Goal: Task Accomplishment & Management: Manage account settings

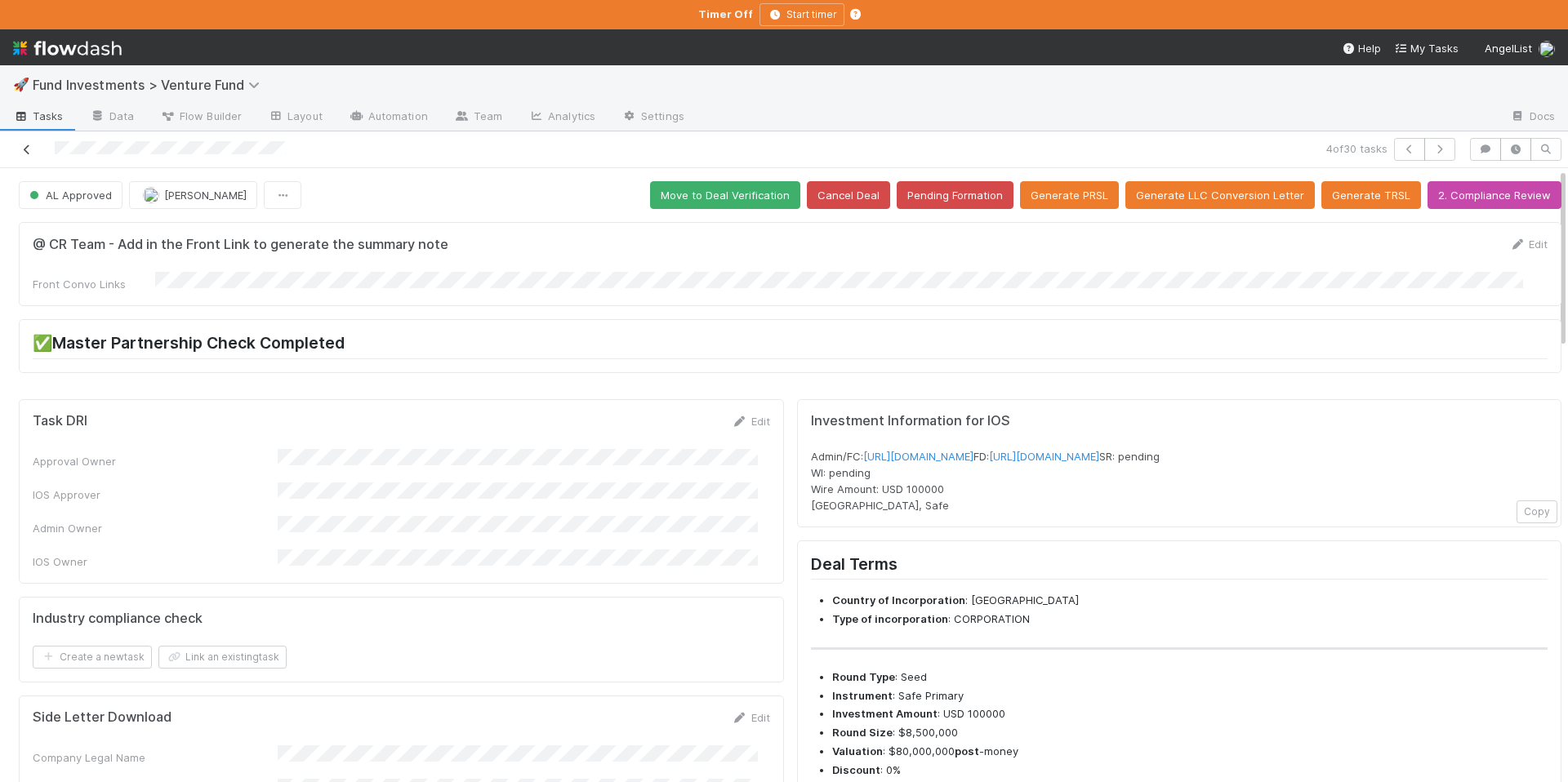
click at [25, 150] on icon at bounding box center [27, 150] width 16 height 10
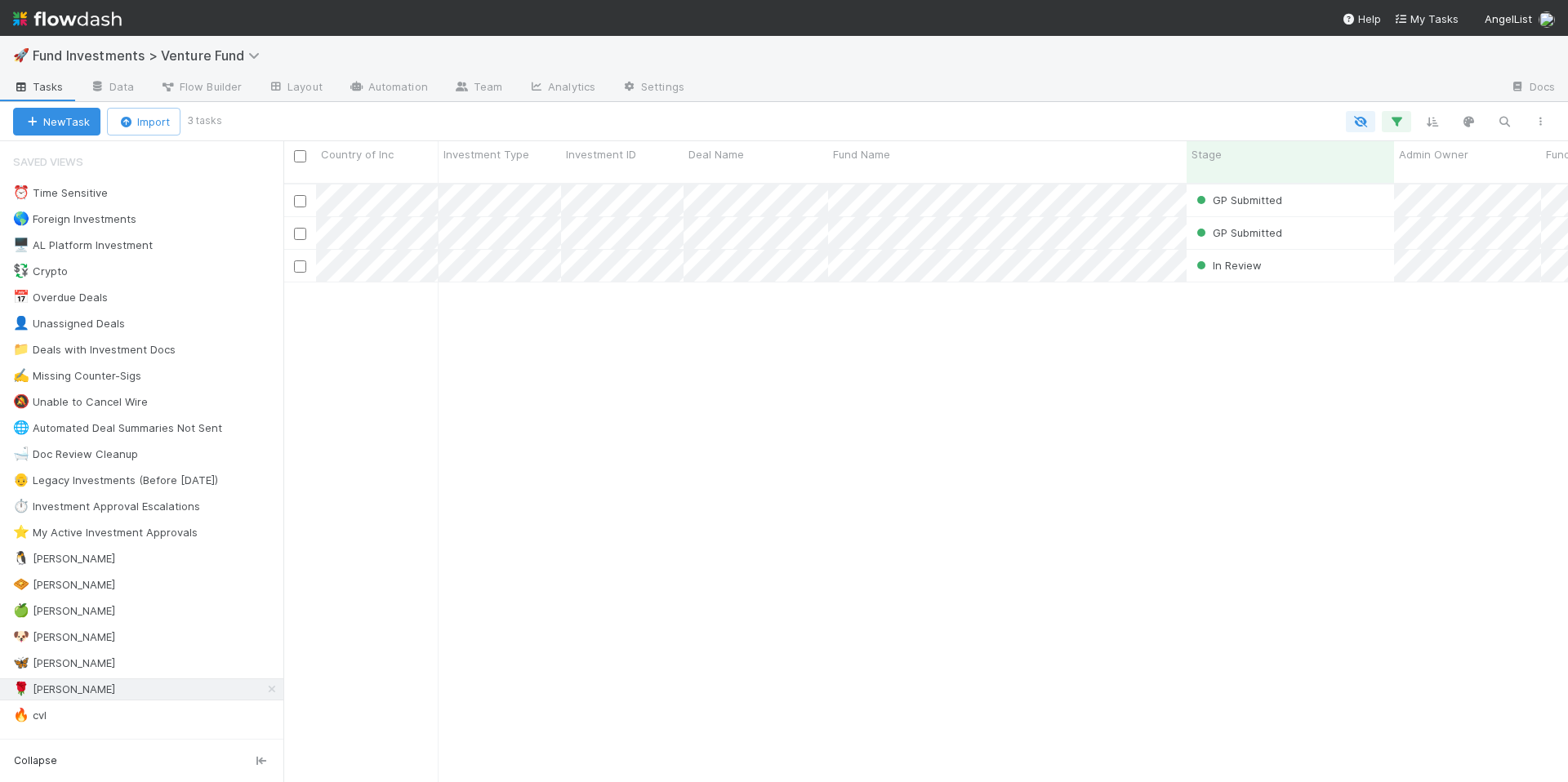
scroll to position [600, 1273]
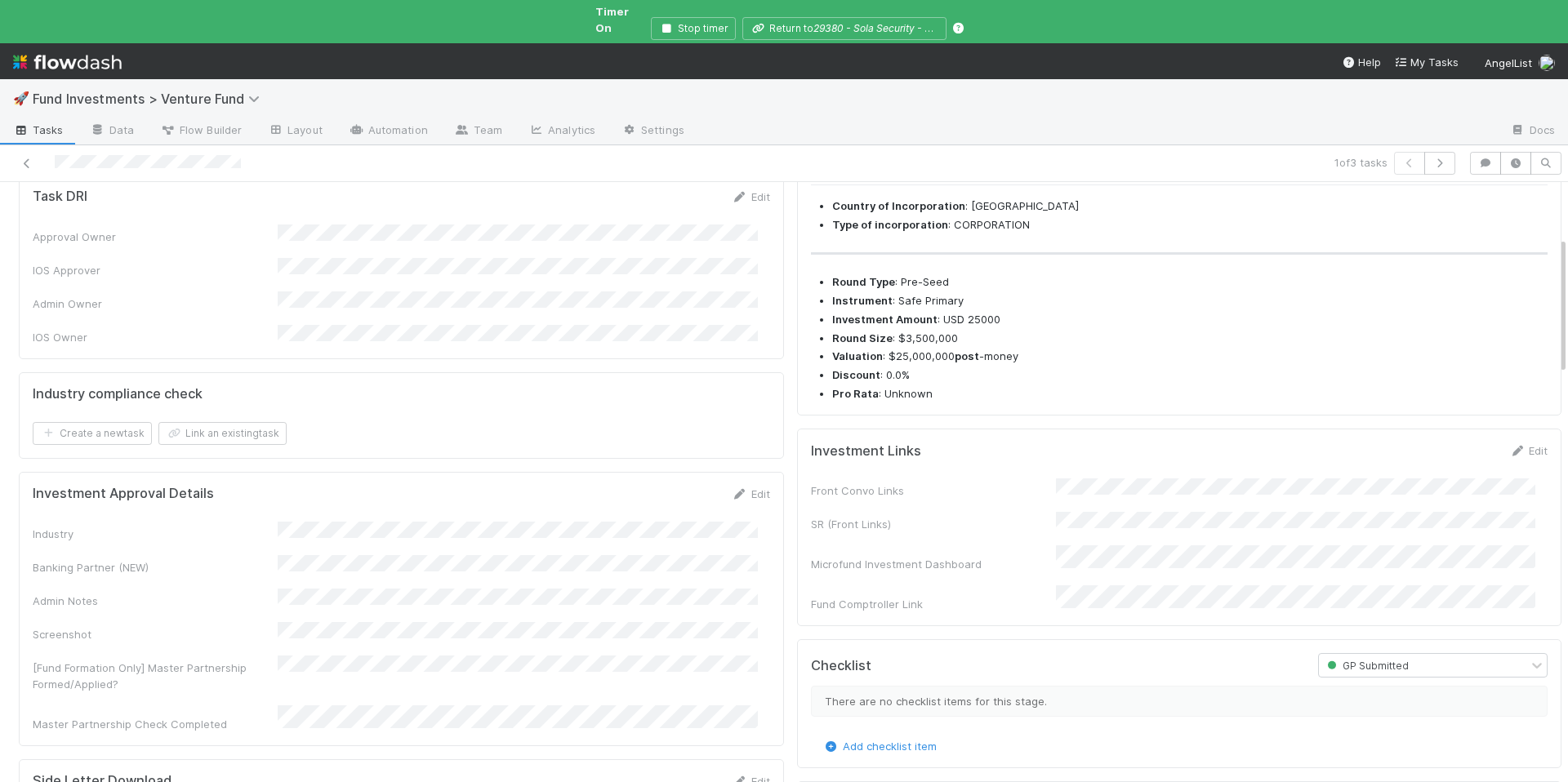
scroll to position [487, 0]
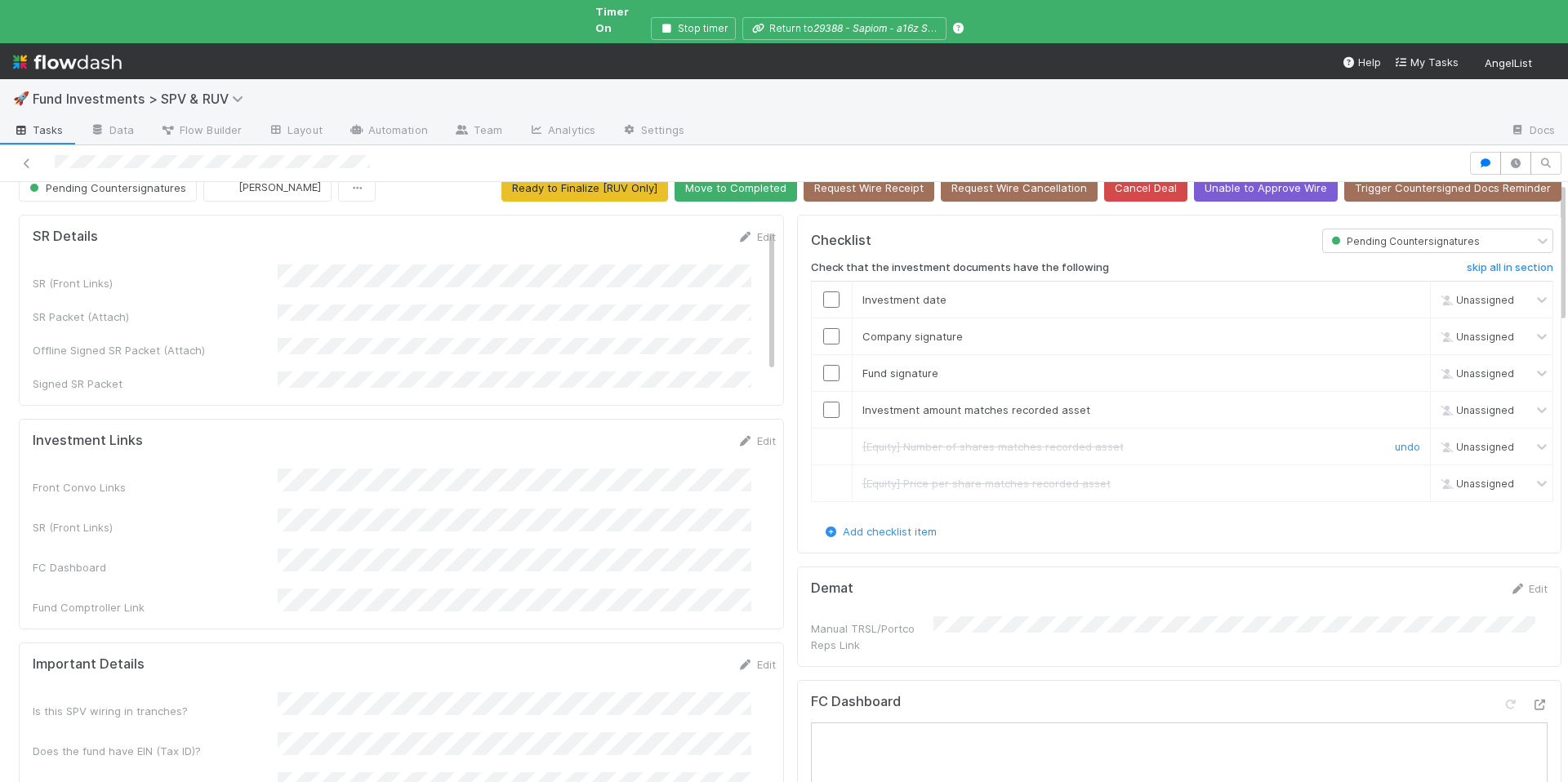
scroll to position [36, 0]
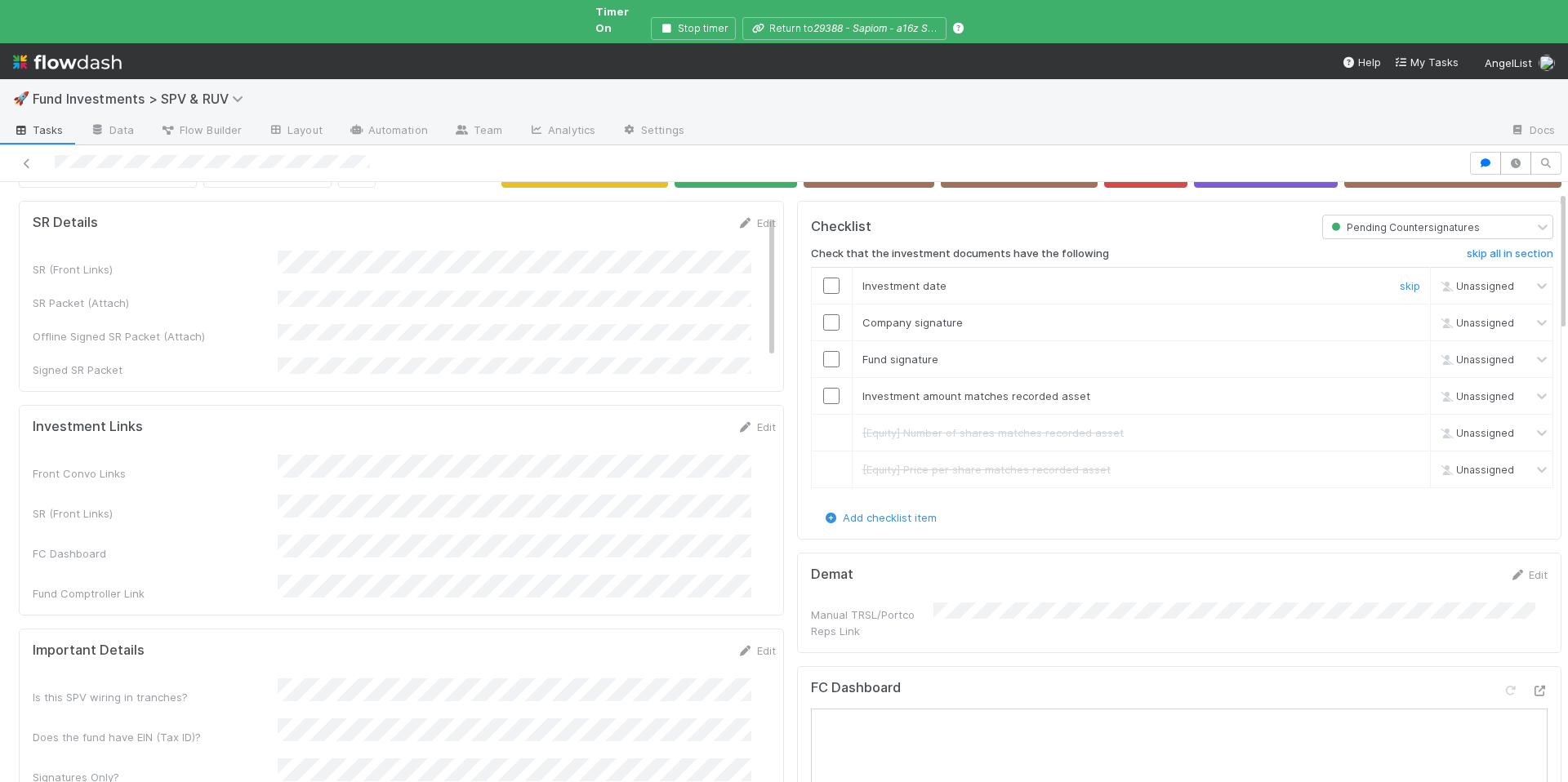
click at [823, 278] on input "checkbox" at bounding box center [831, 286] width 16 height 16
click at [823, 314] on input "checkbox" at bounding box center [831, 322] width 16 height 16
click at [823, 351] on input "checkbox" at bounding box center [831, 359] width 16 height 16
click at [819, 377] on td at bounding box center [832, 395] width 41 height 37
click at [823, 388] on input "checkbox" at bounding box center [831, 395] width 16 height 16
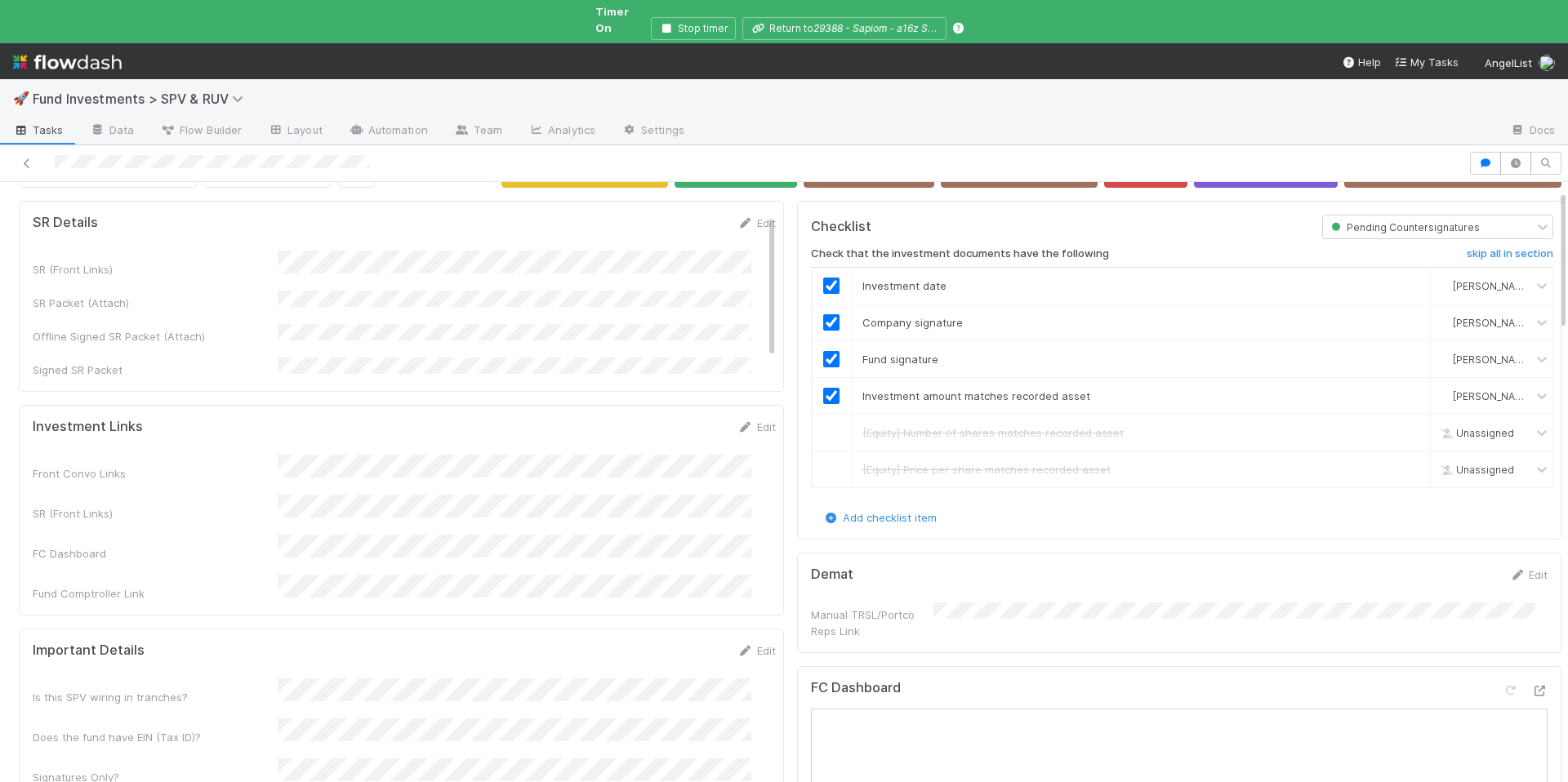
scroll to position [0, 0]
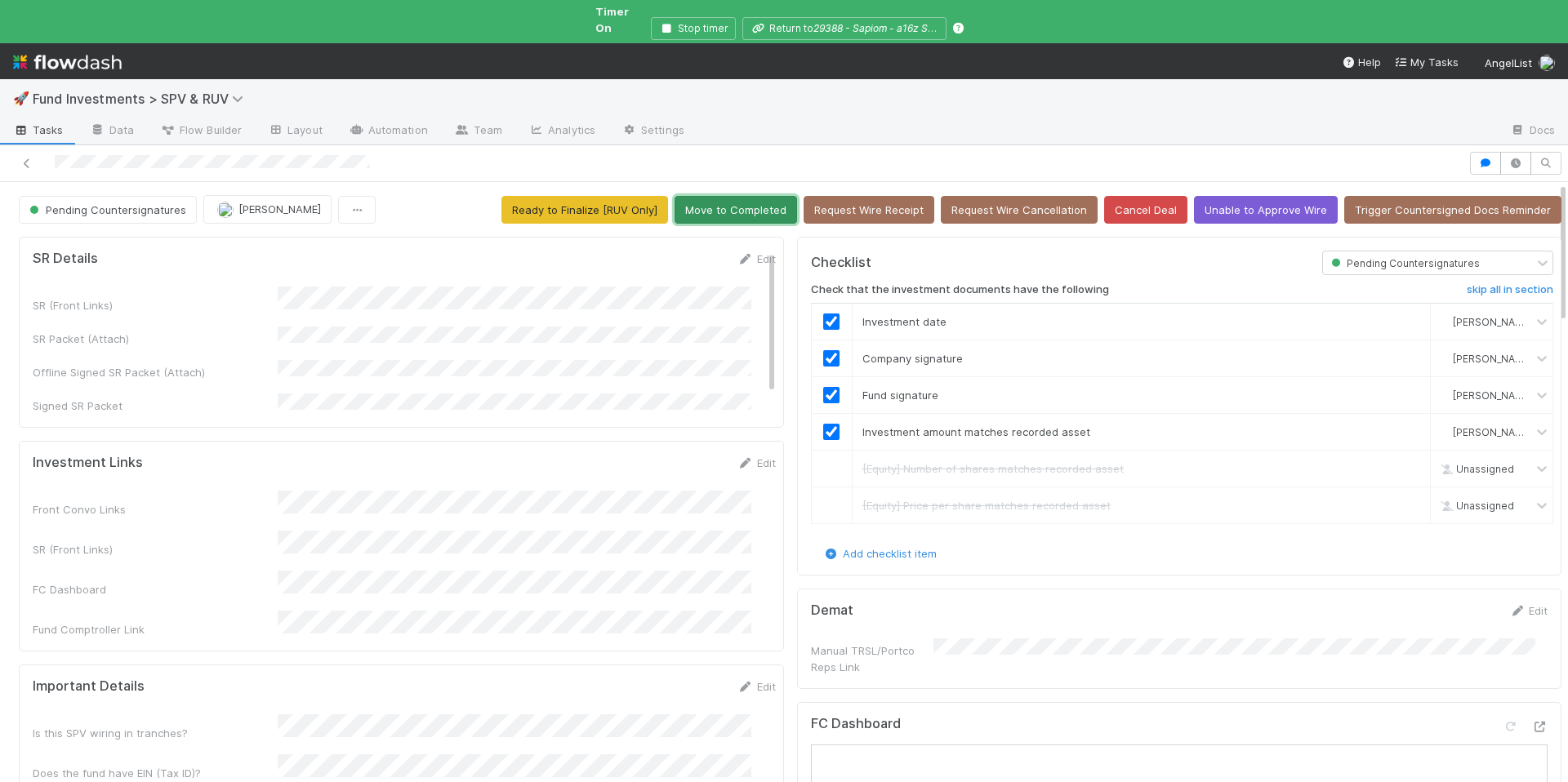
click at [707, 196] on button "Move to Completed" at bounding box center [735, 210] width 123 height 28
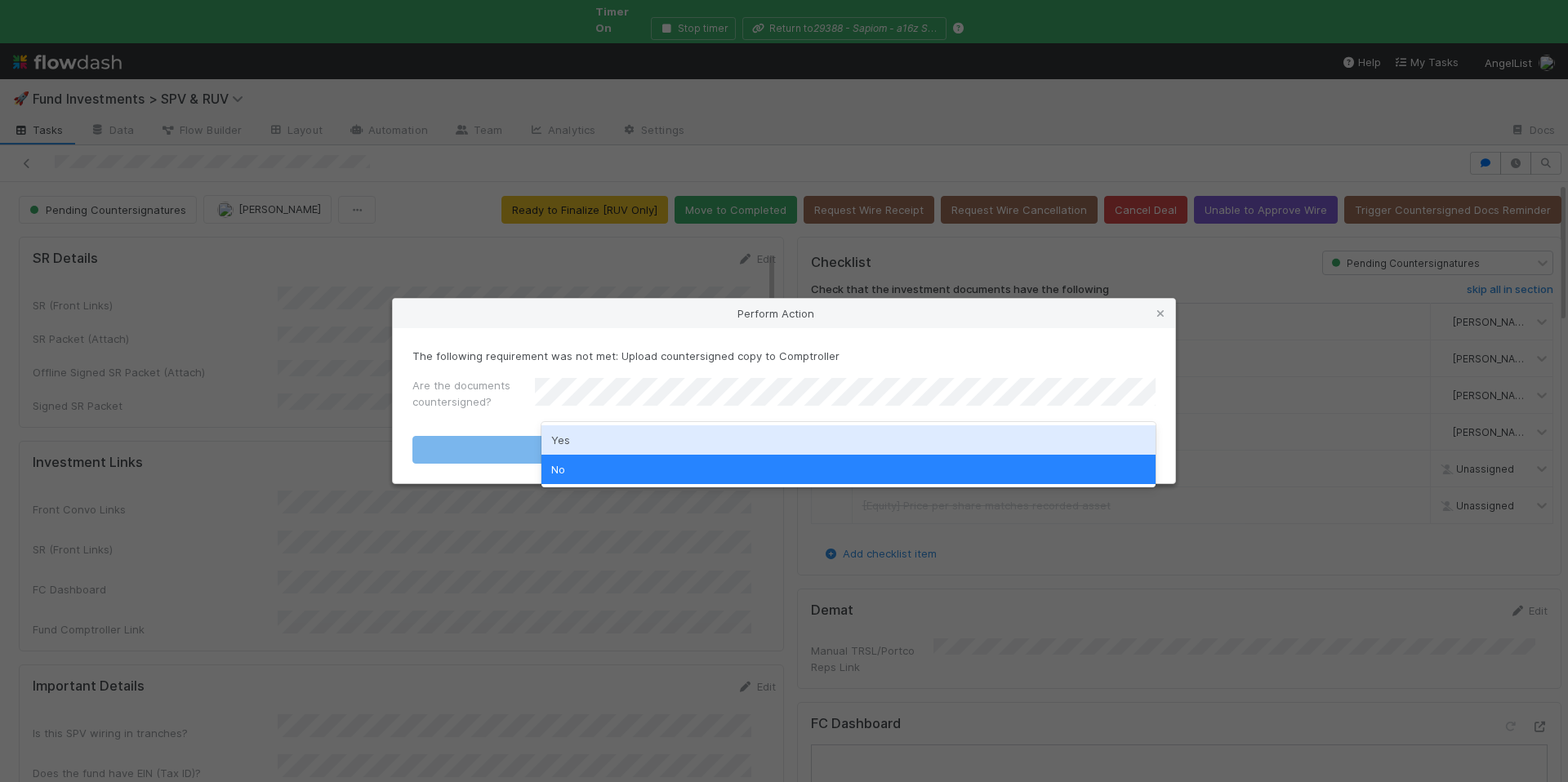
click at [640, 433] on div "Yes" at bounding box center [849, 440] width 614 height 30
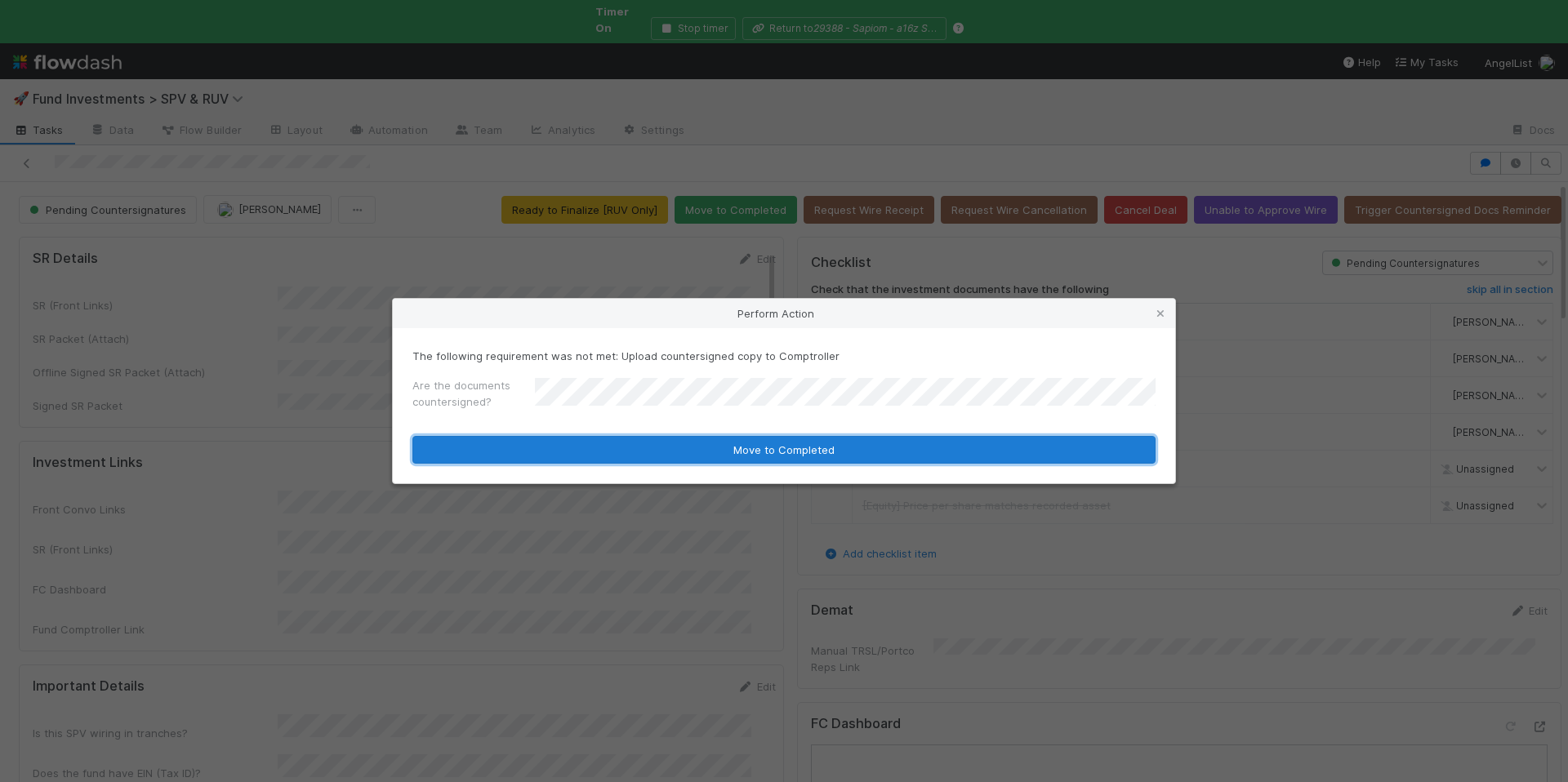
click at [719, 451] on button "Move to Completed" at bounding box center [784, 450] width 743 height 28
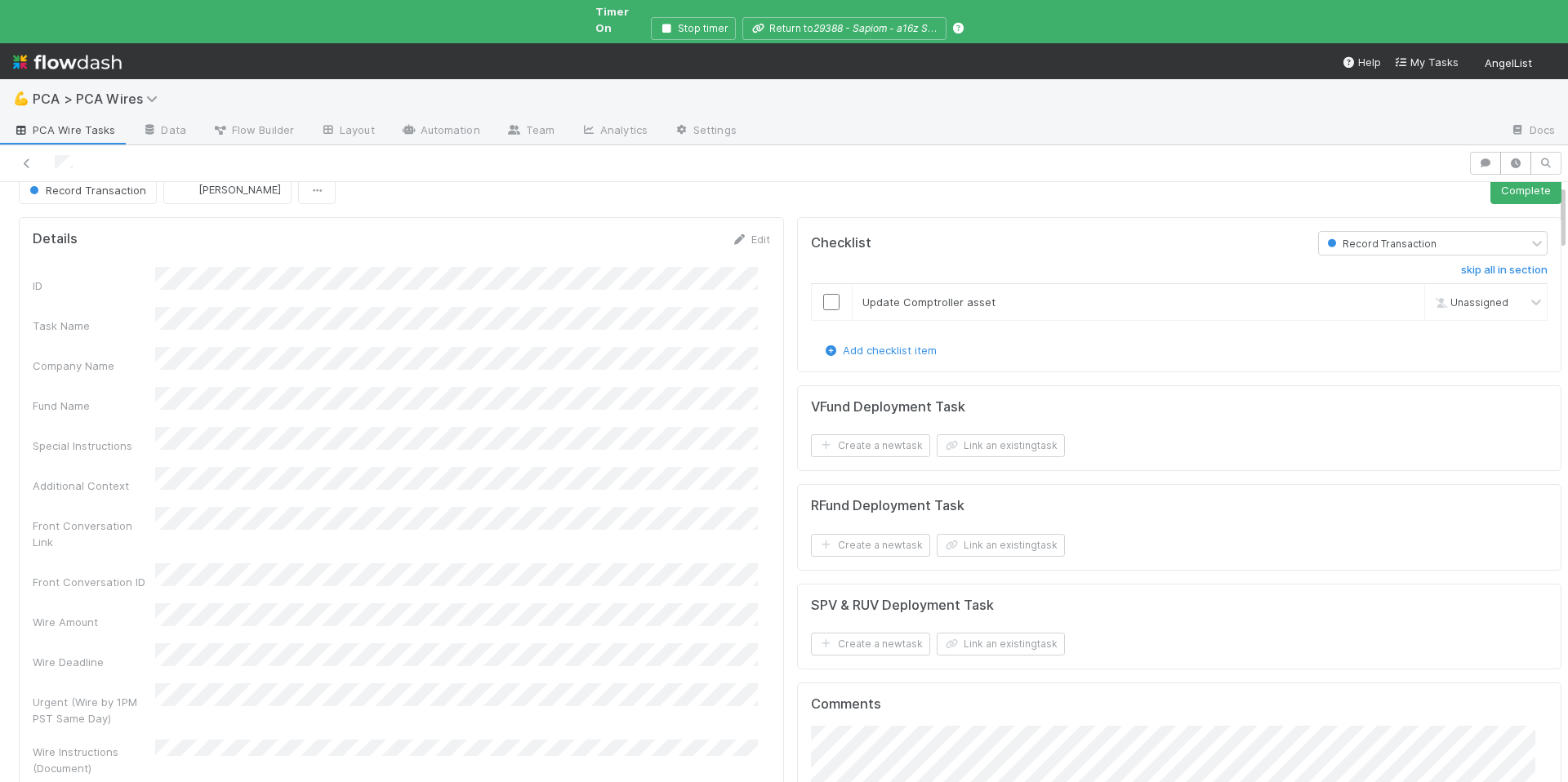
scroll to position [16, 0]
click at [823, 297] on input "checkbox" at bounding box center [831, 305] width 16 height 16
click at [1500, 180] on button "Complete" at bounding box center [1526, 193] width 71 height 28
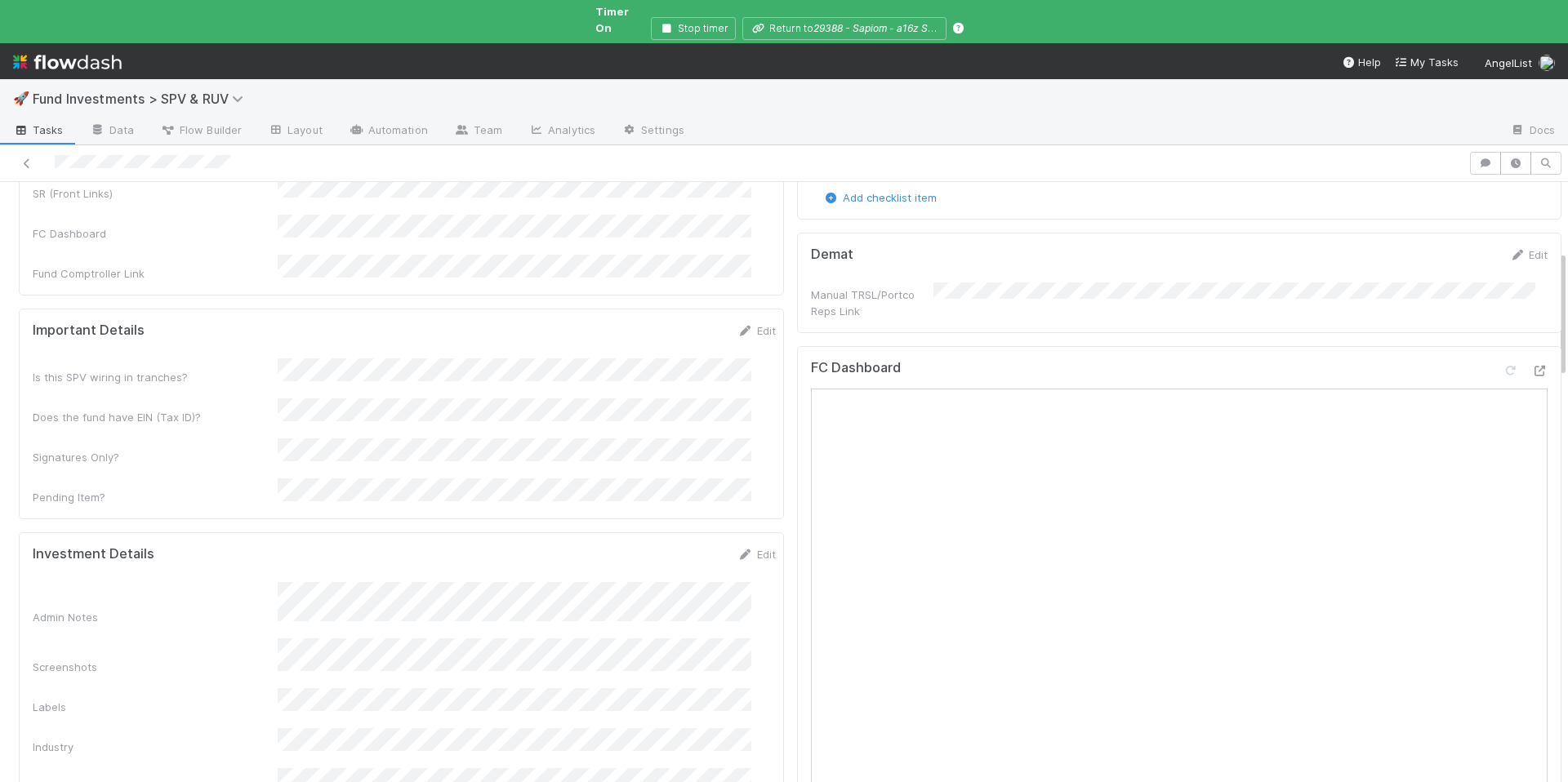
scroll to position [392, 0]
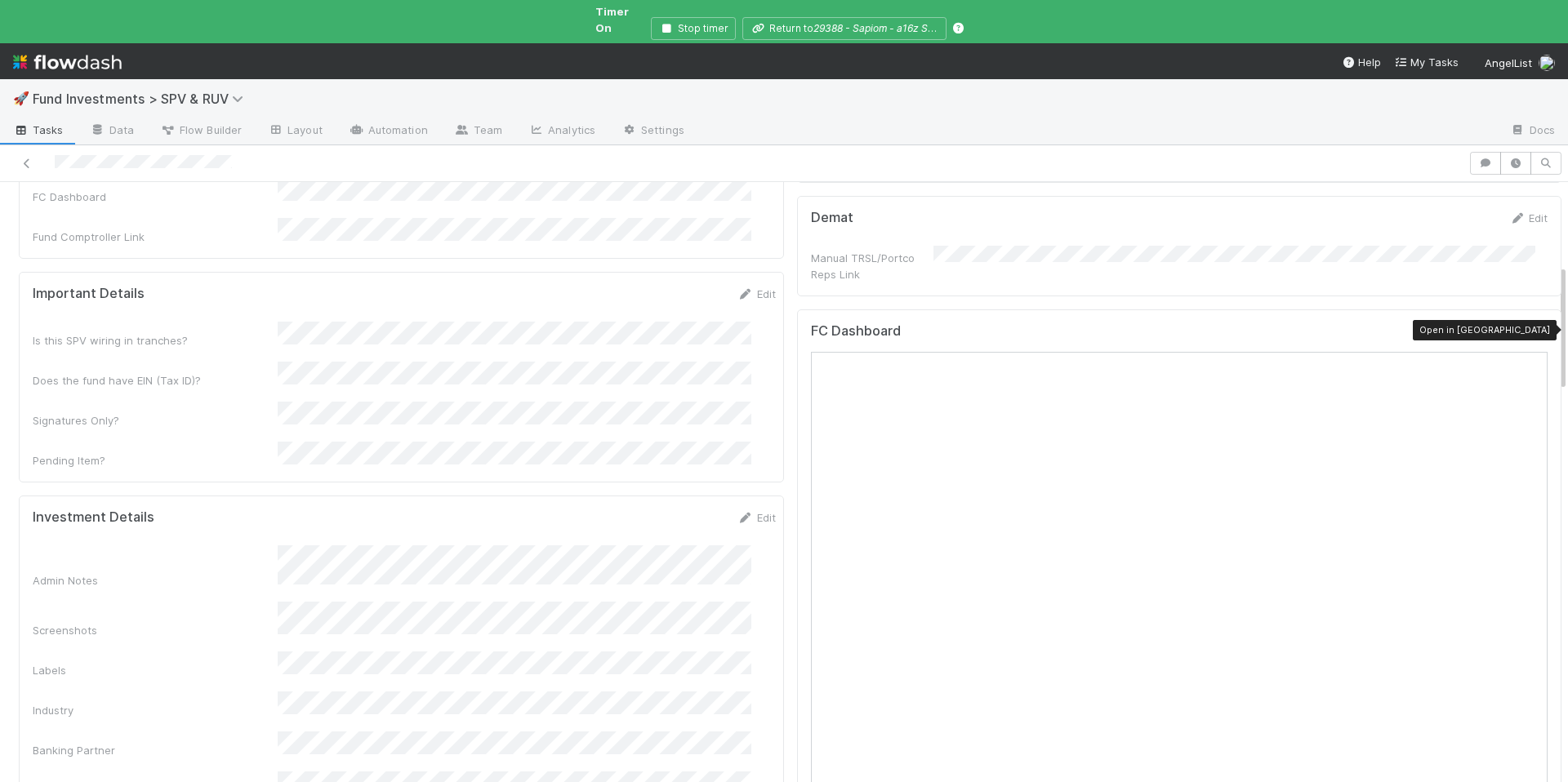
click at [1532, 330] on icon at bounding box center [1539, 334] width 16 height 10
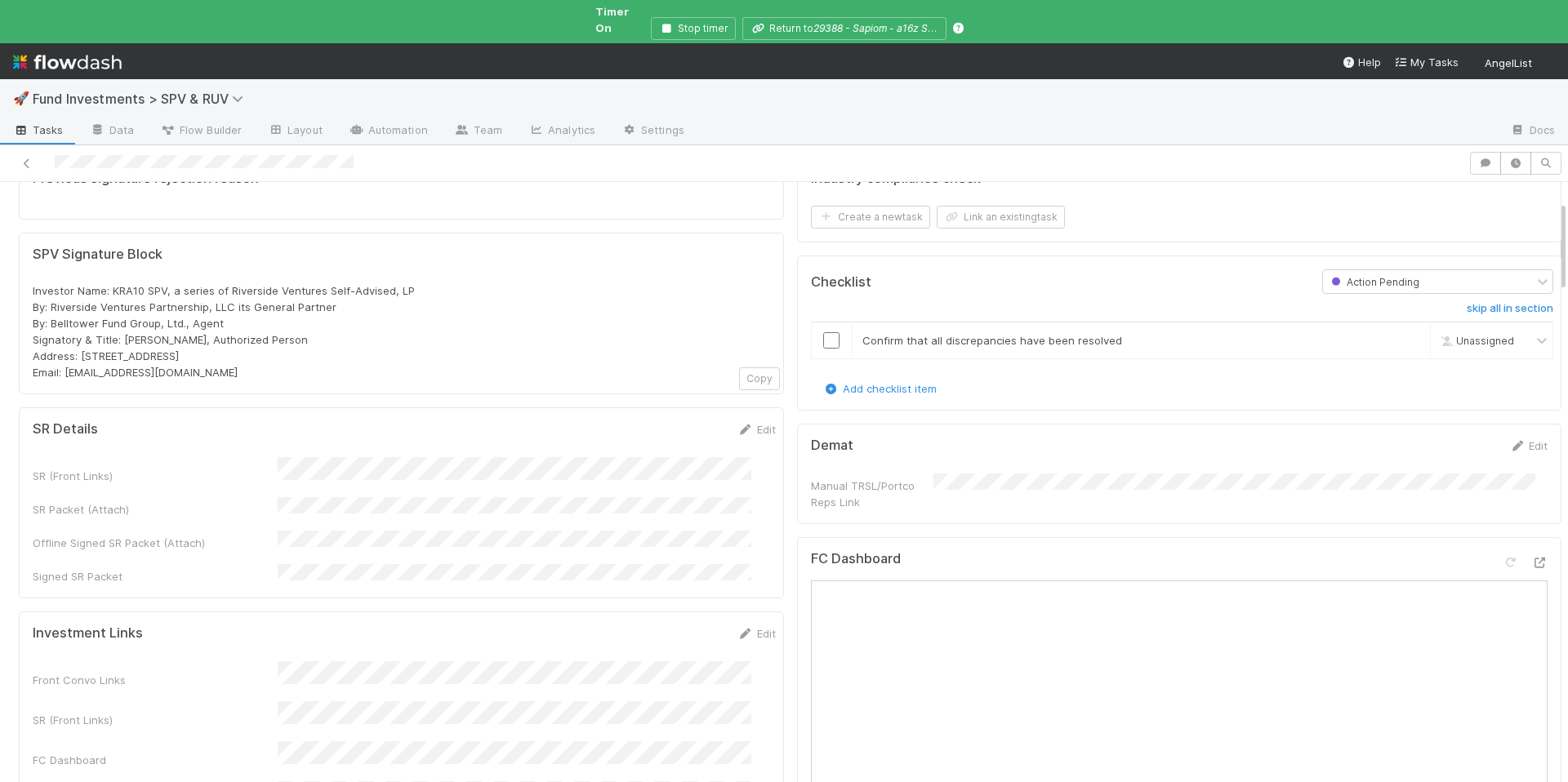
scroll to position [290, 0]
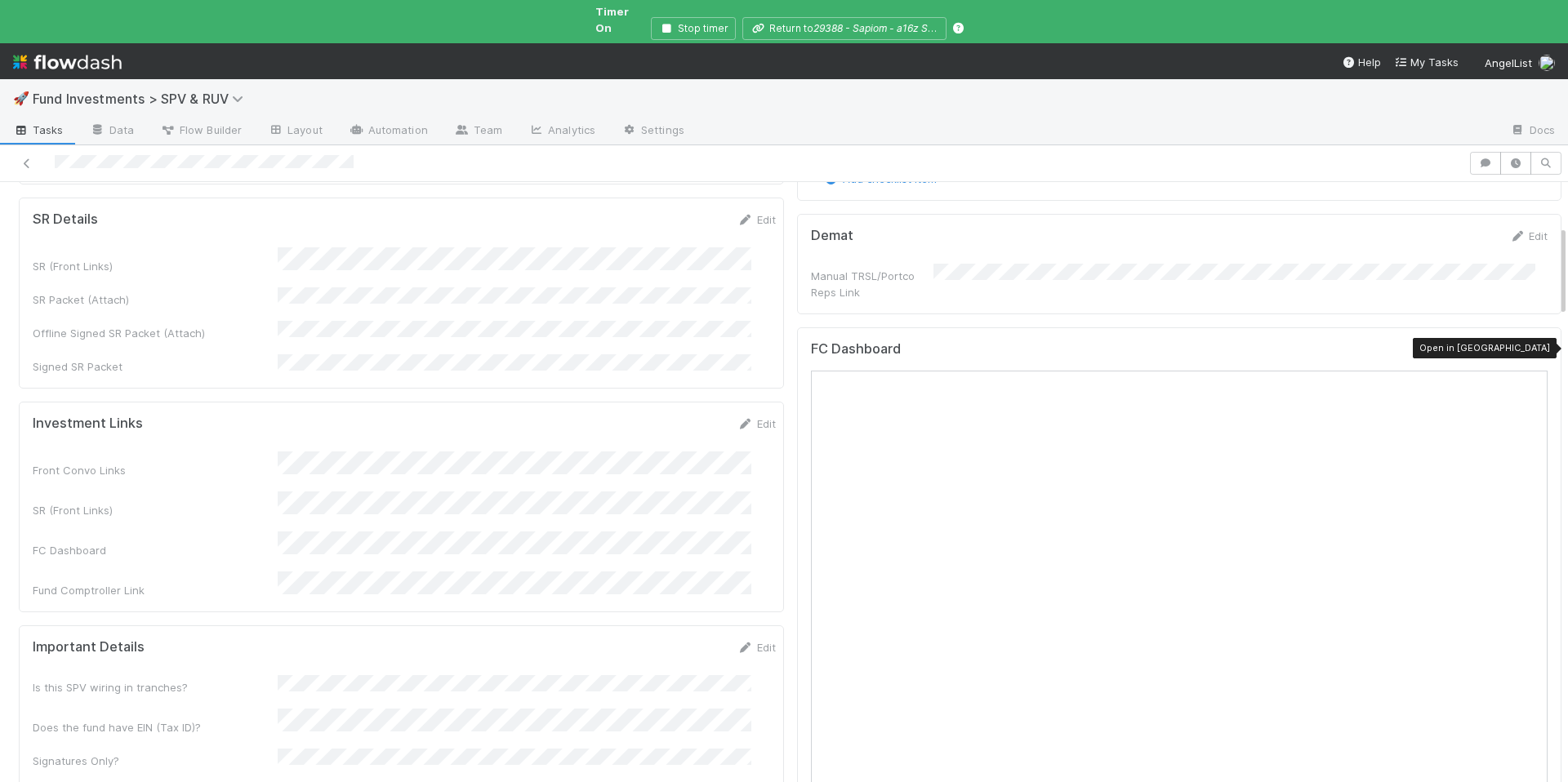
click at [1532, 348] on icon at bounding box center [1539, 352] width 16 height 10
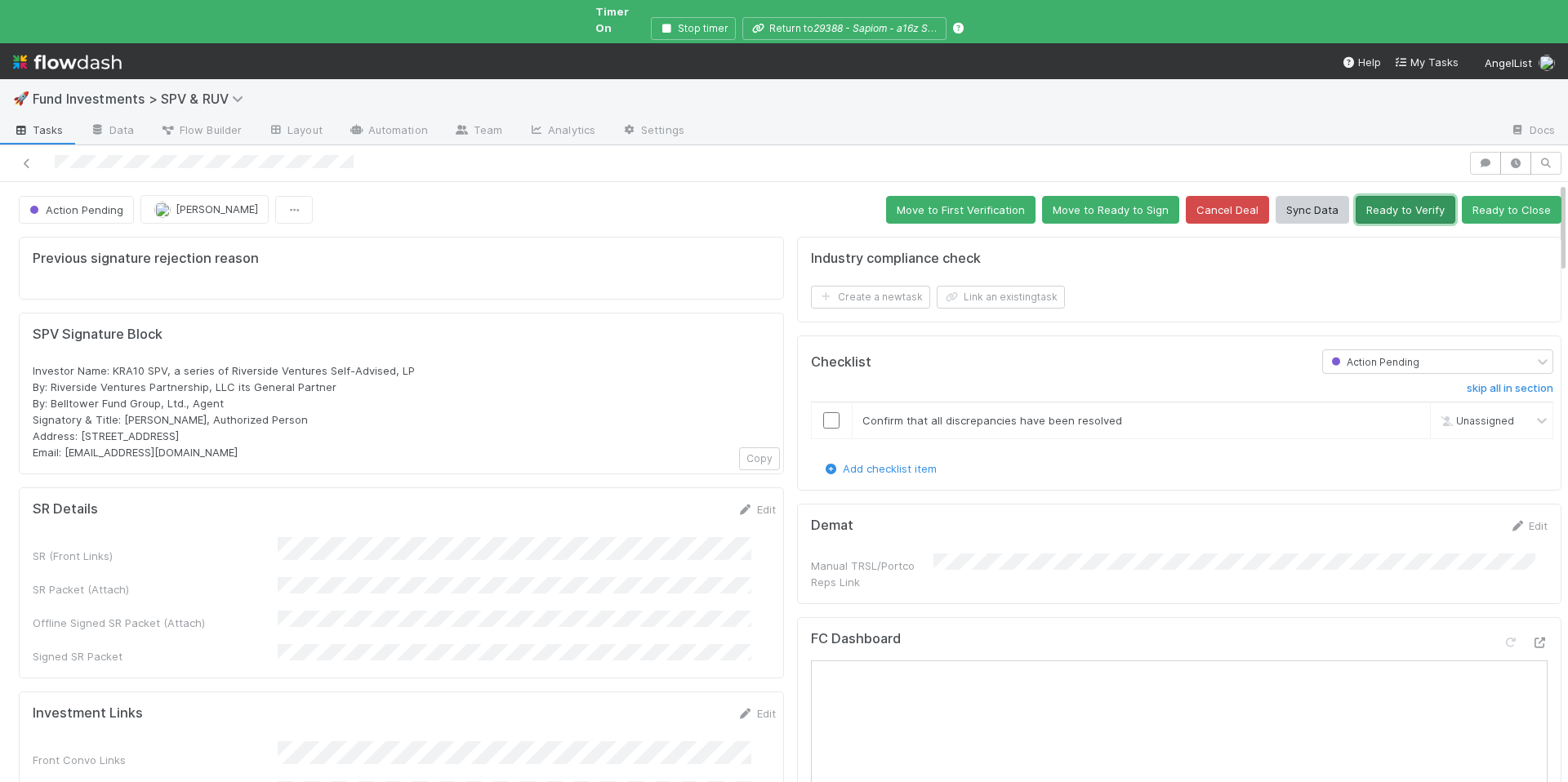
click at [1402, 196] on button "Ready to Verify" at bounding box center [1405, 210] width 100 height 28
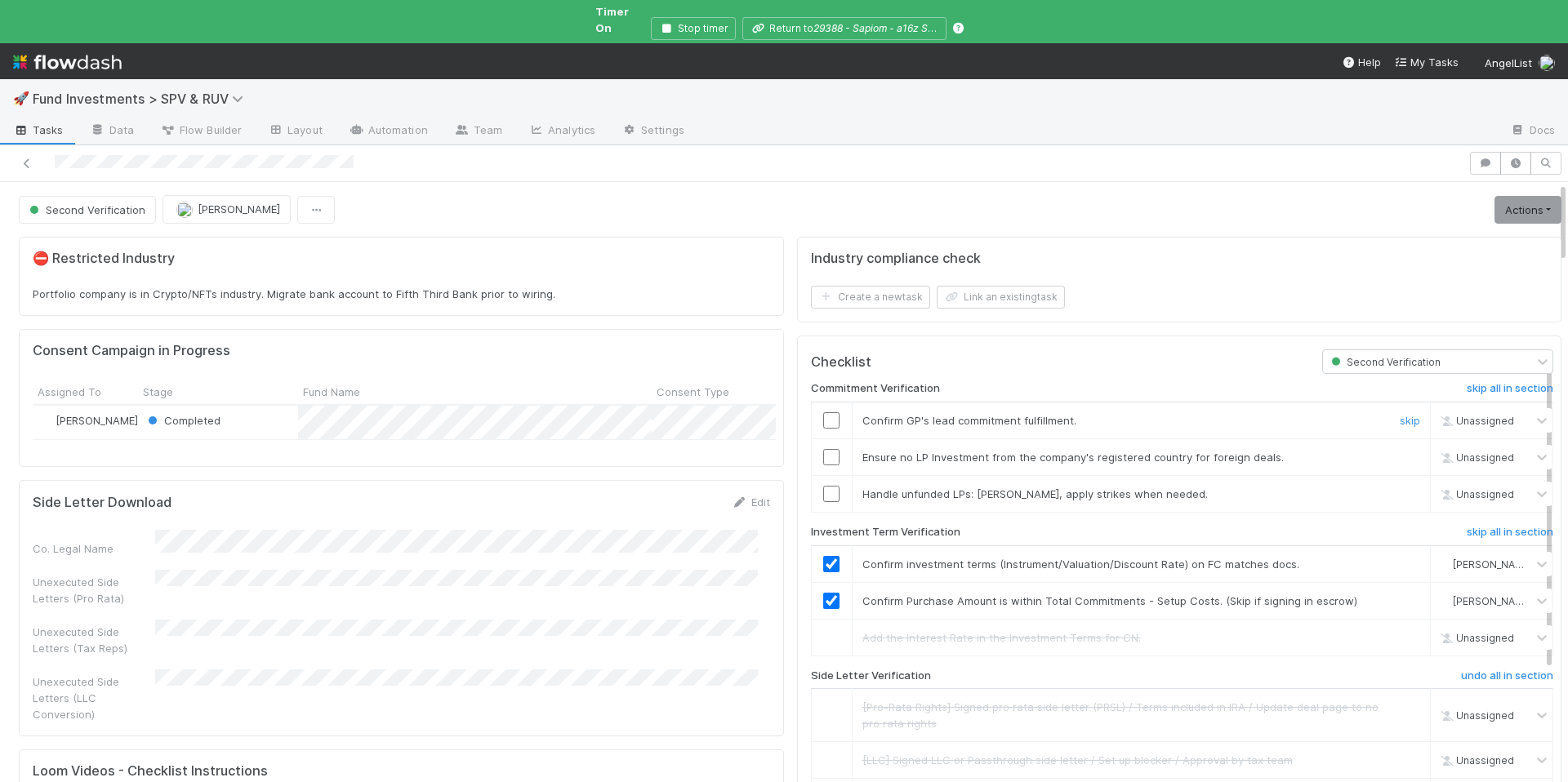
click at [823, 412] on input "checkbox" at bounding box center [831, 420] width 16 height 16
click at [823, 450] on input "checkbox" at bounding box center [831, 457] width 16 height 16
click at [823, 486] on input "checkbox" at bounding box center [831, 493] width 16 height 16
drag, startPoint x: 1505, startPoint y: 197, endPoint x: 1420, endPoint y: 232, distance: 91.9
click at [1505, 197] on link "Actions" at bounding box center [1528, 210] width 67 height 28
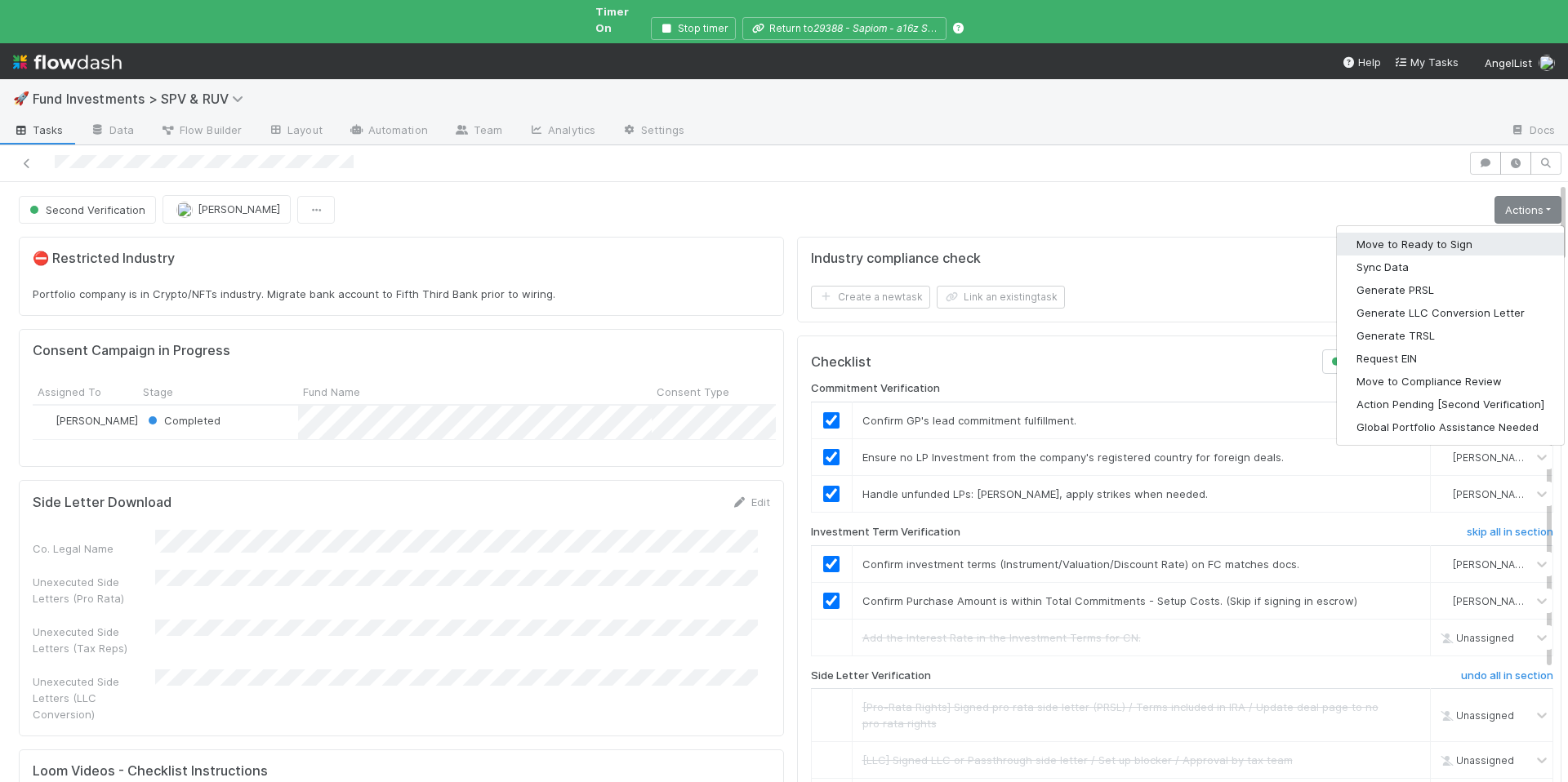
click at [1392, 238] on button "Move to Ready to Sign" at bounding box center [1451, 244] width 227 height 23
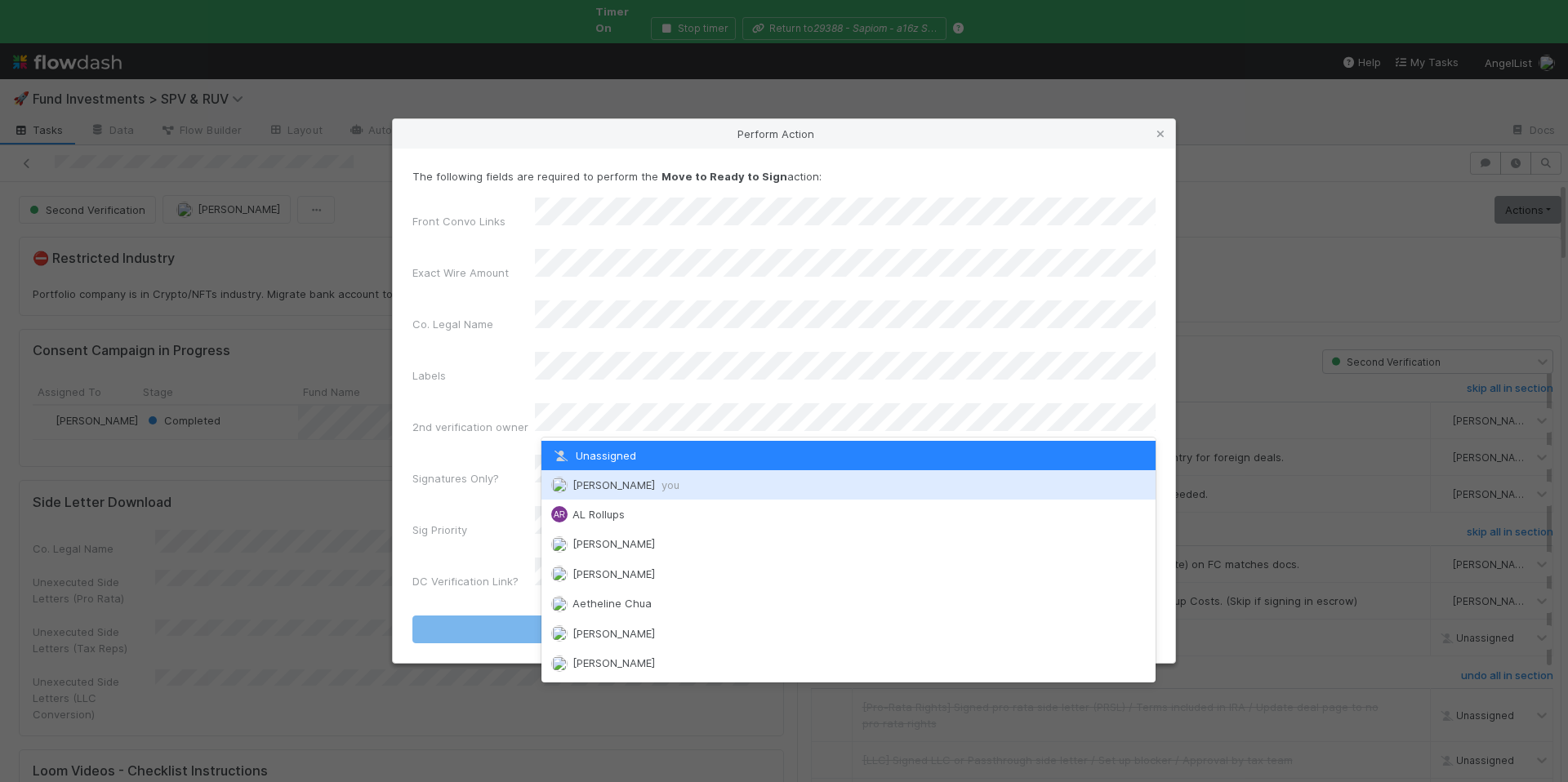
click at [633, 480] on span "Chloe Hammett you" at bounding box center [626, 485] width 107 height 13
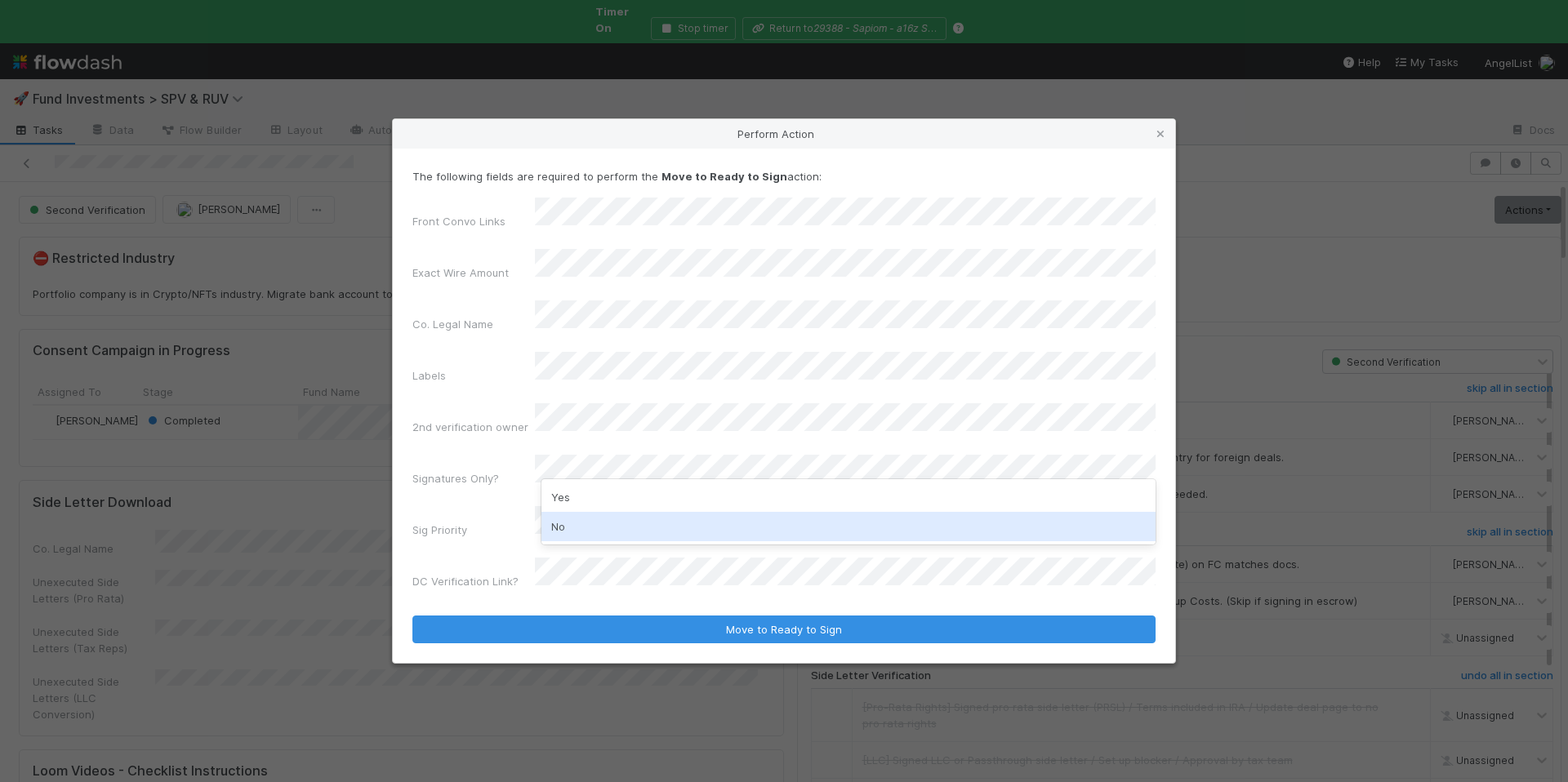
click at [599, 531] on div "No" at bounding box center [849, 527] width 614 height 30
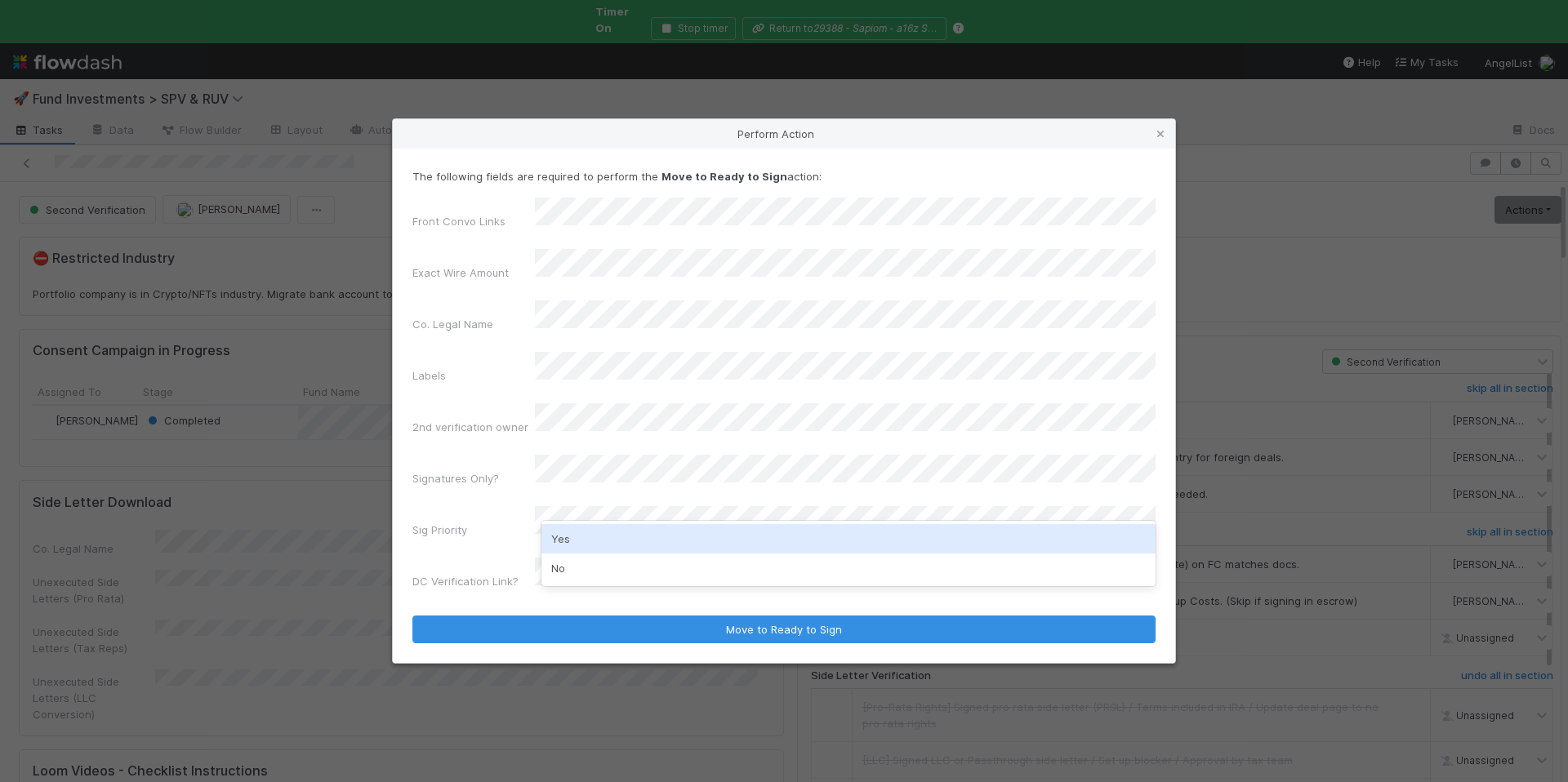
click at [587, 542] on div "Yes" at bounding box center [849, 539] width 614 height 30
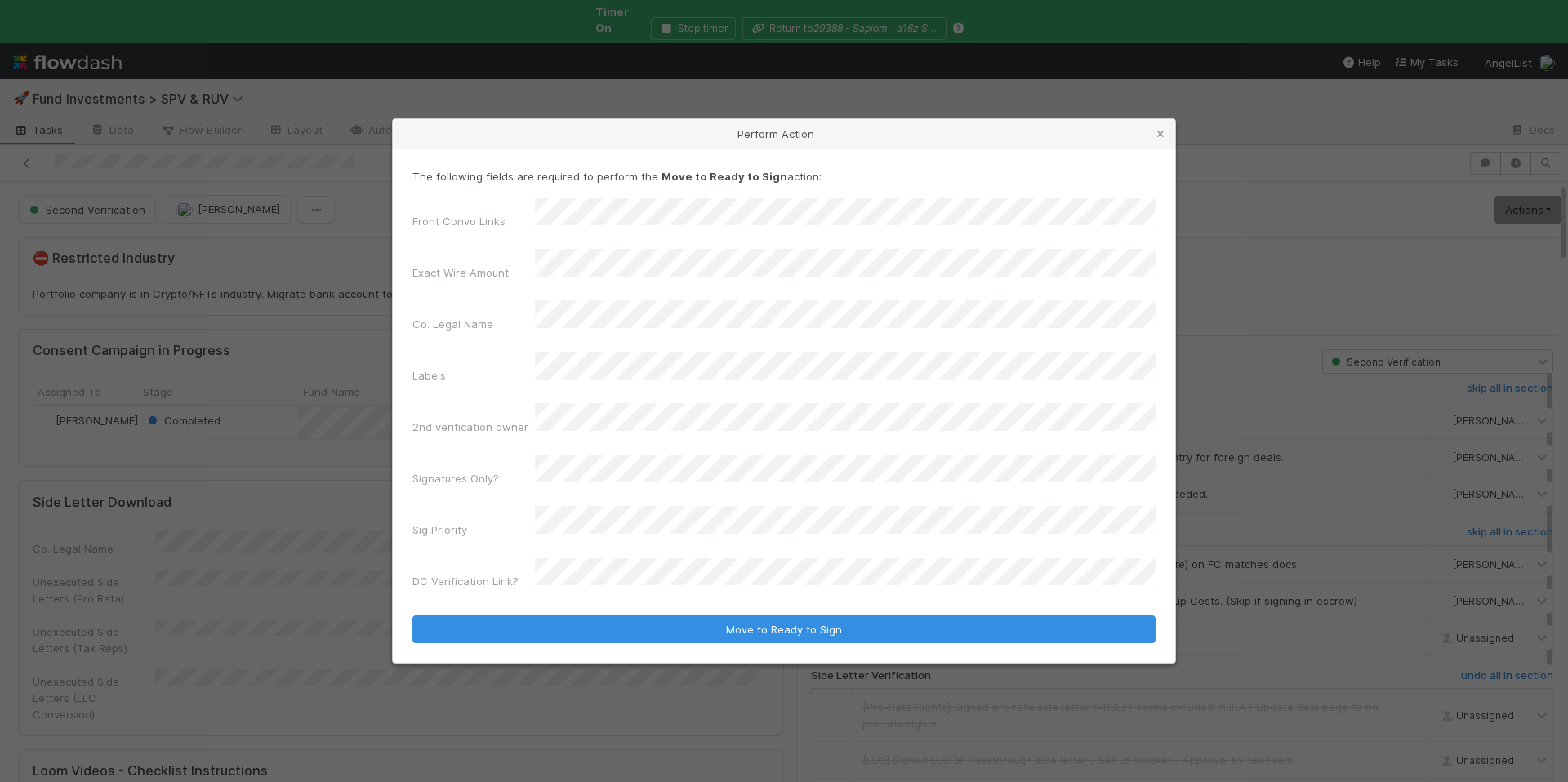
click at [588, 563] on form "The following fields are required to perform the Move to Ready to Sign action: …" at bounding box center [784, 406] width 743 height 475
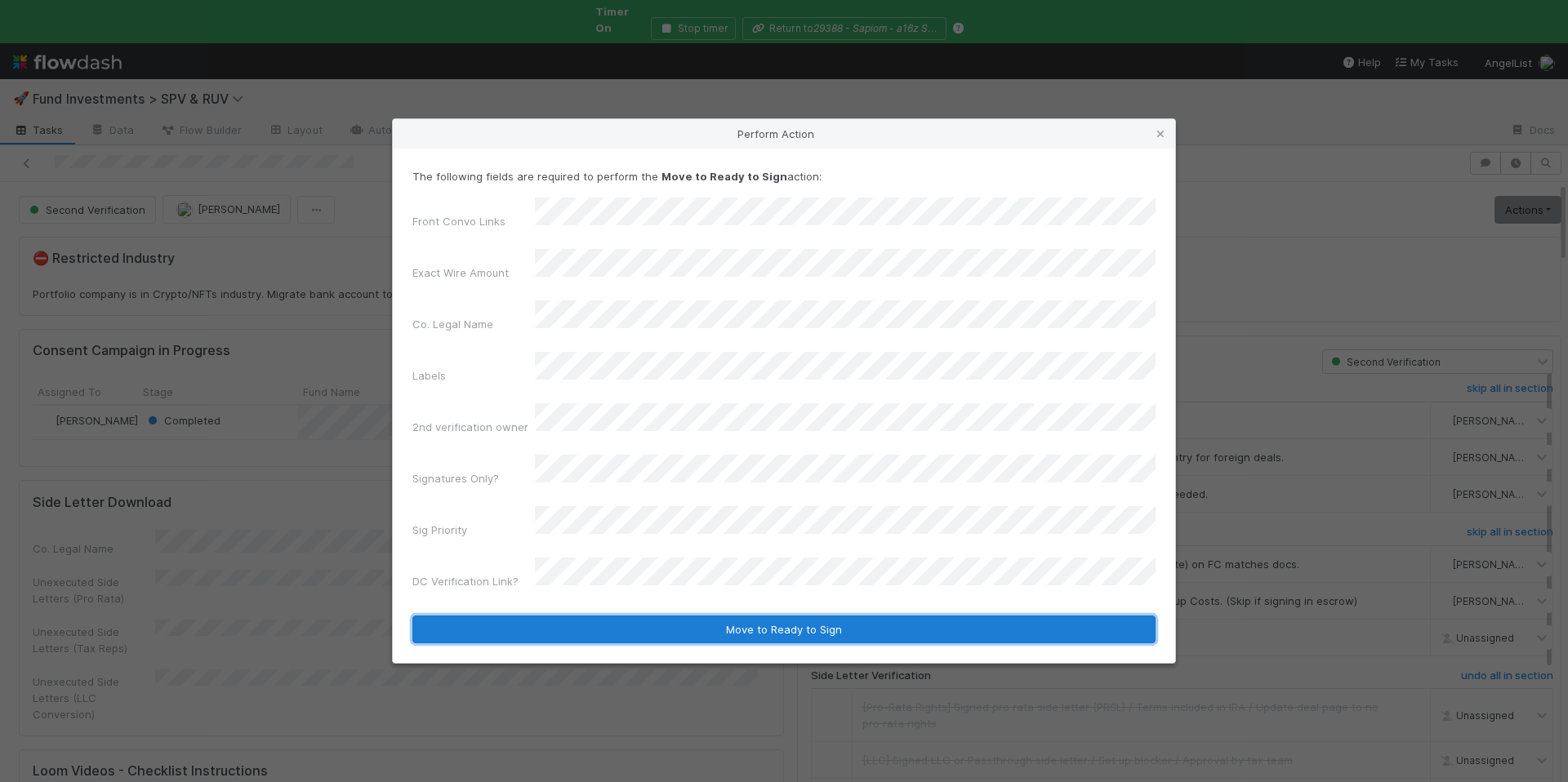
click at [670, 616] on button "Move to Ready to Sign" at bounding box center [784, 630] width 743 height 28
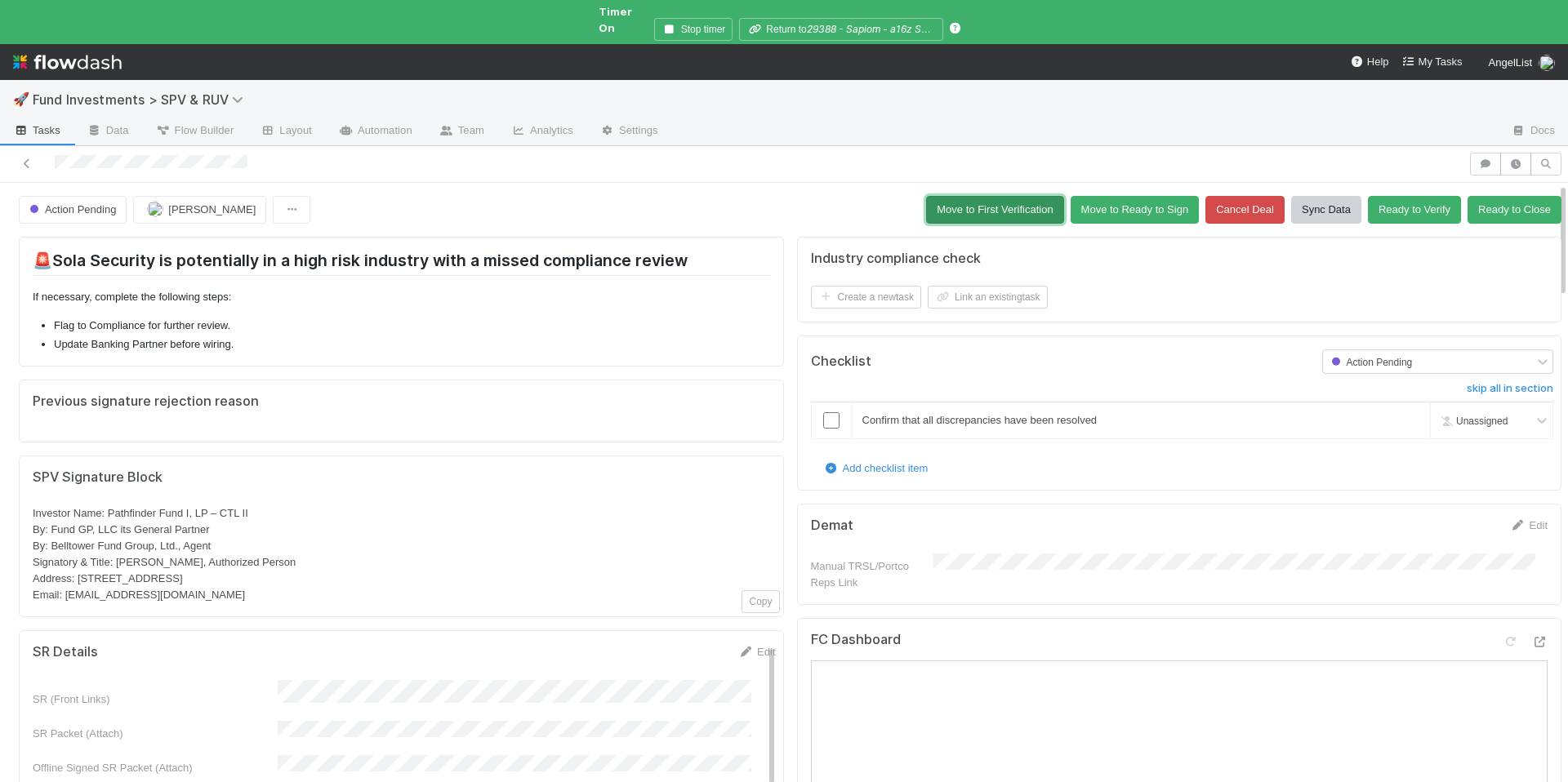
click at [926, 196] on button "Move to First Verification" at bounding box center [995, 210] width 137 height 28
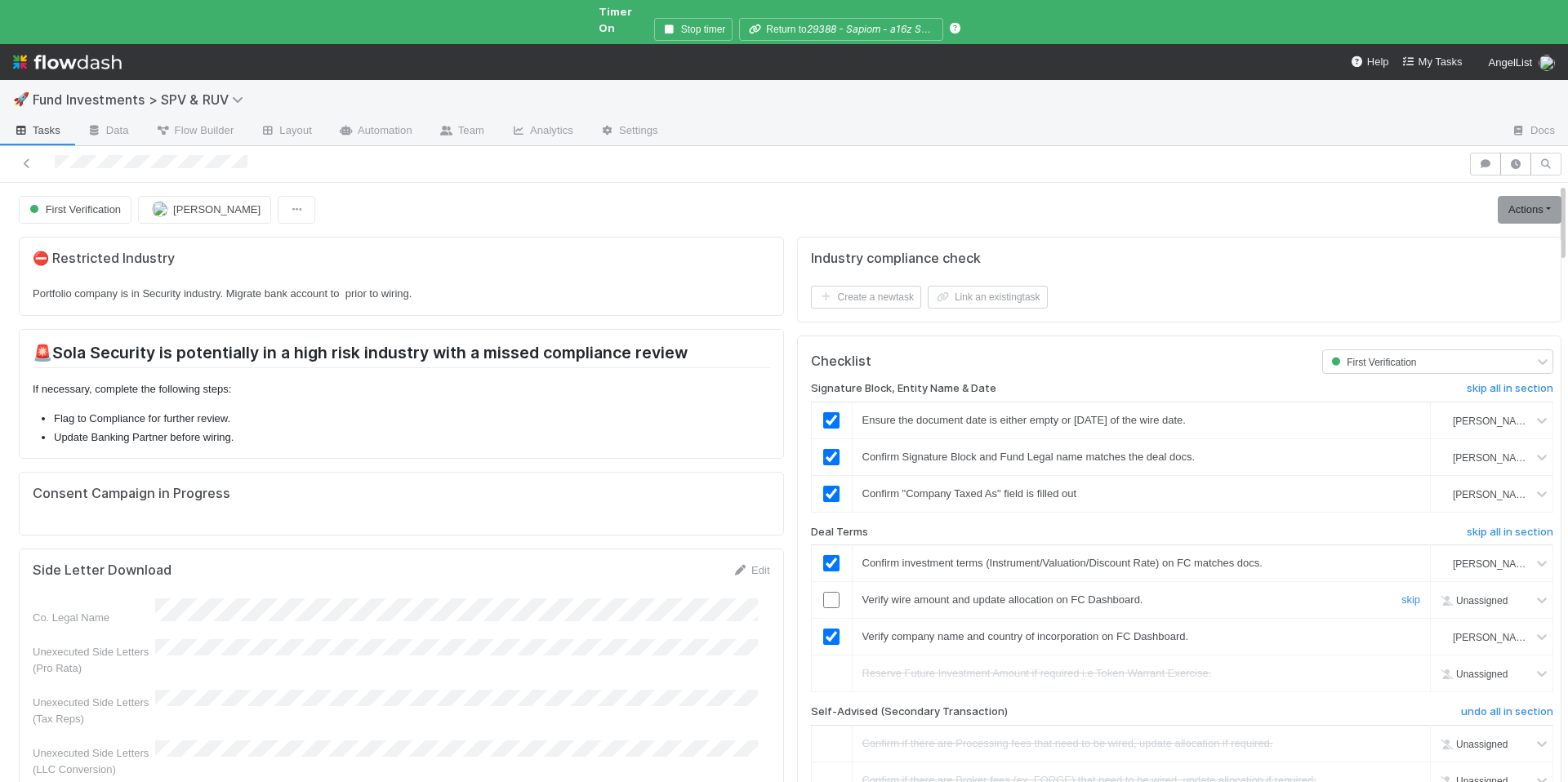
click at [823, 592] on input "checkbox" at bounding box center [831, 600] width 16 height 16
click at [1498, 196] on link "Actions" at bounding box center [1530, 210] width 64 height 28
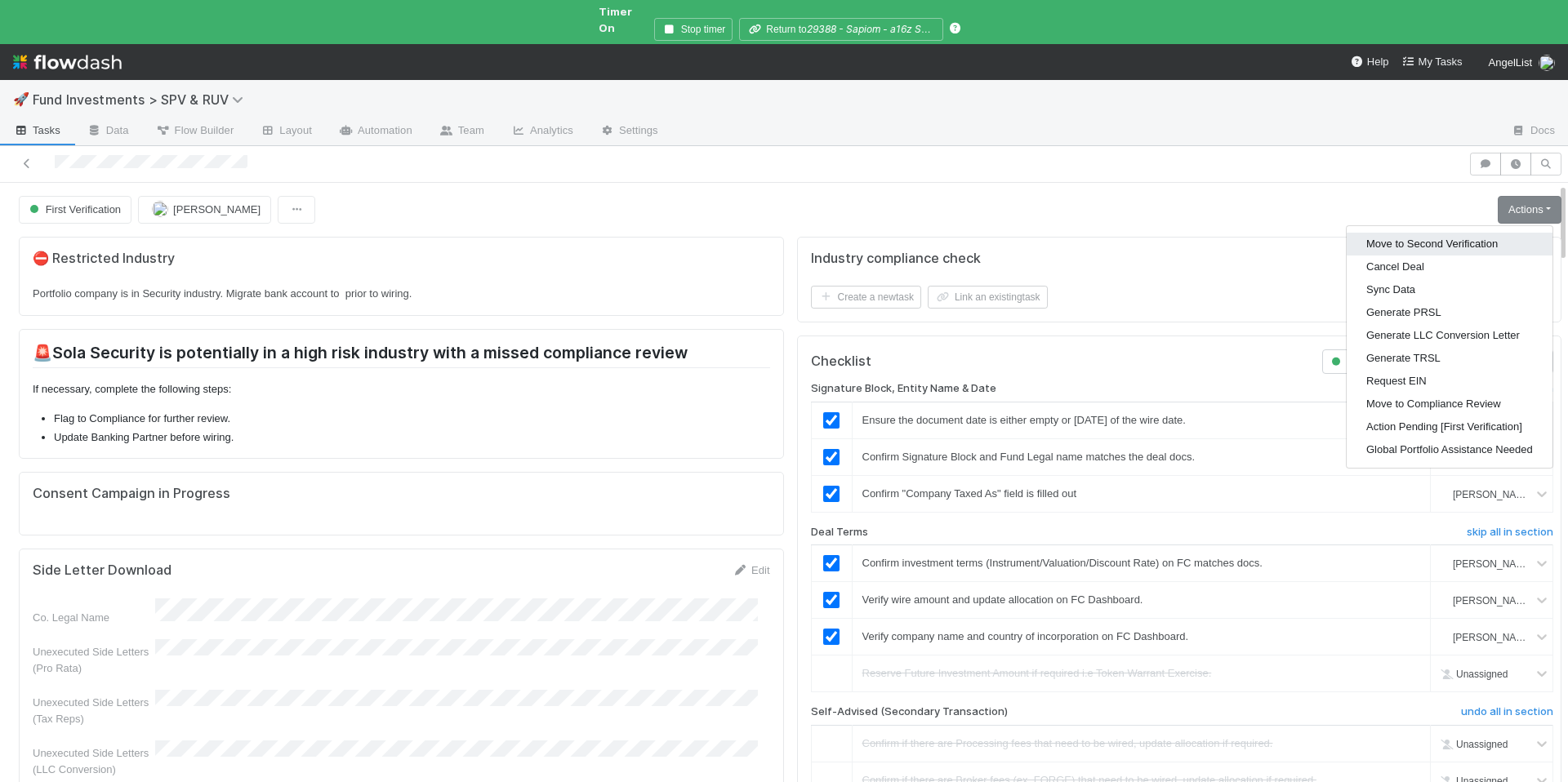
click at [1436, 232] on button "Move to Second Verification" at bounding box center [1450, 244] width 206 height 23
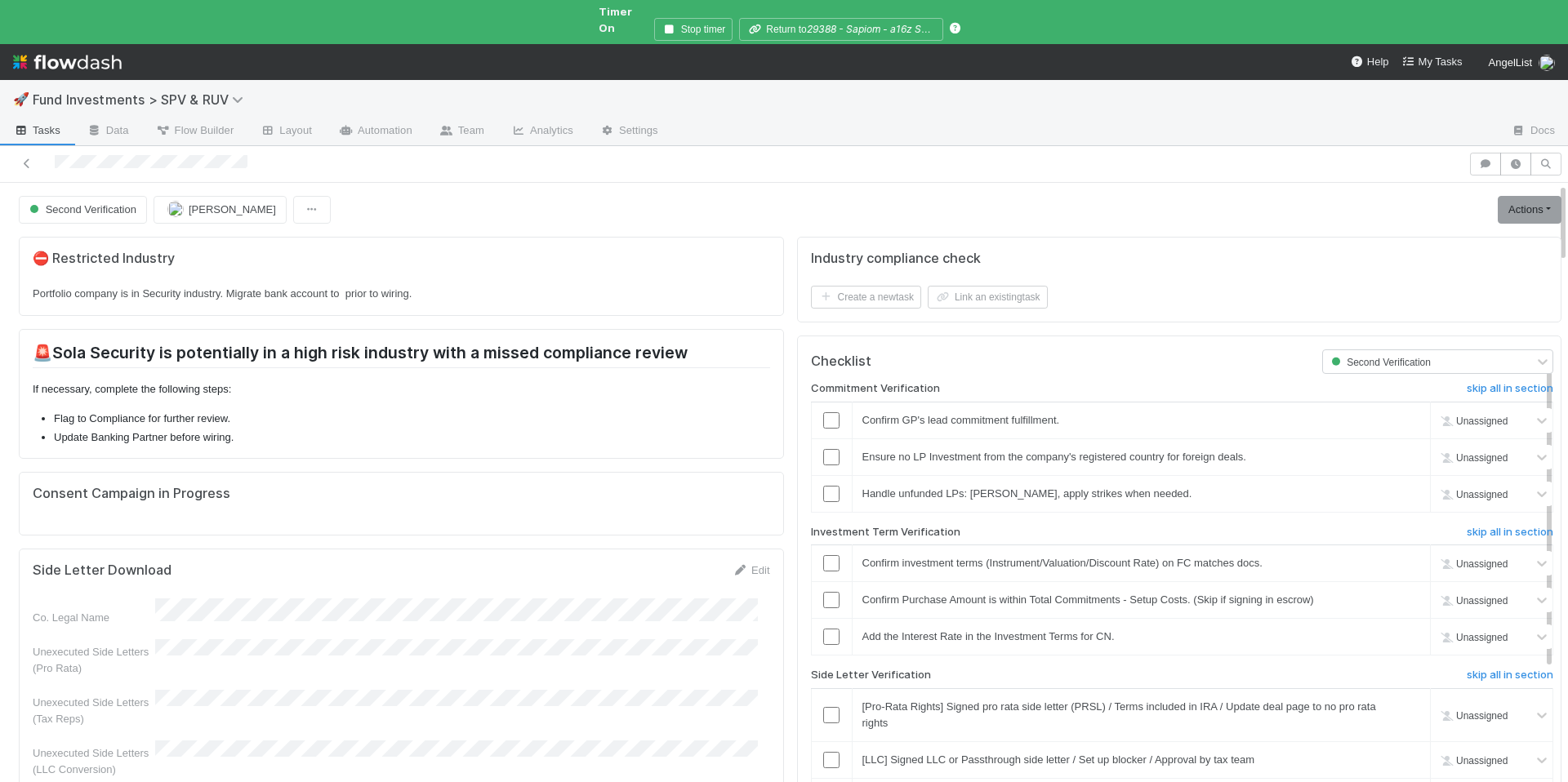
click at [1498, 196] on link "Actions" at bounding box center [1530, 210] width 64 height 28
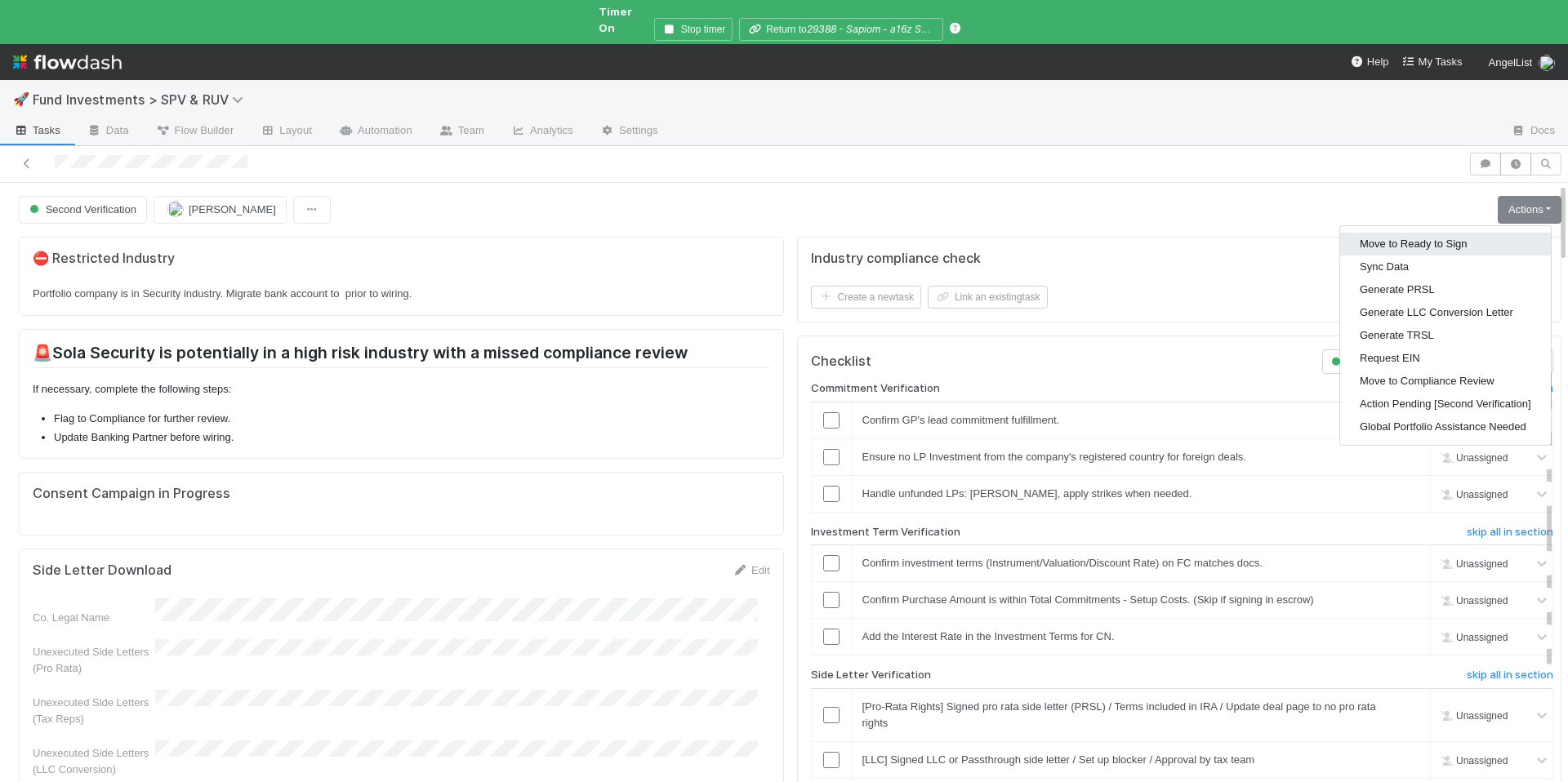
click at [1418, 232] on button "Move to Ready to Sign" at bounding box center [1445, 244] width 211 height 23
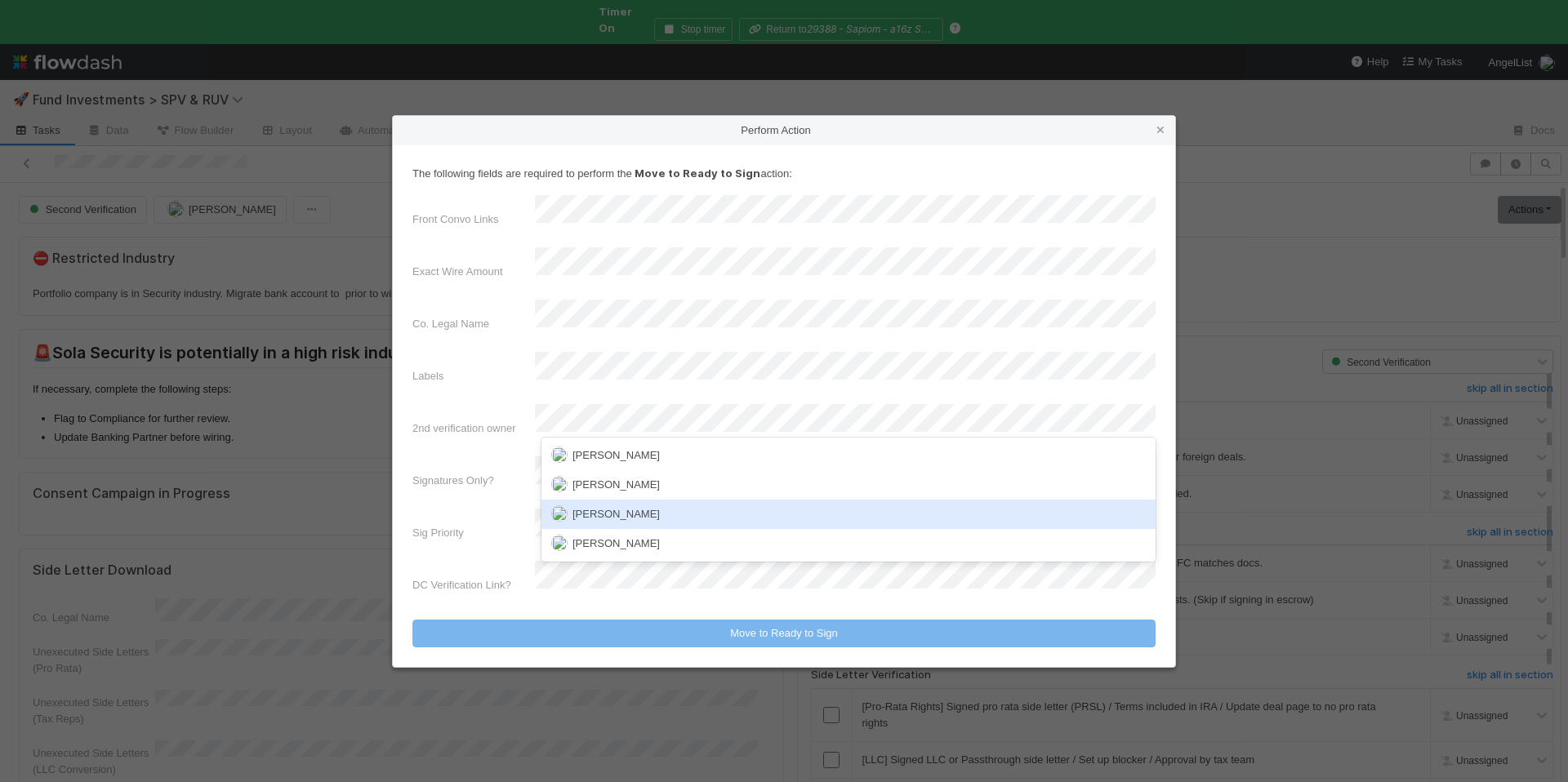
click at [644, 502] on div "[PERSON_NAME]" at bounding box center [849, 514] width 614 height 30
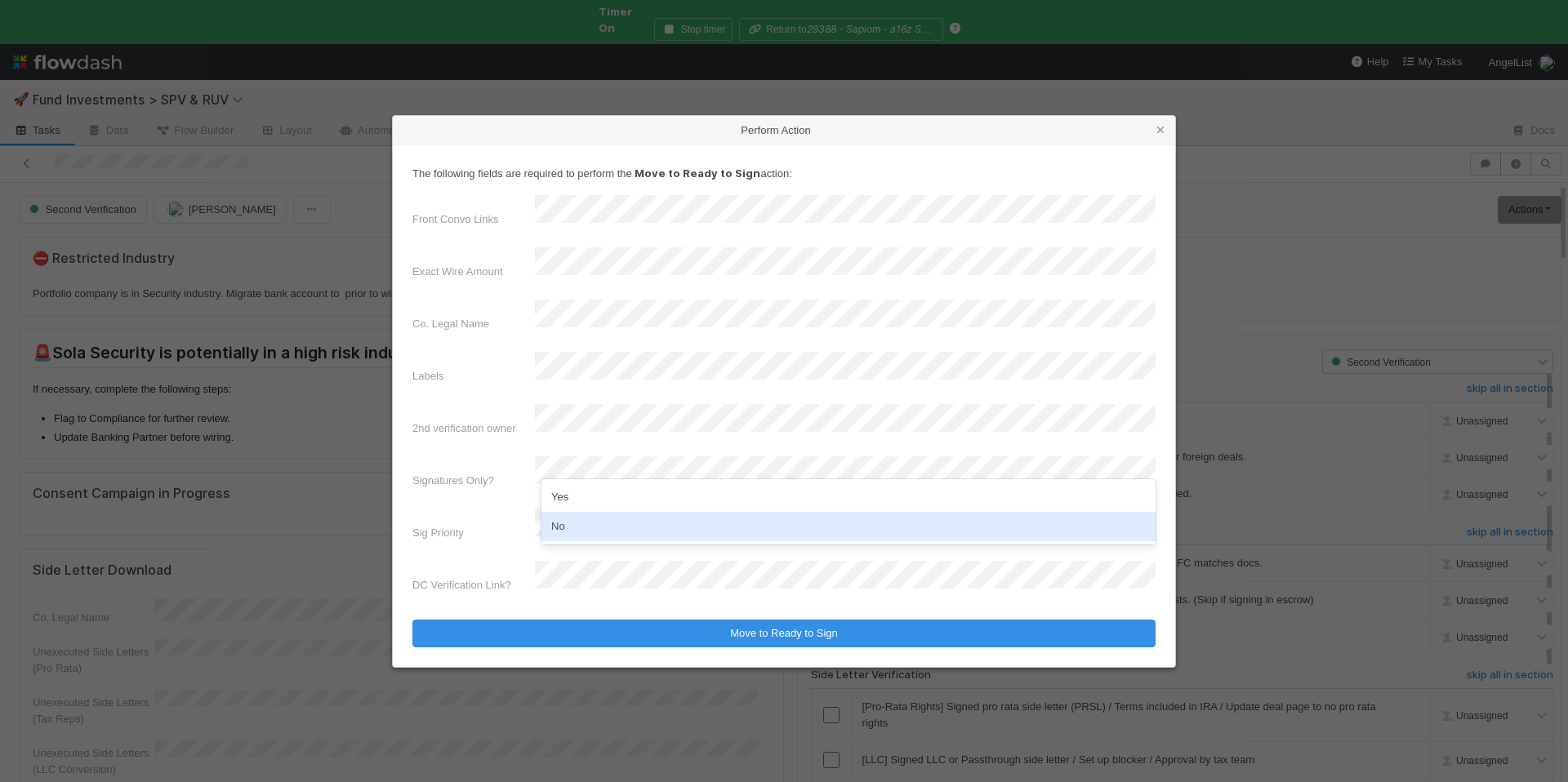
click at [593, 515] on div "No" at bounding box center [849, 527] width 614 height 30
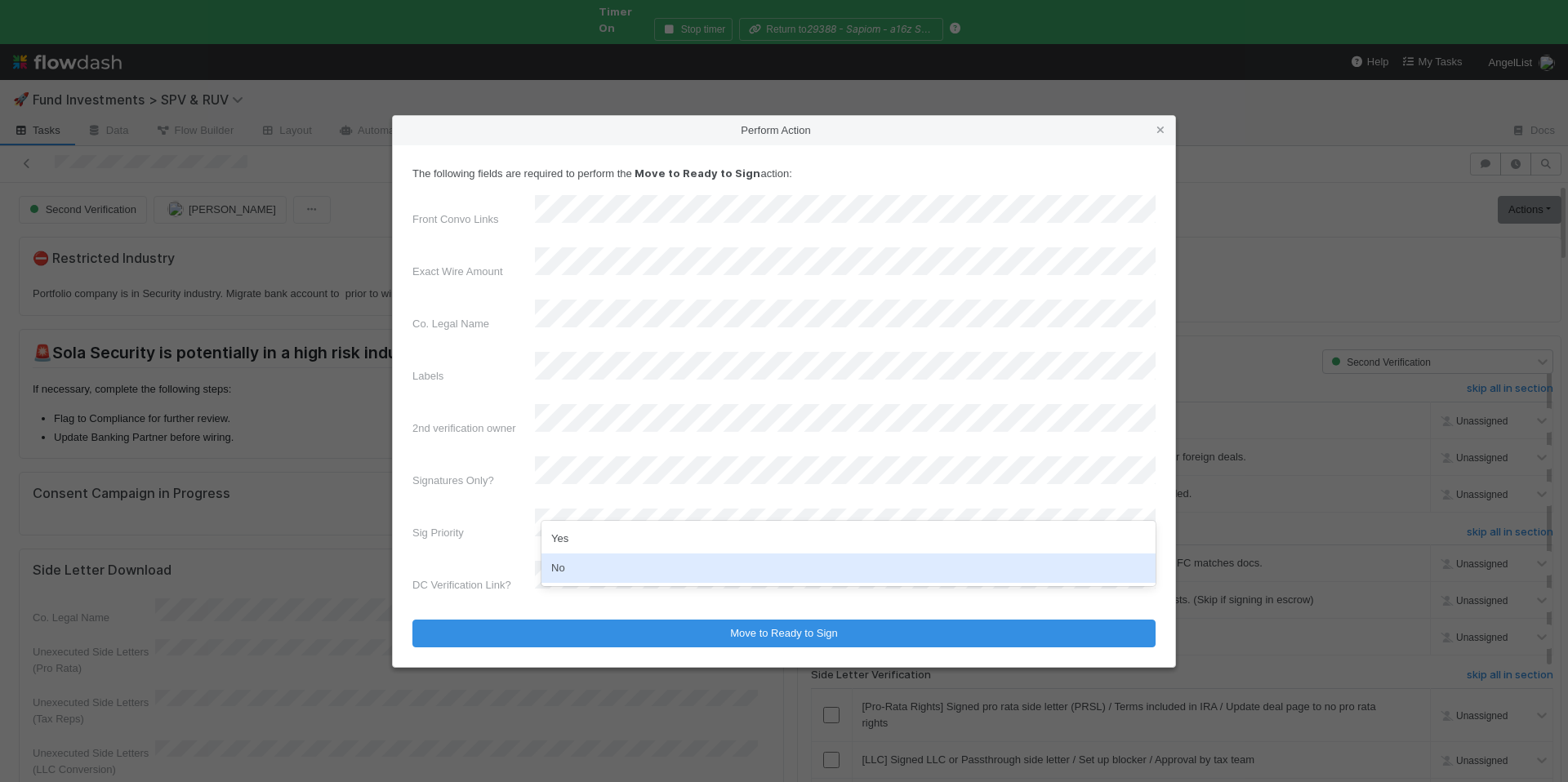
click at [595, 570] on div "No" at bounding box center [849, 568] width 614 height 30
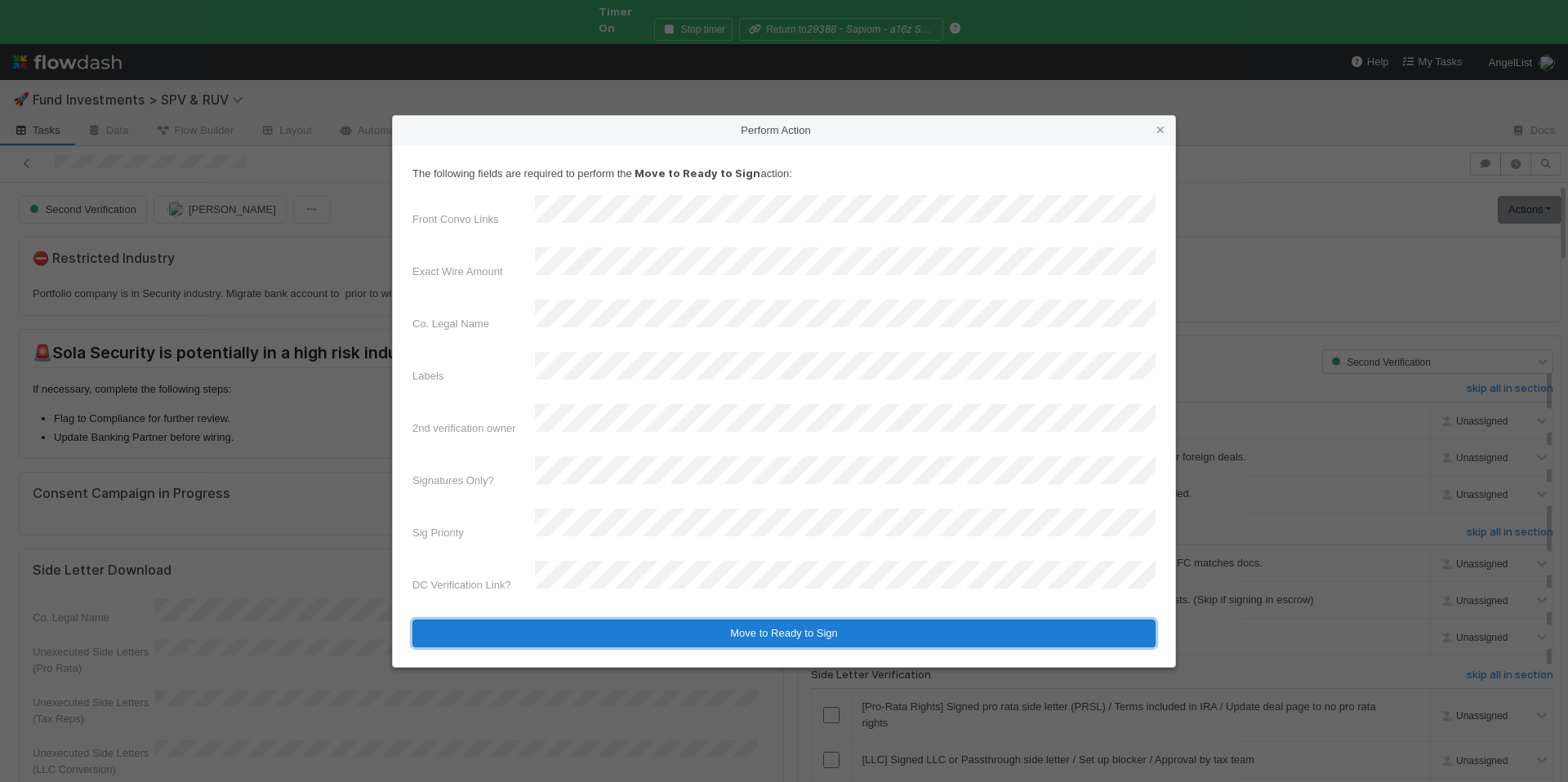
click at [634, 620] on button "Move to Ready to Sign" at bounding box center [784, 633] width 743 height 28
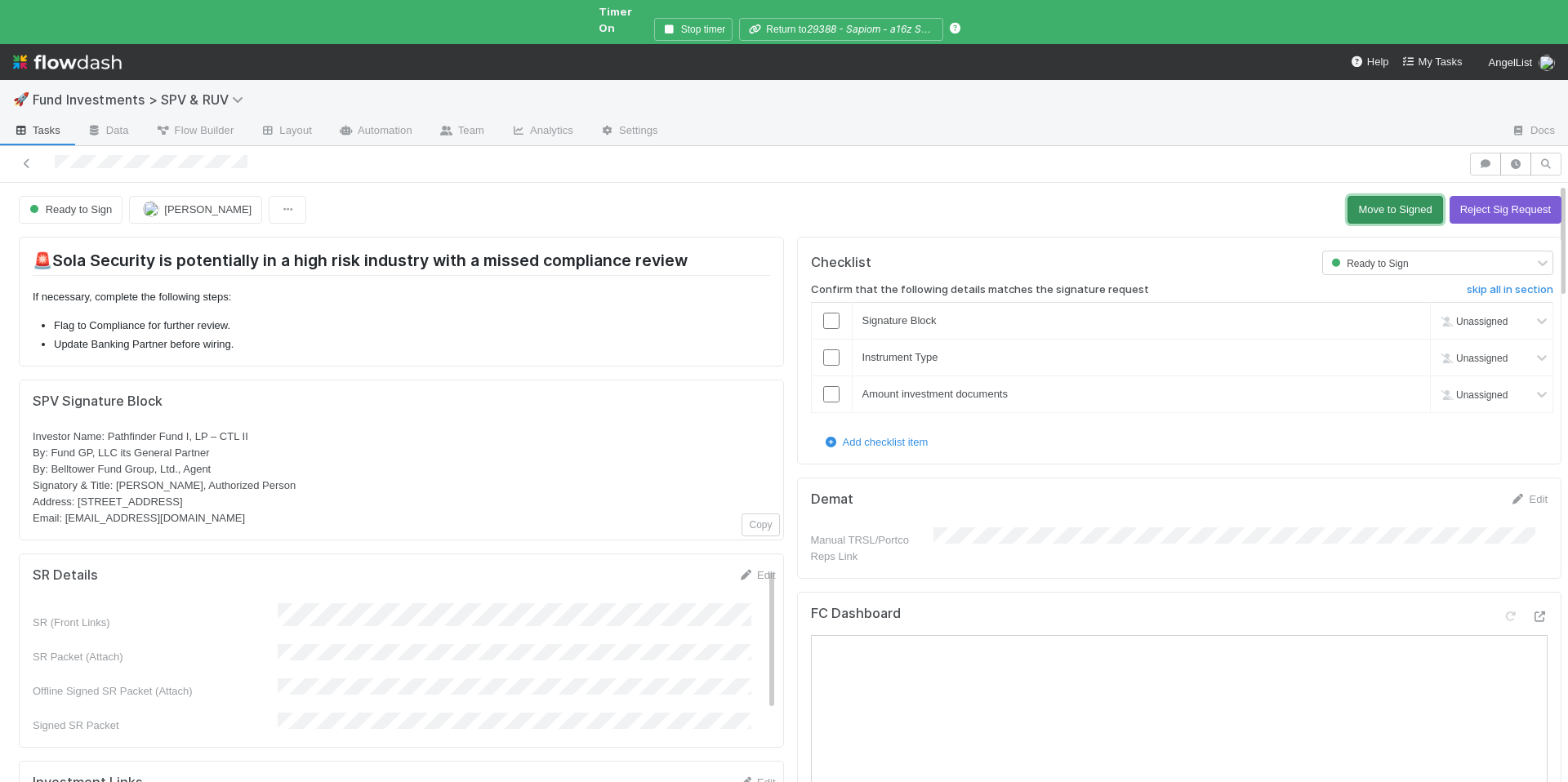
click at [1378, 196] on button "Move to Signed" at bounding box center [1395, 210] width 94 height 28
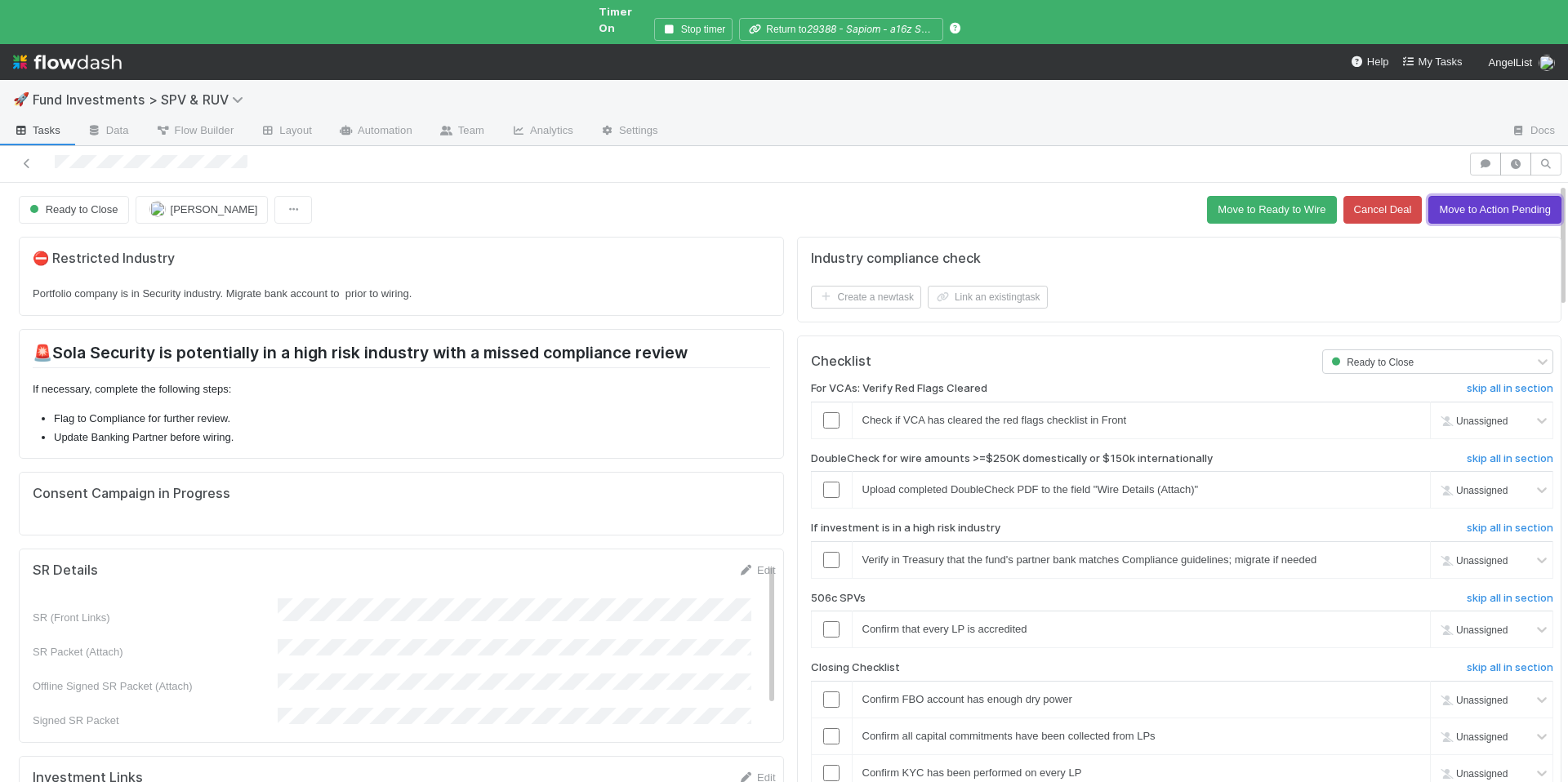
click at [1463, 198] on button "Move to Action Pending" at bounding box center [1496, 210] width 133 height 28
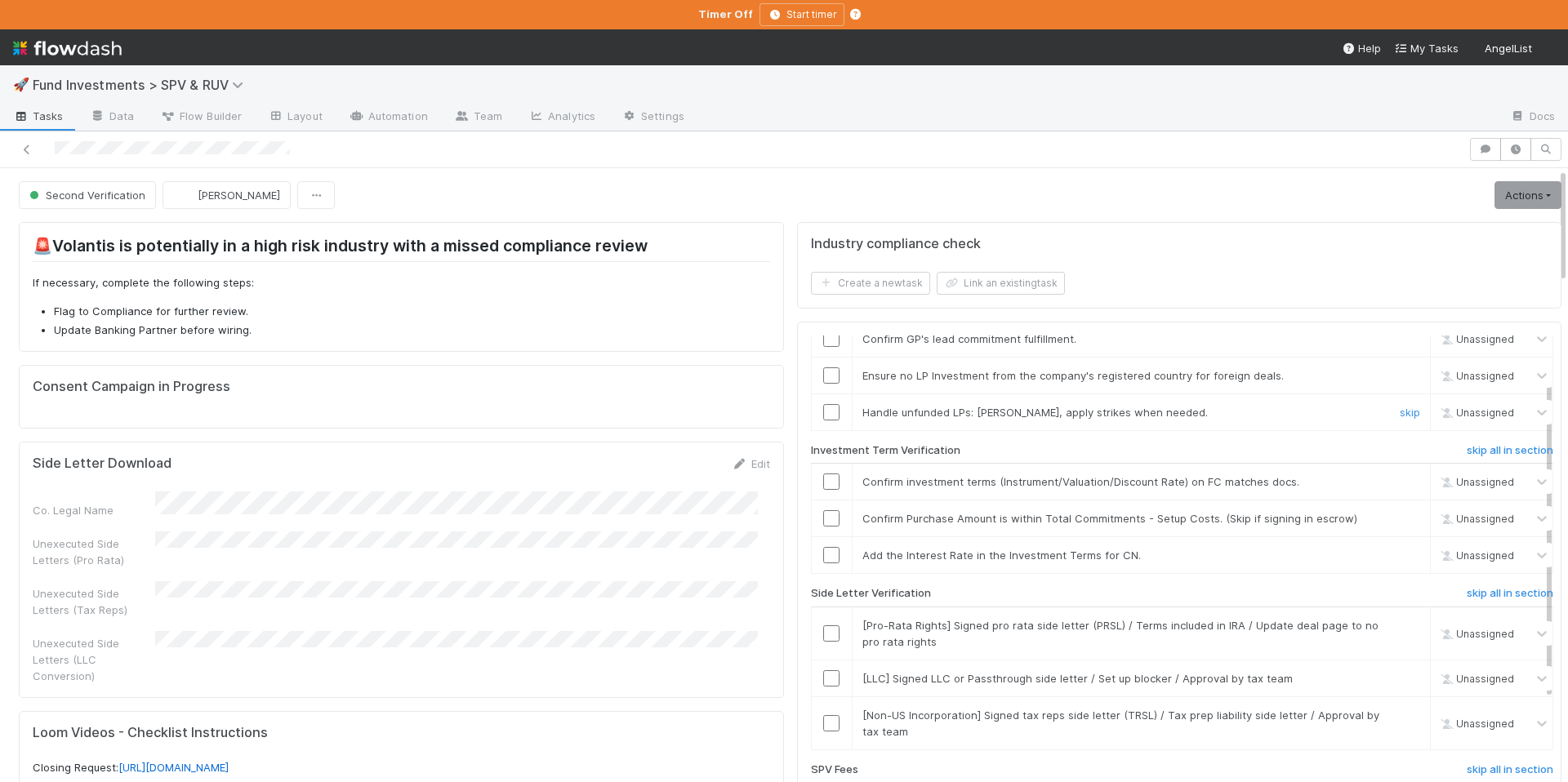
scroll to position [64, 0]
click at [823, 491] on input "checkbox" at bounding box center [831, 486] width 16 height 16
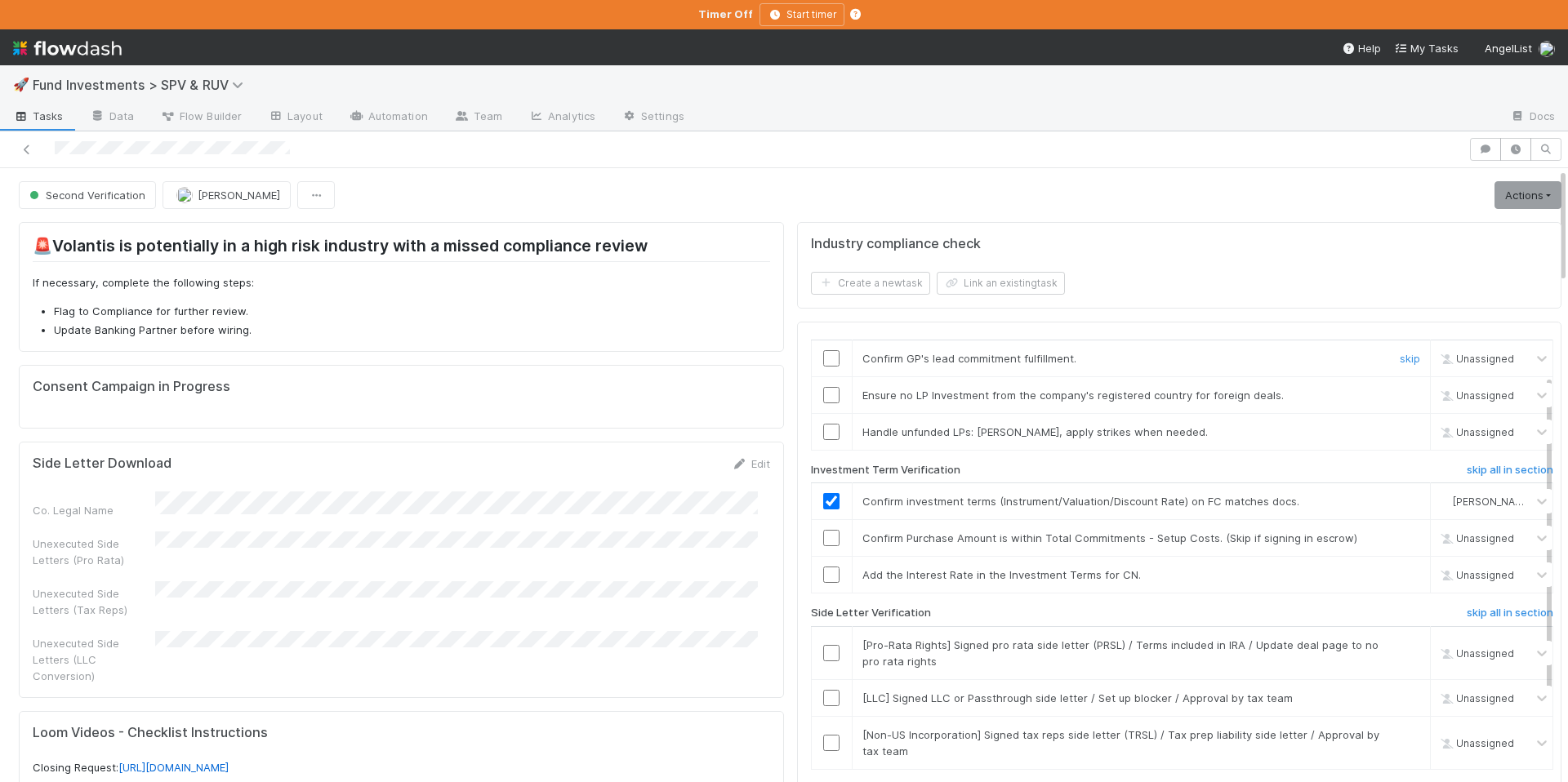
scroll to position [0, 0]
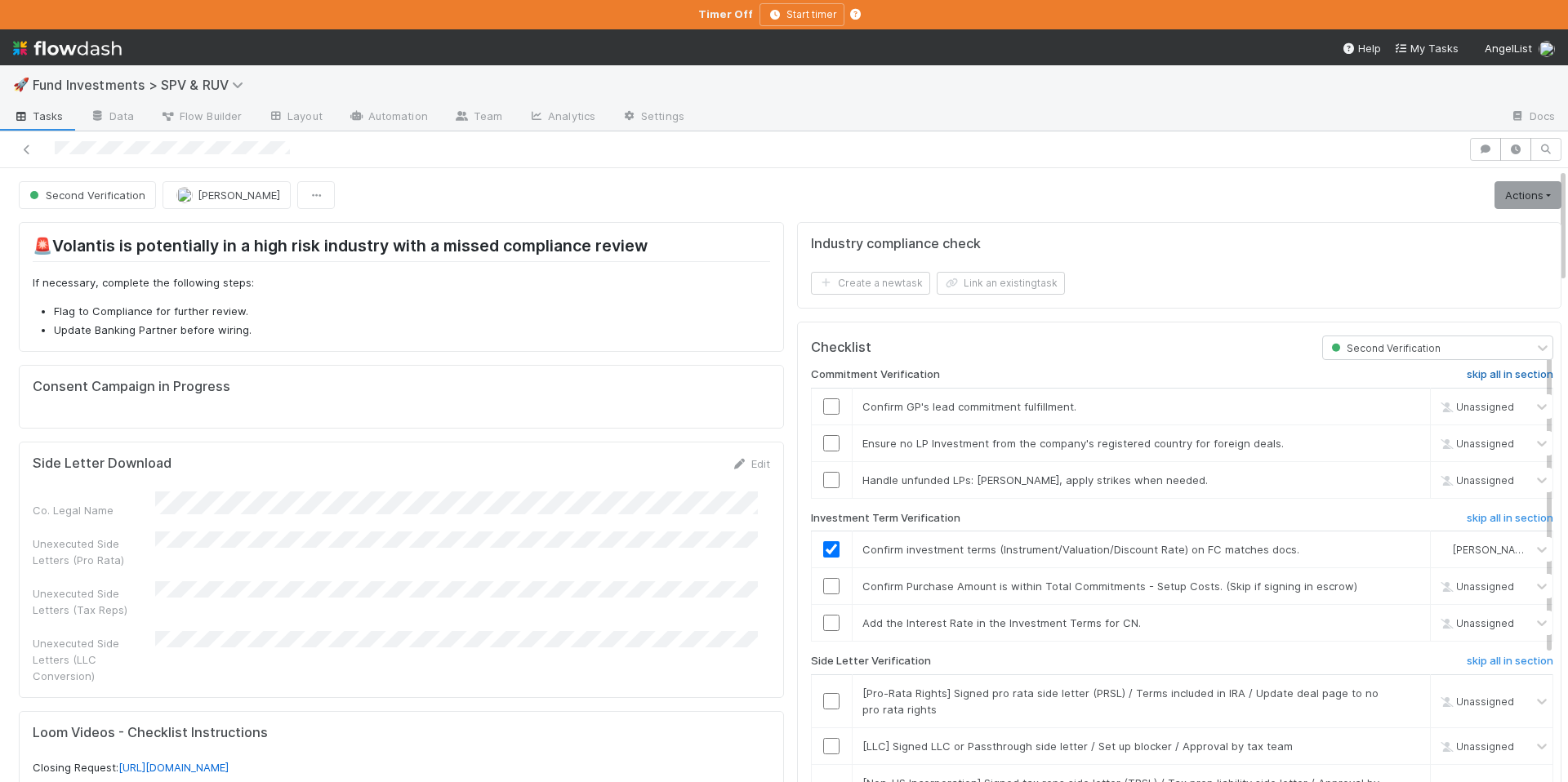
click at [1467, 370] on h6 "skip all in section" at bounding box center [1510, 375] width 87 height 13
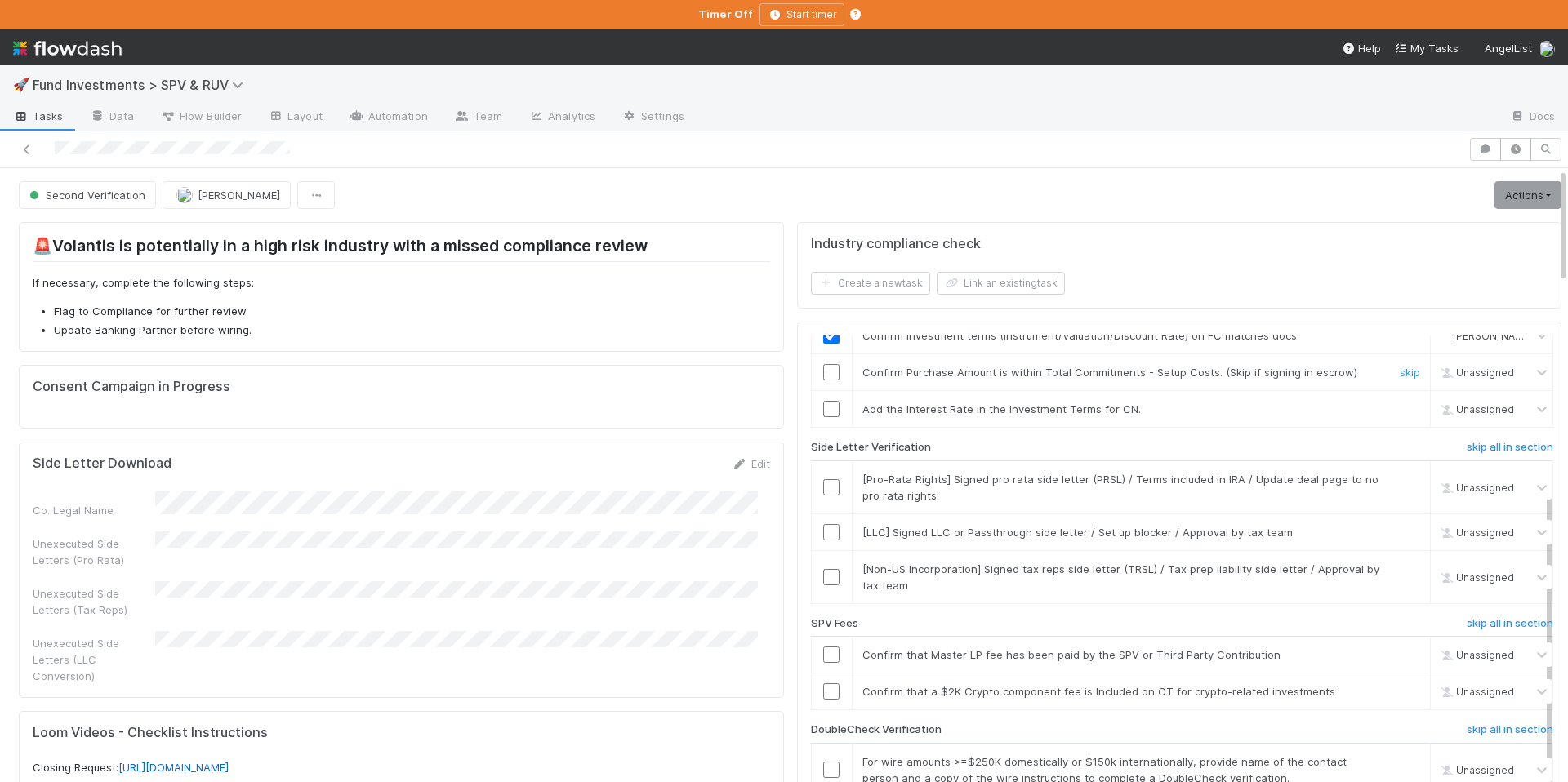
scroll to position [260, 0]
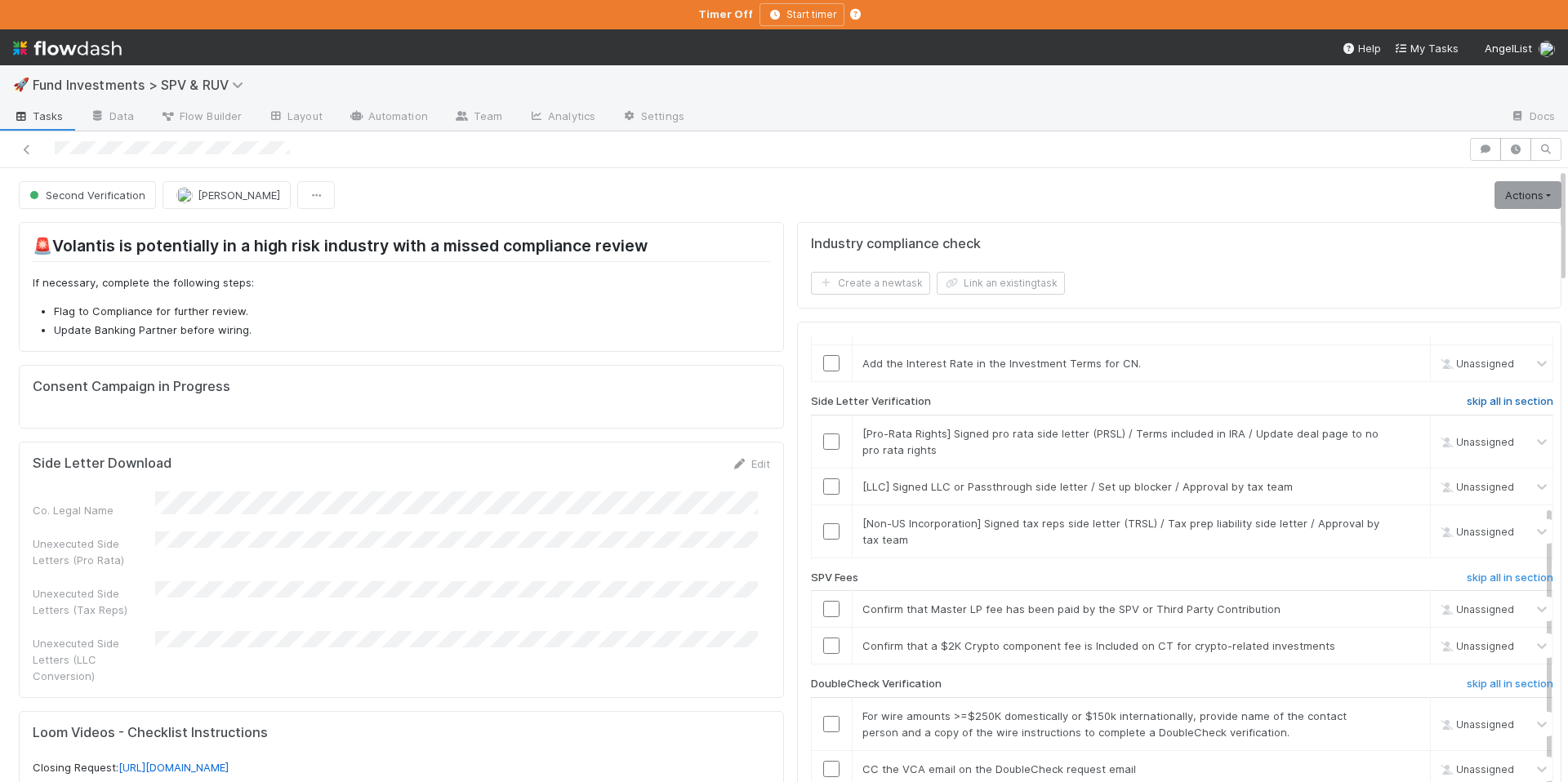
click at [1467, 401] on h6 "skip all in section" at bounding box center [1510, 402] width 87 height 13
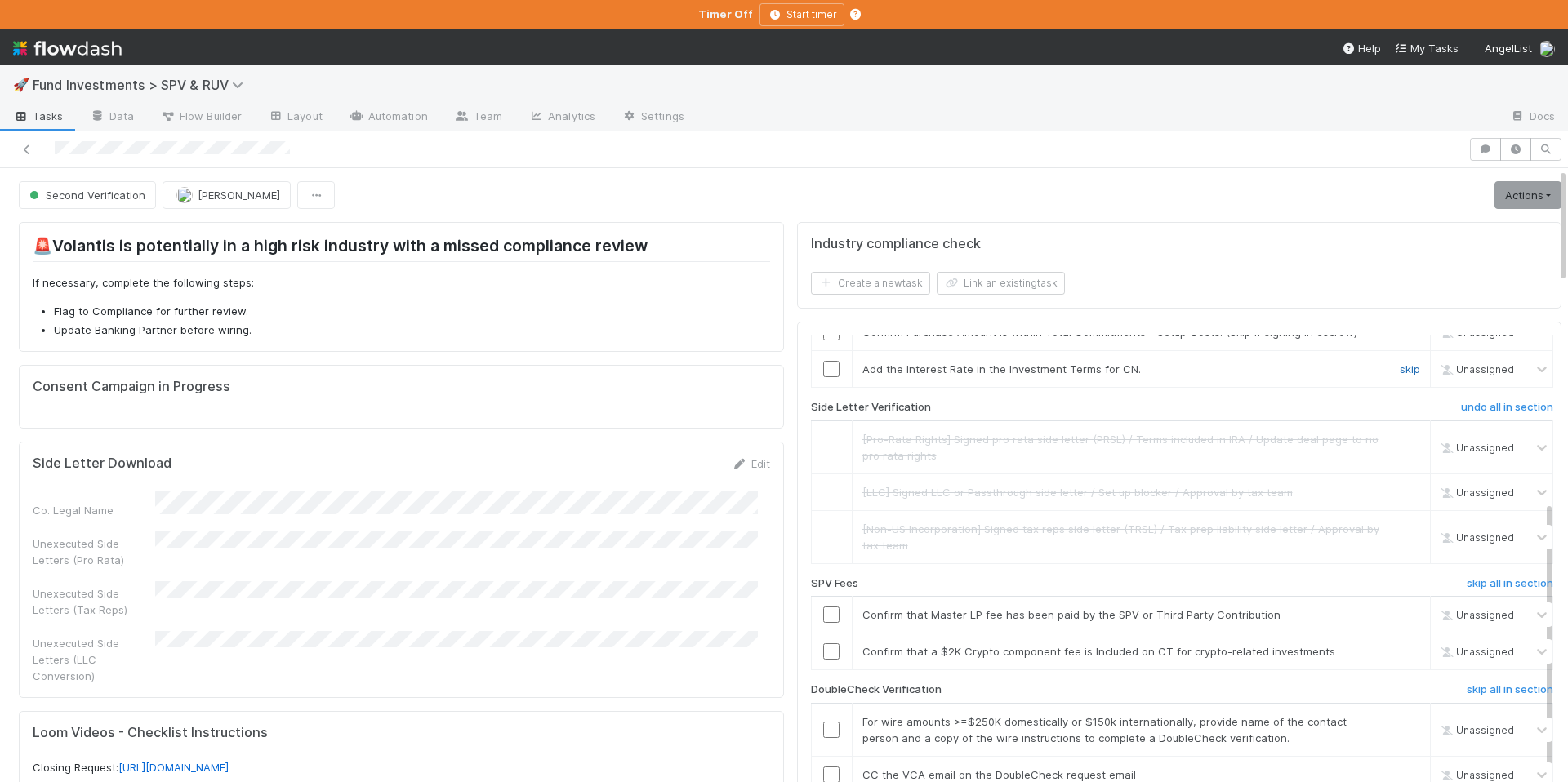
scroll to position [253, 0]
click at [1400, 371] on link "skip" at bounding box center [1410, 371] width 20 height 13
click at [1477, 579] on h6 "skip all in section" at bounding box center [1510, 585] width 87 height 13
click at [1467, 586] on h6 "skip all in section" at bounding box center [1510, 585] width 87 height 13
click at [1488, 685] on h6 "skip all in section" at bounding box center [1510, 692] width 87 height 13
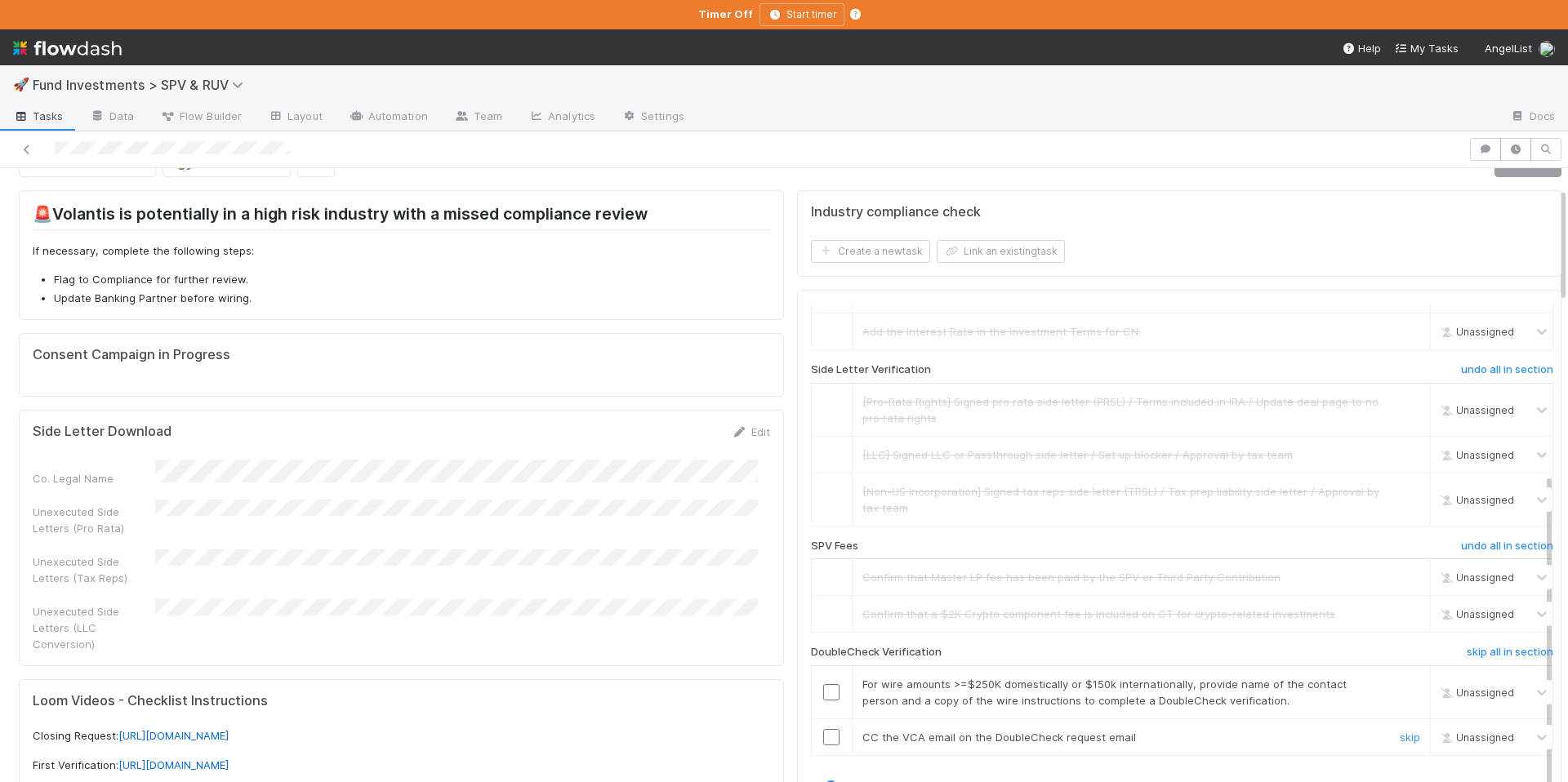
scroll to position [133, 0]
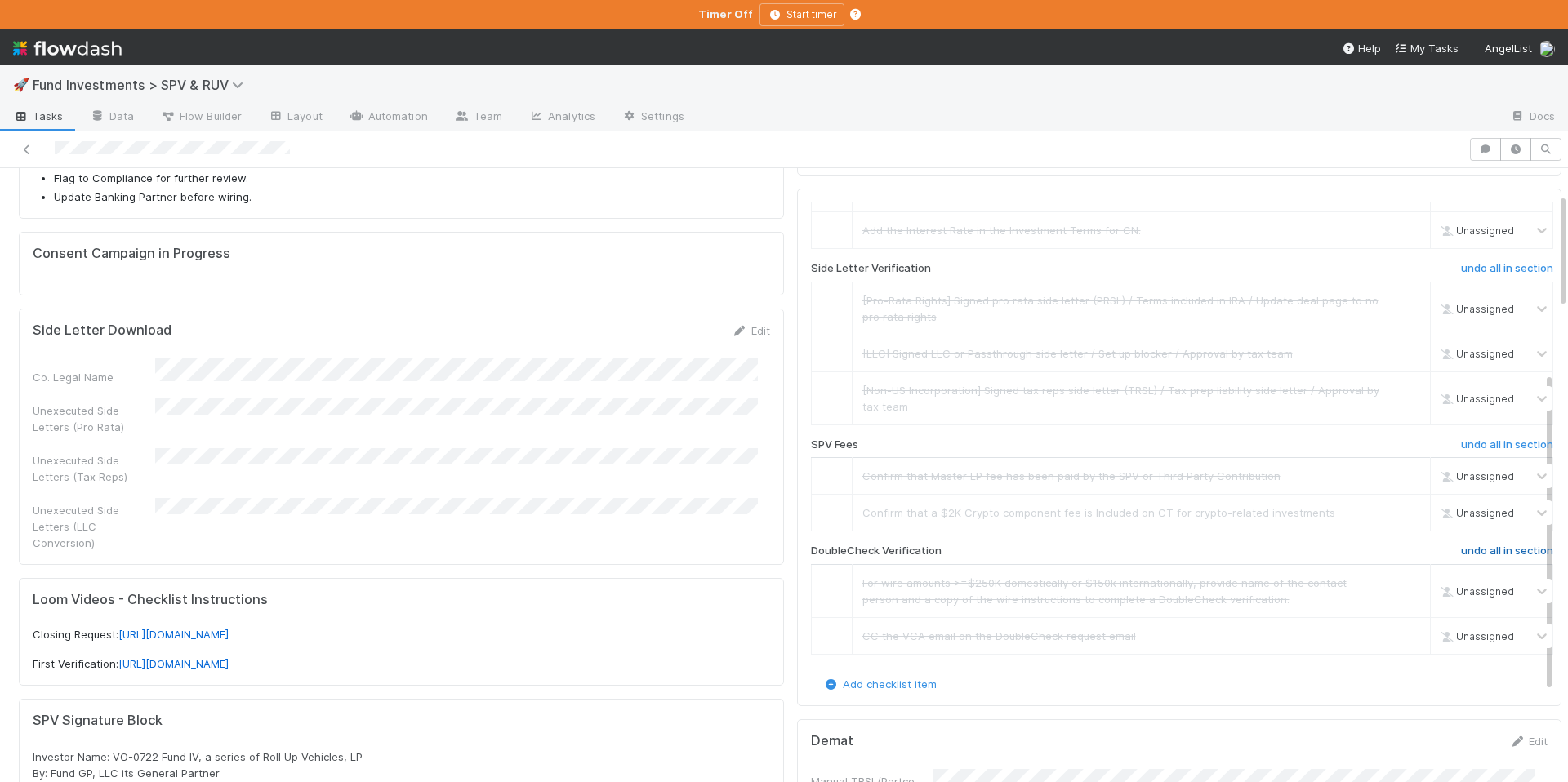
click at [1478, 553] on h6 "undo all in section" at bounding box center [1507, 551] width 92 height 13
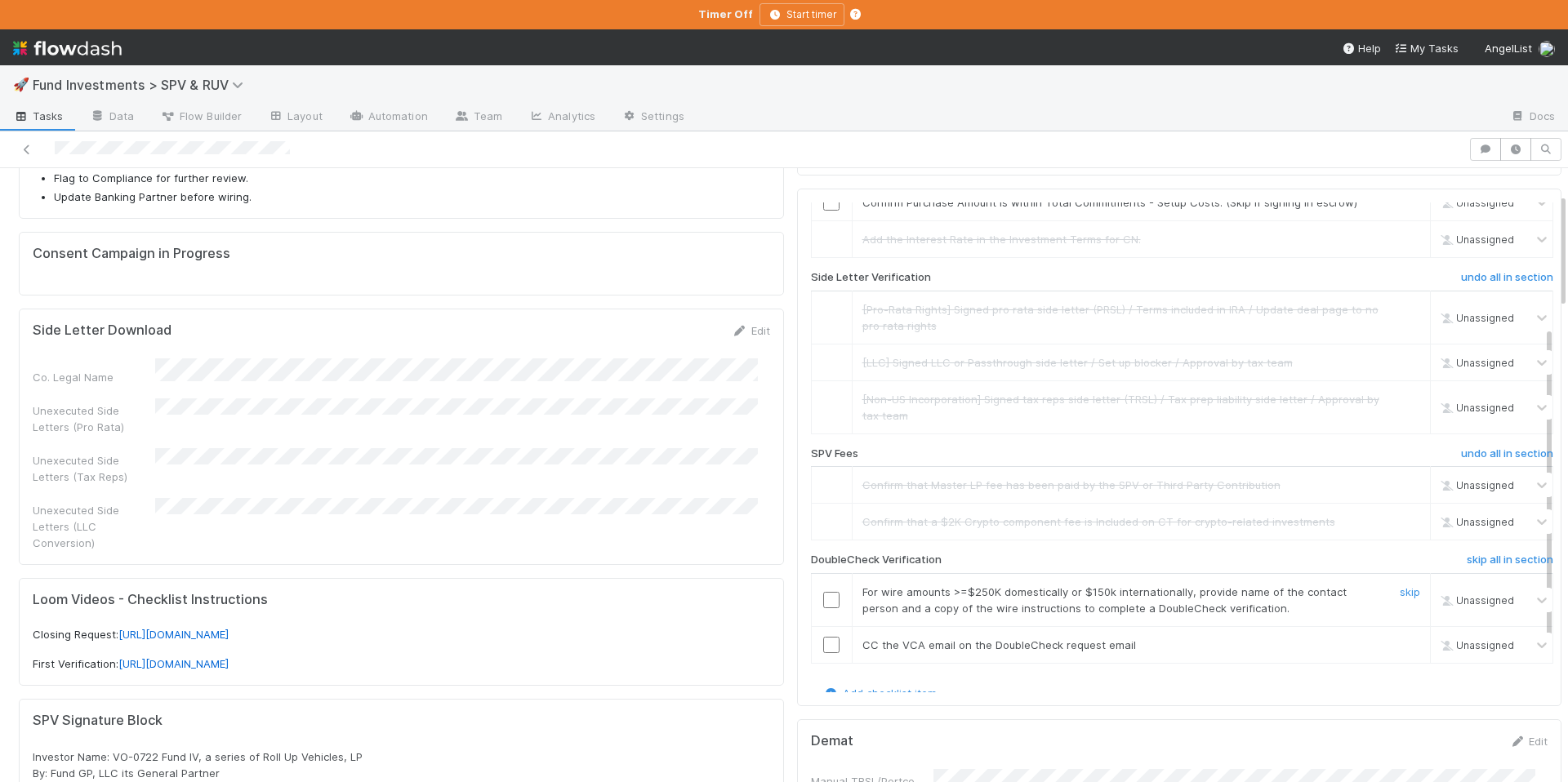
scroll to position [260, 0]
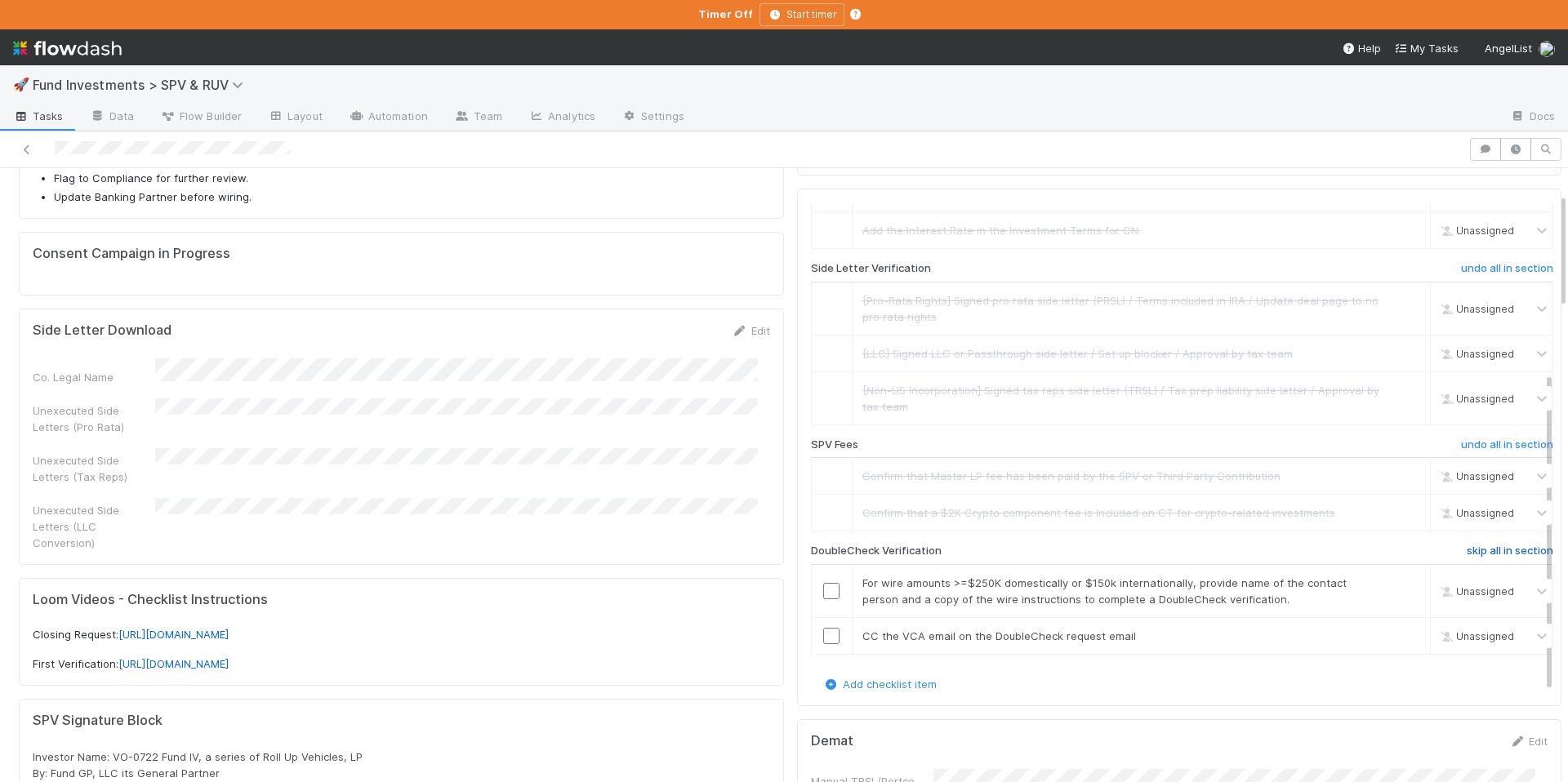
click at [1495, 545] on h6 "skip all in section" at bounding box center [1510, 551] width 87 height 13
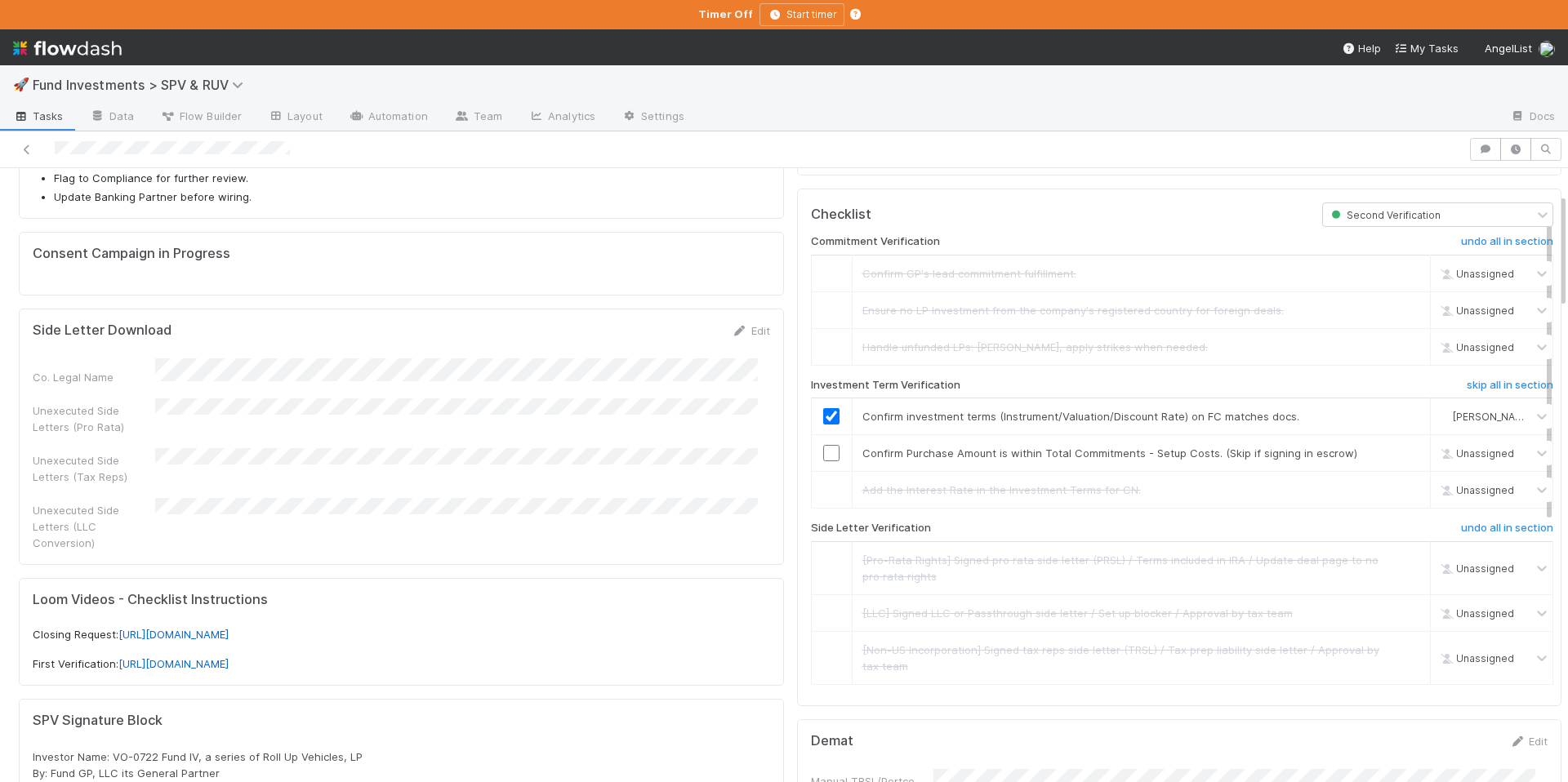
scroll to position [130, 0]
click at [823, 455] on input "checkbox" at bounding box center [831, 456] width 16 height 16
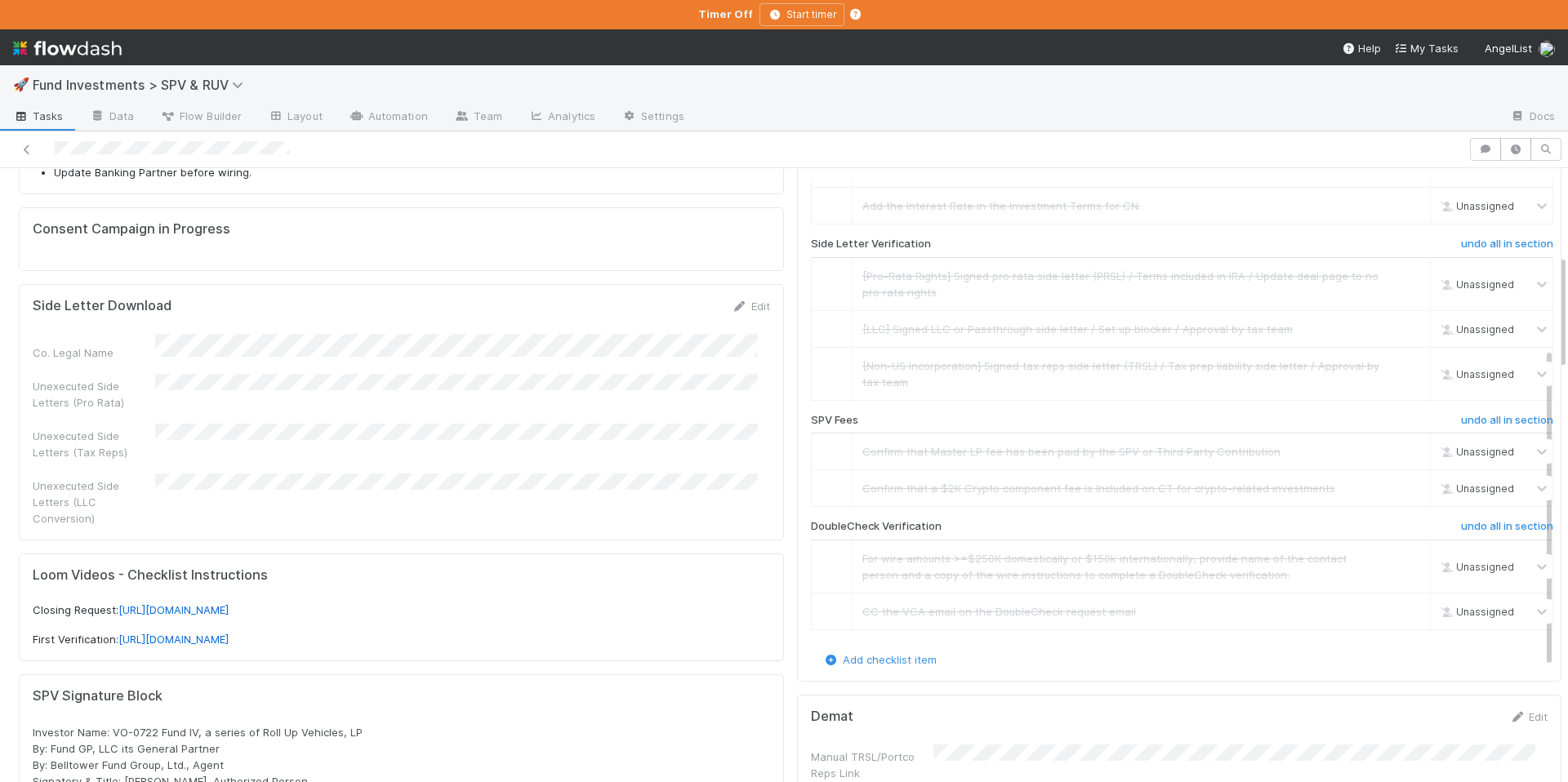
scroll to position [0, 0]
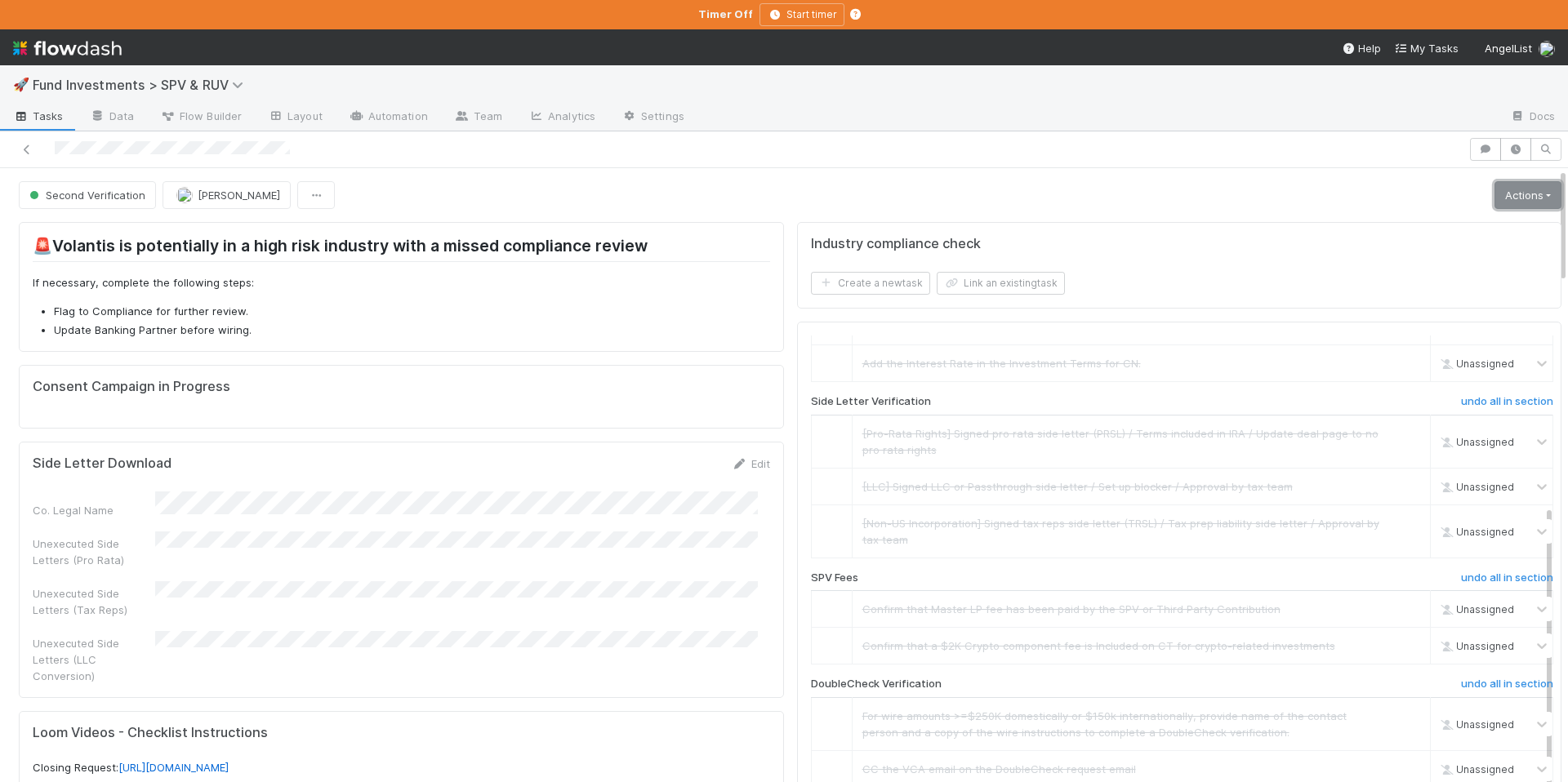
click at [1501, 204] on link "Actions" at bounding box center [1528, 194] width 67 height 28
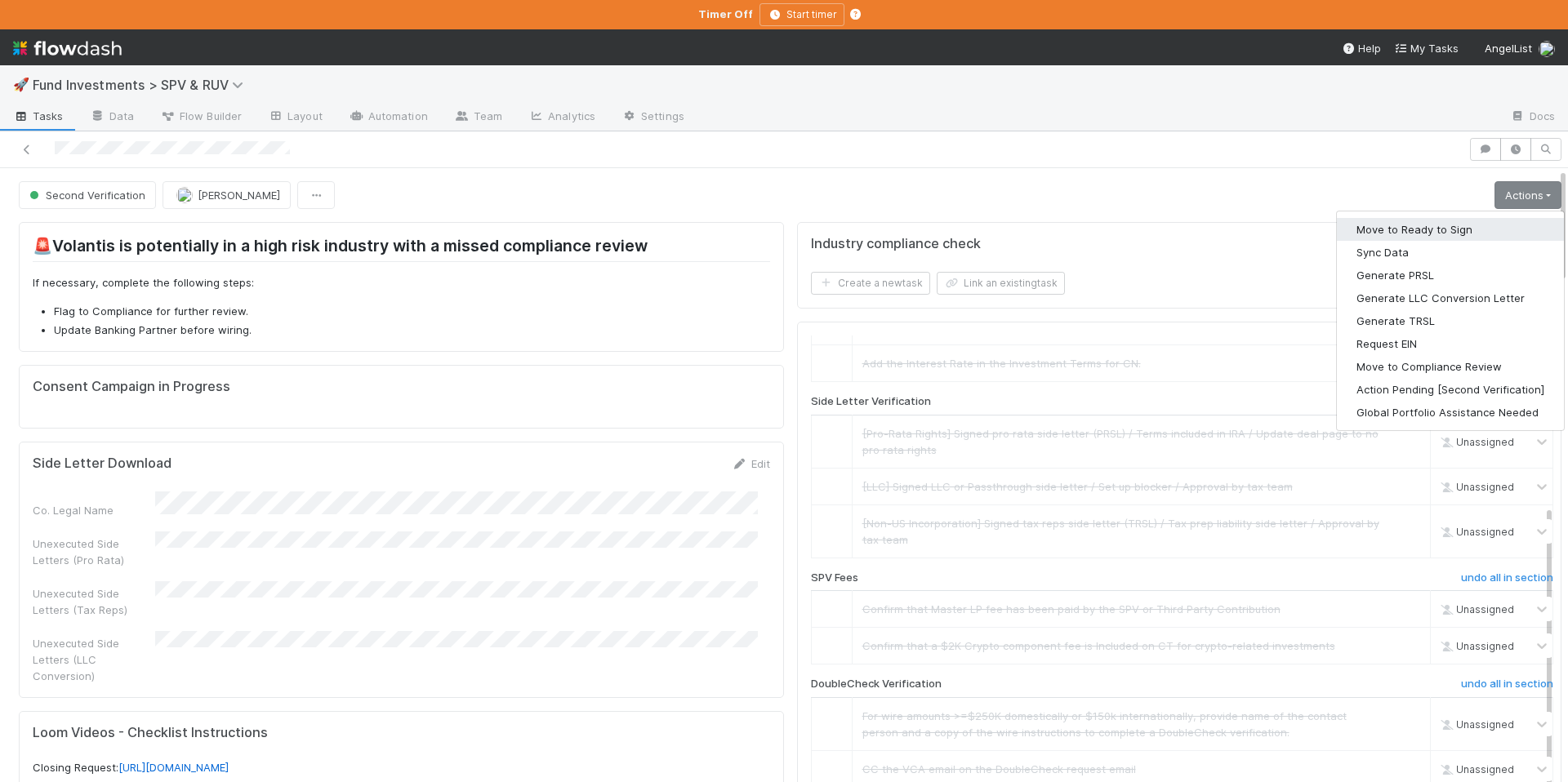
click at [1457, 237] on button "Move to Ready to Sign" at bounding box center [1451, 230] width 227 height 23
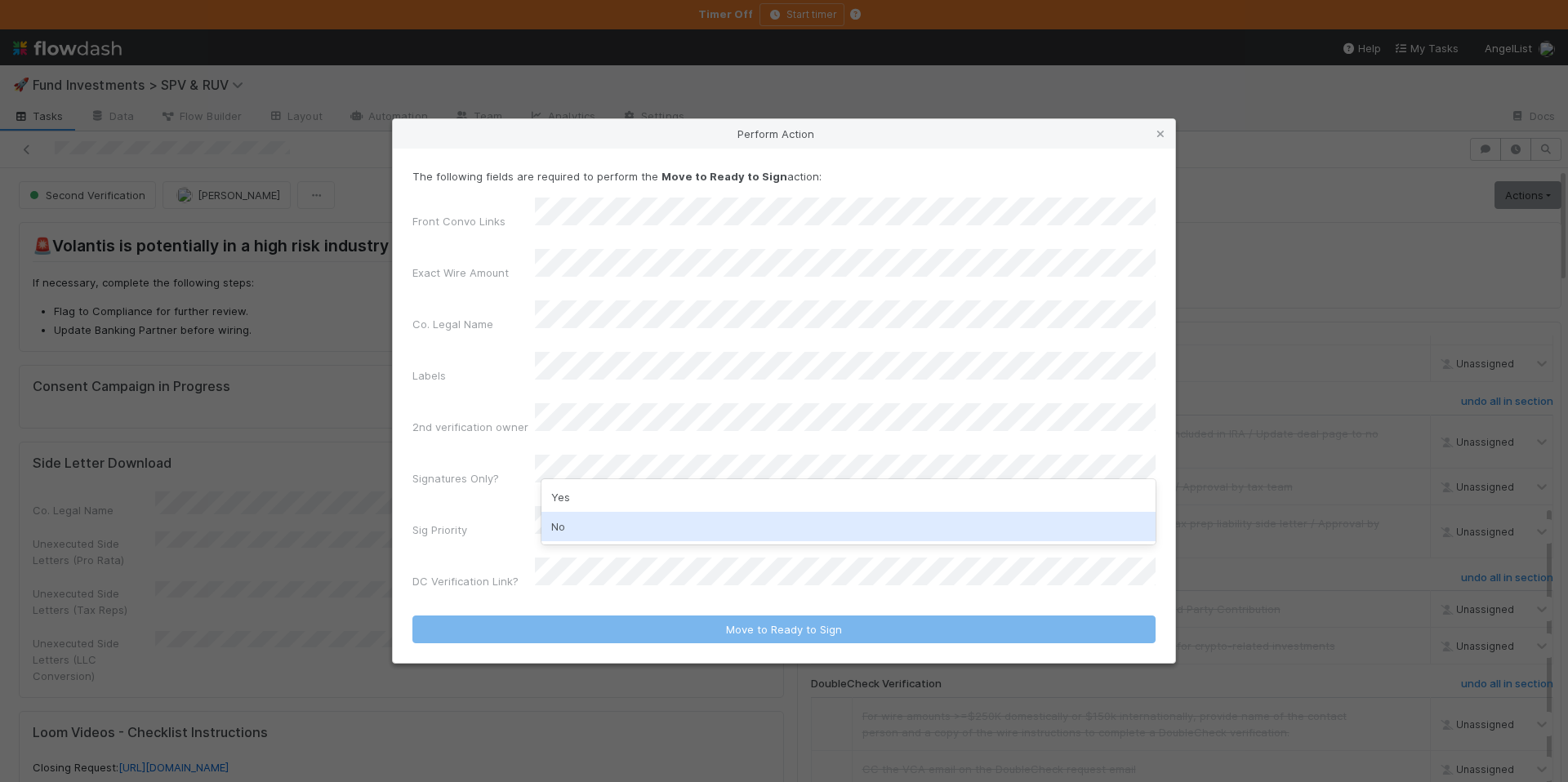
drag, startPoint x: 613, startPoint y: 539, endPoint x: 607, endPoint y: 526, distance: 14.3
click at [613, 539] on div "No" at bounding box center [849, 527] width 614 height 30
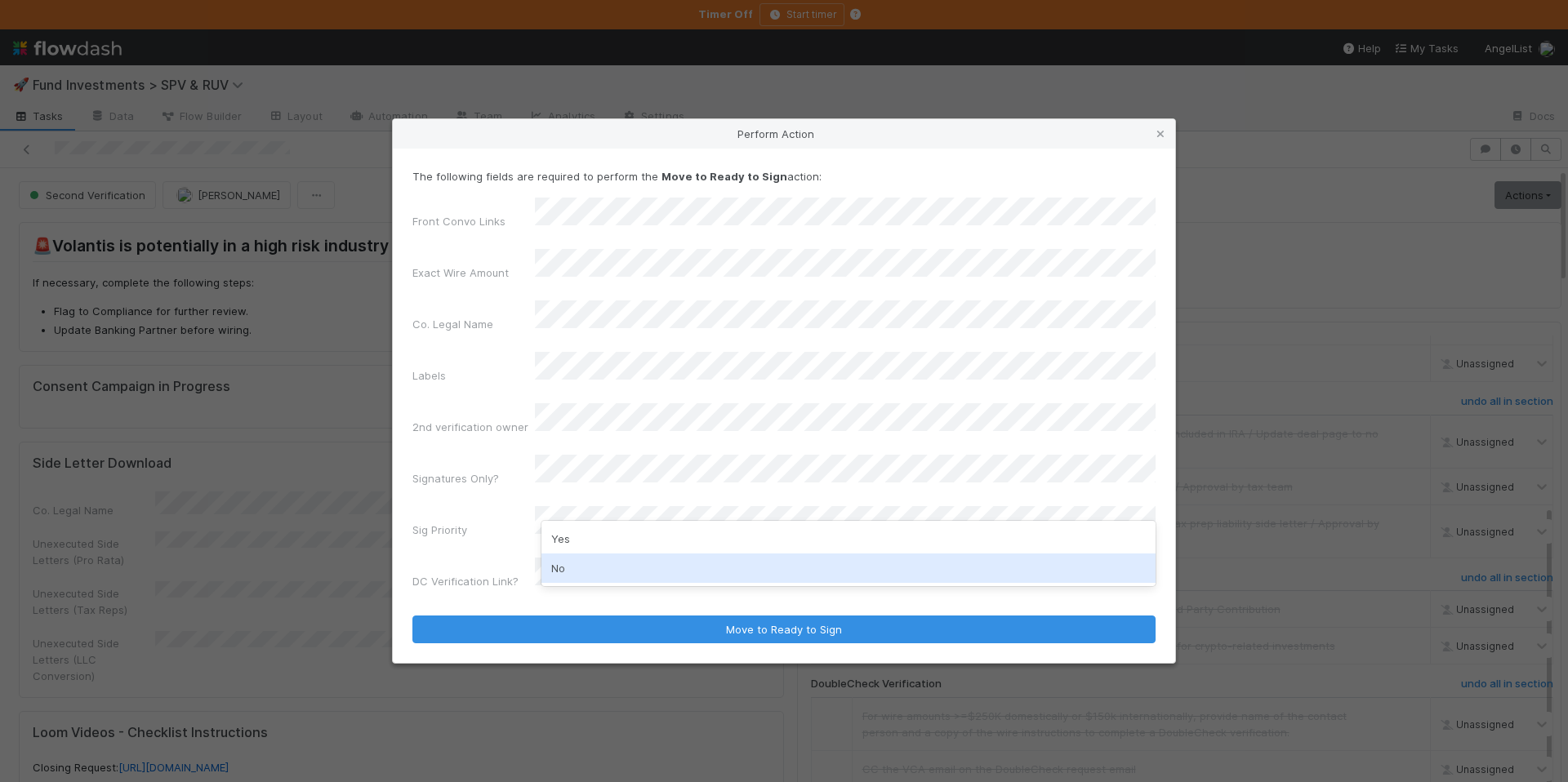
click at [596, 565] on div "No" at bounding box center [849, 568] width 614 height 30
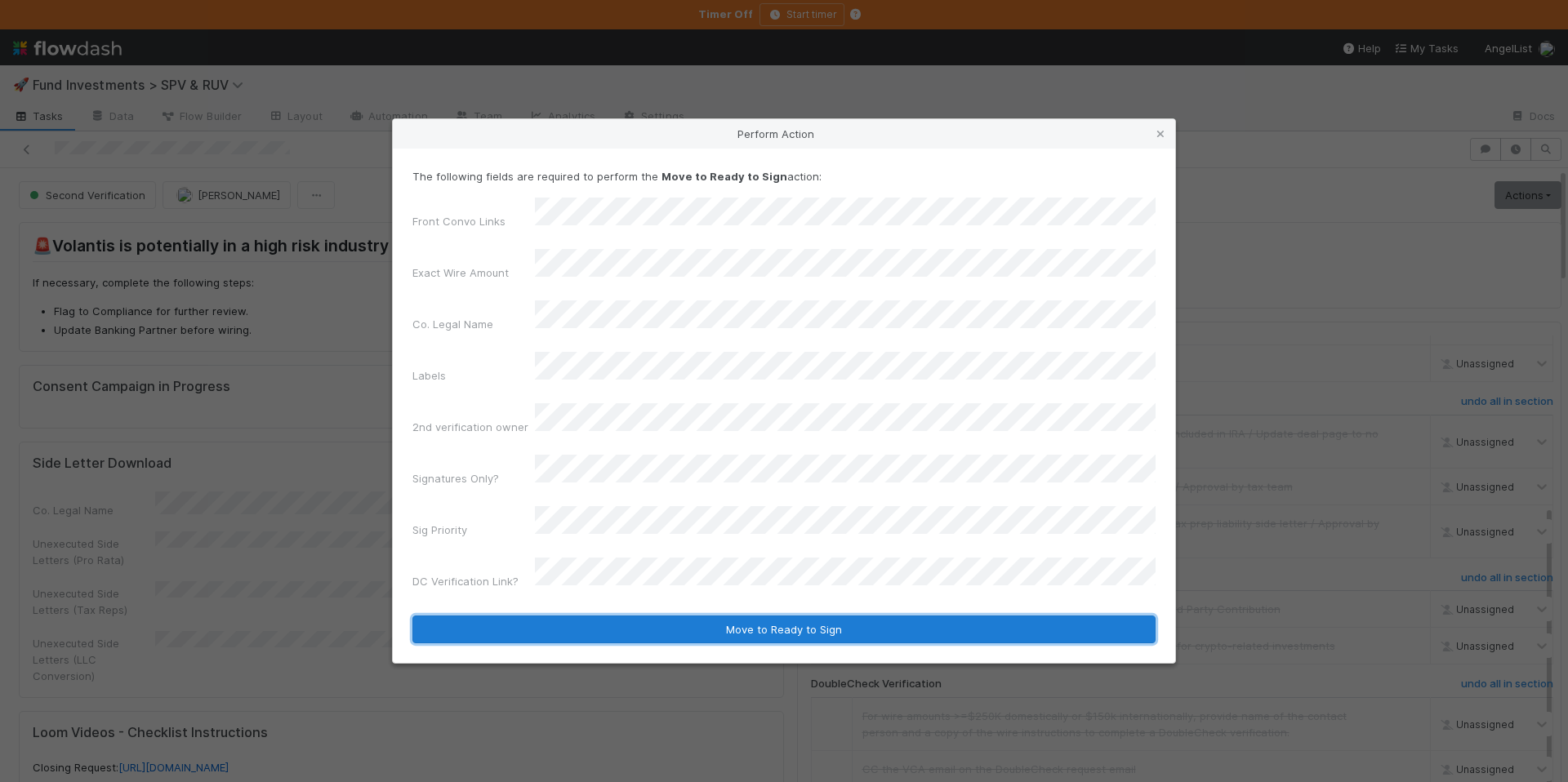
click at [701, 616] on button "Move to Ready to Sign" at bounding box center [784, 630] width 743 height 28
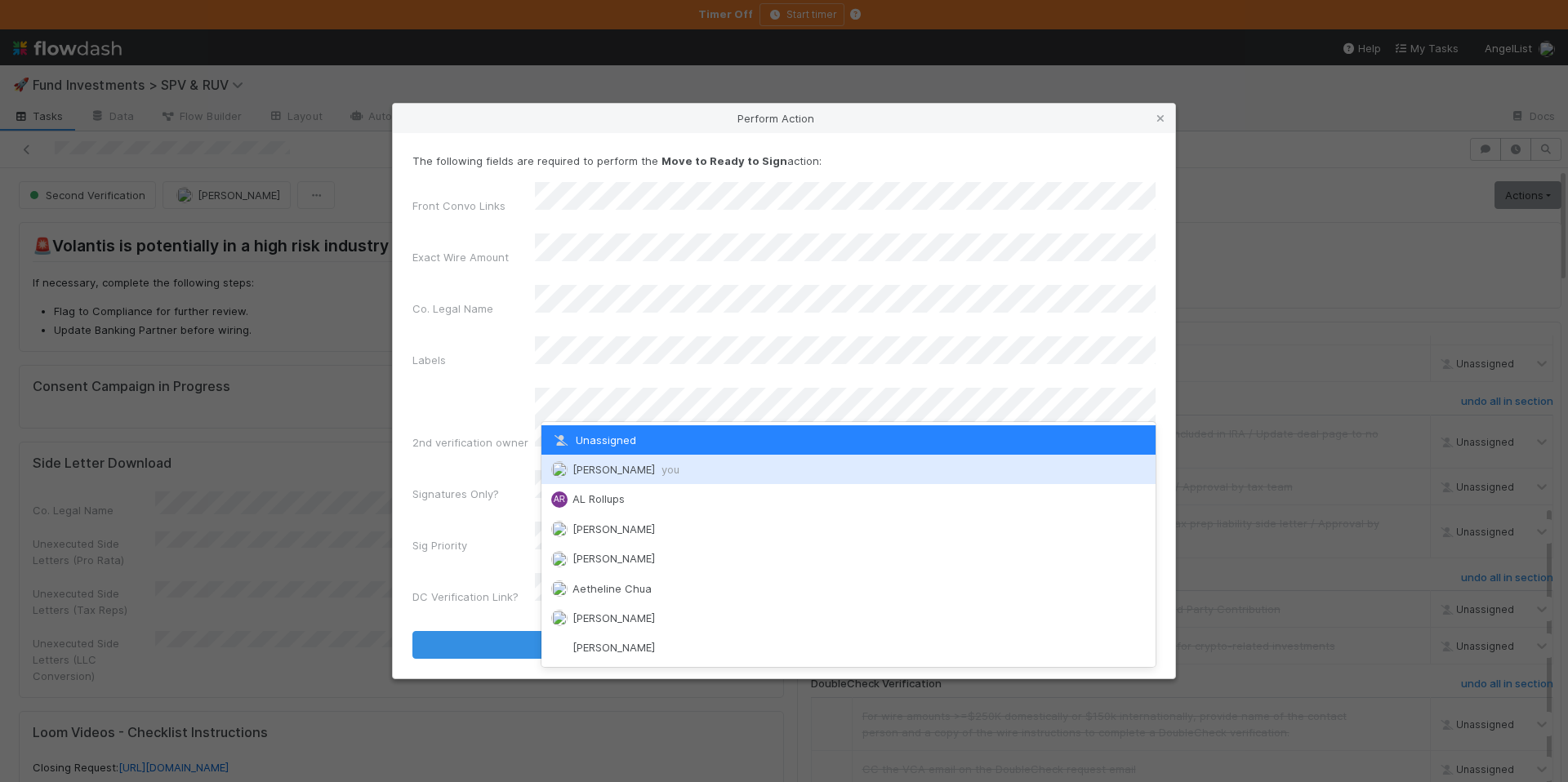
click at [645, 471] on span "Chloe Hammett you" at bounding box center [626, 470] width 107 height 13
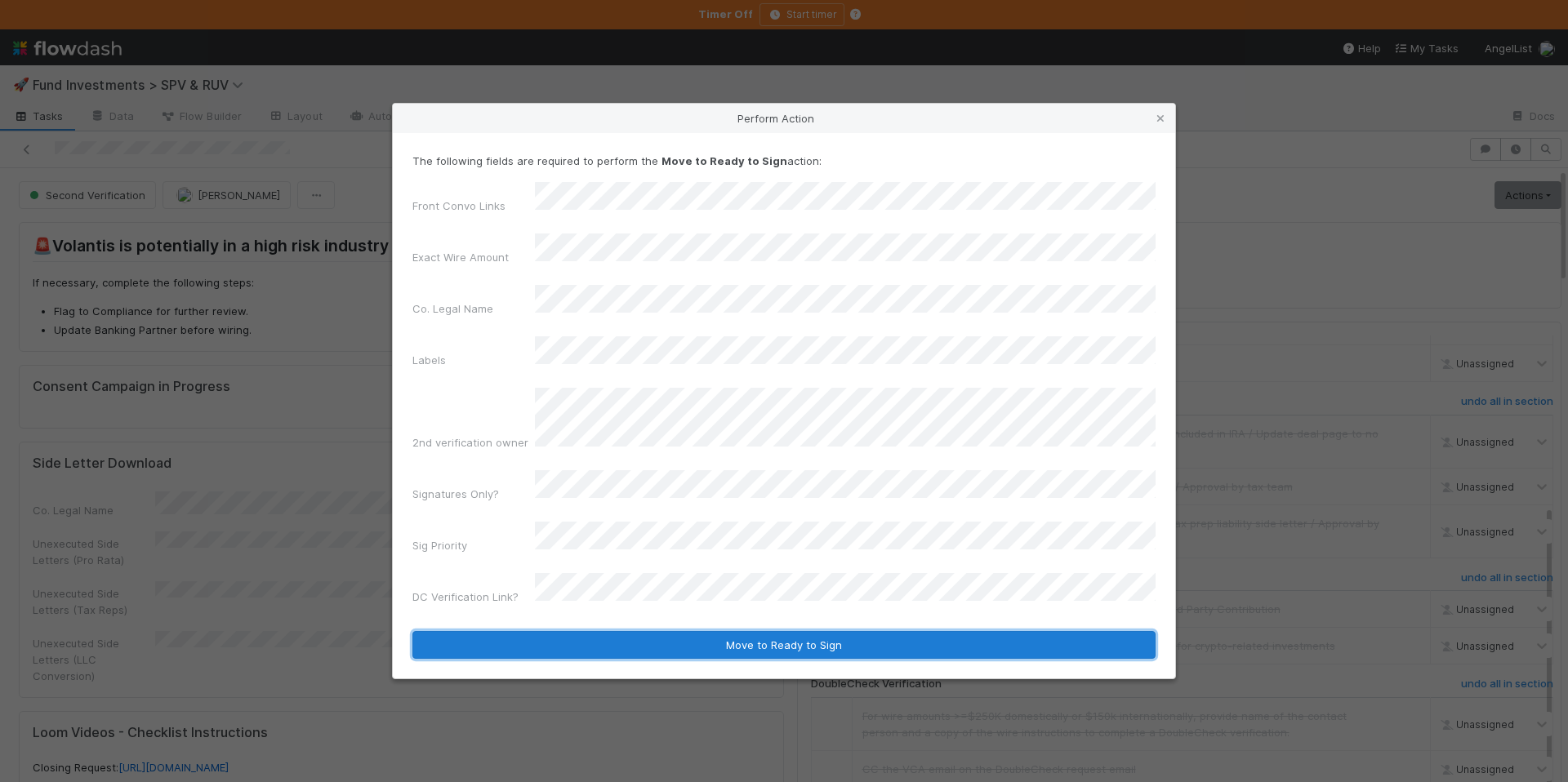
click at [734, 632] on button "Move to Ready to Sign" at bounding box center [784, 645] width 743 height 28
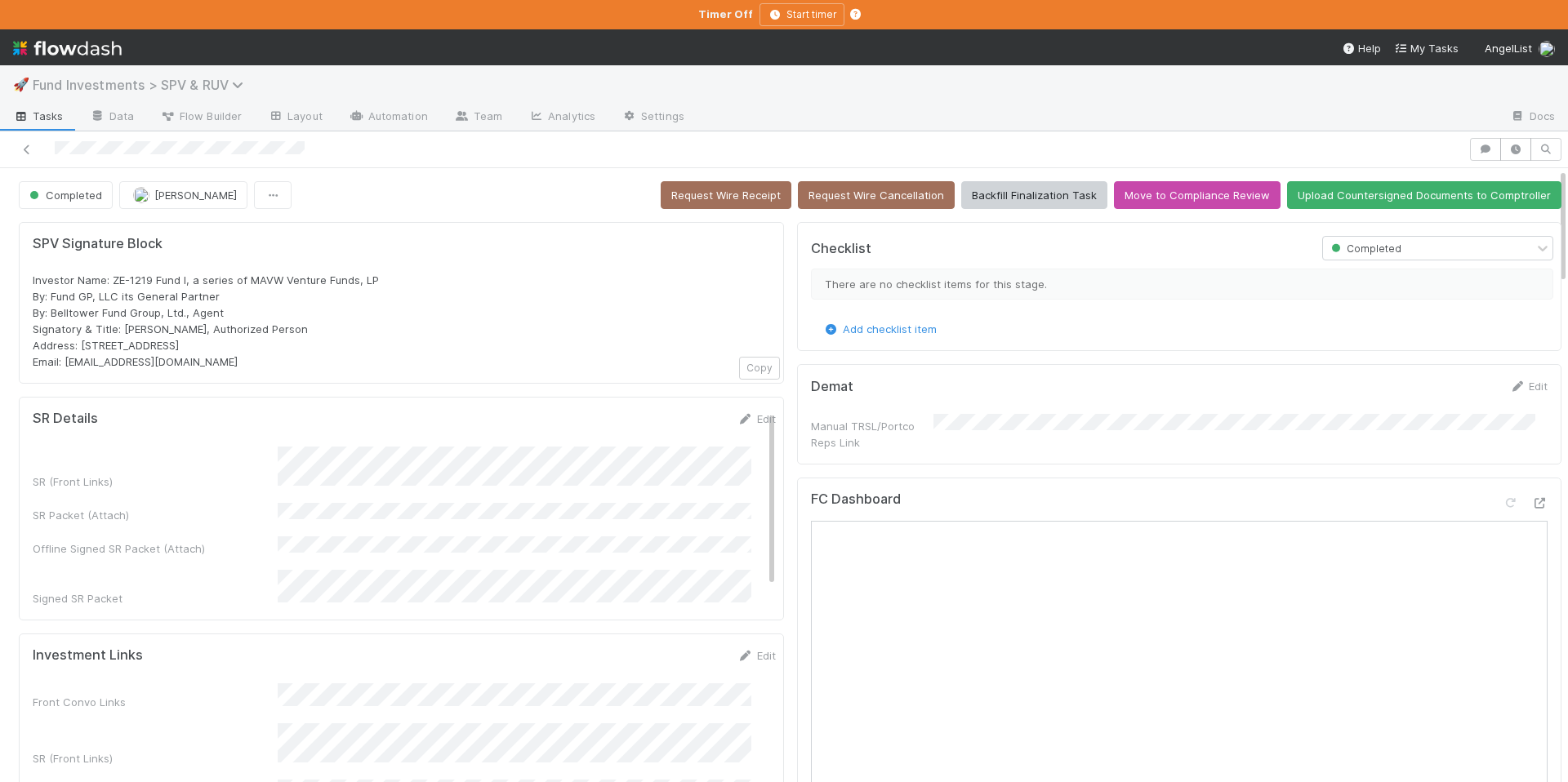
click at [214, 89] on span "Fund Investments > SPV & RUV" at bounding box center [142, 85] width 219 height 16
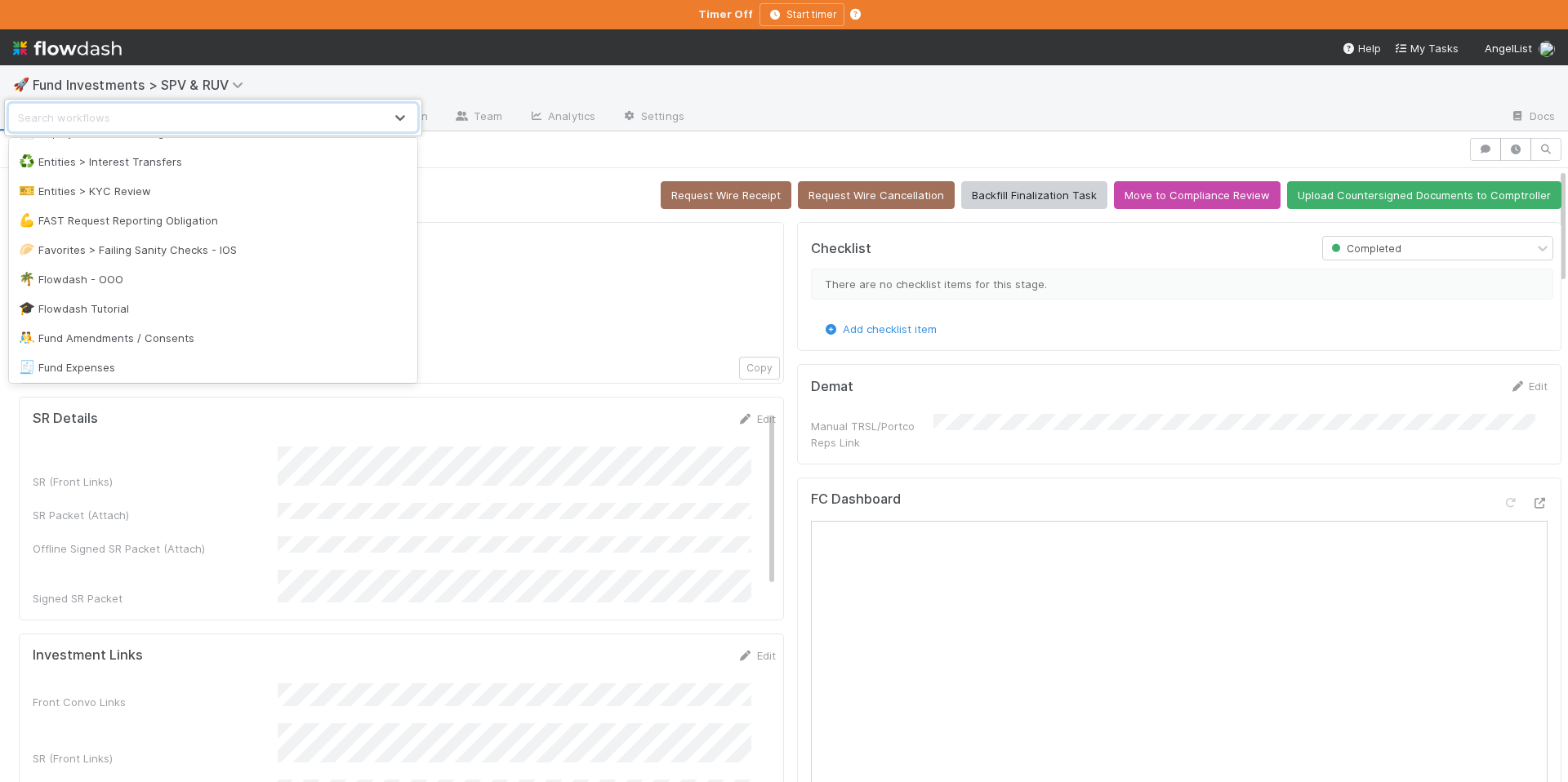
scroll to position [961, 0]
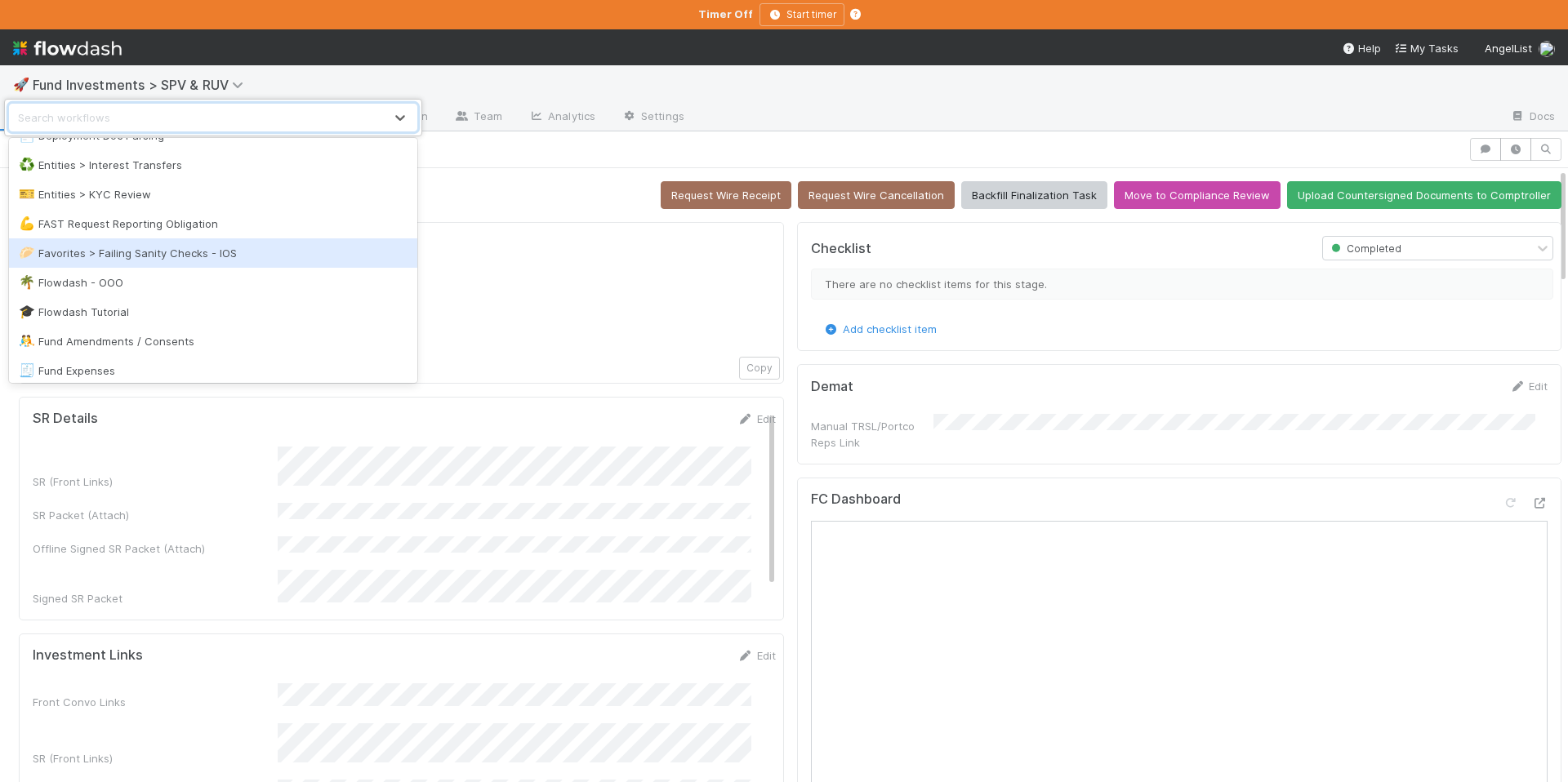
click at [170, 251] on div "🥟 Favorites > Failing Sanity Checks - IOS" at bounding box center [213, 252] width 389 height 16
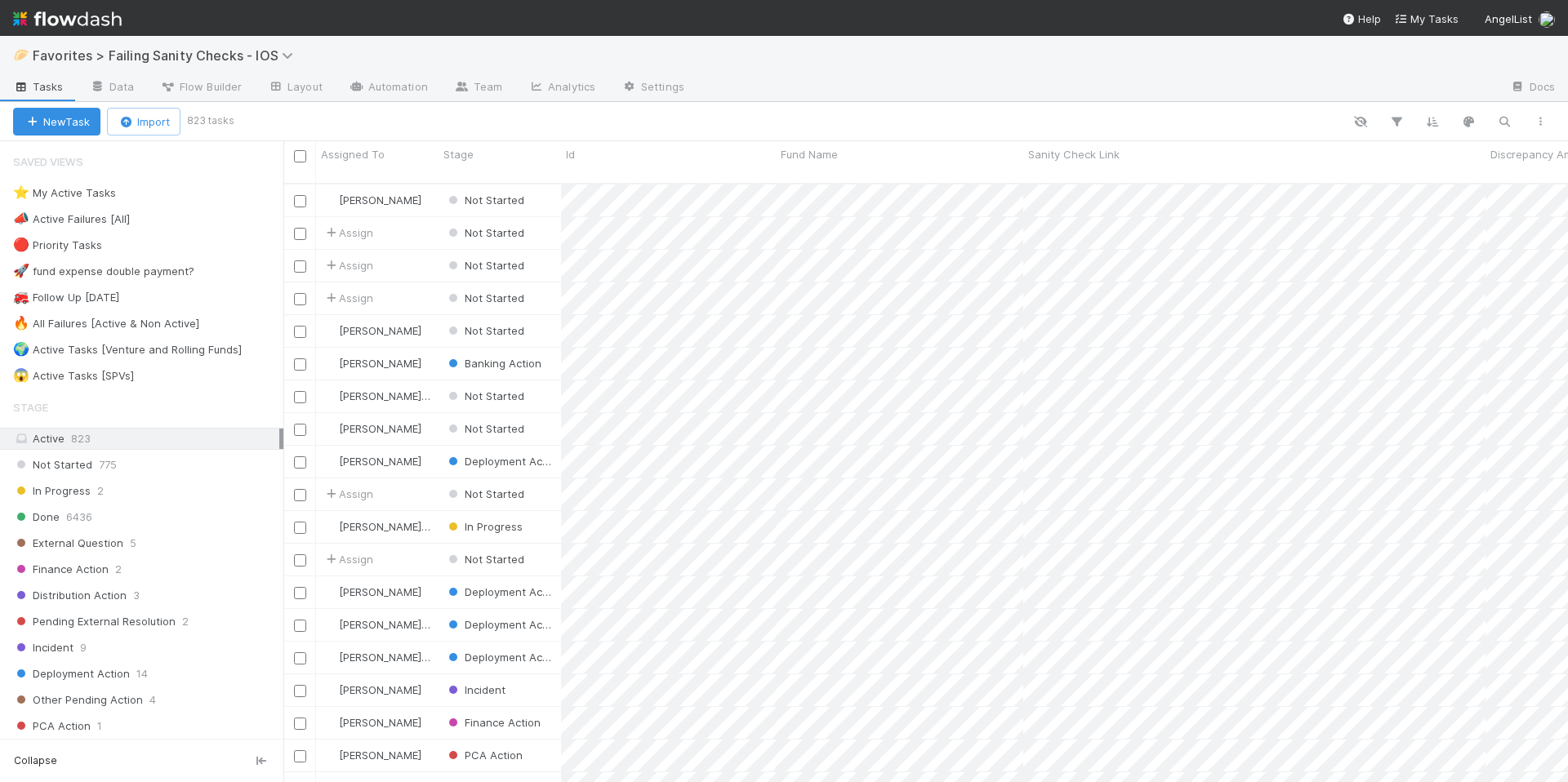
scroll to position [600, 1273]
click at [229, 193] on div "⭐ My Active Tasks 4" at bounding box center [149, 192] width 271 height 20
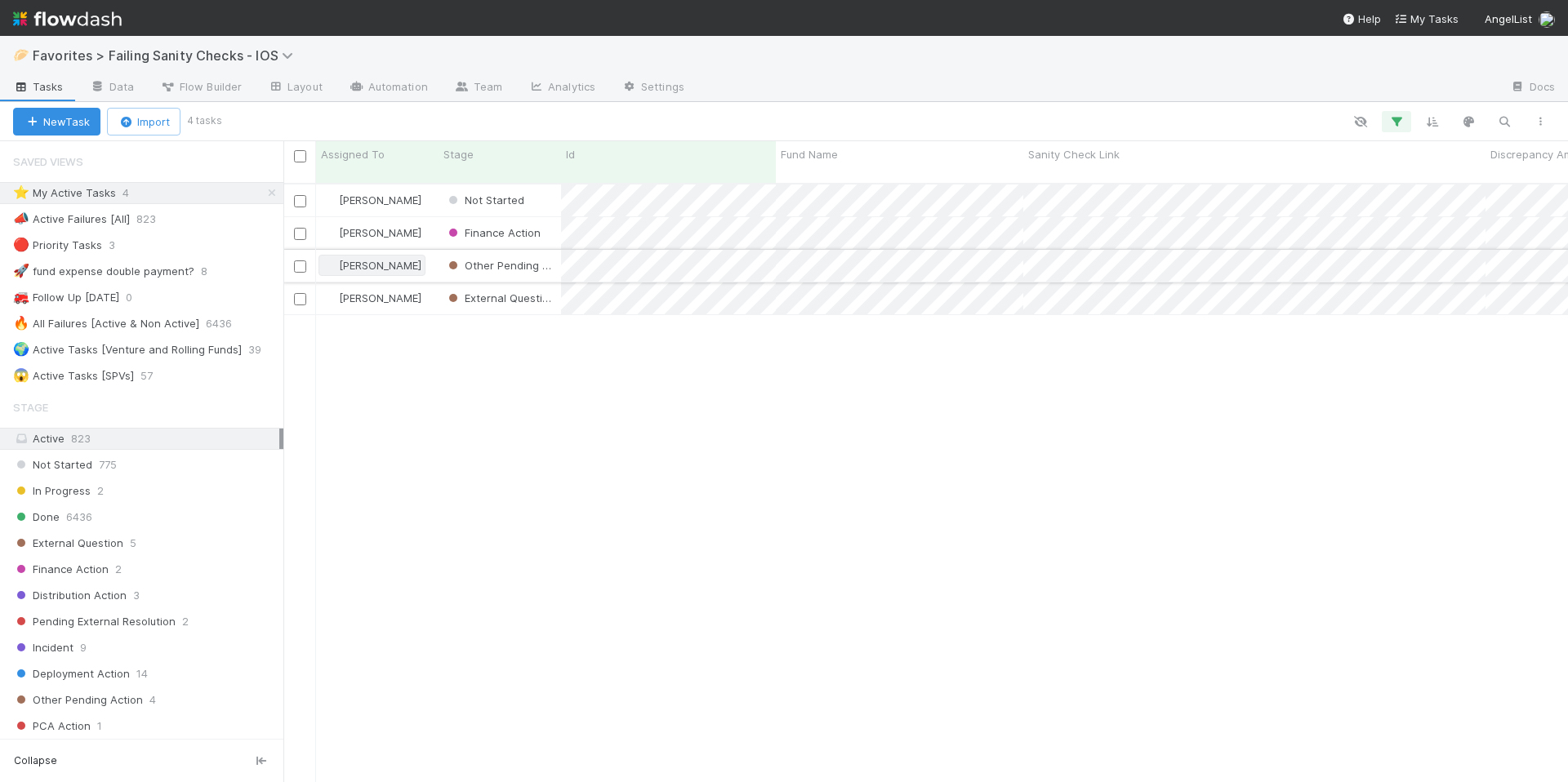
scroll to position [600, 1273]
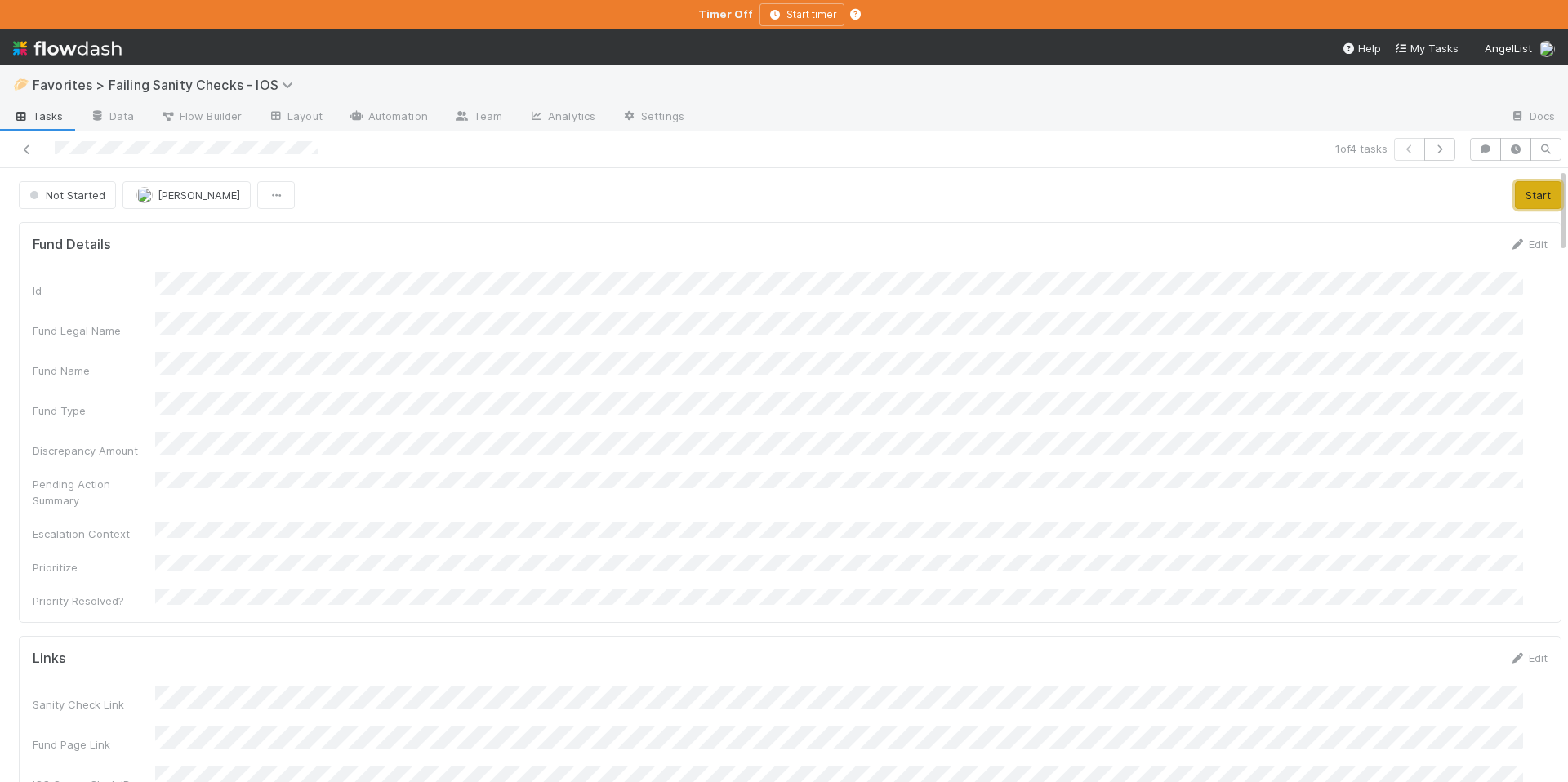
click at [1521, 189] on button "Start" at bounding box center [1538, 194] width 47 height 28
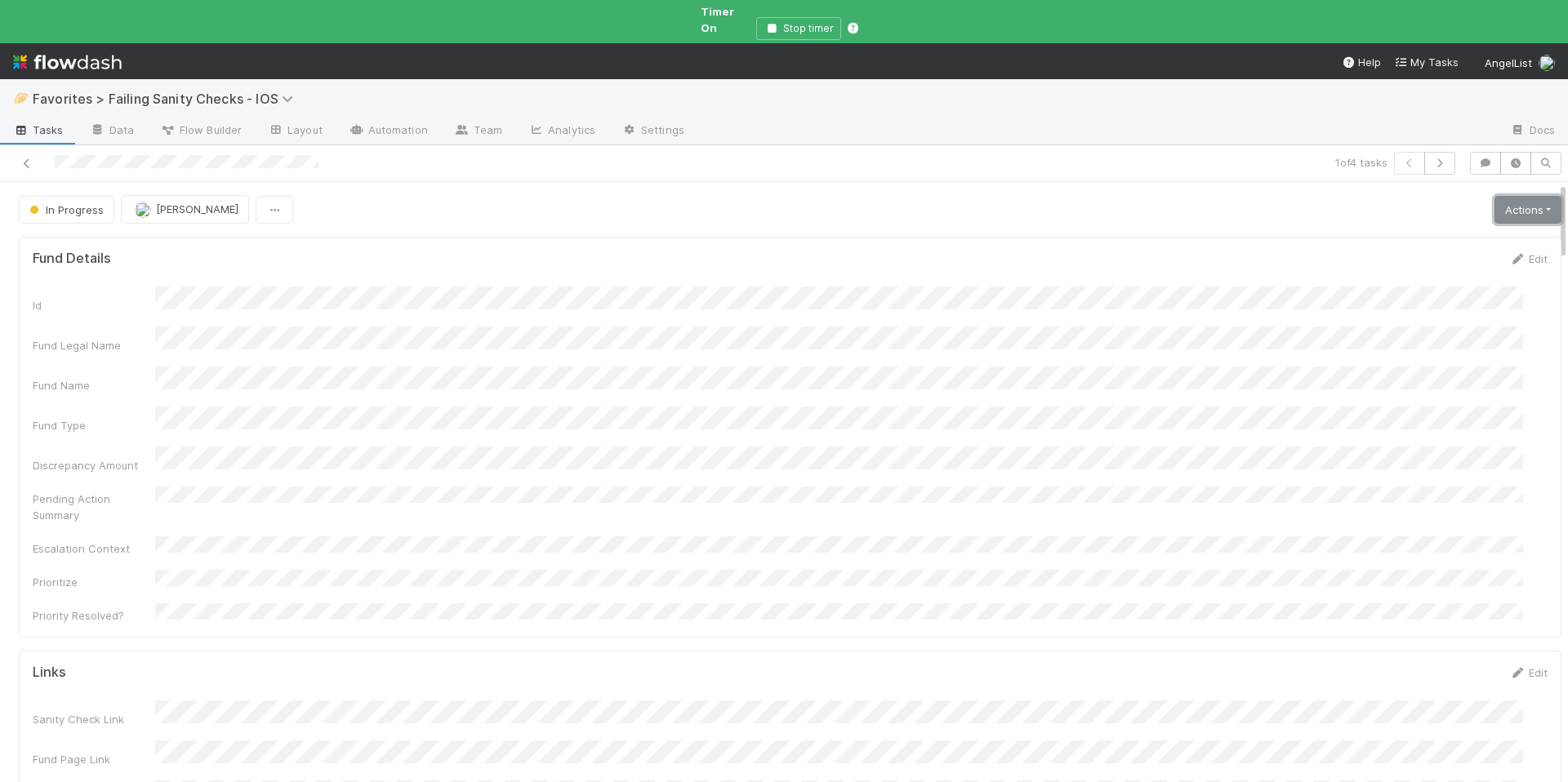
click at [1495, 196] on link "Actions" at bounding box center [1528, 210] width 67 height 28
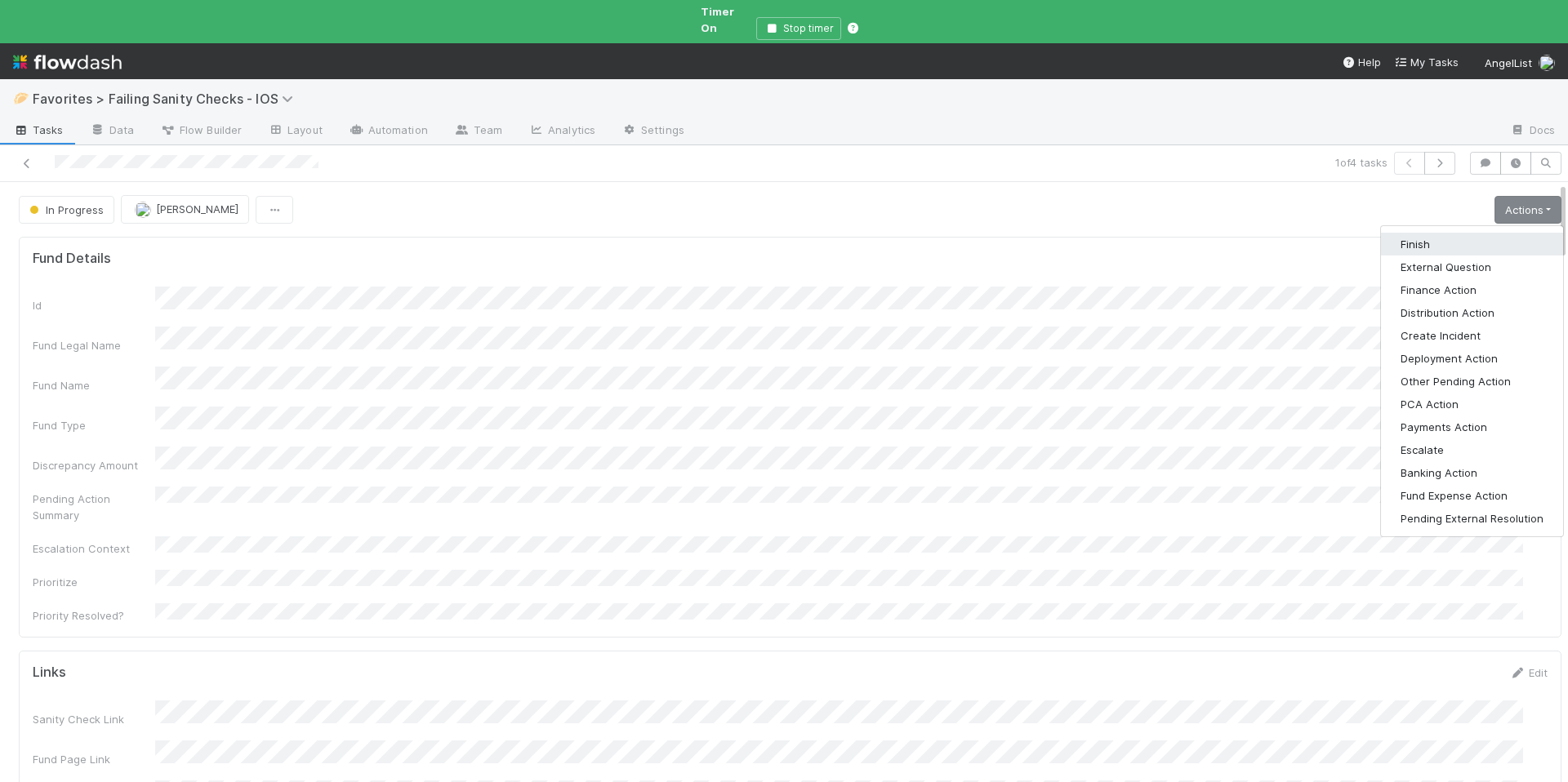
click at [1423, 232] on button "Finish" at bounding box center [1472, 244] width 182 height 23
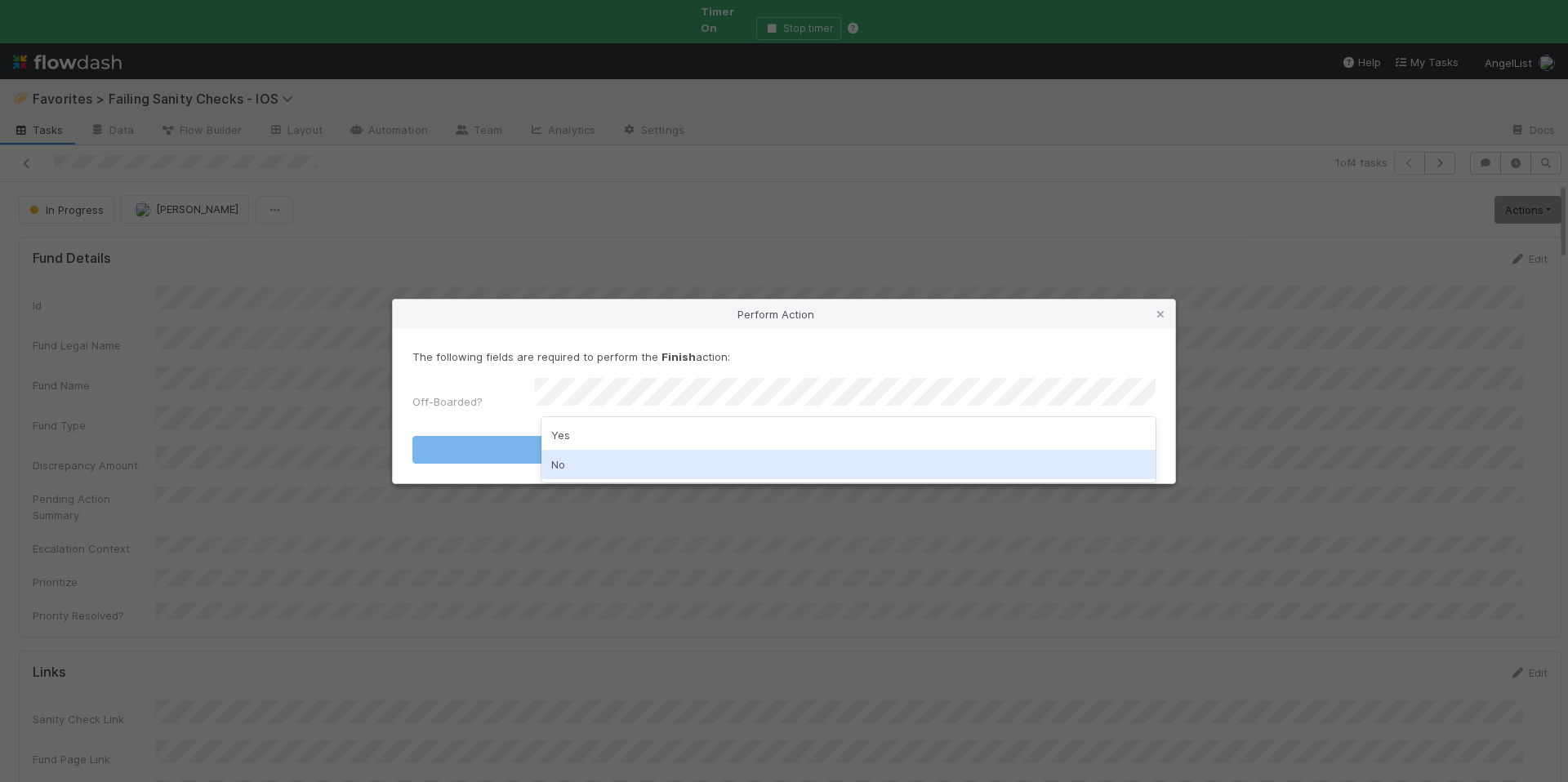
click at [775, 456] on div "No" at bounding box center [849, 464] width 614 height 30
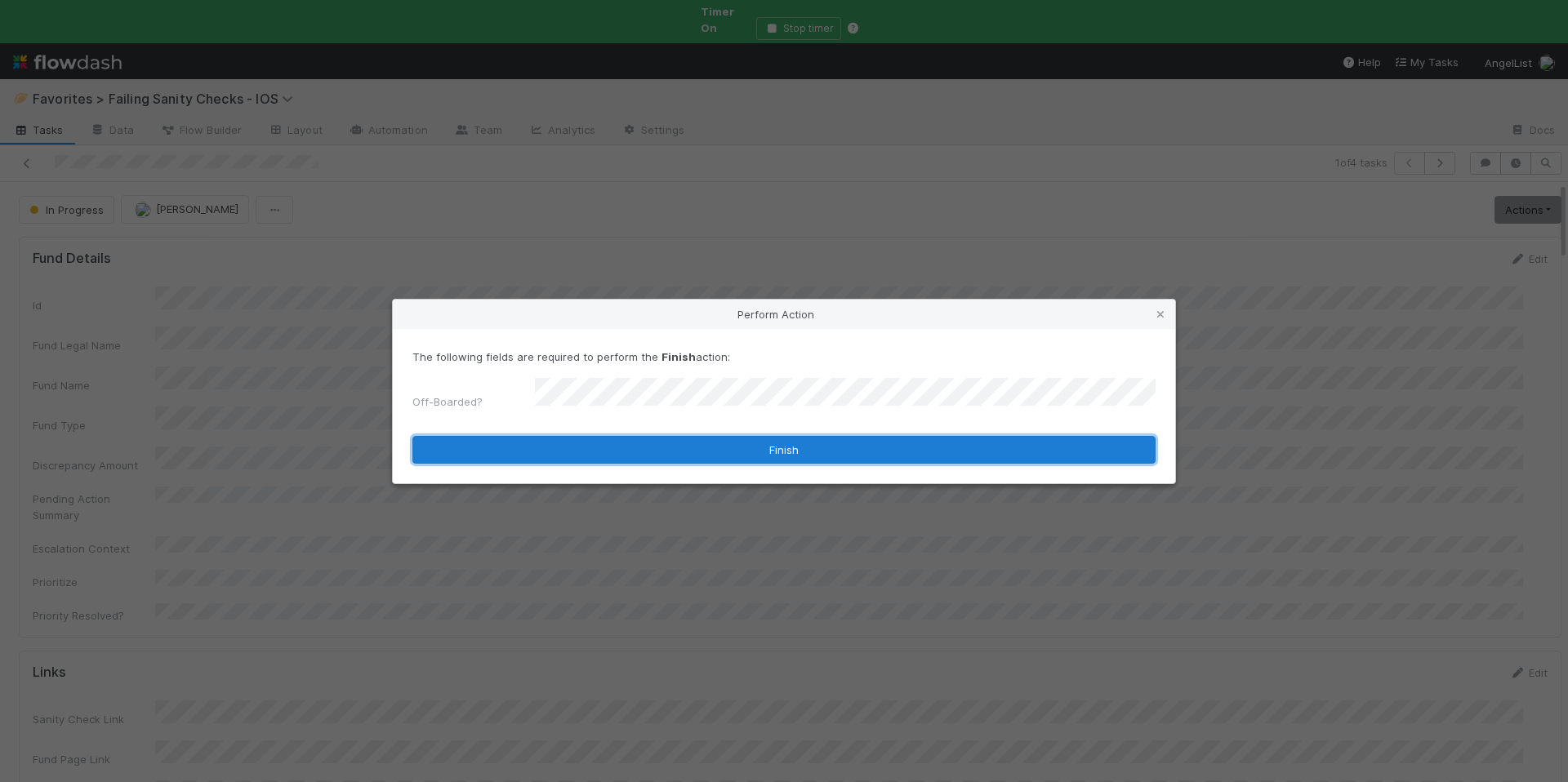
click at [786, 436] on button "Finish" at bounding box center [784, 450] width 743 height 28
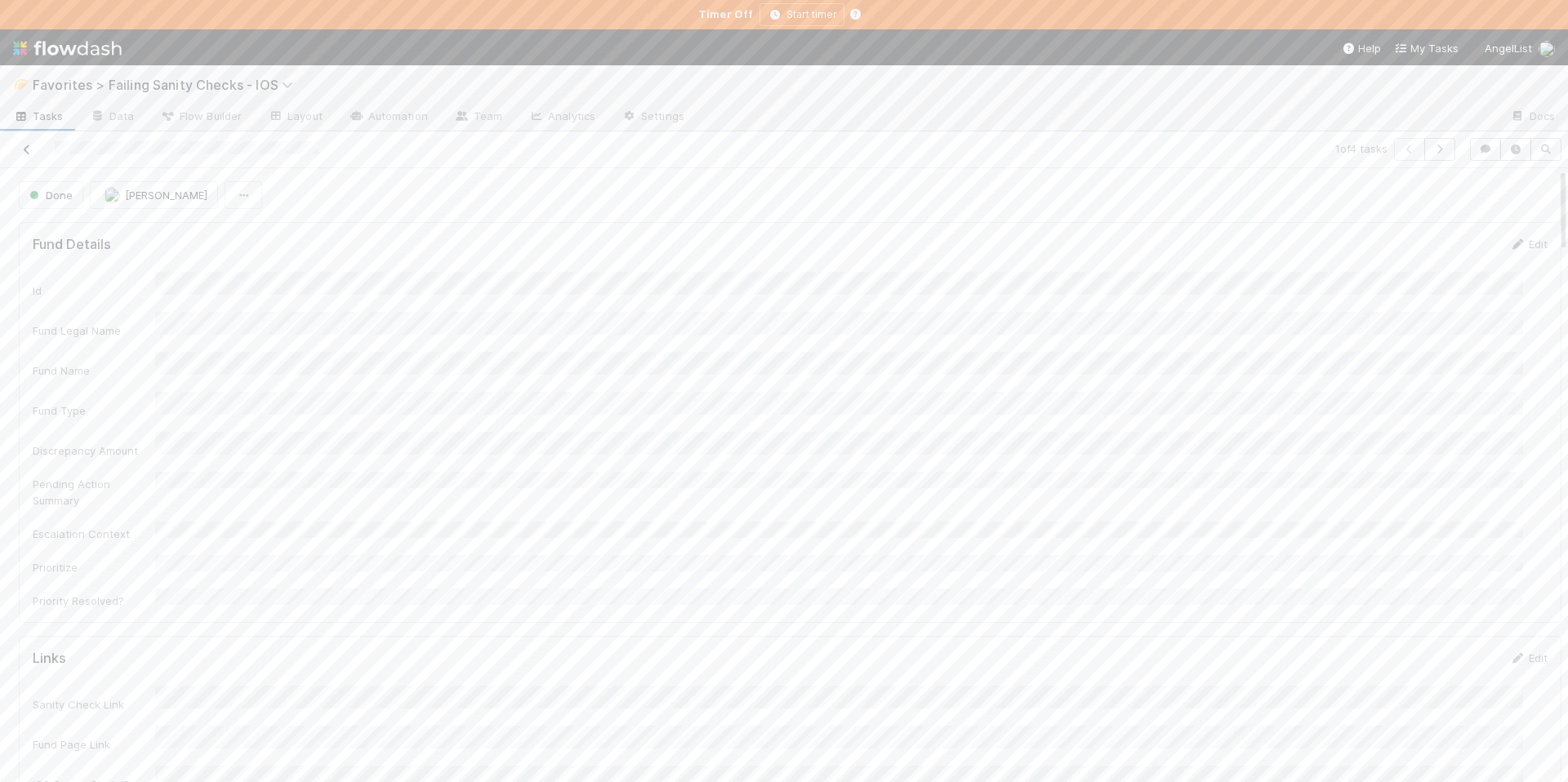
click at [31, 148] on icon at bounding box center [27, 150] width 16 height 10
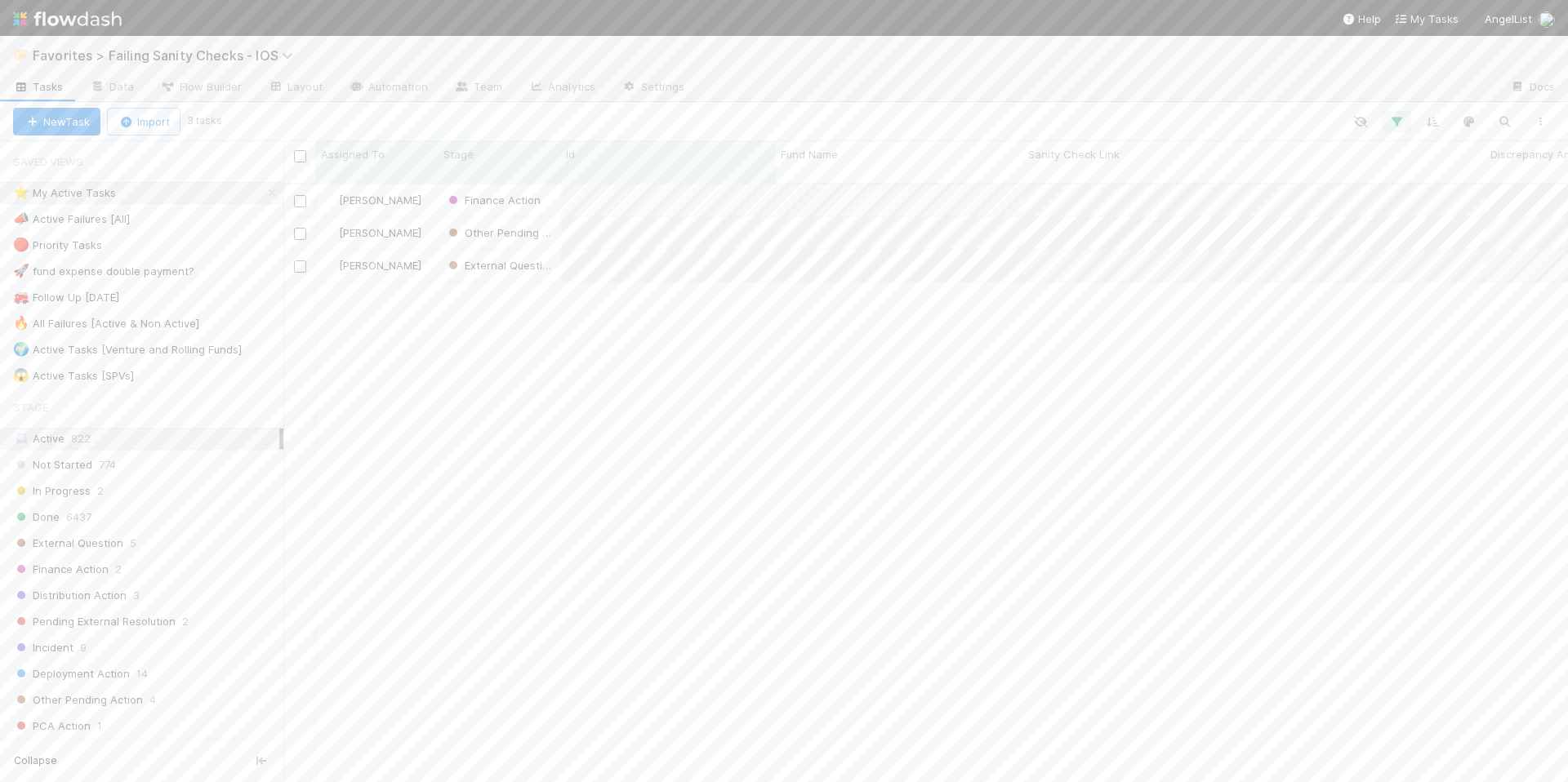
scroll to position [600, 1273]
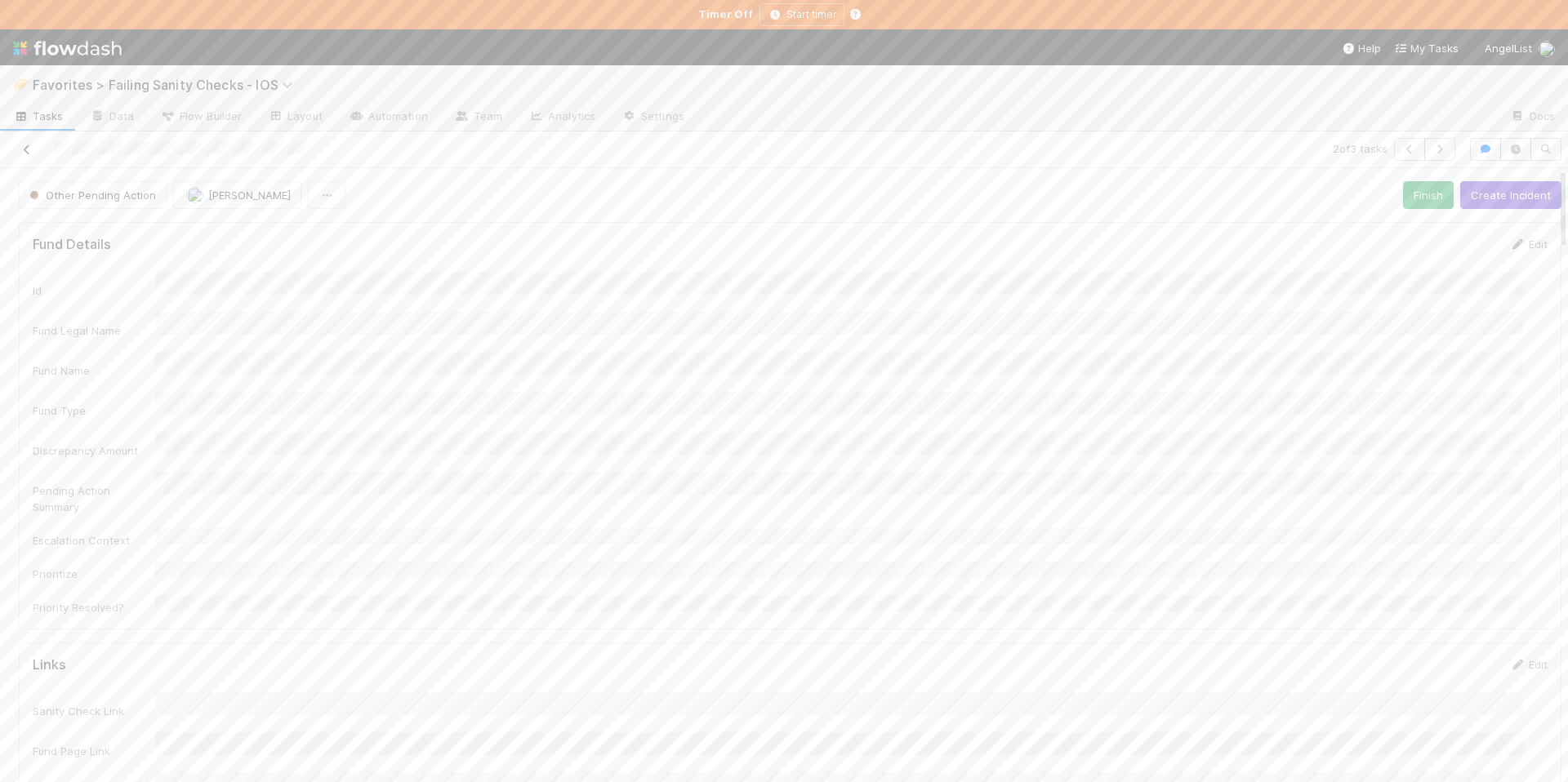
click at [30, 150] on icon at bounding box center [27, 150] width 16 height 10
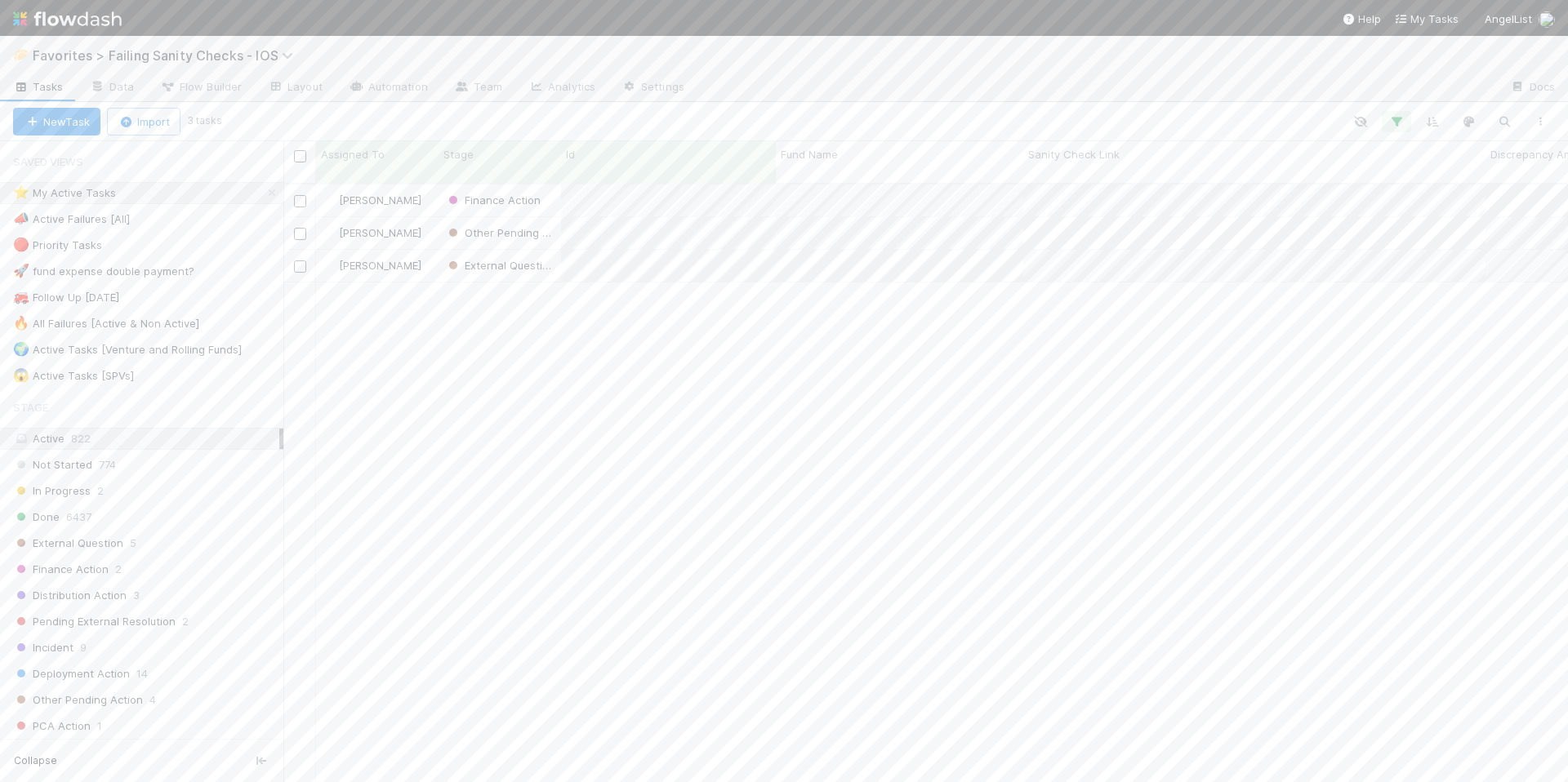
scroll to position [600, 1273]
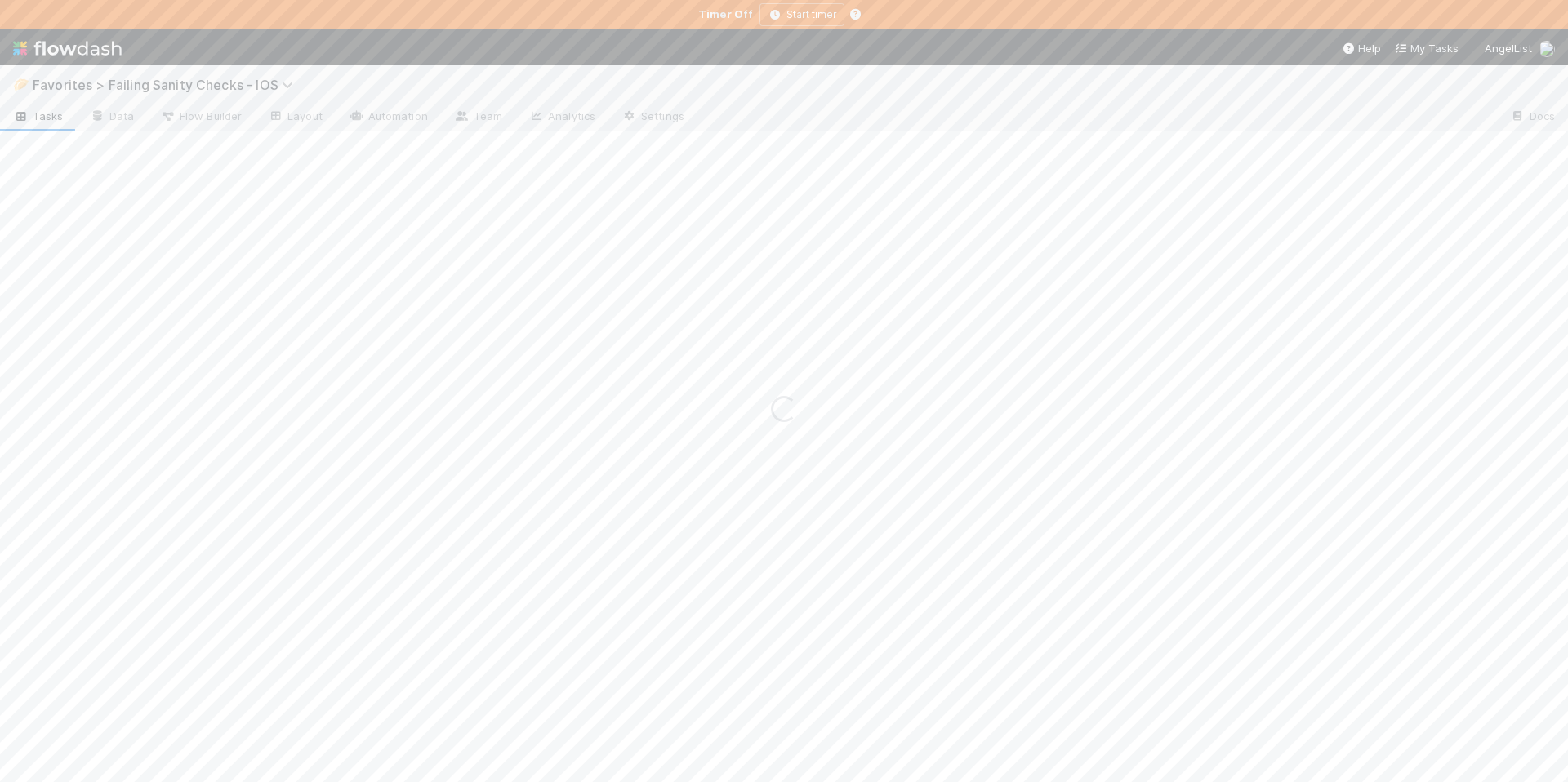
click at [959, 183] on div "Loading..." at bounding box center [784, 410] width 1568 height 747
click at [1471, 155] on button "button" at bounding box center [1486, 150] width 31 height 23
click at [1138, 238] on div "Add a comment..." at bounding box center [1325, 231] width 511 height 43
click at [1130, 238] on div "Add a comment..." at bounding box center [1325, 231] width 511 height 43
click at [1133, 232] on span "Add a comment..." at bounding box center [1143, 231] width 89 height 13
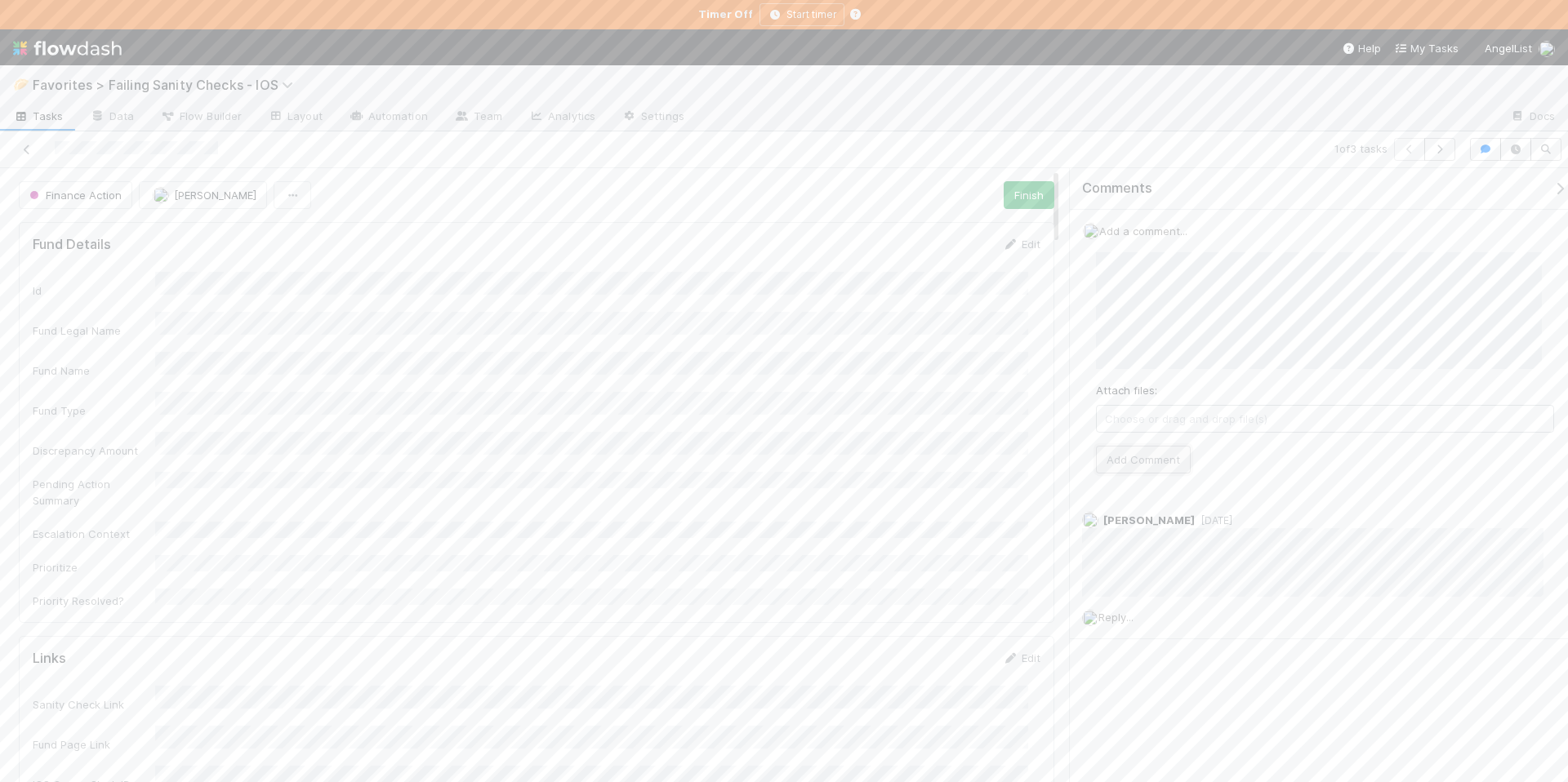
click at [1162, 470] on button "Add Comment" at bounding box center [1143, 459] width 94 height 28
click at [1552, 191] on icon "button" at bounding box center [1559, 189] width 16 height 13
click at [26, 152] on icon at bounding box center [27, 150] width 16 height 10
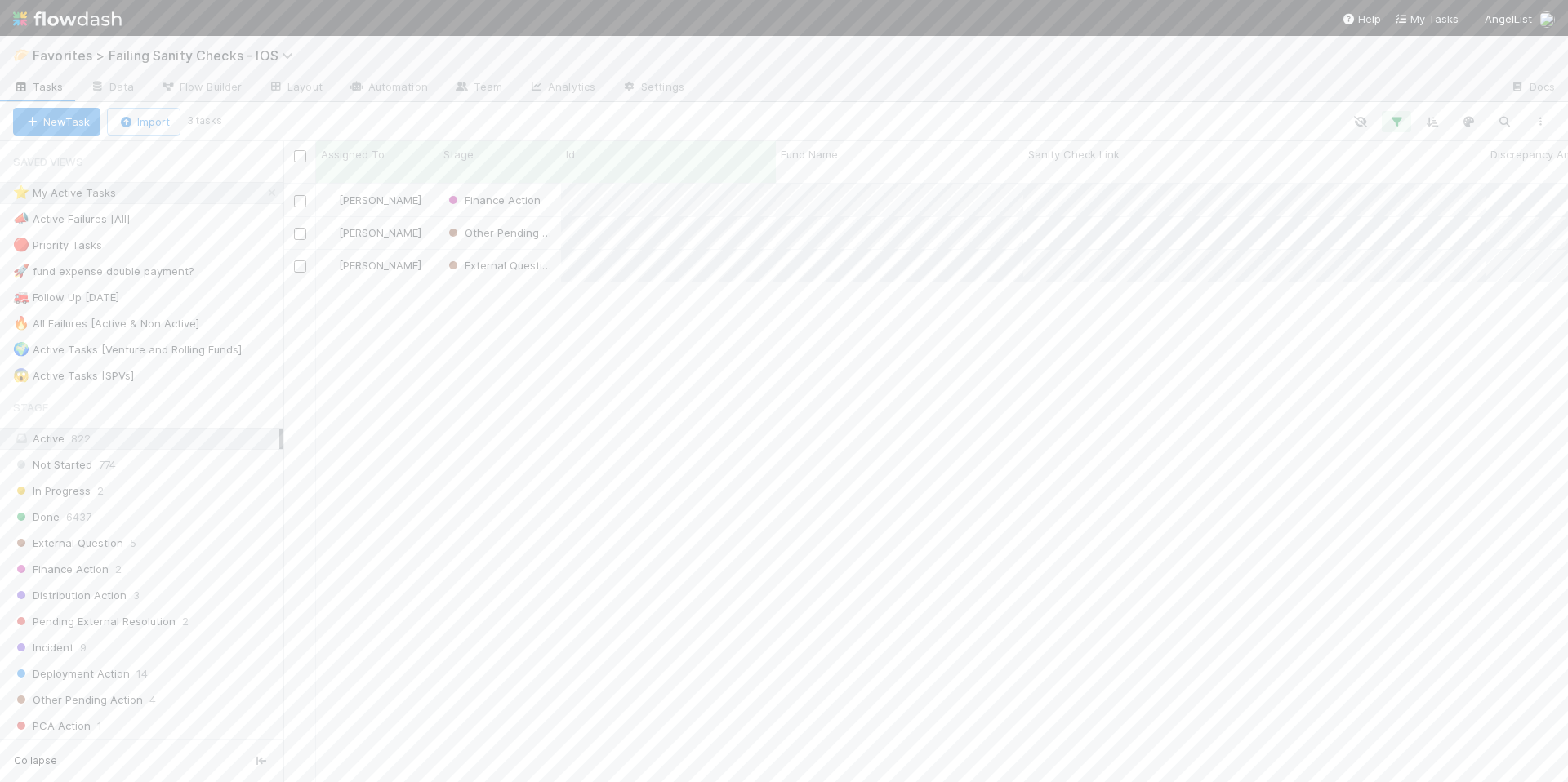
scroll to position [600, 1273]
click at [244, 58] on span "Favorites > Failing Sanity Checks - IOS" at bounding box center [167, 55] width 269 height 16
click at [100, 146] on div "📊 CT Update Requests" at bounding box center [212, 137] width 409 height 30
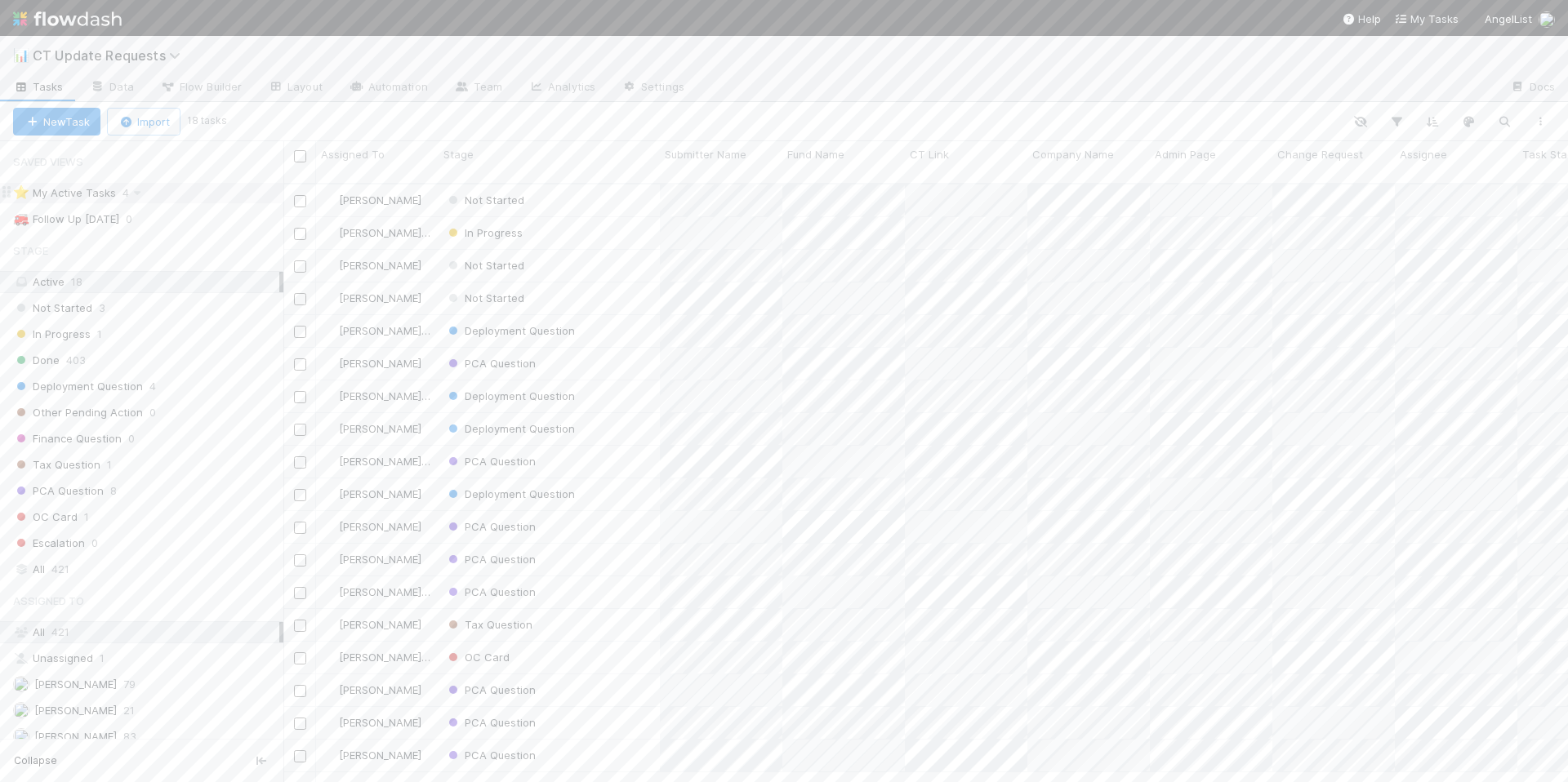
click at [200, 192] on div "⭐ My Active Tasks 4" at bounding box center [149, 192] width 271 height 20
click at [541, 217] on div "Not Started" at bounding box center [549, 232] width 221 height 31
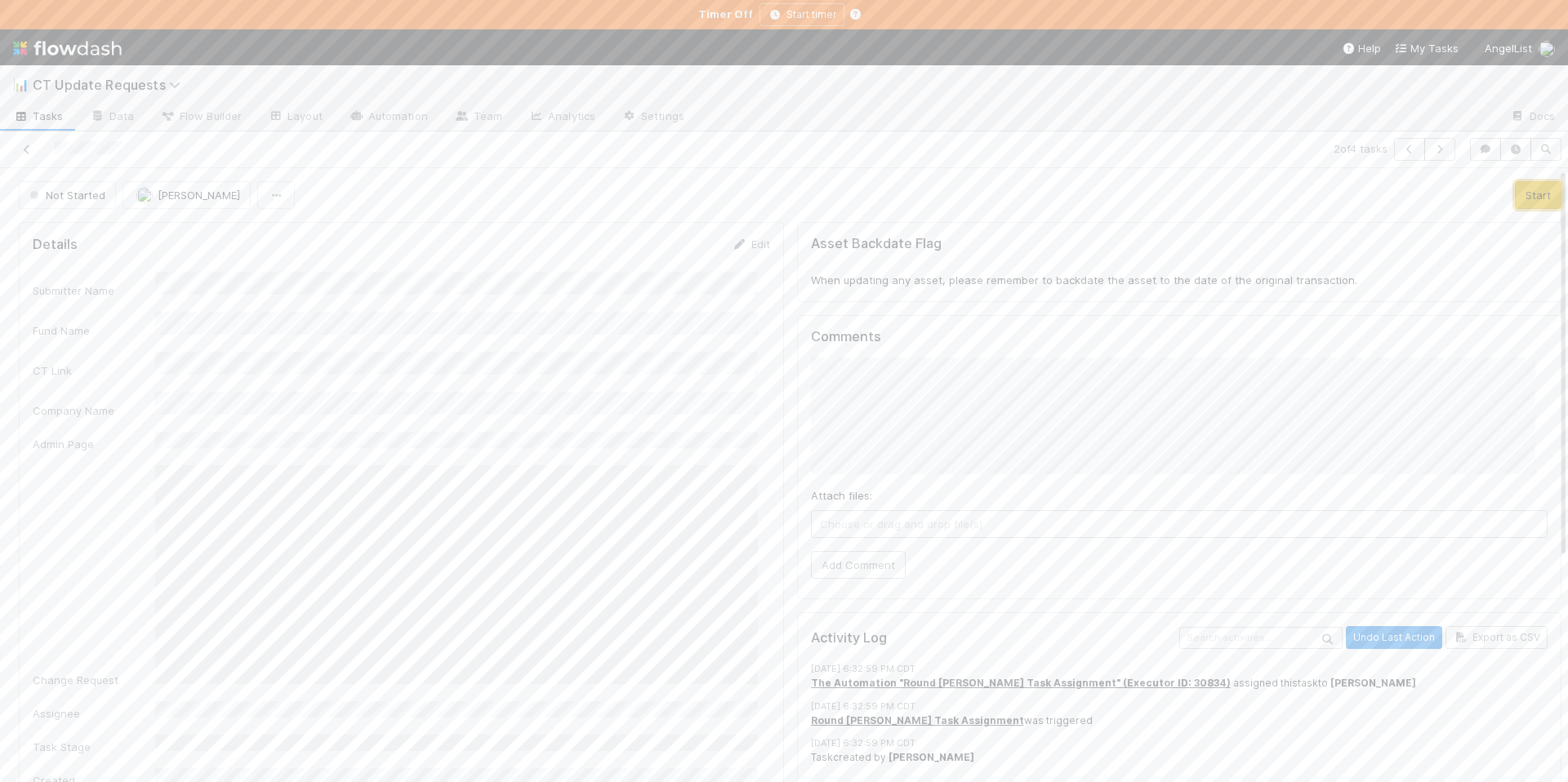
click at [1518, 200] on button "Start" at bounding box center [1538, 194] width 47 height 28
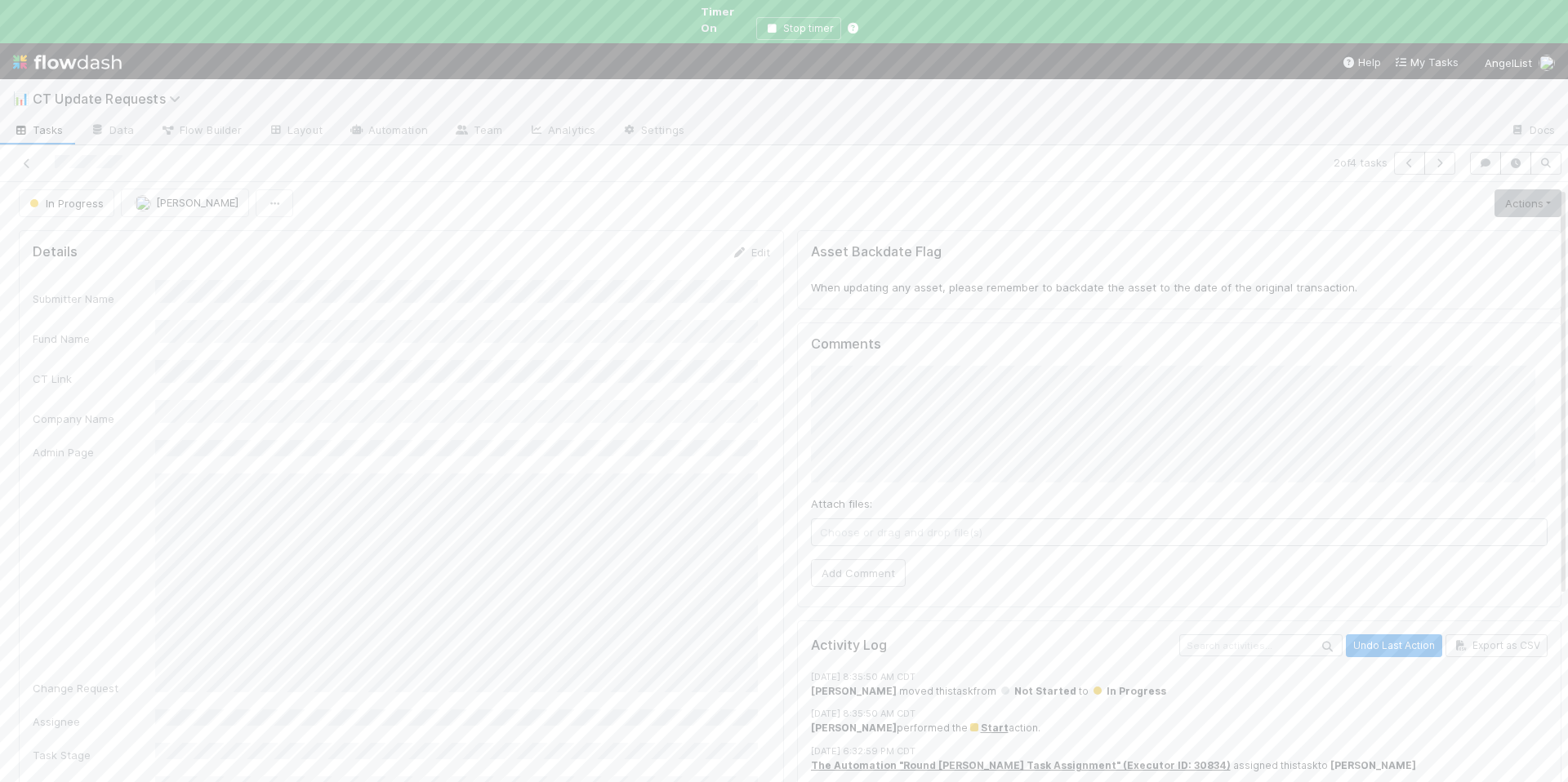
scroll to position [29, 0]
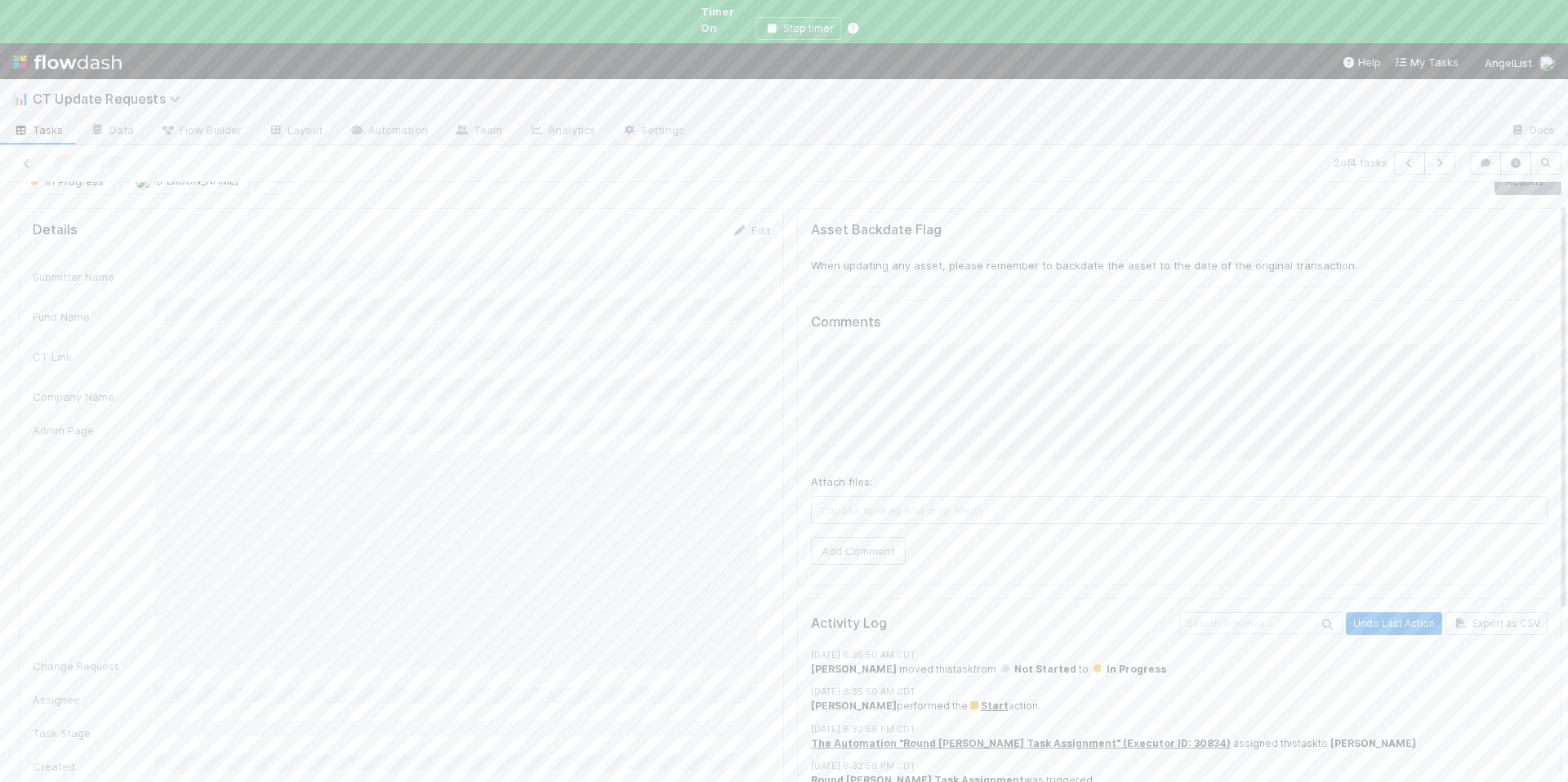
click at [139, 533] on div "Change Request" at bounding box center [401, 563] width 737 height 223
click at [146, 512] on div "Change Request" at bounding box center [401, 563] width 737 height 223
click at [838, 537] on button "Add Comment" at bounding box center [858, 551] width 94 height 28
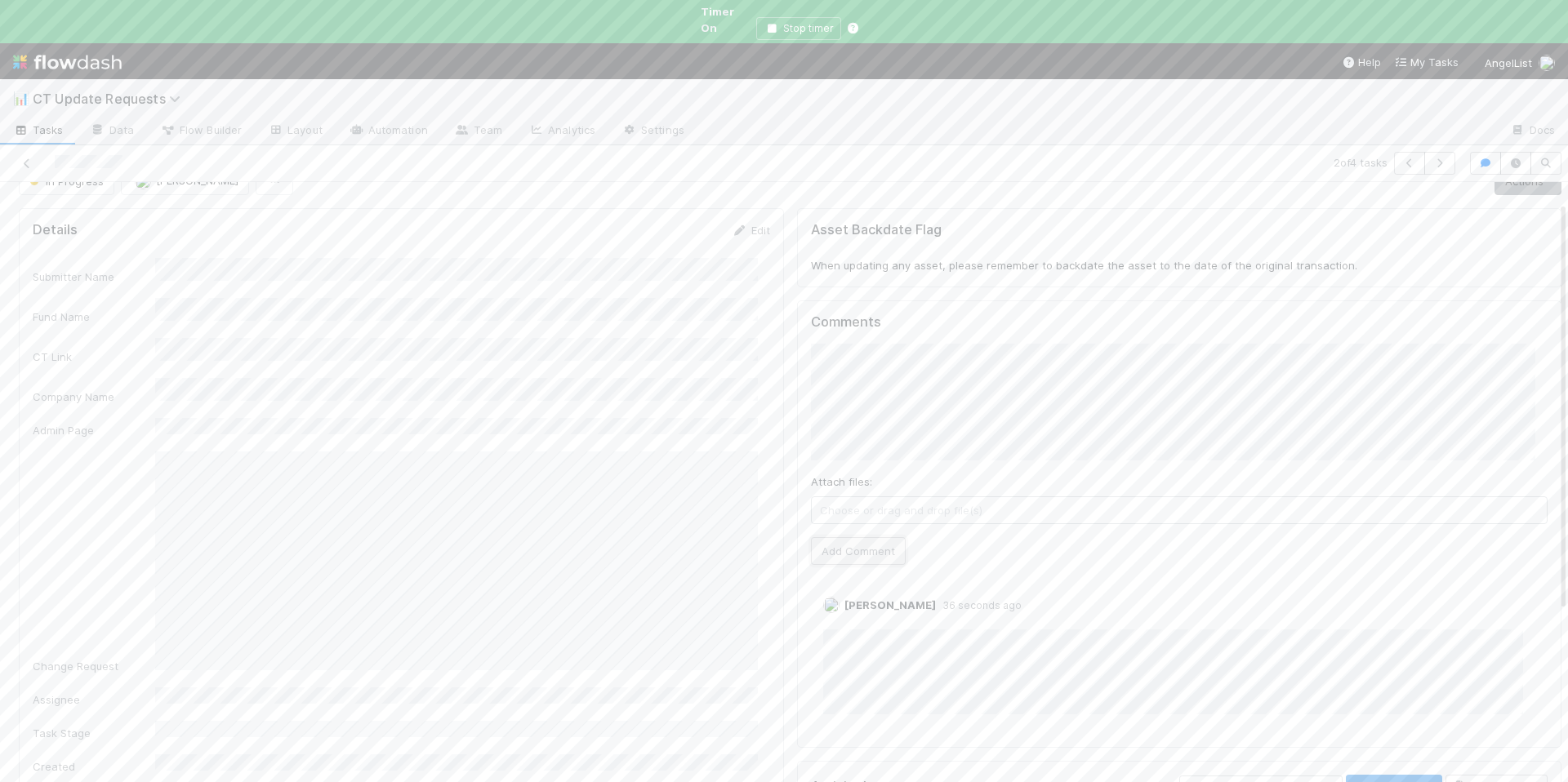
click at [869, 547] on button "Add Comment" at bounding box center [858, 551] width 94 height 28
click at [895, 213] on button "Jamila Awad" at bounding box center [884, 206] width 123 height 23
click at [934, 207] on button "[PERSON_NAME]" at bounding box center [884, 206] width 123 height 23
click at [816, 350] on button "Add Comment" at bounding box center [858, 363] width 94 height 28
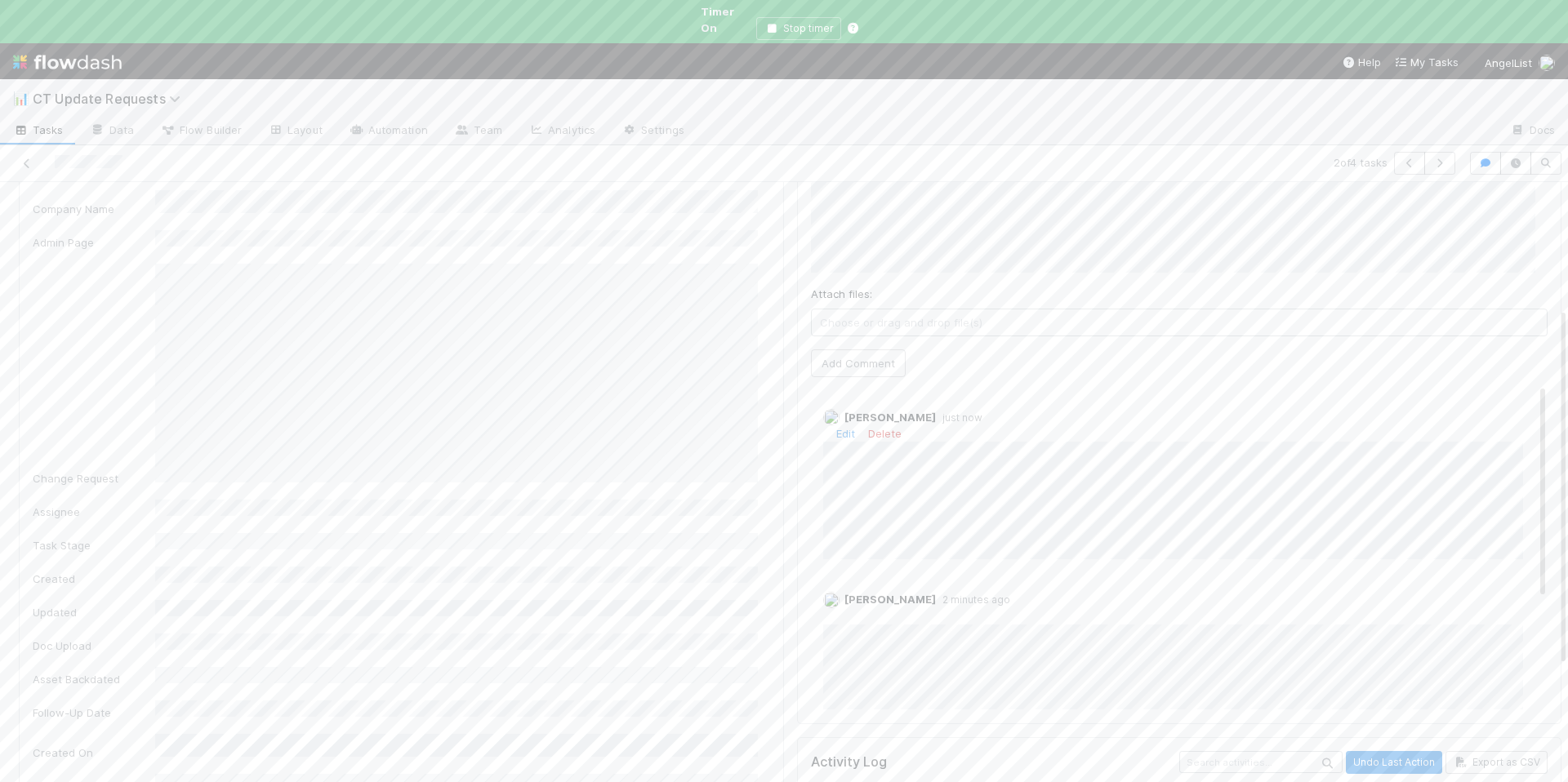
scroll to position [0, 0]
click at [1495, 198] on link "Actions" at bounding box center [1528, 210] width 67 height 28
click at [1452, 235] on button "Finish" at bounding box center [1466, 244] width 194 height 23
click at [27, 158] on icon at bounding box center [27, 163] width 16 height 10
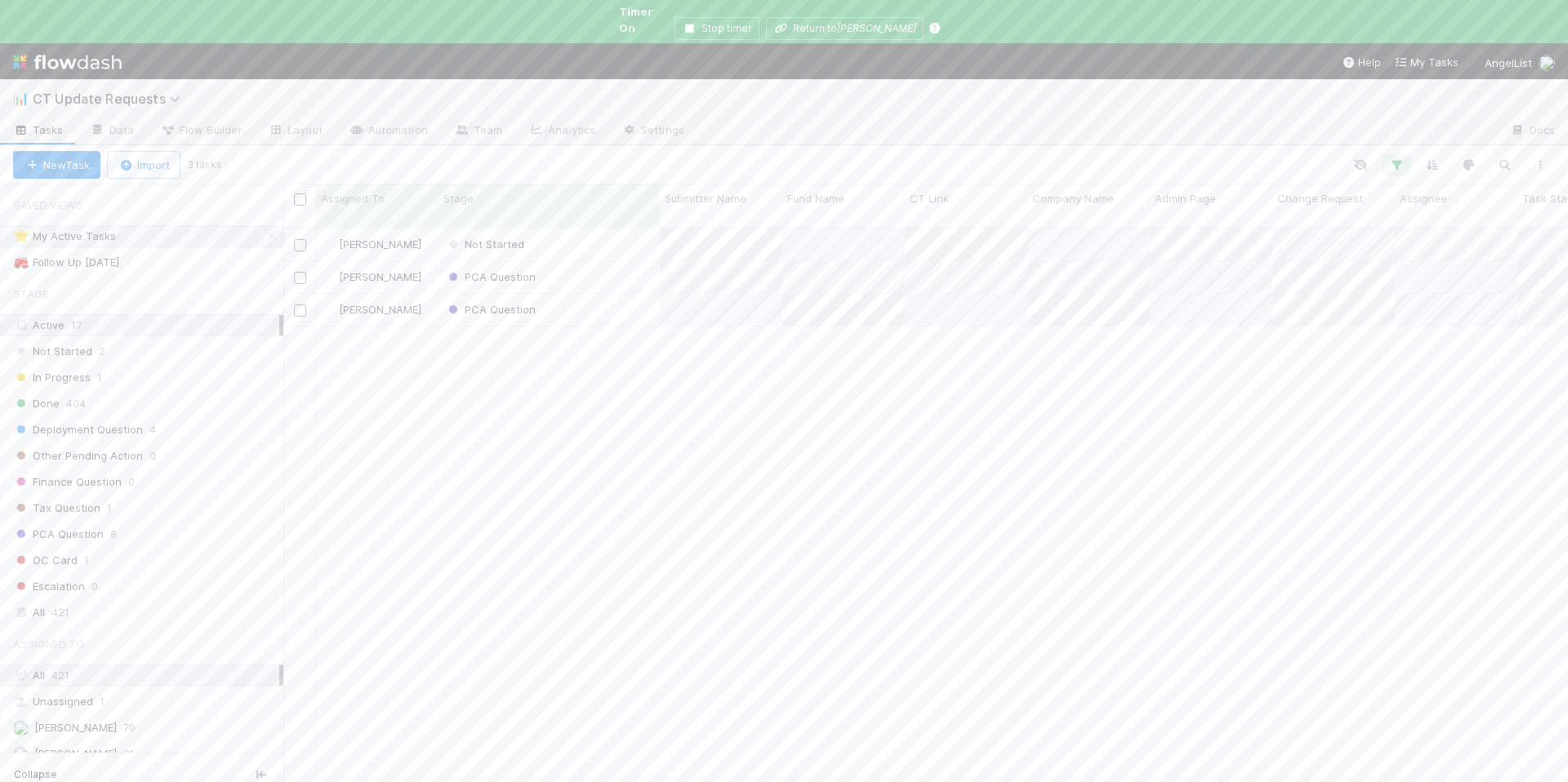
scroll to position [571, 1273]
click at [592, 229] on div "Not Started" at bounding box center [549, 244] width 221 height 31
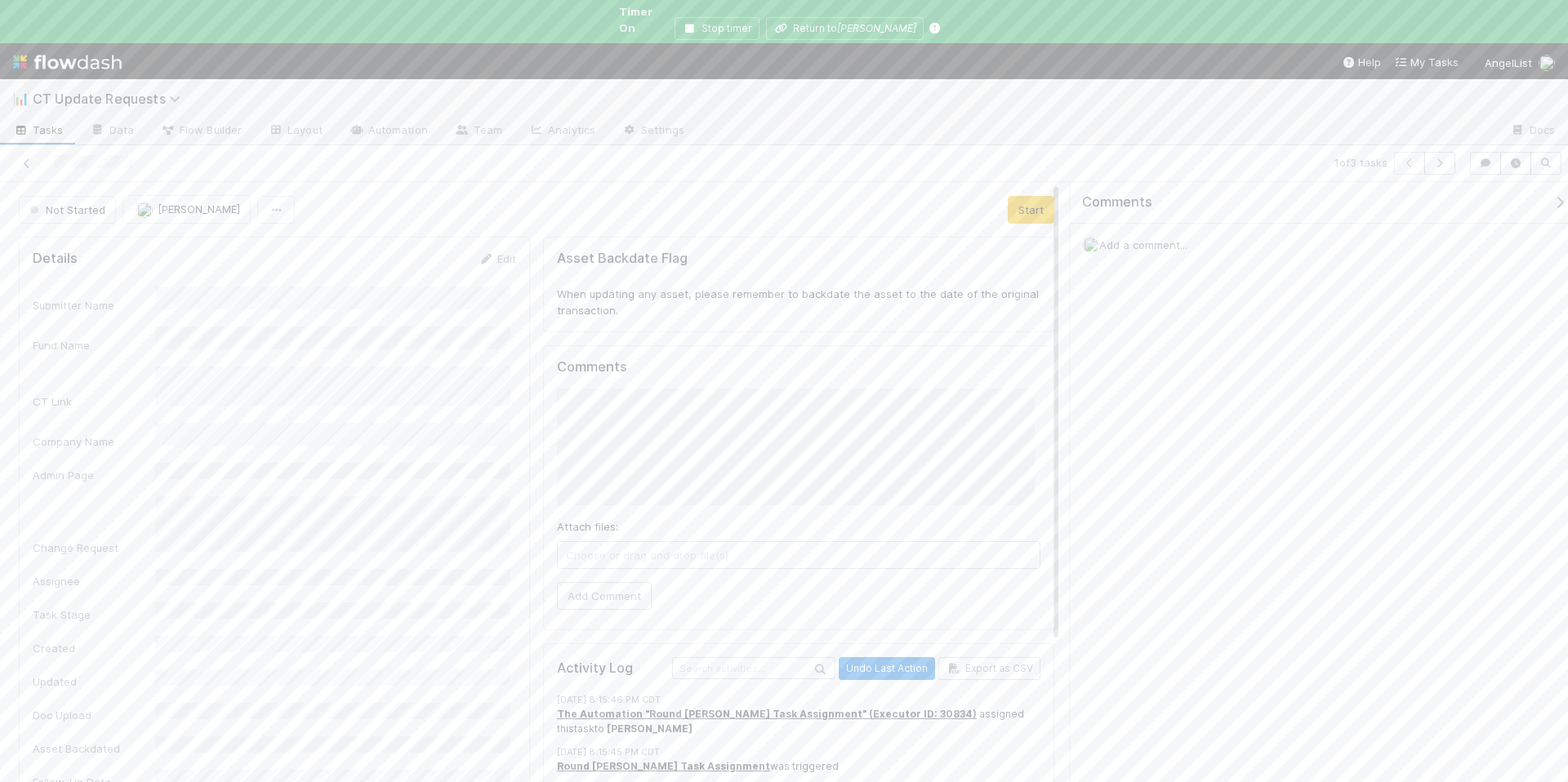
click at [1552, 196] on icon "button" at bounding box center [1559, 203] width 16 height 13
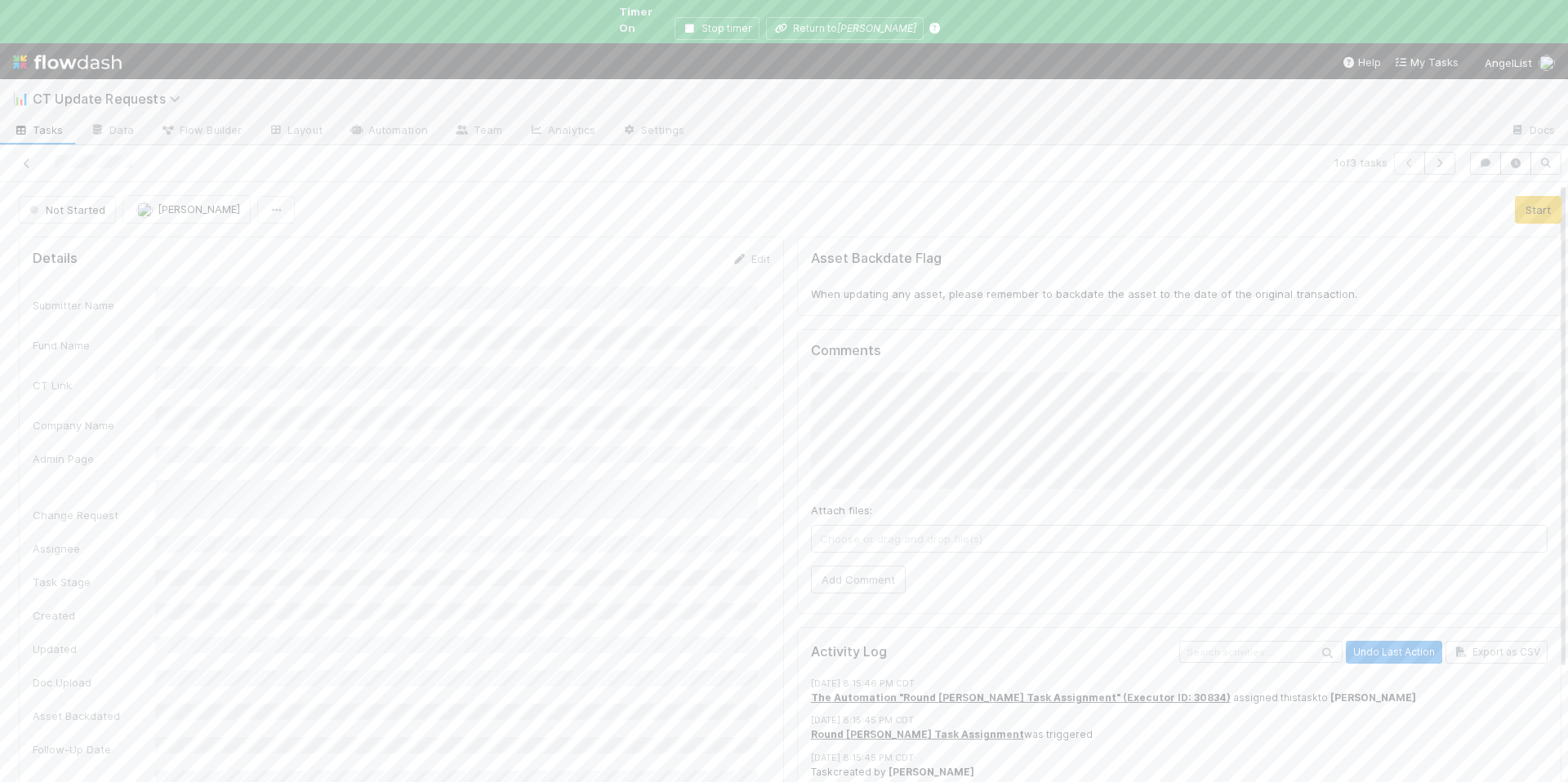
click at [1490, 203] on div "Not Started Chloe Hammett Start" at bounding box center [791, 209] width 1543 height 28
click at [1516, 198] on button "Start" at bounding box center [1538, 210] width 47 height 28
click at [857, 569] on button "Add Comment" at bounding box center [858, 579] width 94 height 28
click at [836, 566] on button "Add Comment" at bounding box center [858, 579] width 94 height 28
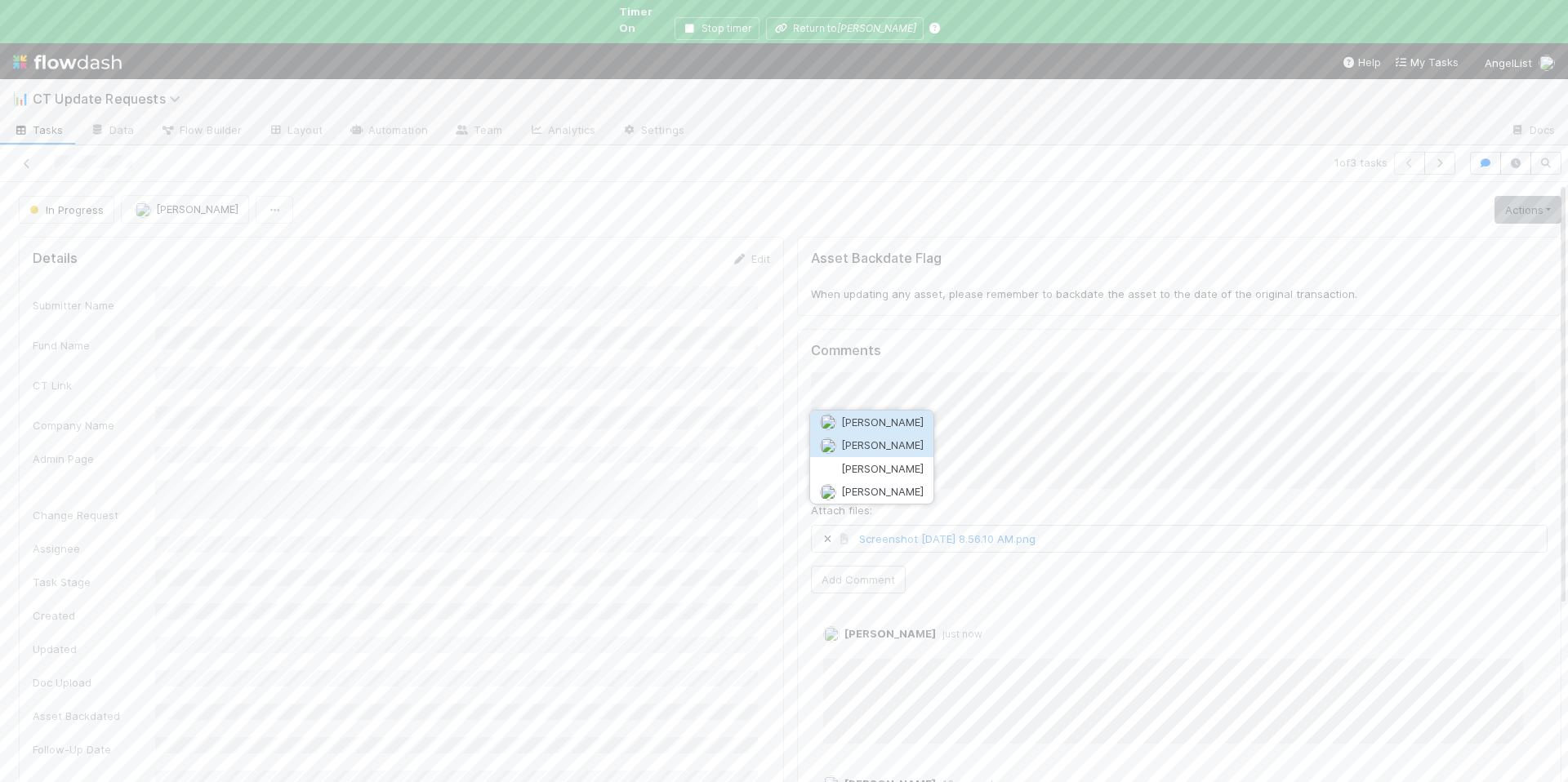
click at [925, 451] on button "Marenz Trajano" at bounding box center [872, 445] width 123 height 23
click at [861, 566] on button "Add Comment" at bounding box center [858, 579] width 94 height 28
click at [1512, 196] on link "Actions" at bounding box center [1528, 210] width 67 height 28
click at [1454, 370] on button "Other Pending Action" at bounding box center [1466, 381] width 194 height 23
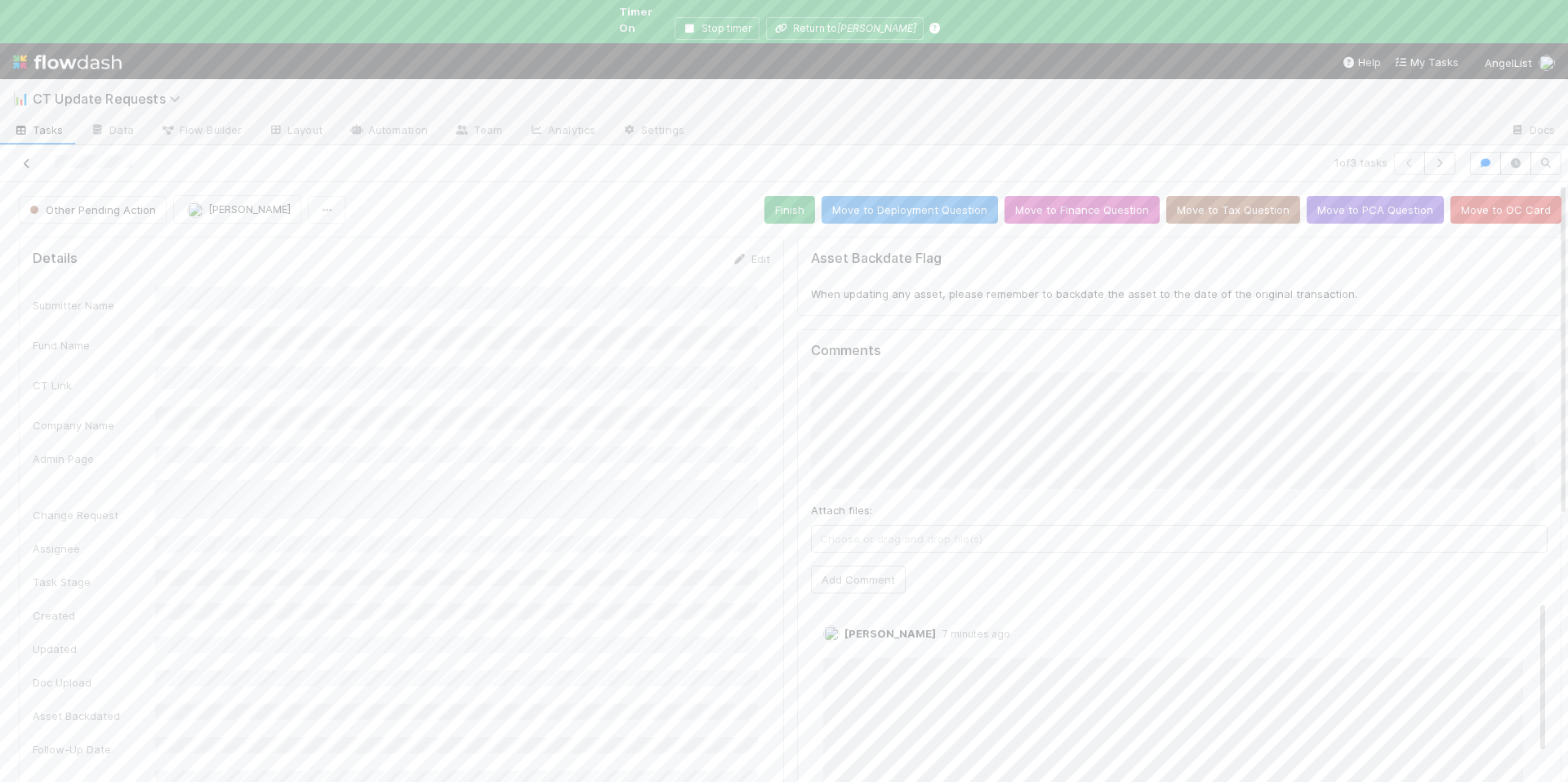
click at [28, 158] on icon at bounding box center [27, 163] width 16 height 10
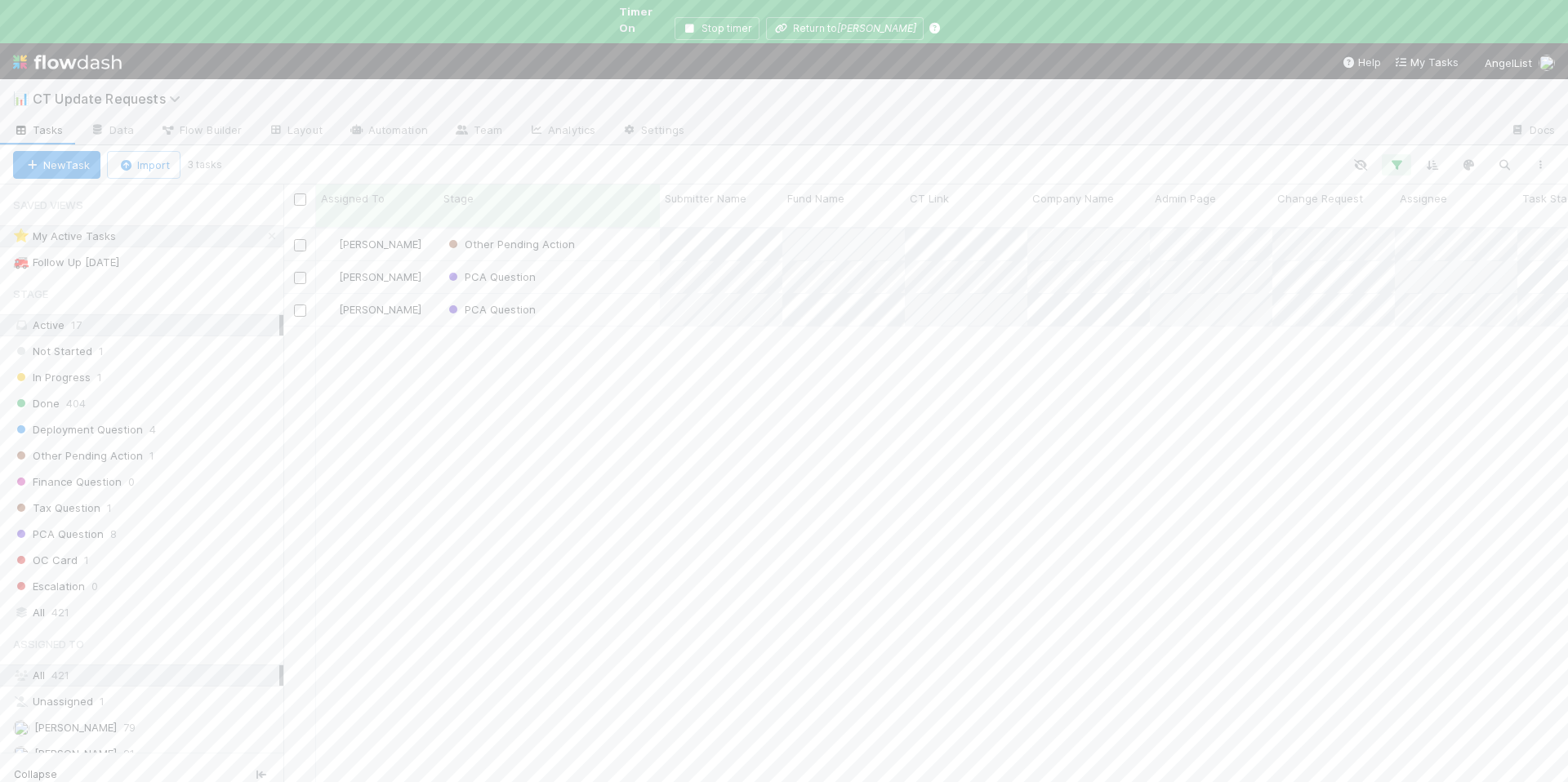
scroll to position [571, 1273]
click at [635, 261] on div "PCA Question" at bounding box center [549, 276] width 221 height 31
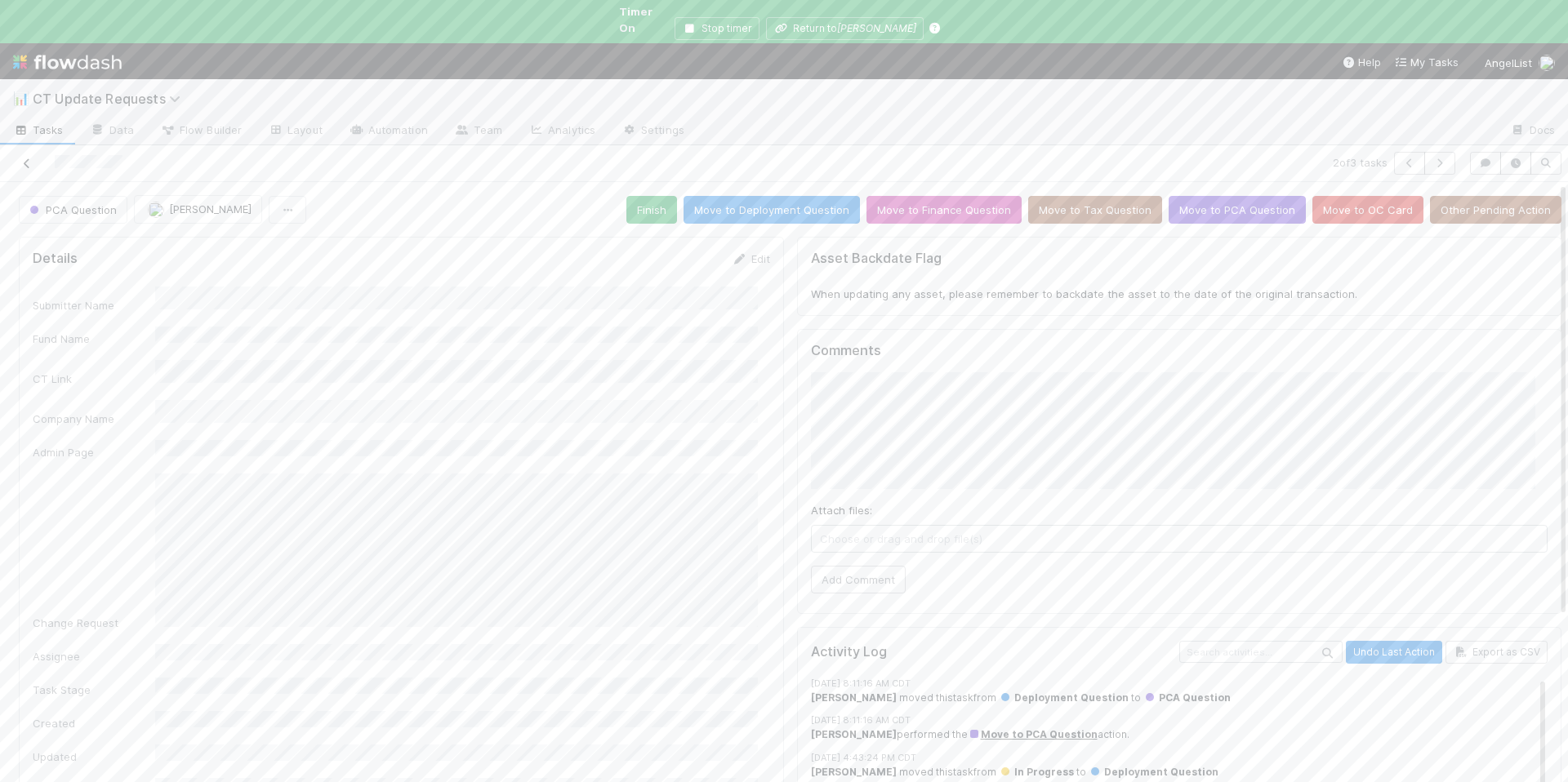
click at [26, 158] on icon at bounding box center [27, 163] width 16 height 10
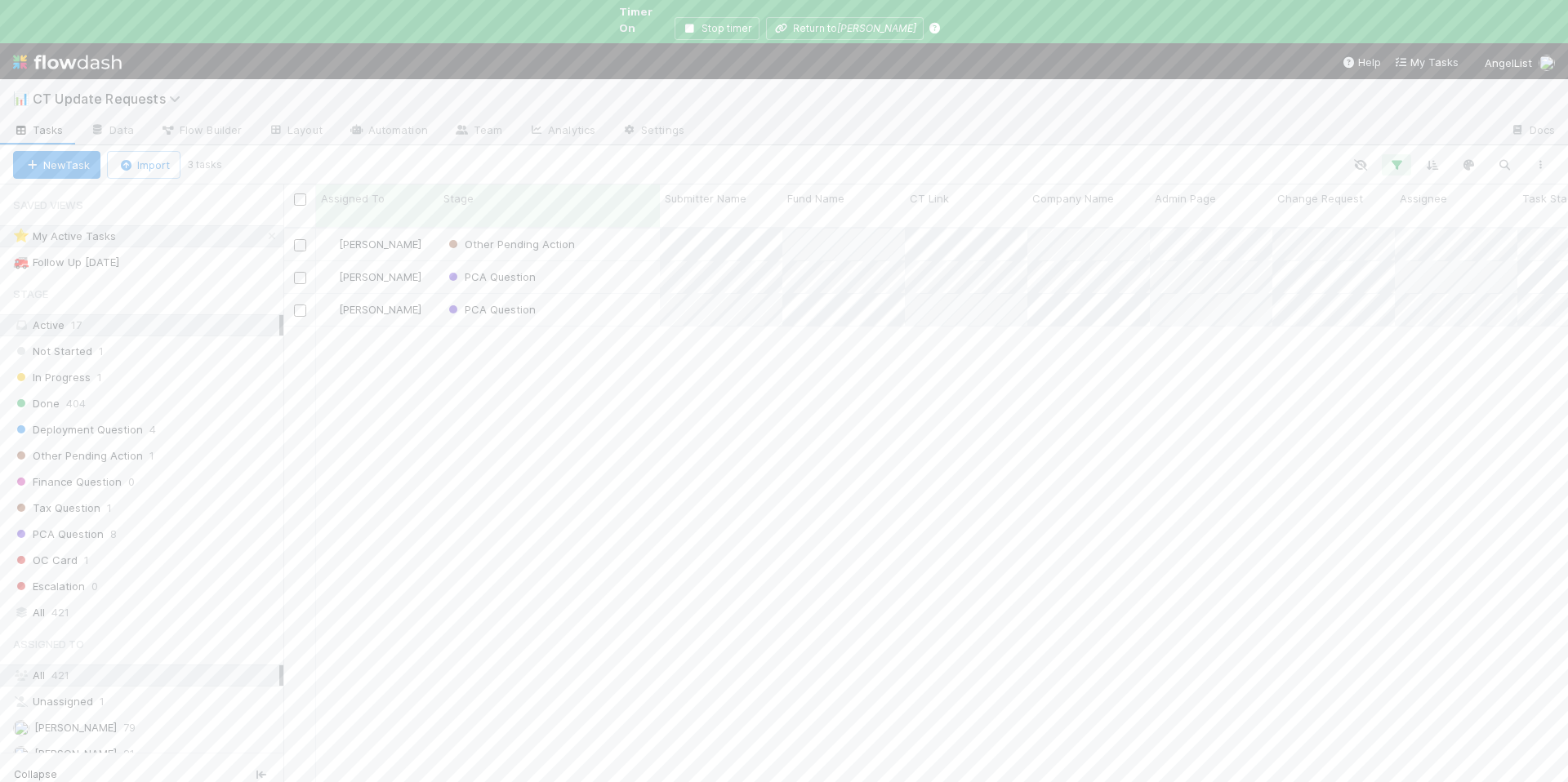
scroll to position [571, 1273]
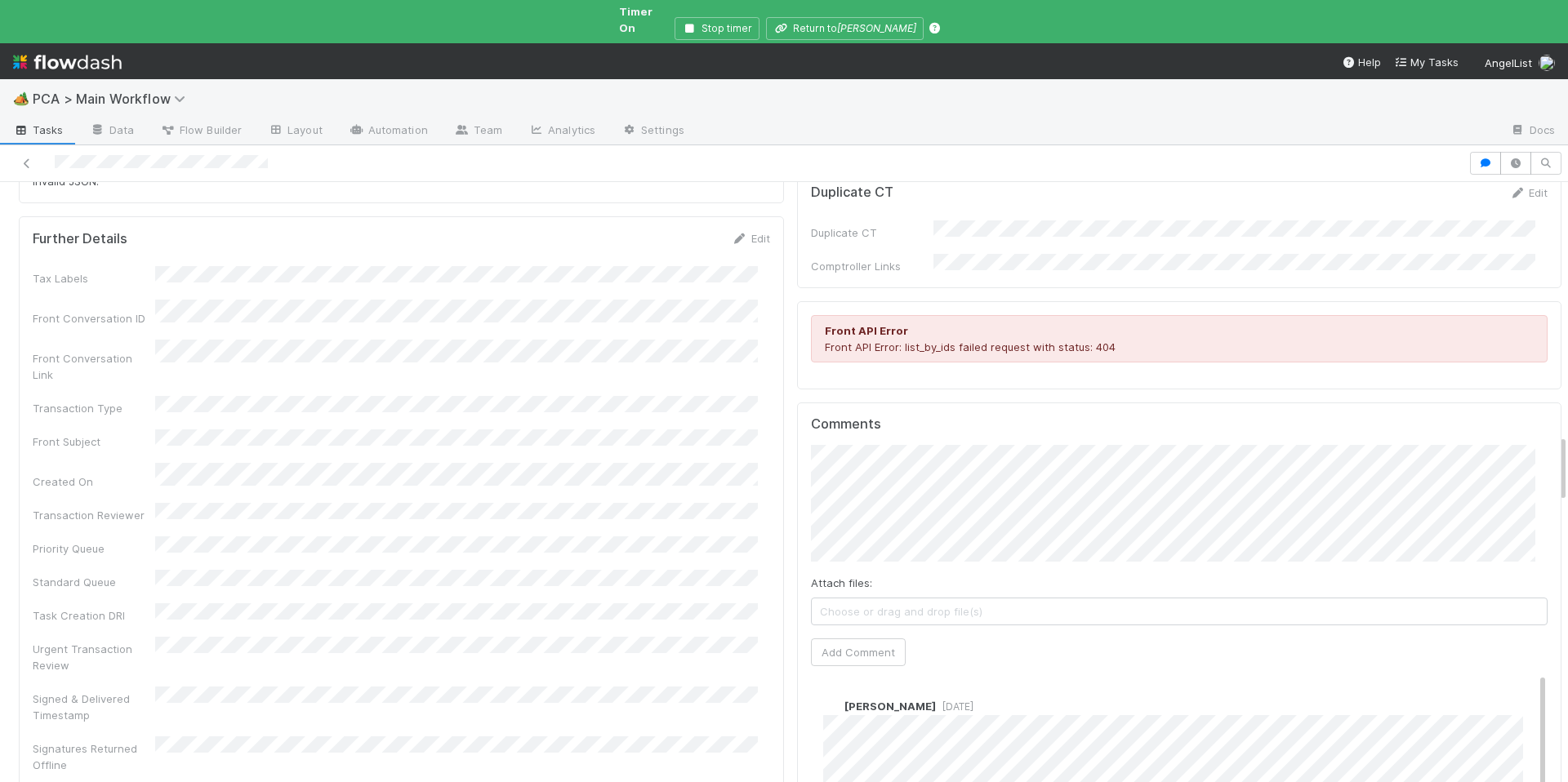
scroll to position [2801, 0]
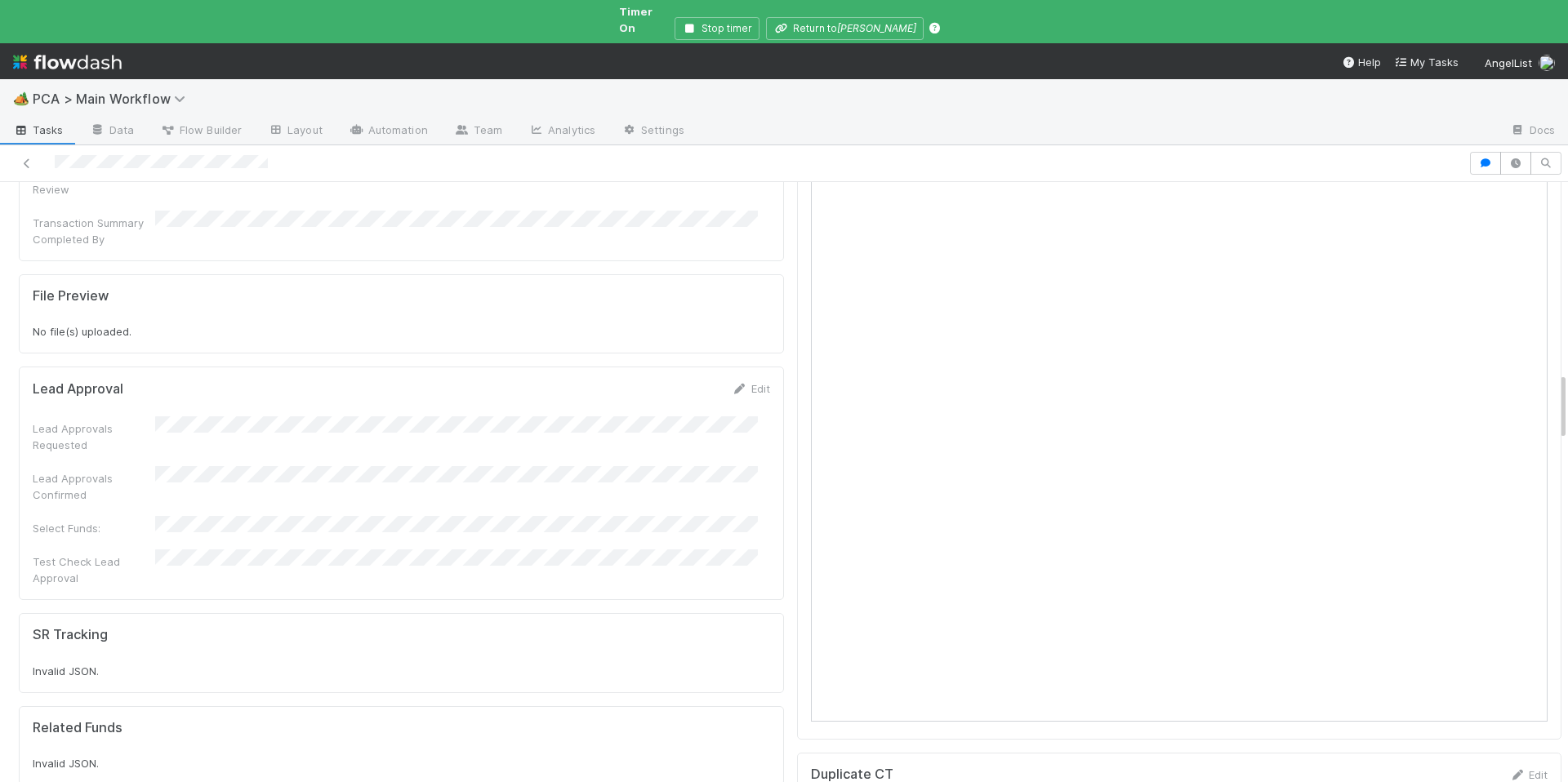
scroll to position [1723, 0]
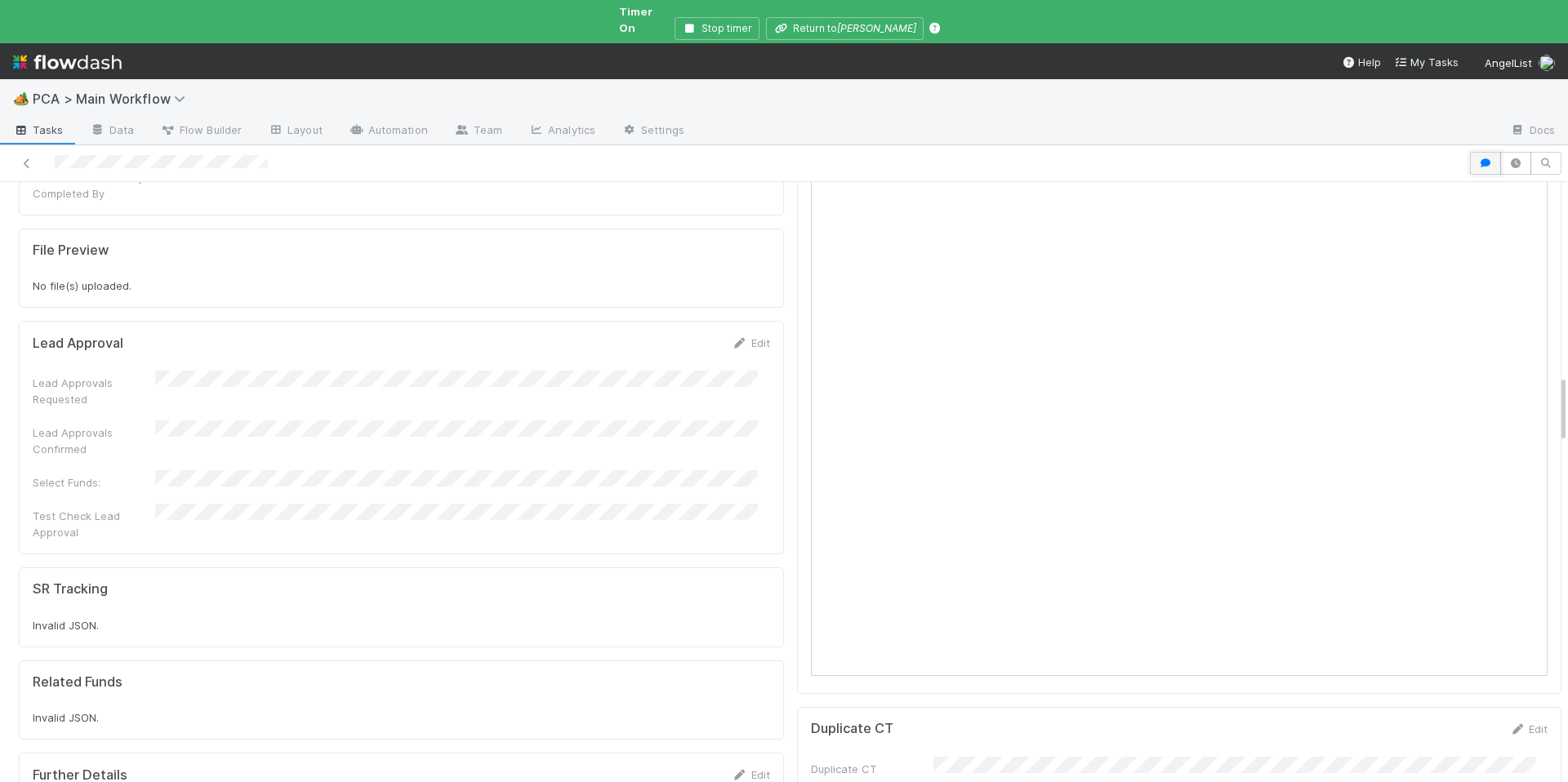
click at [1480, 158] on icon "button" at bounding box center [1485, 163] width 16 height 10
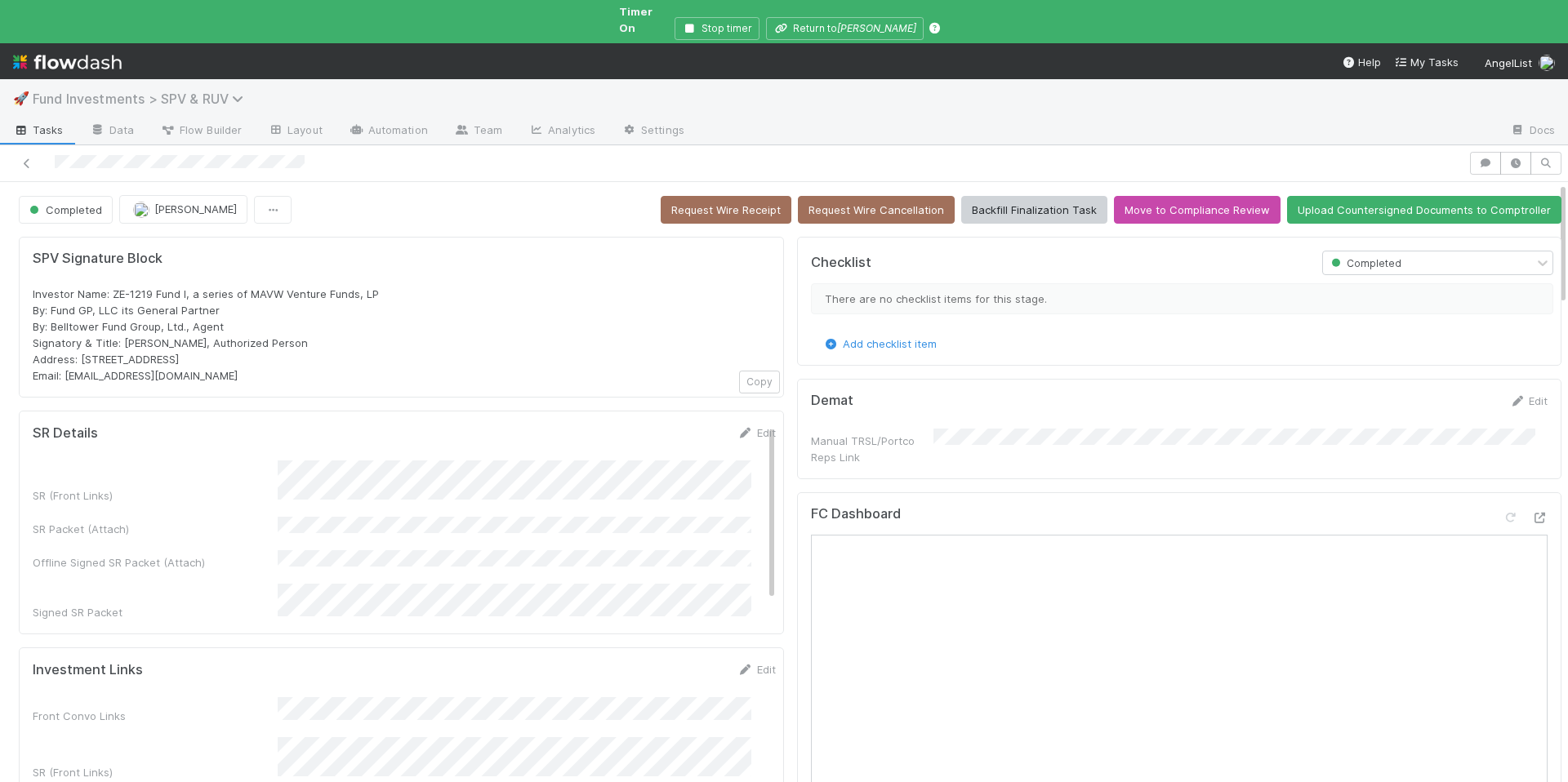
click at [190, 90] on span "Fund Investments > SPV & RUV" at bounding box center [142, 98] width 219 height 16
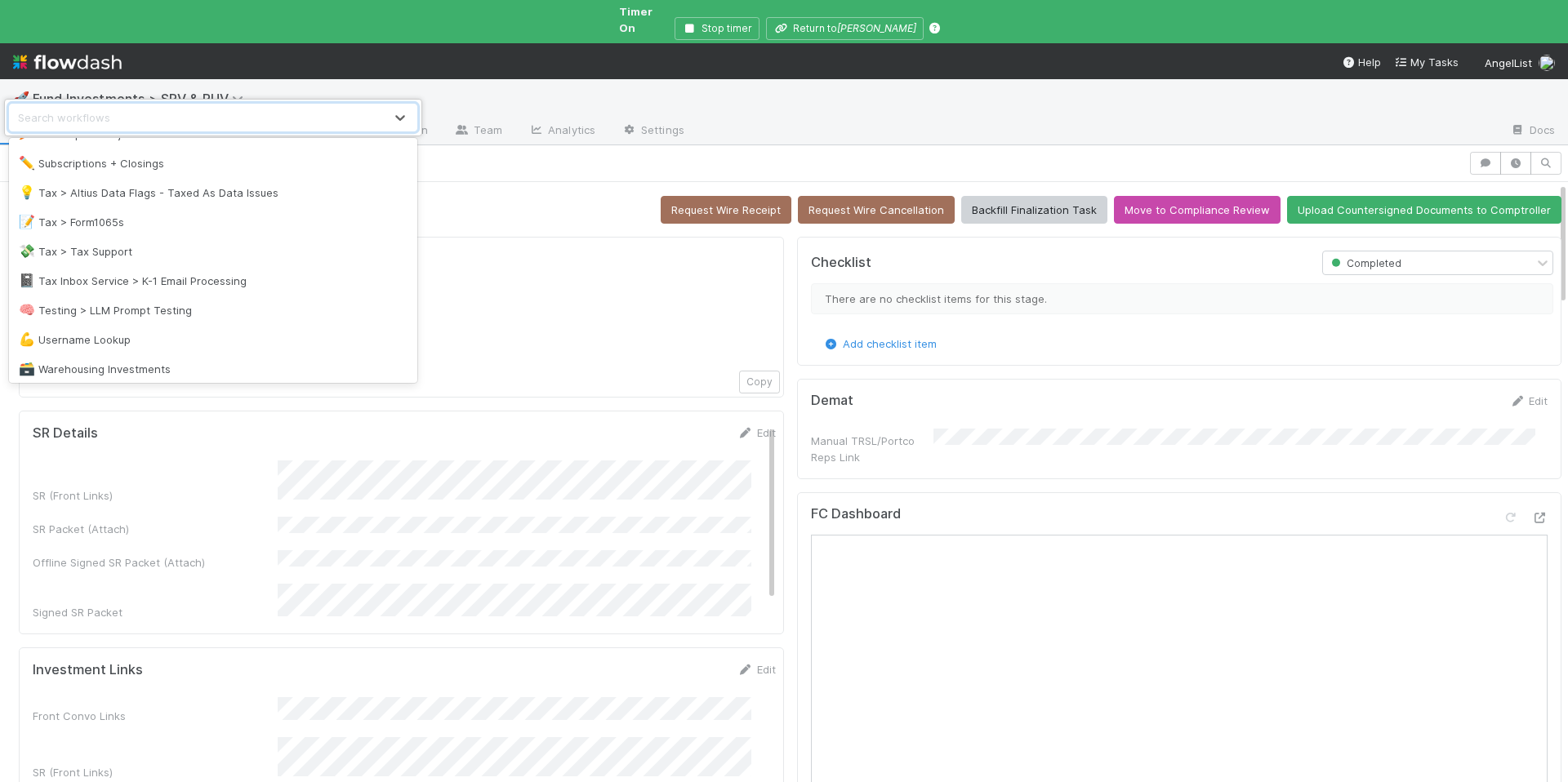
scroll to position [2114, 0]
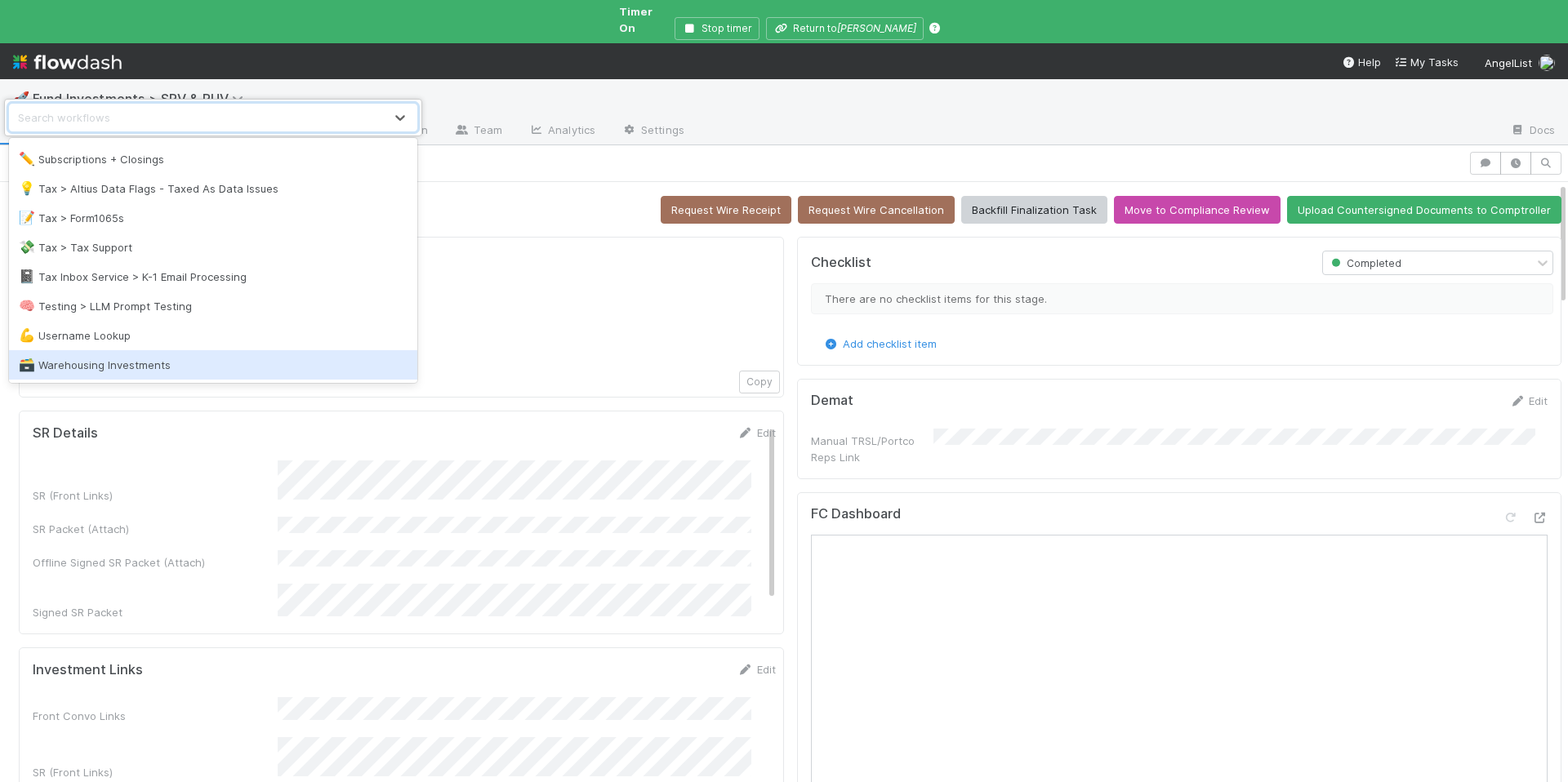
click at [203, 352] on div "🗃️ Warehousing Investments" at bounding box center [212, 365] width 409 height 30
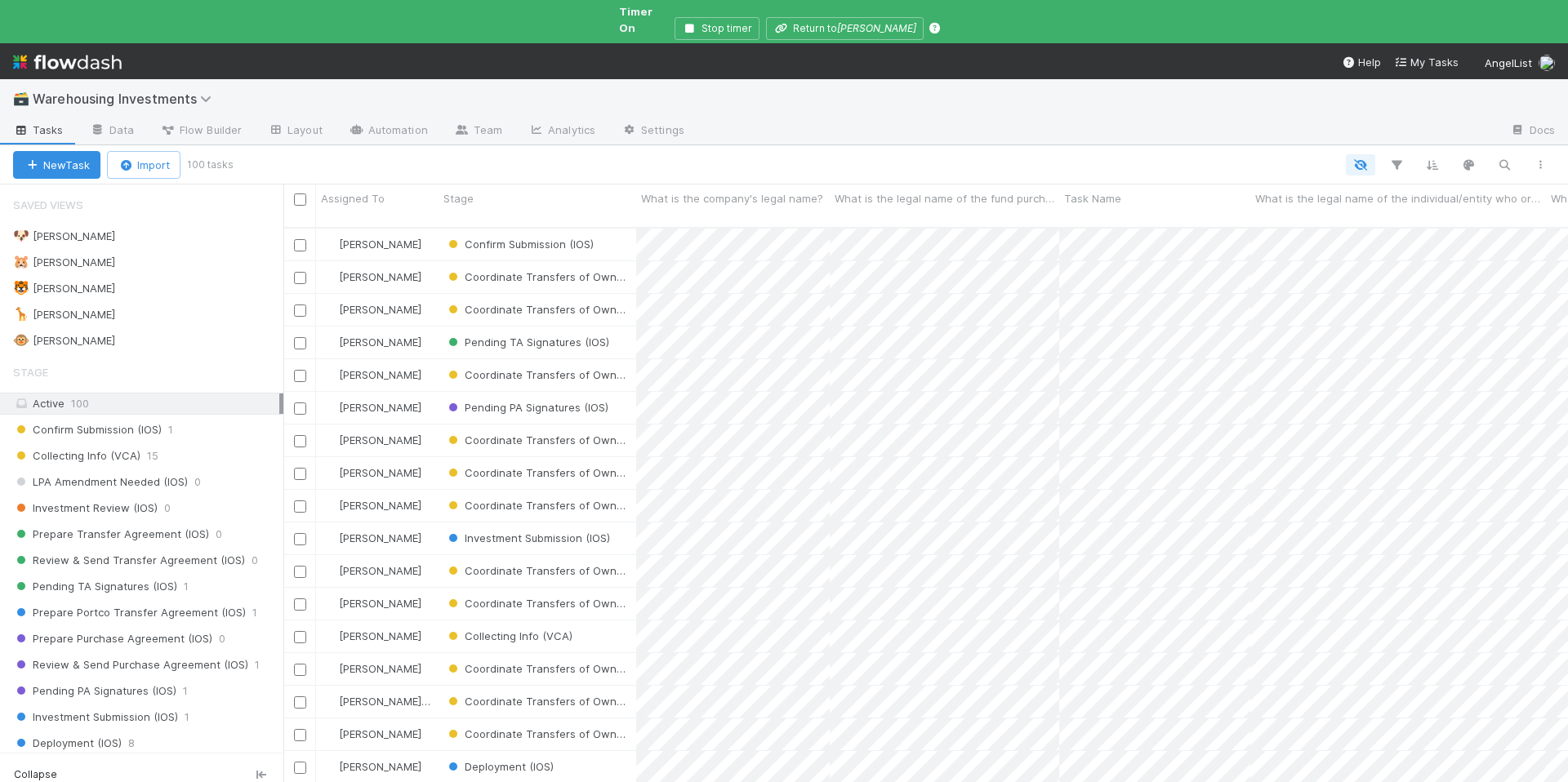
scroll to position [571, 1273]
drag, startPoint x: 116, startPoint y: 330, endPoint x: 139, endPoint y: 326, distance: 23.3
click at [116, 331] on div "🐵 Chloe 2" at bounding box center [149, 340] width 271 height 20
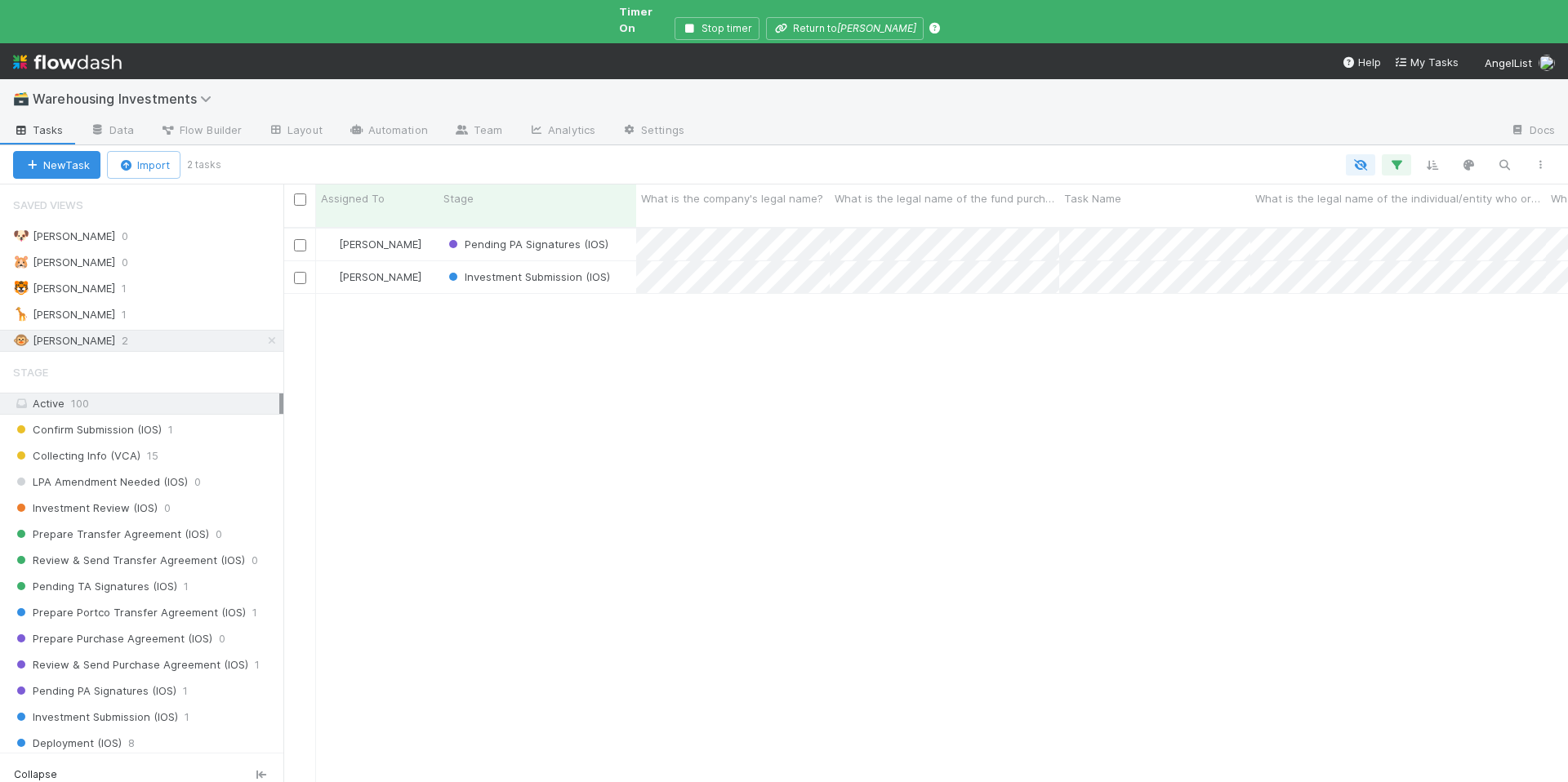
scroll to position [571, 1273]
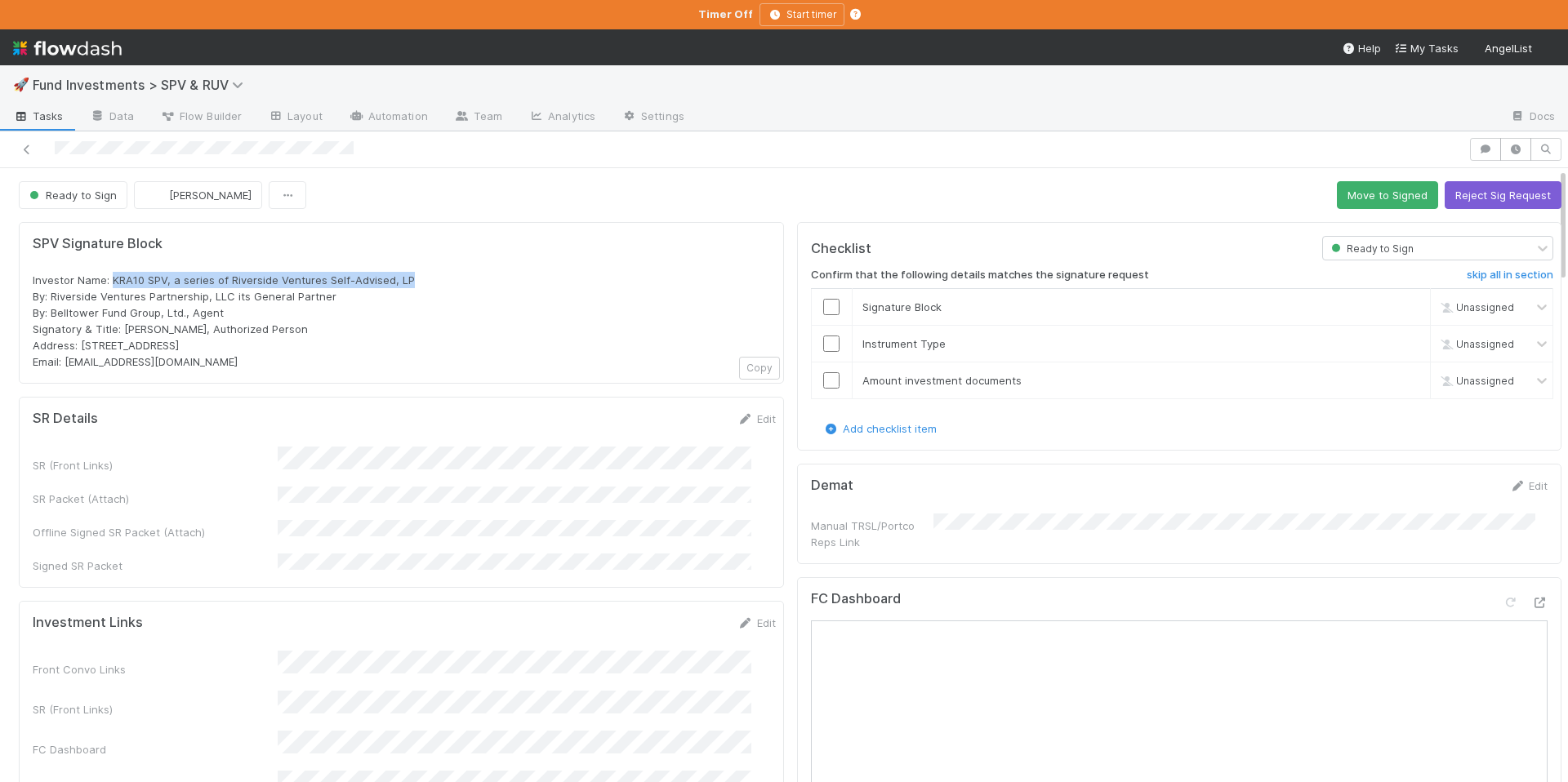
drag, startPoint x: 411, startPoint y: 281, endPoint x: 131, endPoint y: 278, distance: 280.0
click at [114, 276] on div "Investor Name: KRA10 SPV, a series of Riverside Ventures Self-Advised, LP By: R…" at bounding box center [401, 321] width 737 height 98
copy span "KRA10 SPV, a series of Riverside Ventures Self-Advised, LP"
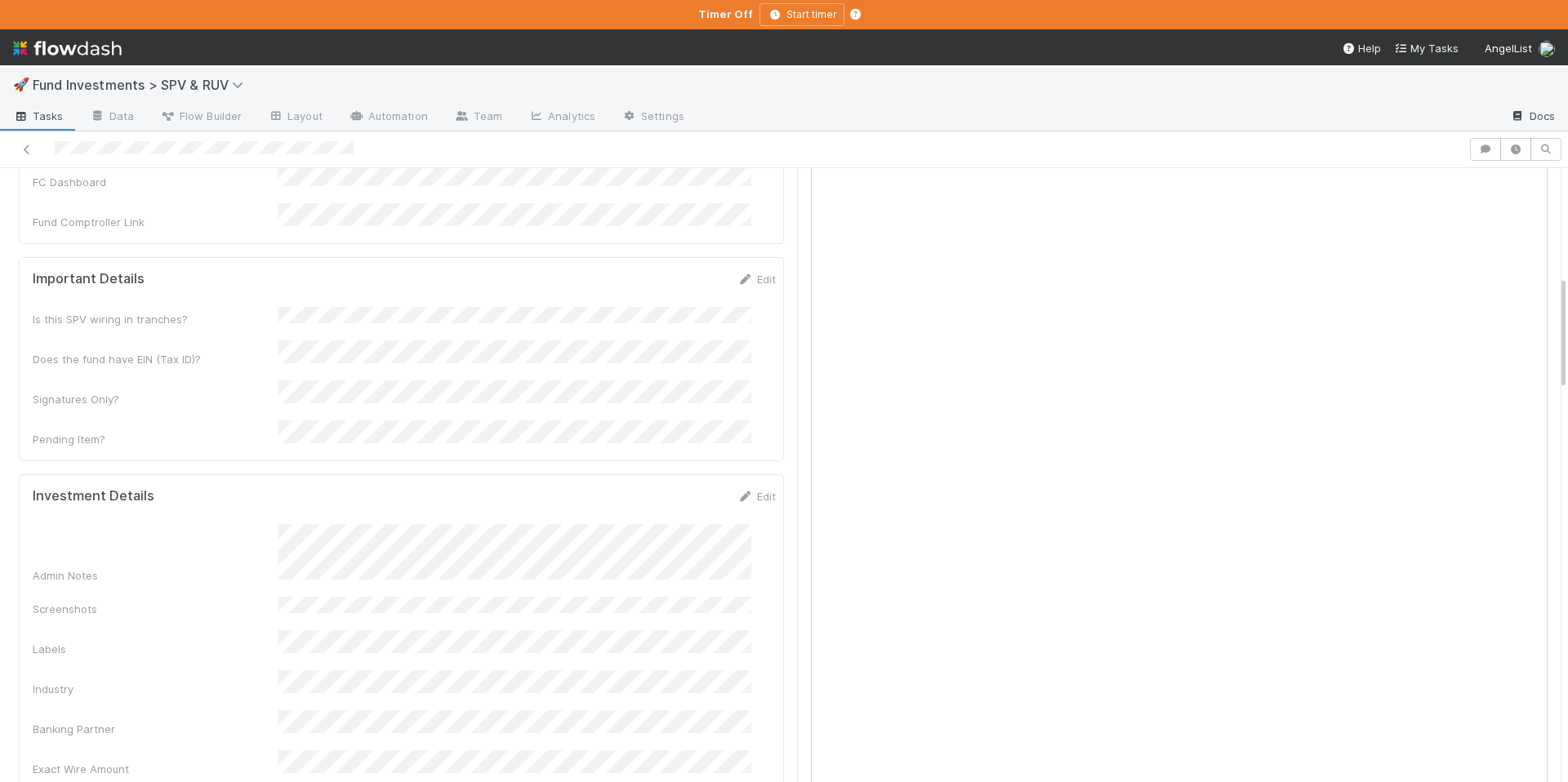
scroll to position [578, 0]
click at [737, 481] on icon at bounding box center [745, 486] width 16 height 10
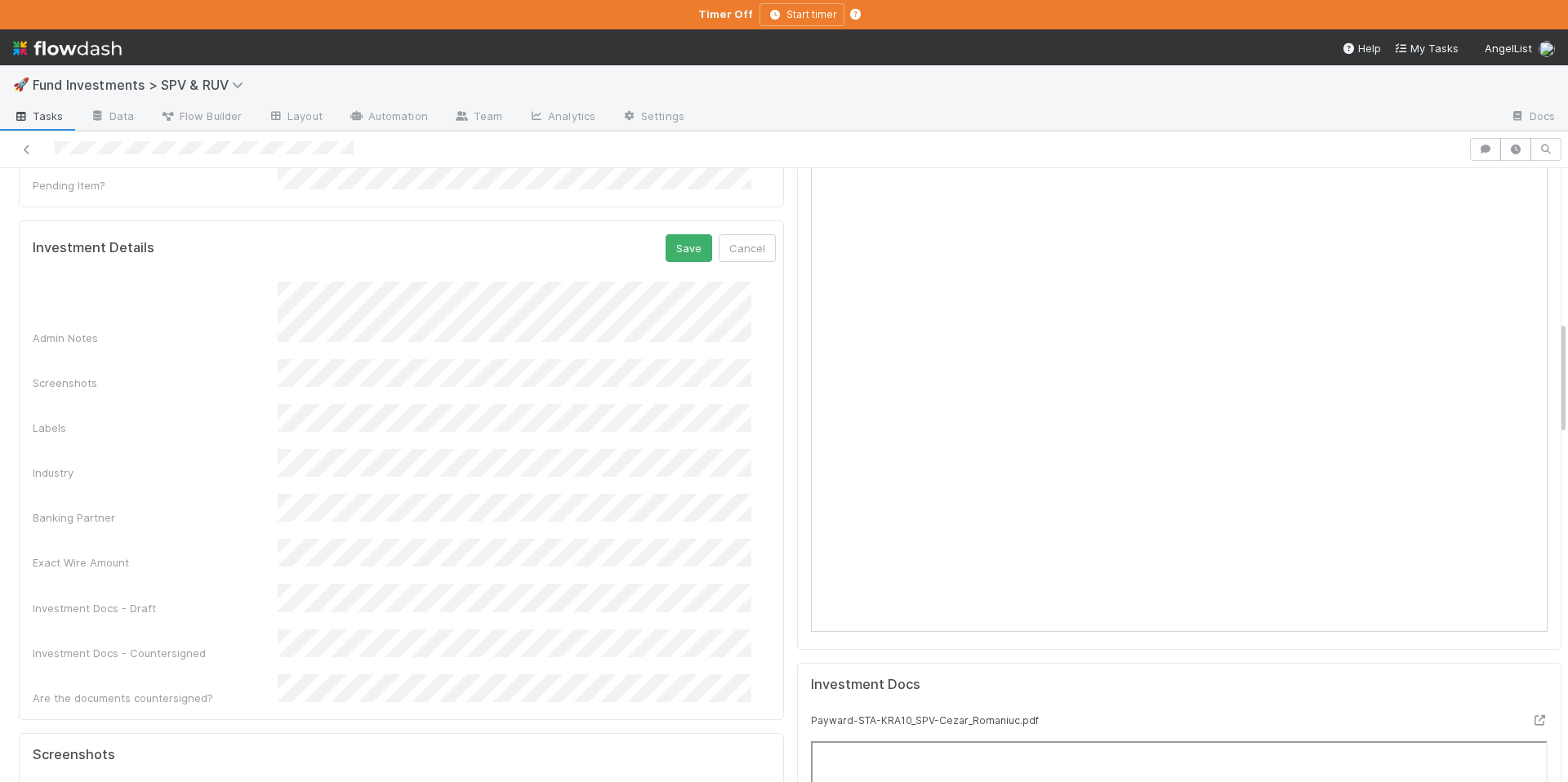
scroll to position [0, 0]
click at [719, 234] on button "Cancel" at bounding box center [748, 248] width 57 height 28
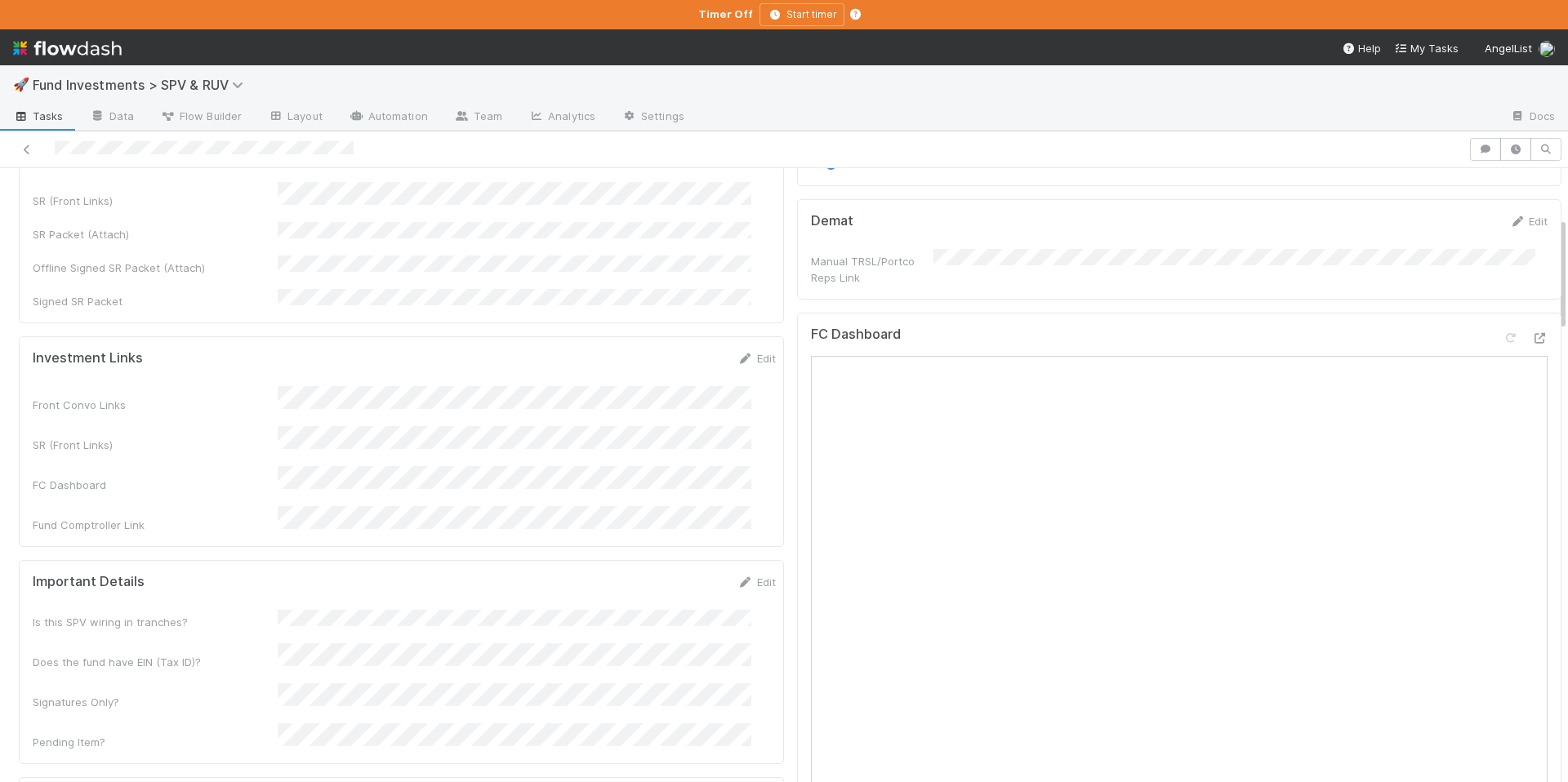
scroll to position [212, 0]
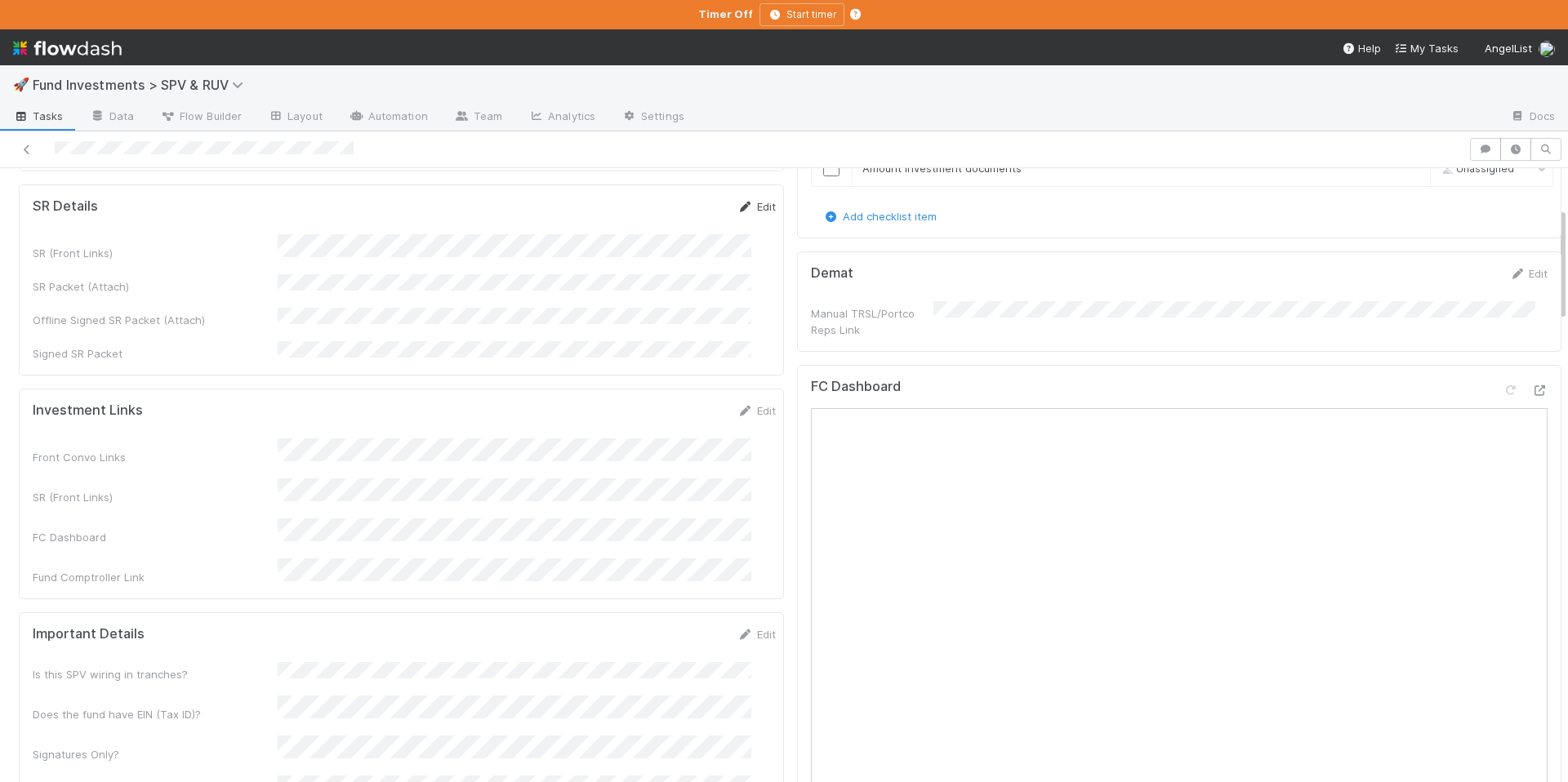
click at [737, 206] on link "Edit" at bounding box center [756, 207] width 38 height 13
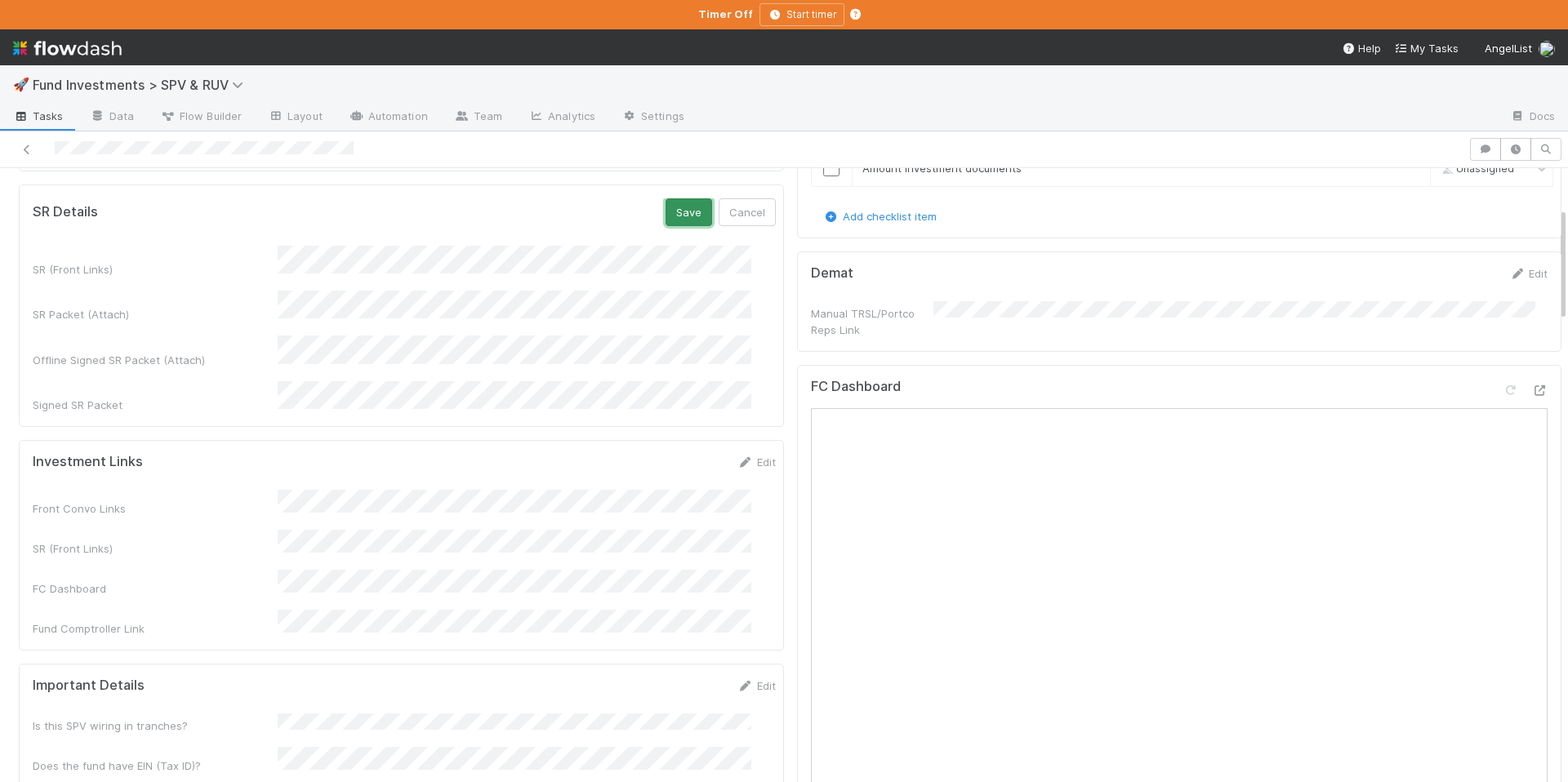
click at [666, 215] on button "Save" at bounding box center [689, 211] width 47 height 28
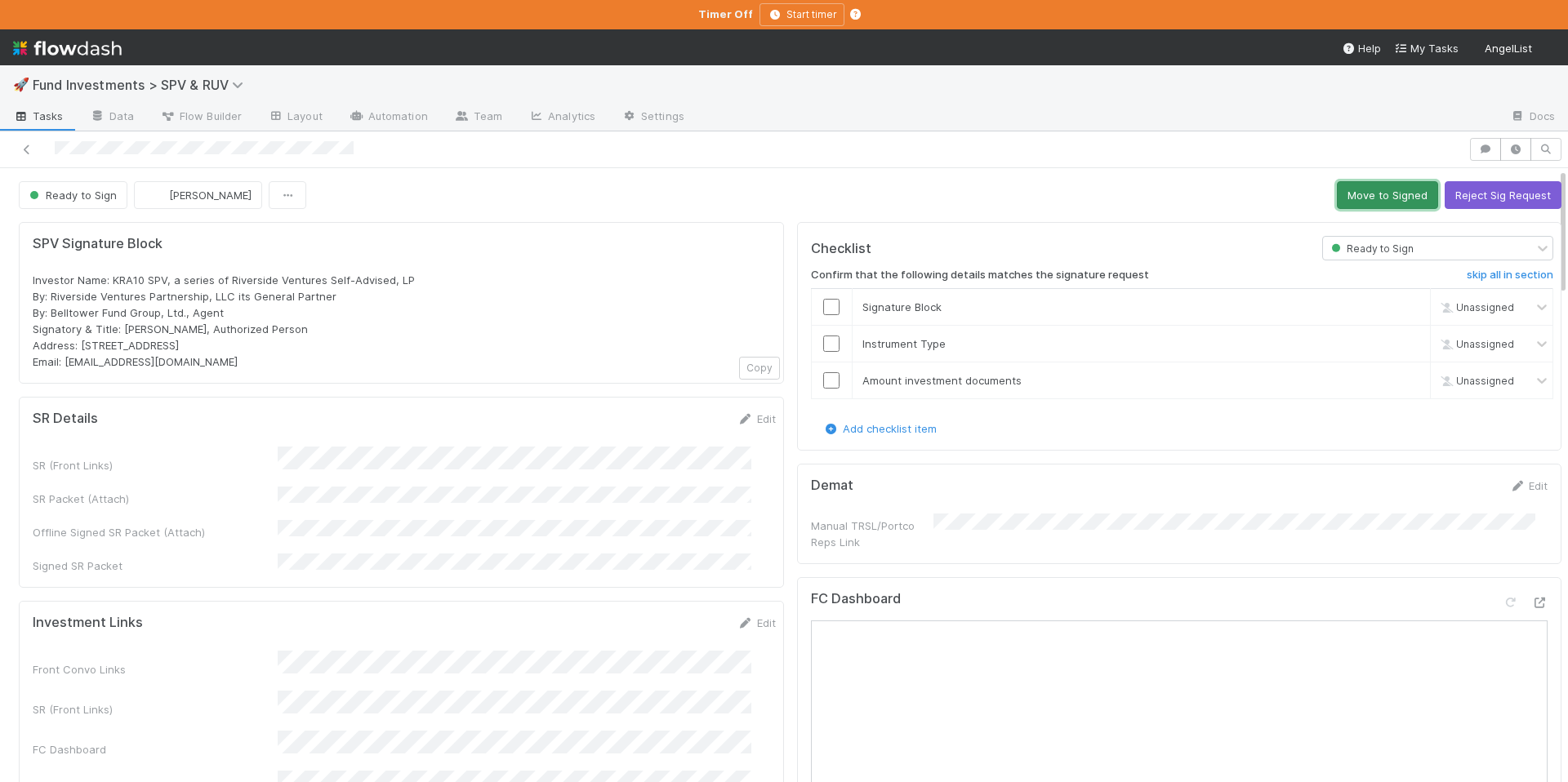
click at [1355, 181] on button "Move to Signed" at bounding box center [1388, 194] width 101 height 28
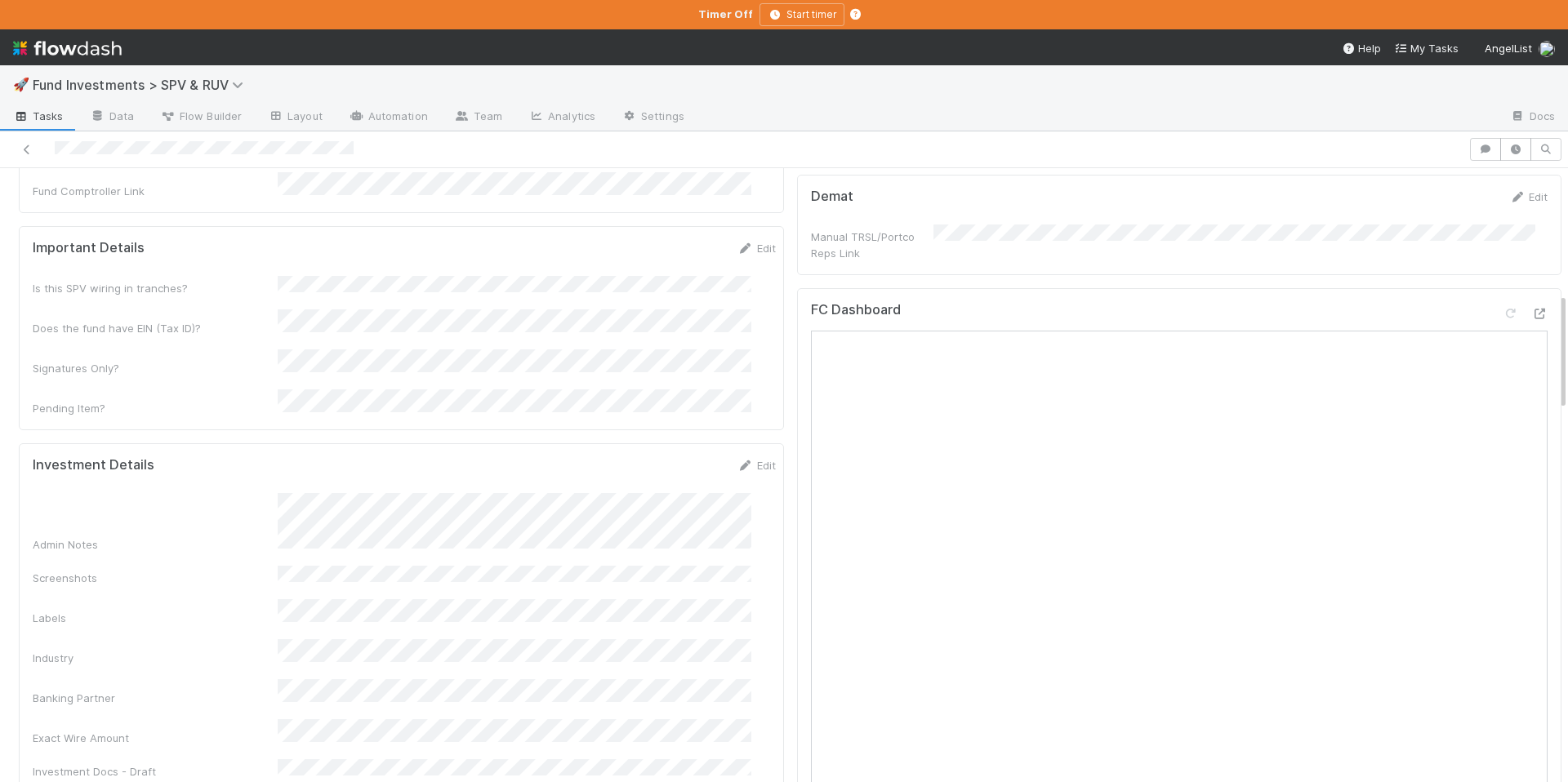
scroll to position [700, 0]
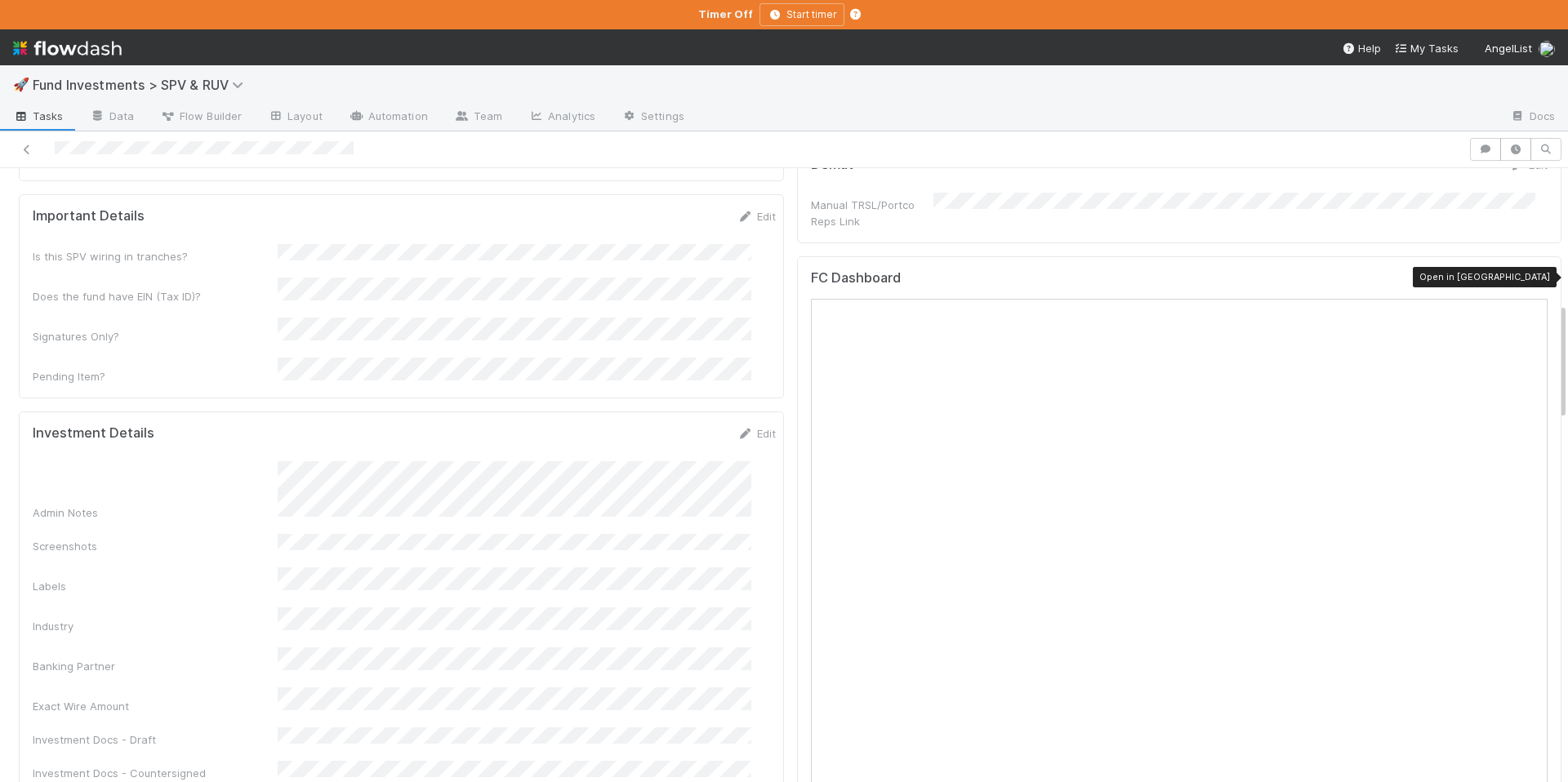
click at [1532, 277] on icon at bounding box center [1539, 282] width 16 height 10
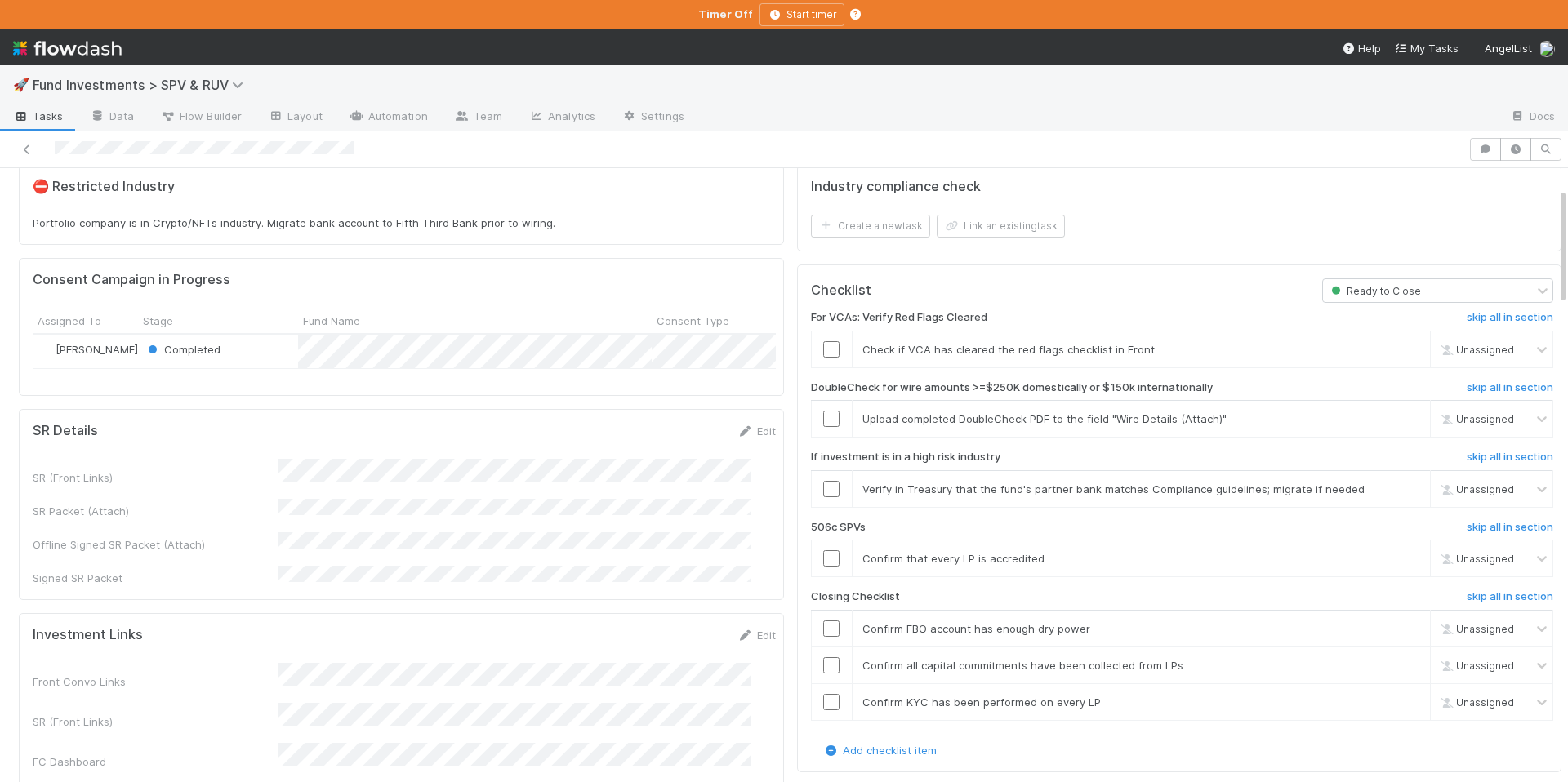
scroll to position [0, 0]
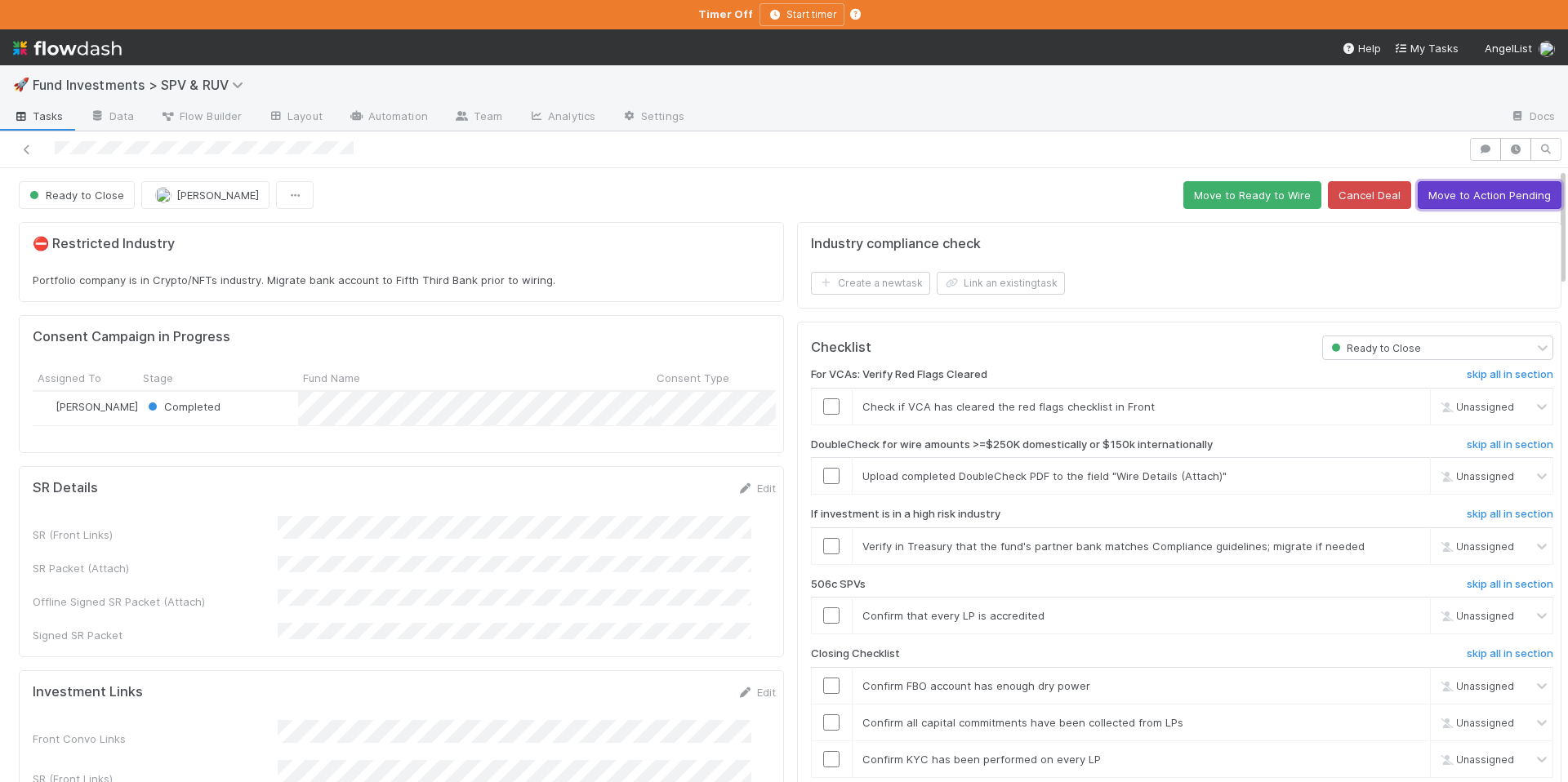
click at [1453, 189] on button "Move to Action Pending" at bounding box center [1490, 194] width 144 height 28
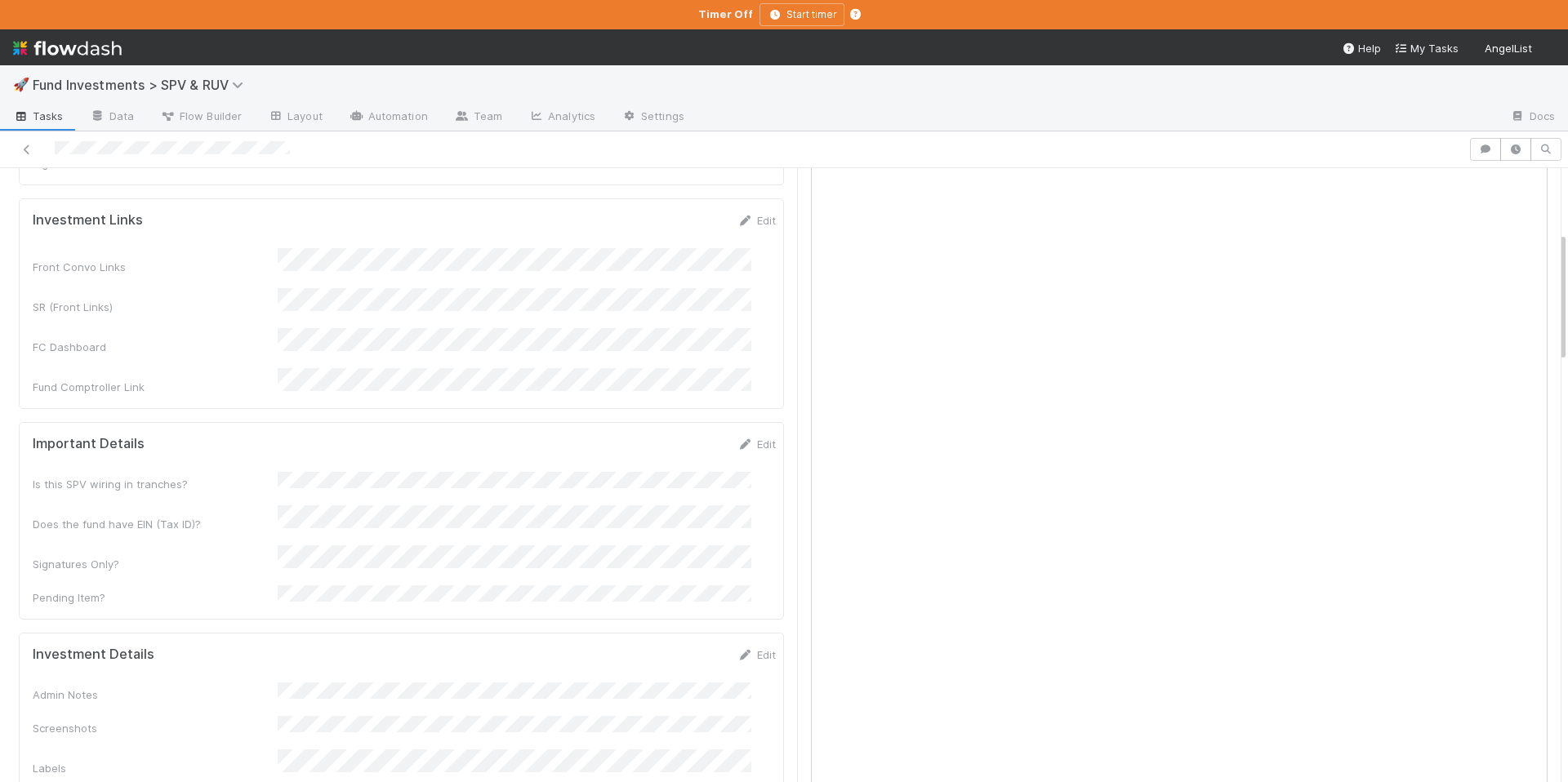
scroll to position [297, 0]
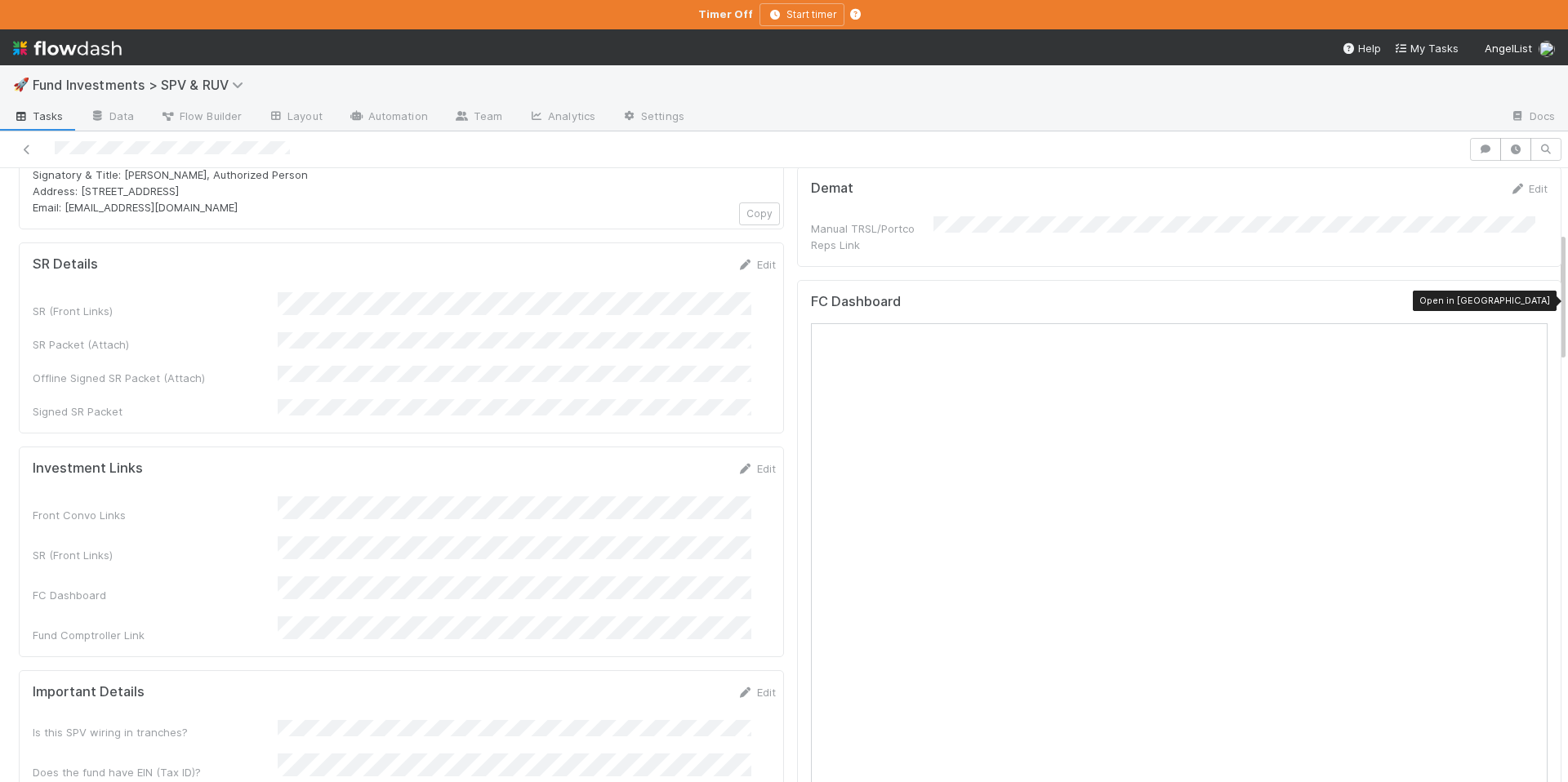
click at [1532, 301] on icon at bounding box center [1539, 306] width 16 height 10
click at [0, 0] on div "🚀 Fund Investments > SPV & RUV Tasks Data Flow Builder Layout Automation Team A…" at bounding box center [784, 391] width 1568 height 782
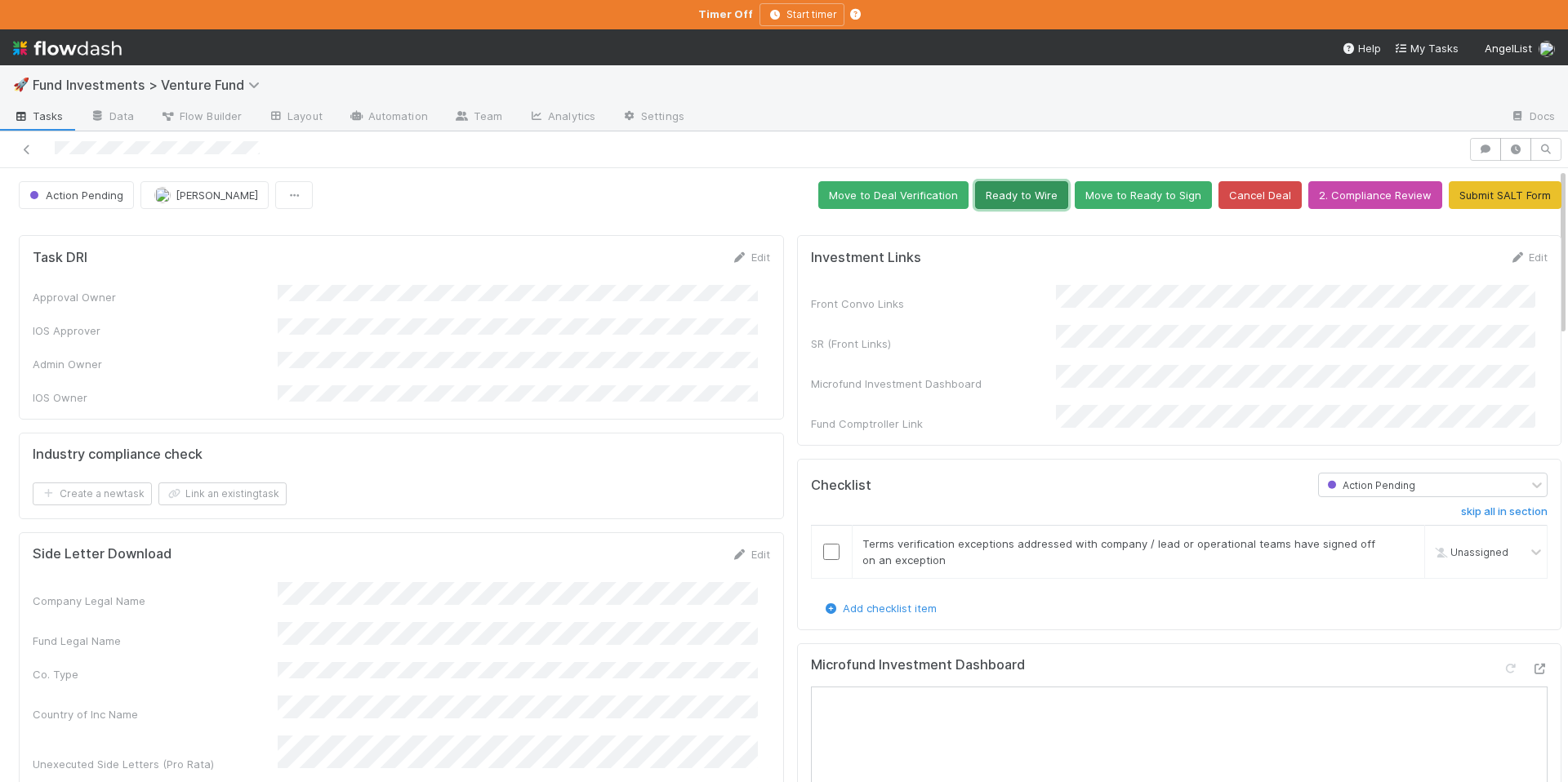
click at [1009, 189] on button "Ready to Wire" at bounding box center [1022, 194] width 93 height 28
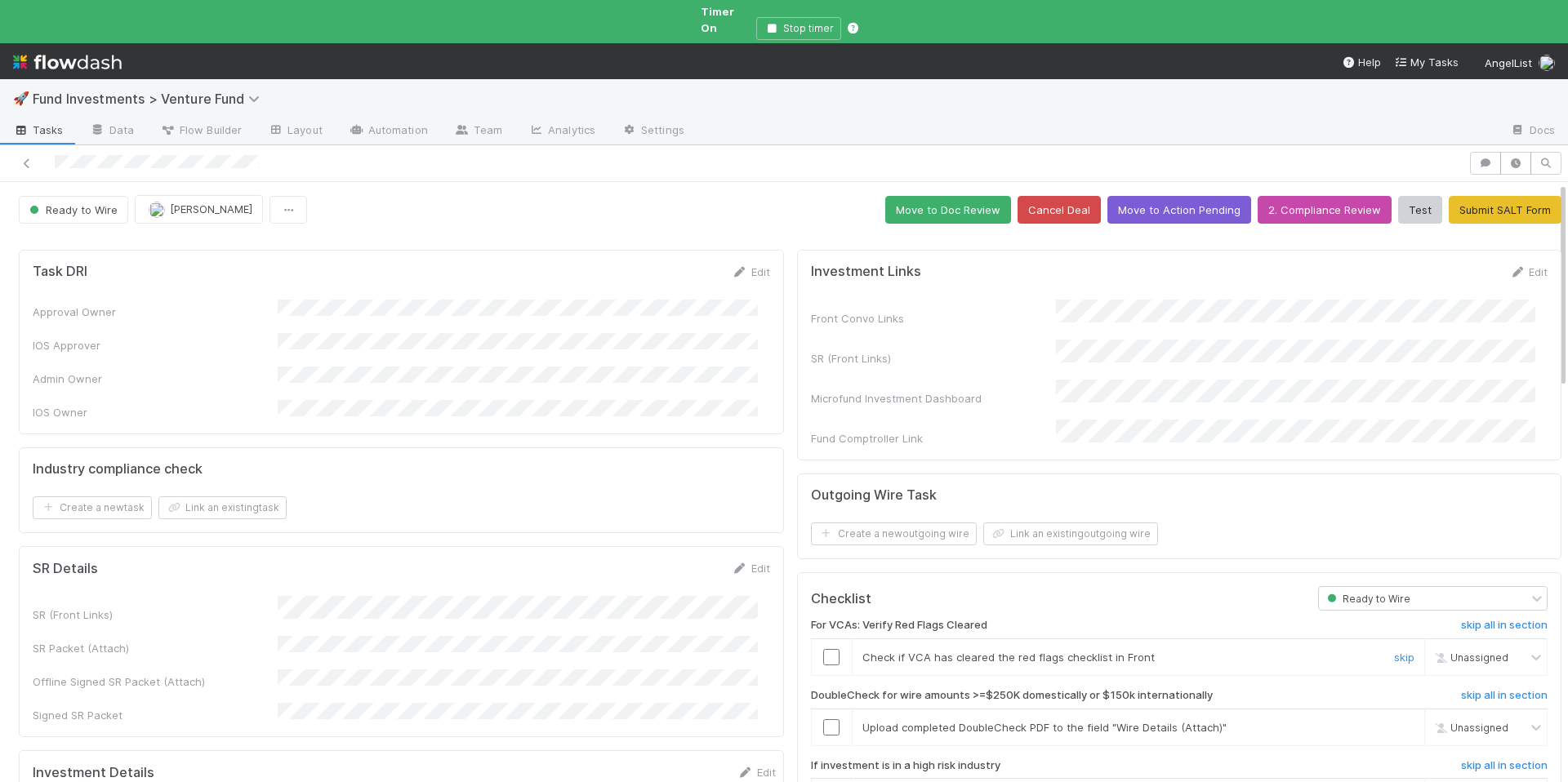
click at [823, 650] on input "checkbox" at bounding box center [831, 657] width 16 height 16
click at [1470, 650] on div "Chloe Hammett" at bounding box center [1477, 658] width 94 height 18
type input "lei"
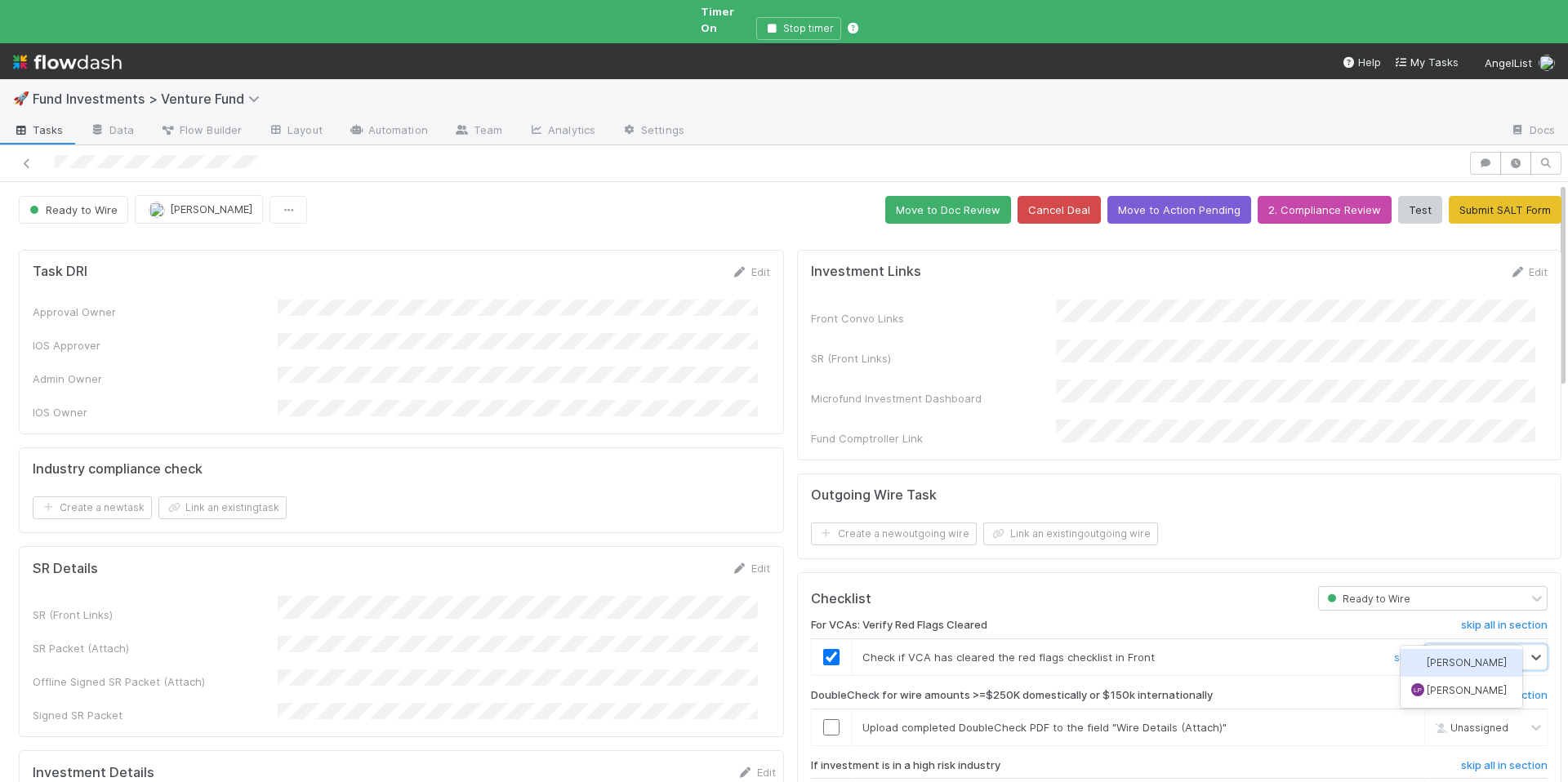
click at [1478, 661] on span "Leia Slosberg" at bounding box center [1467, 662] width 80 height 12
click at [823, 719] on input "checkbox" at bounding box center [831, 727] width 16 height 16
checkbox input "true"
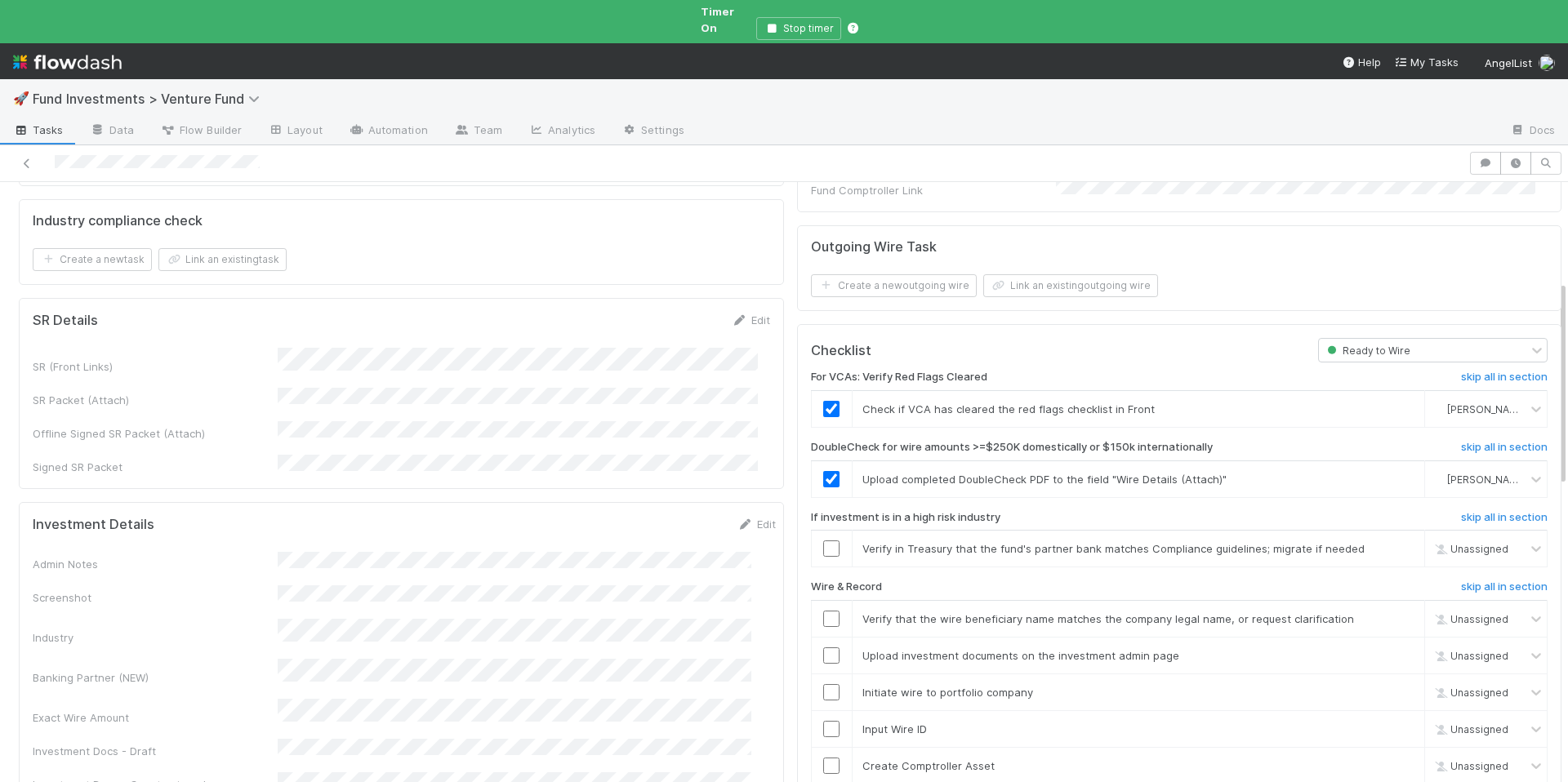
scroll to position [294, 0]
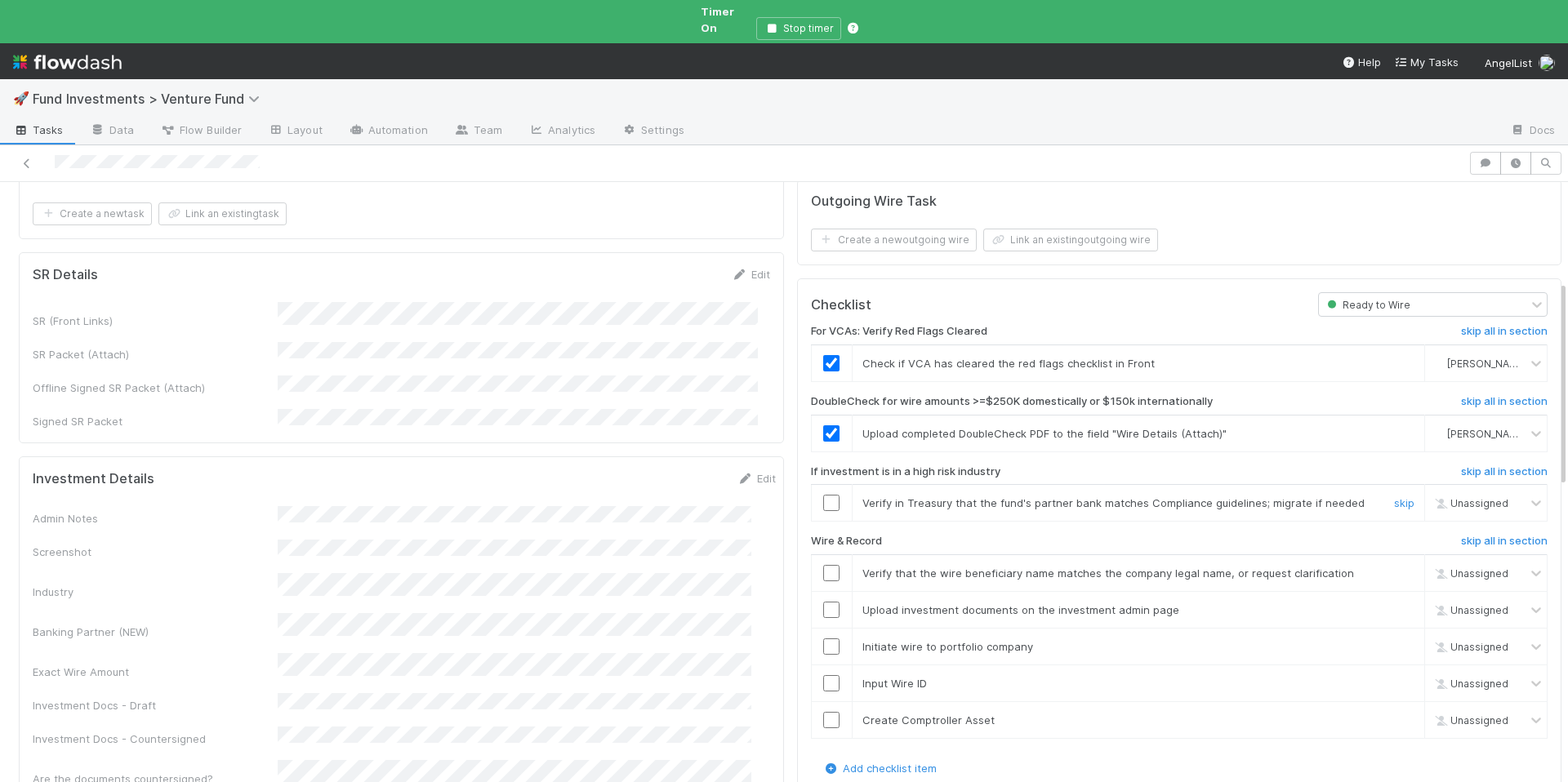
click at [816, 485] on td at bounding box center [832, 503] width 41 height 37
click at [823, 495] on input "checkbox" at bounding box center [831, 503] width 16 height 16
click at [823, 565] on input "checkbox" at bounding box center [831, 572] width 16 height 16
click at [823, 602] on input "checkbox" at bounding box center [831, 610] width 16 height 16
click at [823, 639] on input "checkbox" at bounding box center [831, 647] width 16 height 16
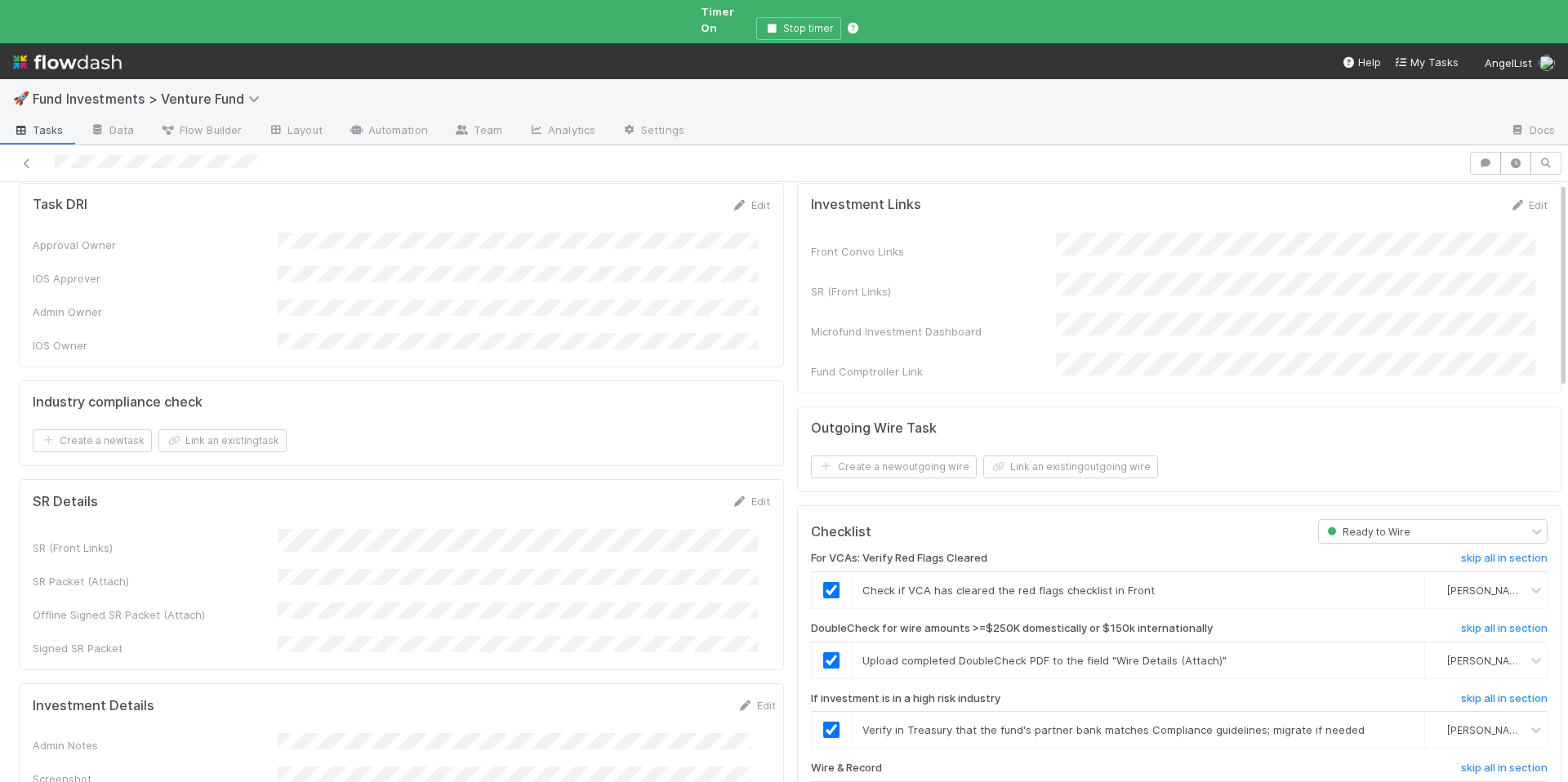
scroll to position [0, 0]
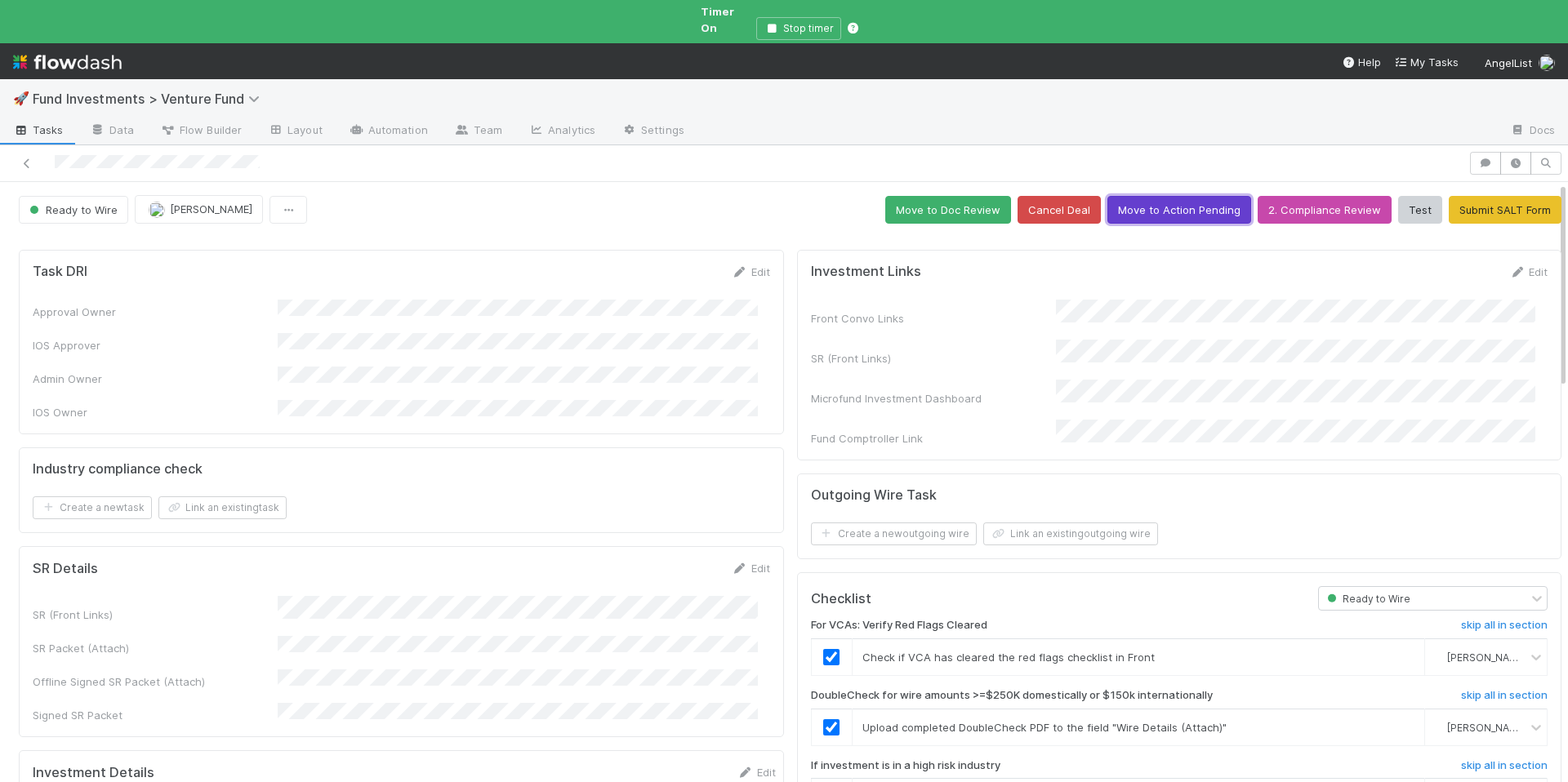
click at [1169, 201] on button "Move to Action Pending" at bounding box center [1179, 210] width 144 height 28
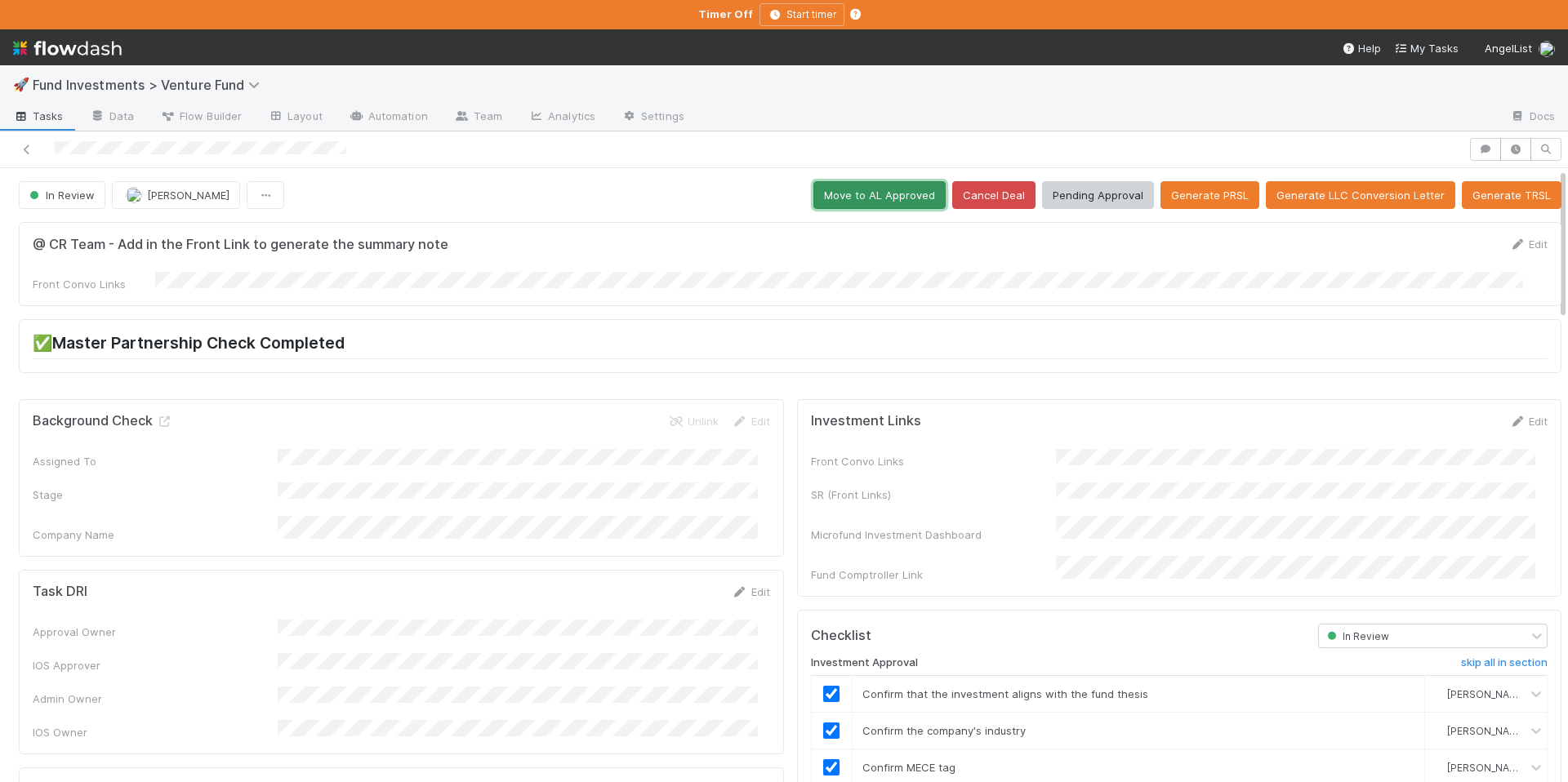
click at [902, 204] on button "Move to AL Approved" at bounding box center [879, 194] width 132 height 28
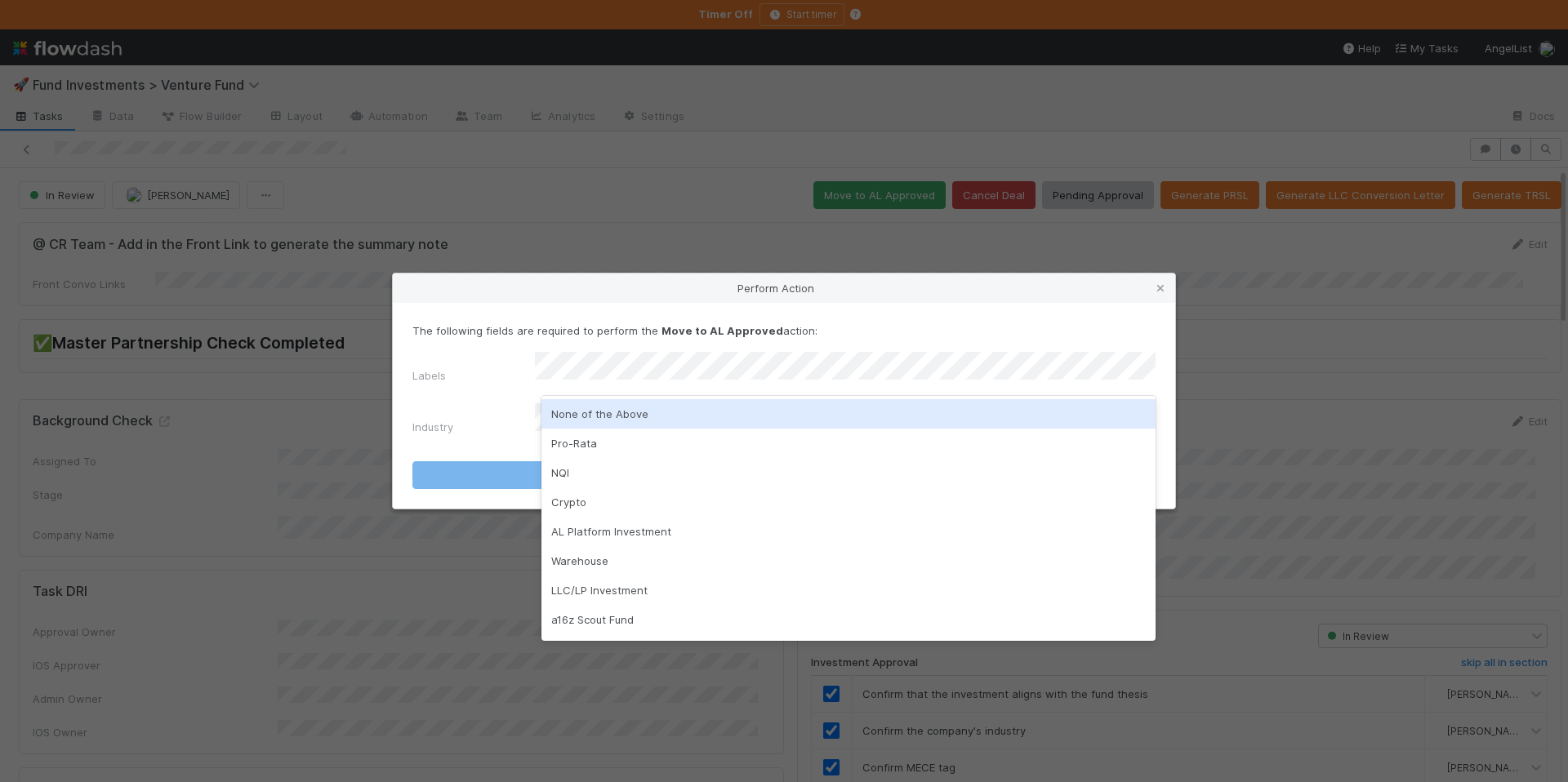
click at [695, 416] on div "None of the Above" at bounding box center [849, 413] width 614 height 30
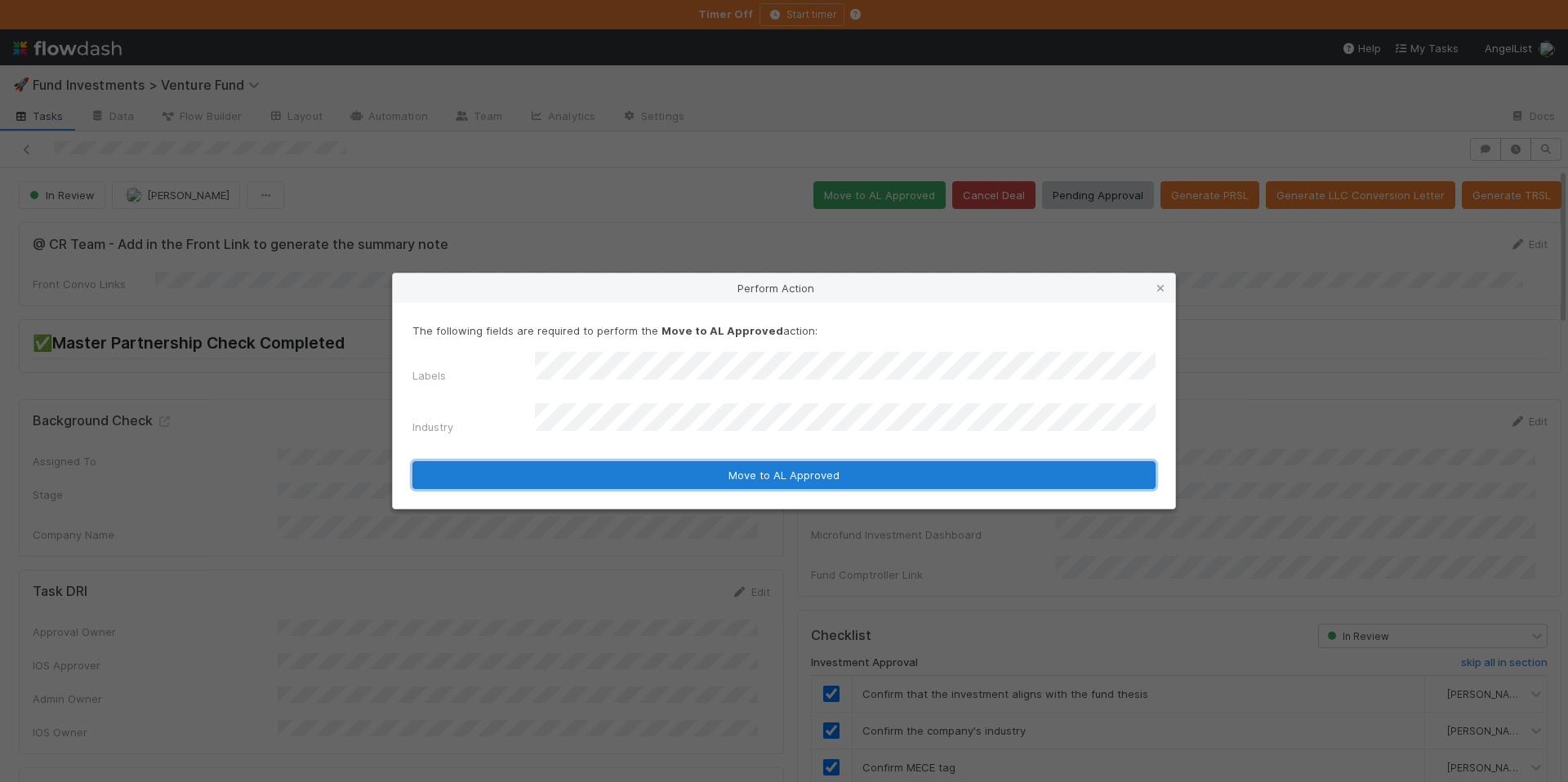
click at [705, 471] on button "Move to AL Approved" at bounding box center [784, 474] width 743 height 28
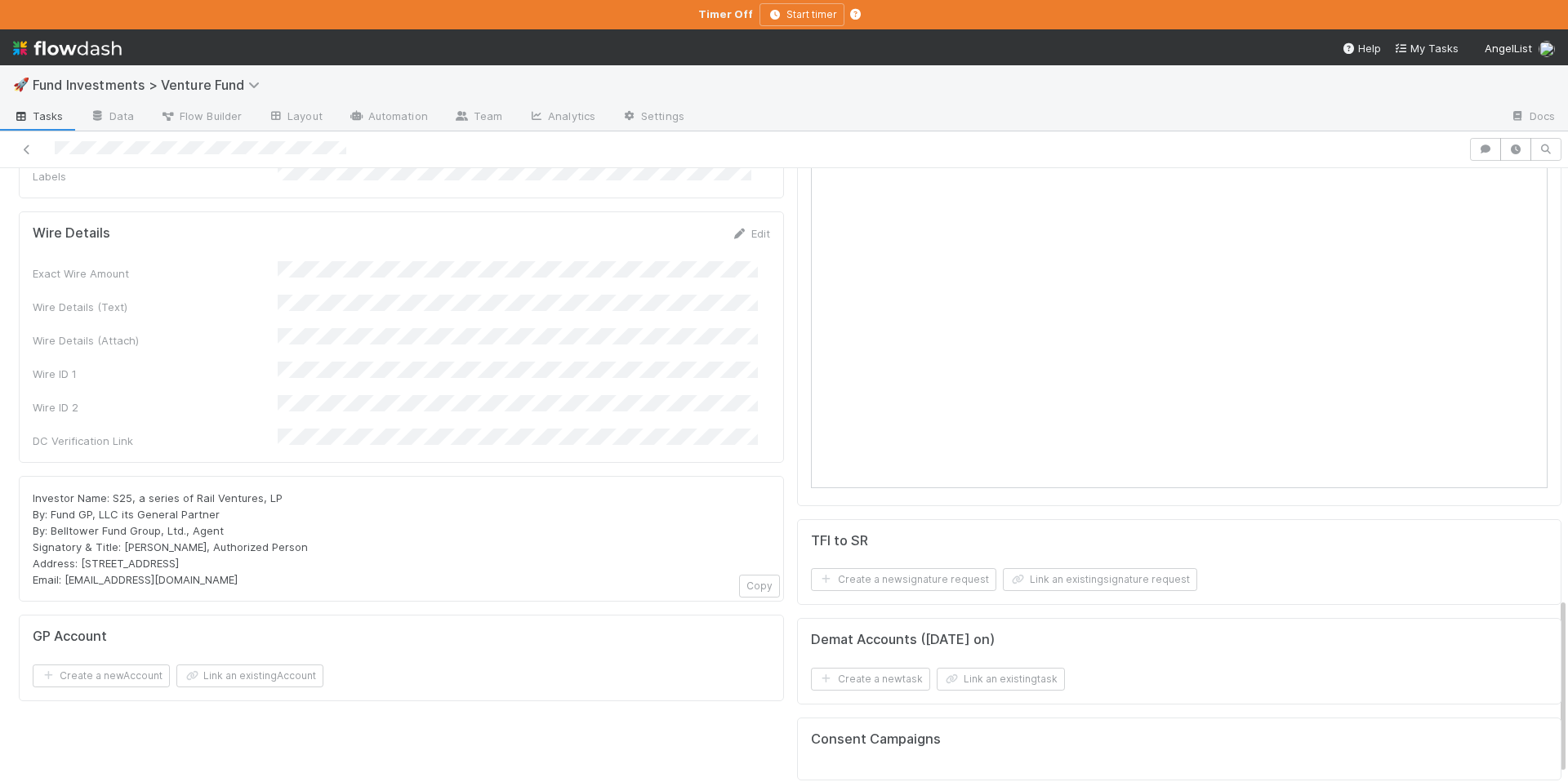
scroll to position [1486, 0]
drag, startPoint x: 287, startPoint y: 357, endPoint x: 191, endPoint y: 356, distance: 96.0
click at [191, 485] on div "Investor Name: S25, a series of Rail Ventures, LP By: Fund GP, LLC its General …" at bounding box center [401, 533] width 737 height 98
copy span "Rail Ventures, LP"
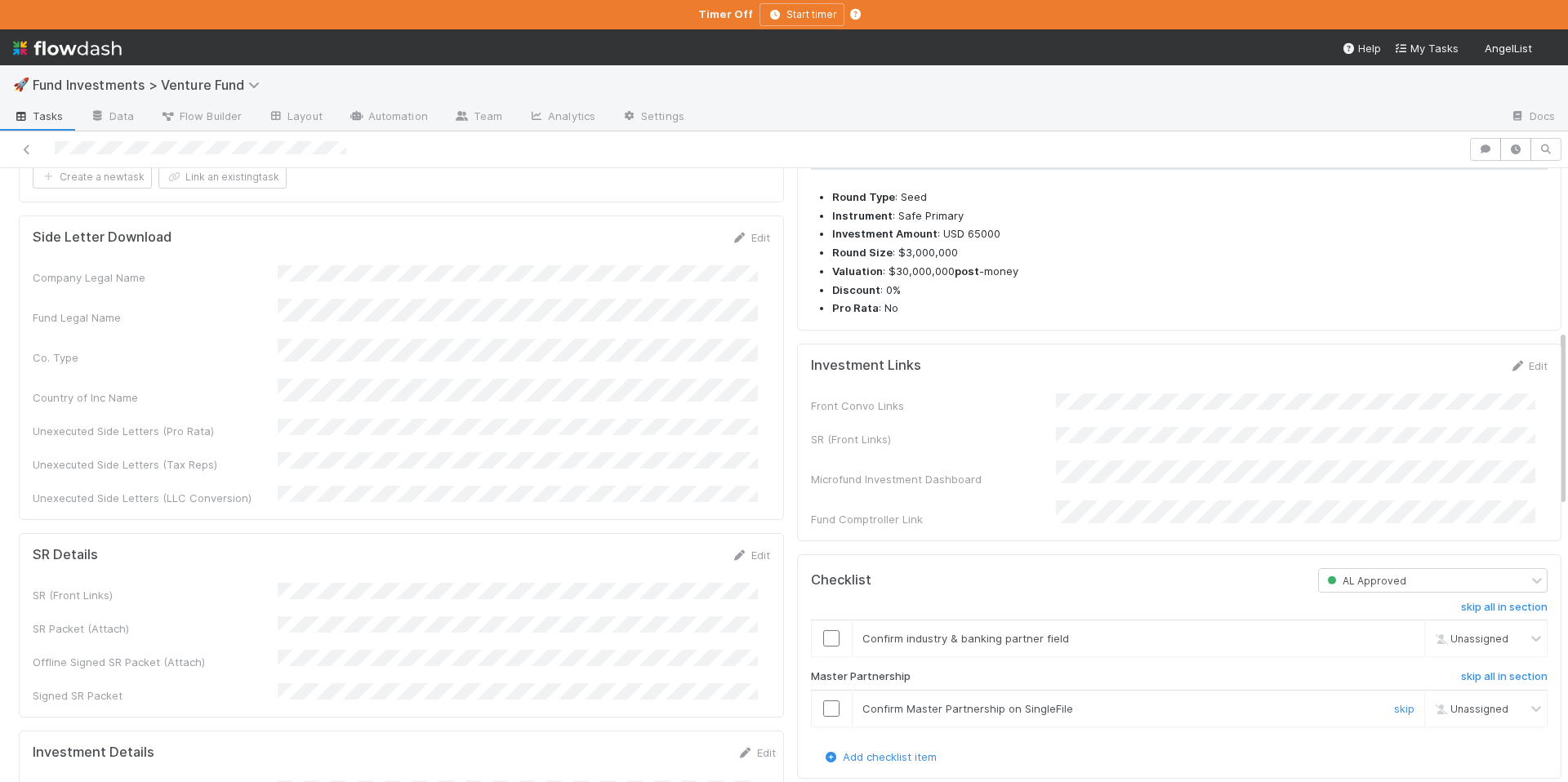
scroll to position [578, 0]
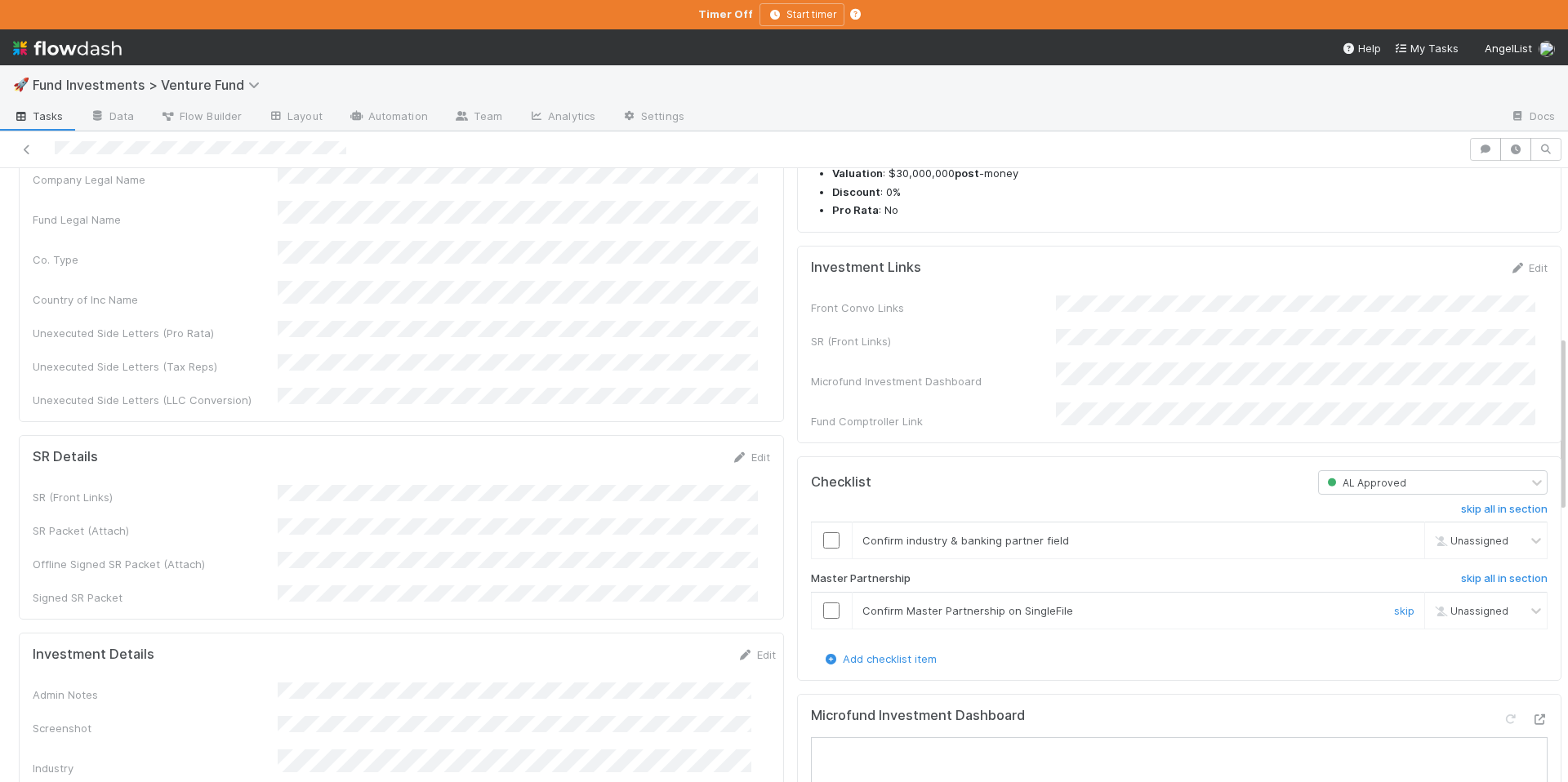
click at [824, 630] on td at bounding box center [832, 612] width 41 height 37
click at [823, 619] on input "checkbox" at bounding box center [831, 611] width 16 height 16
click at [797, 622] on div "Checklist AL Approved skip all in section Confirm industry & banking partner fi…" at bounding box center [1179, 569] width 765 height 225
checkbox input "true"
click at [823, 549] on input "checkbox" at bounding box center [831, 540] width 16 height 16
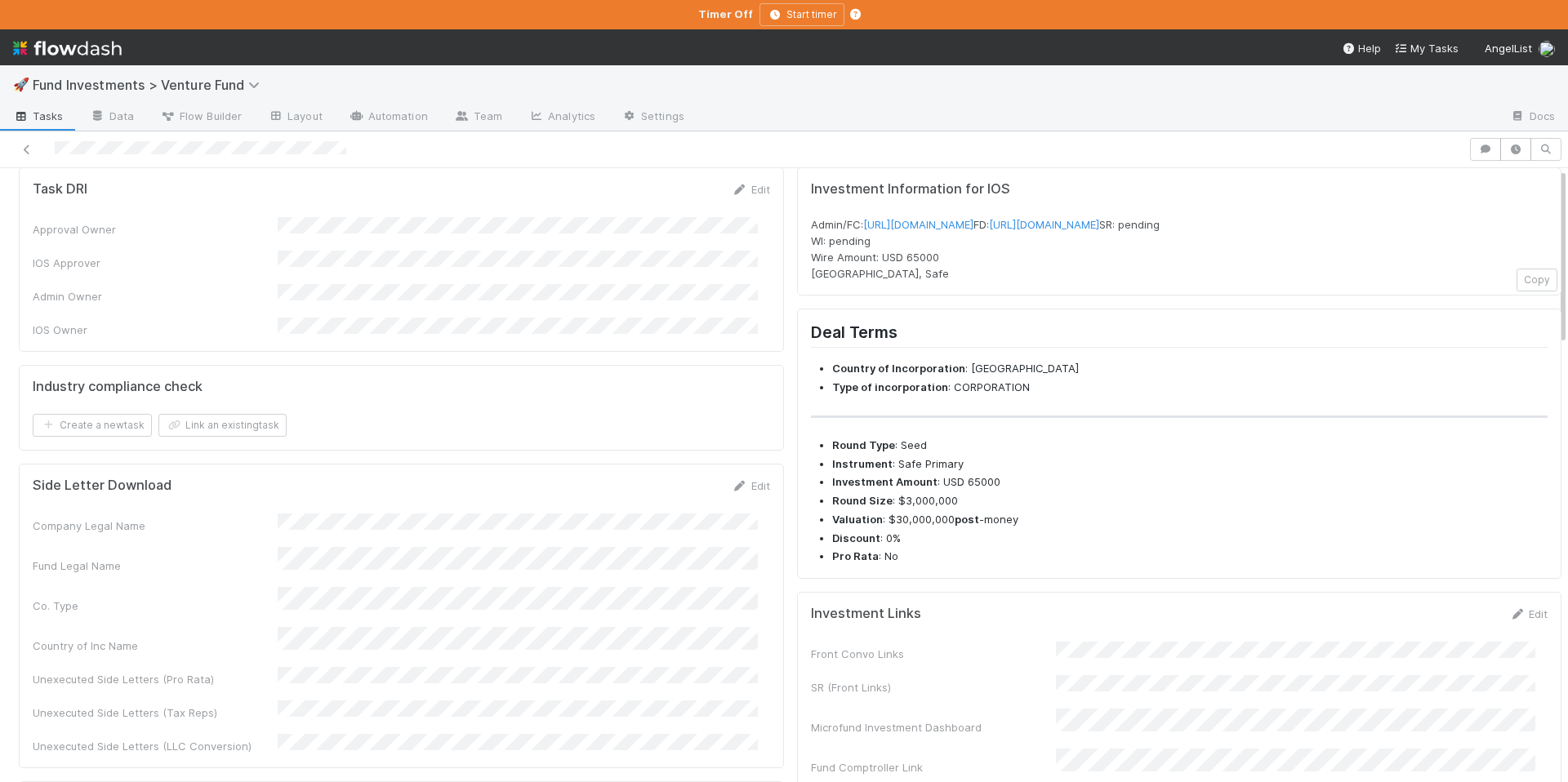
scroll to position [0, 0]
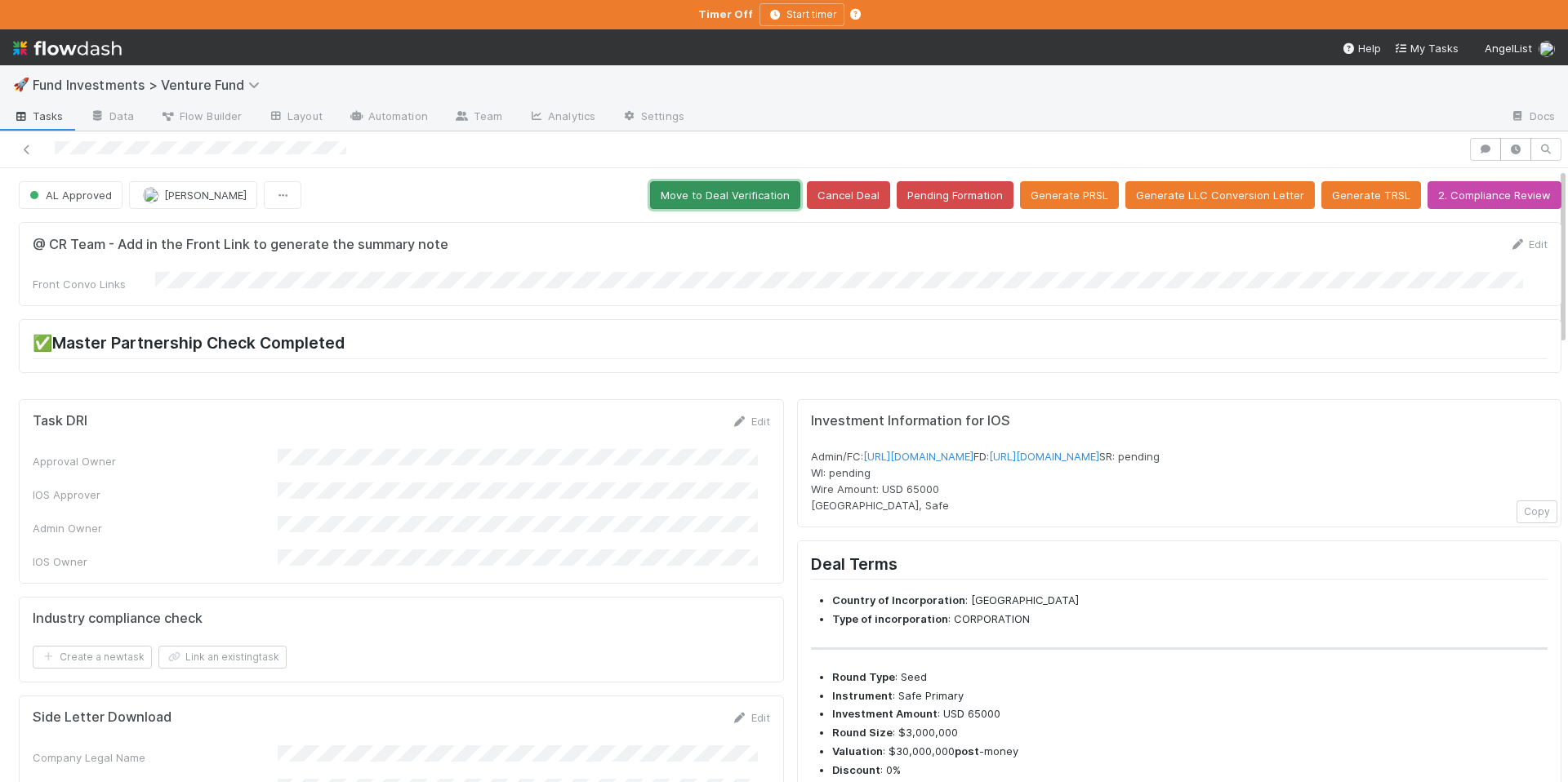
click at [746, 200] on button "Move to Deal Verification" at bounding box center [726, 194] width 151 height 28
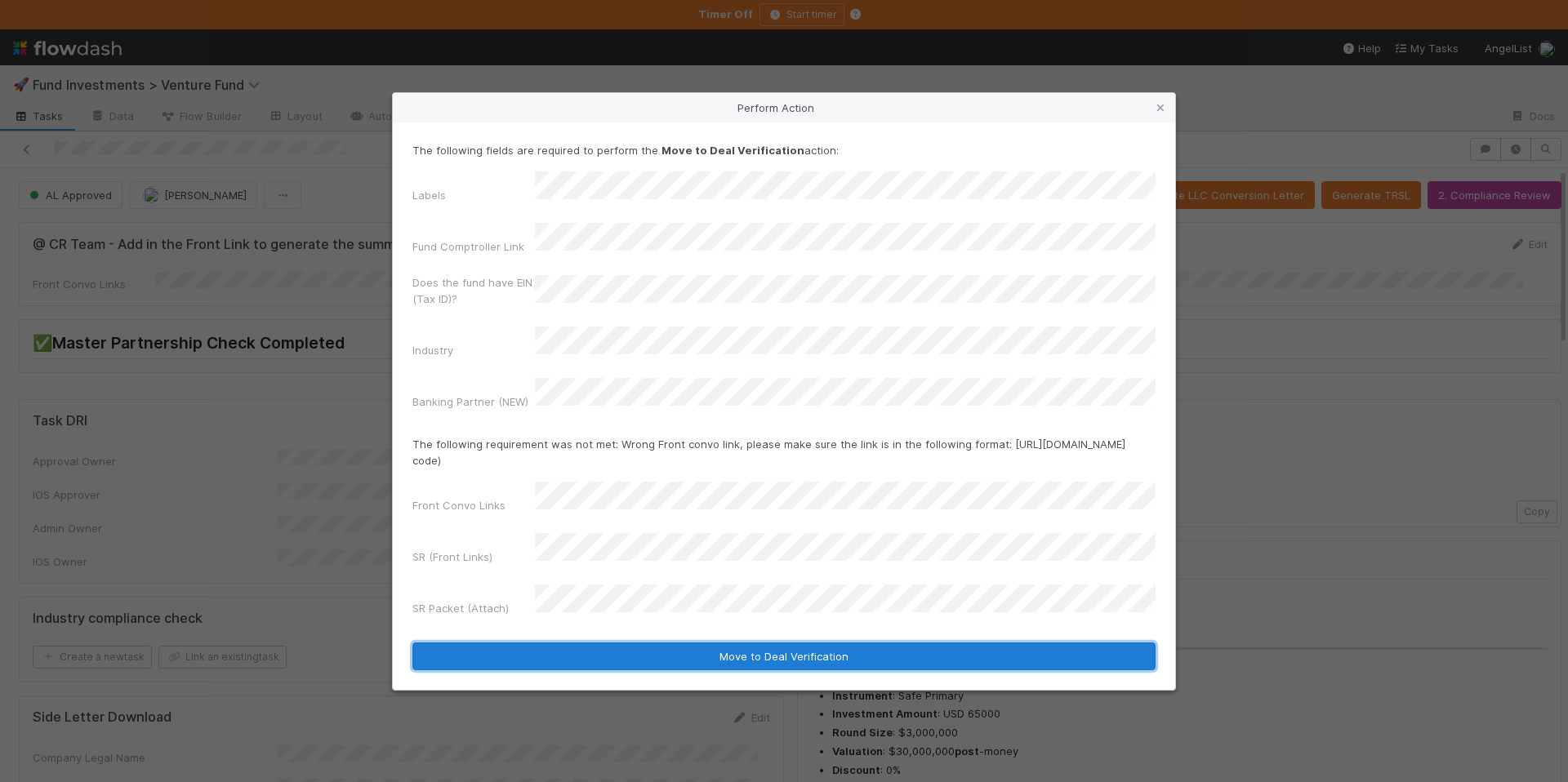
click at [797, 643] on button "Move to Deal Verification" at bounding box center [784, 656] width 743 height 28
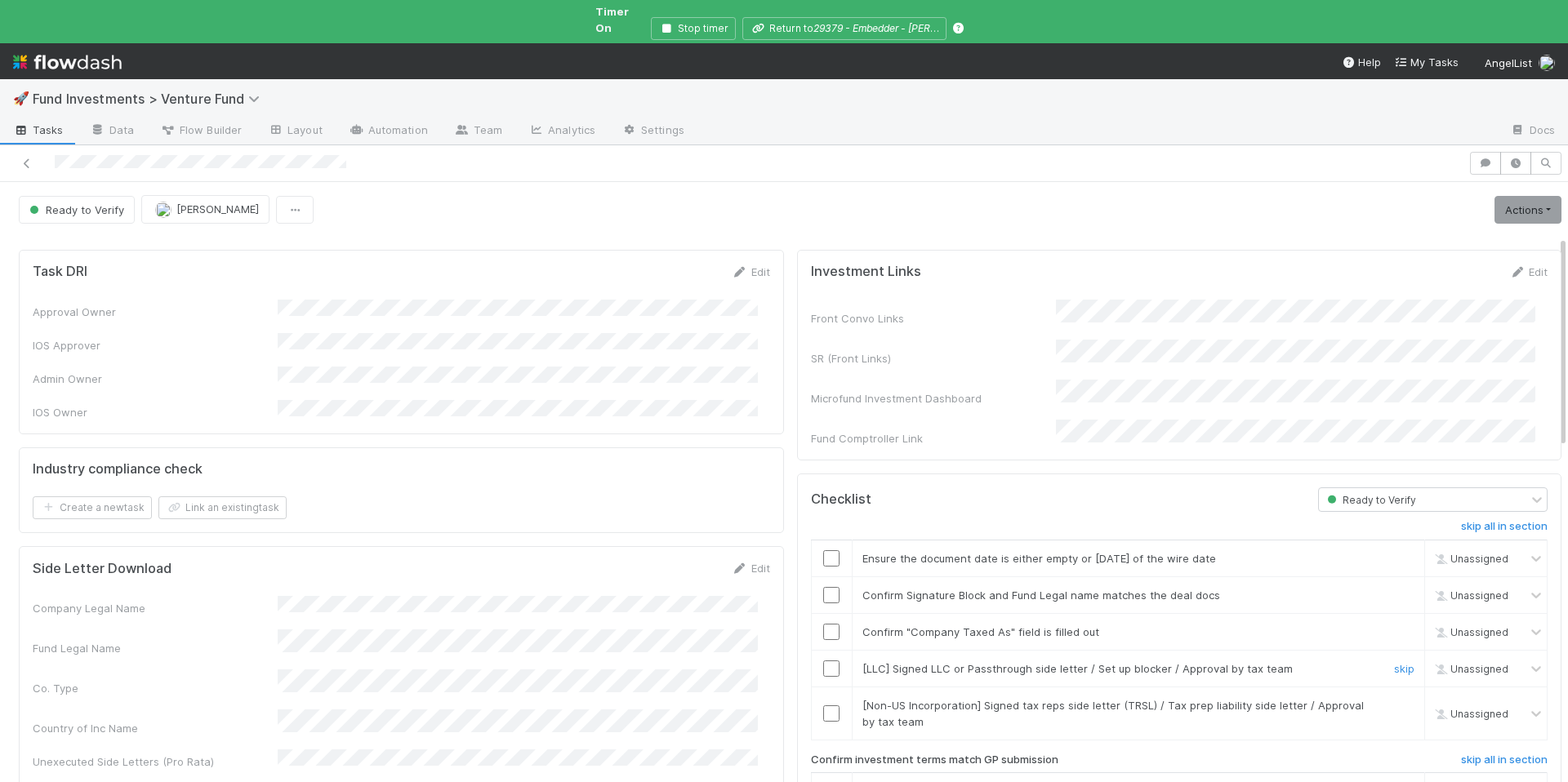
scroll to position [323, 0]
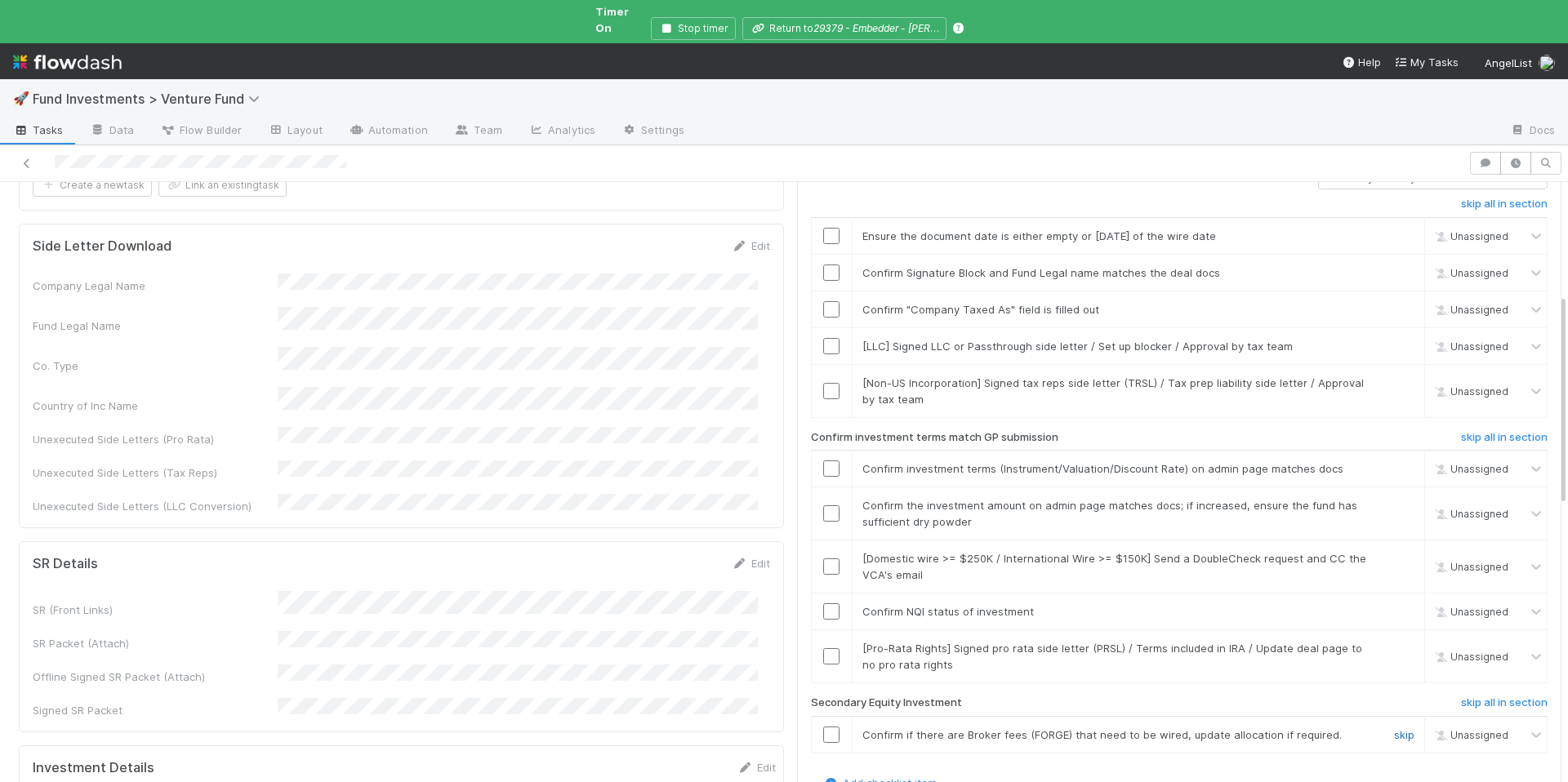
click at [1395, 729] on link "skip" at bounding box center [1404, 735] width 20 height 13
click at [1395, 642] on link "skip" at bounding box center [1404, 649] width 20 height 13
click at [823, 604] on input "checkbox" at bounding box center [831, 612] width 16 height 16
click at [1395, 552] on link "skip" at bounding box center [1404, 559] width 20 height 13
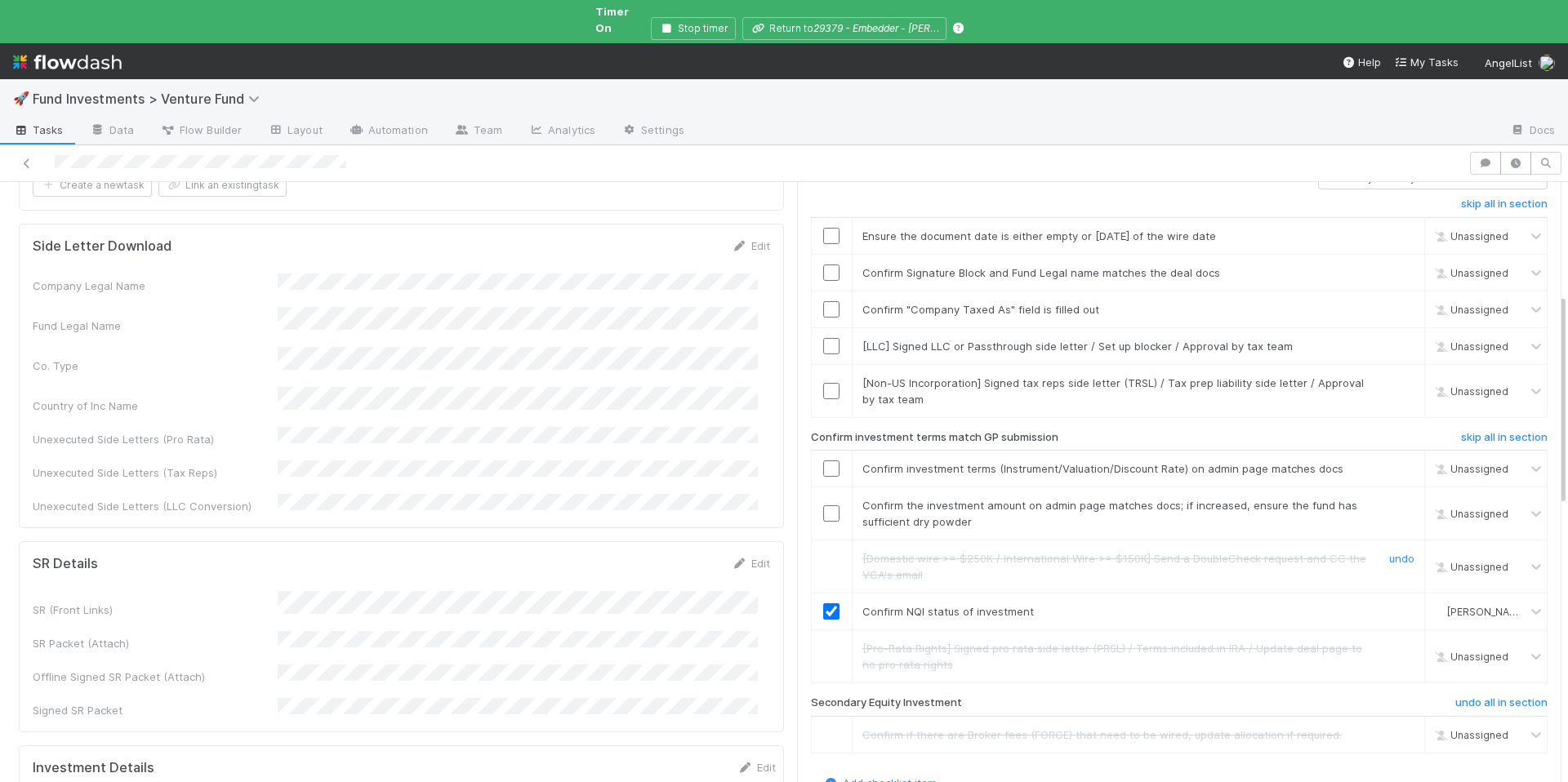
click at [823, 506] on input "checkbox" at bounding box center [831, 513] width 16 height 16
click at [823, 461] on input "checkbox" at bounding box center [831, 469] width 16 height 16
click at [1395, 340] on link "skip" at bounding box center [1404, 347] width 20 height 13
click at [1395, 376] on link "skip" at bounding box center [1404, 383] width 20 height 13
click at [823, 301] on input "checkbox" at bounding box center [831, 309] width 16 height 16
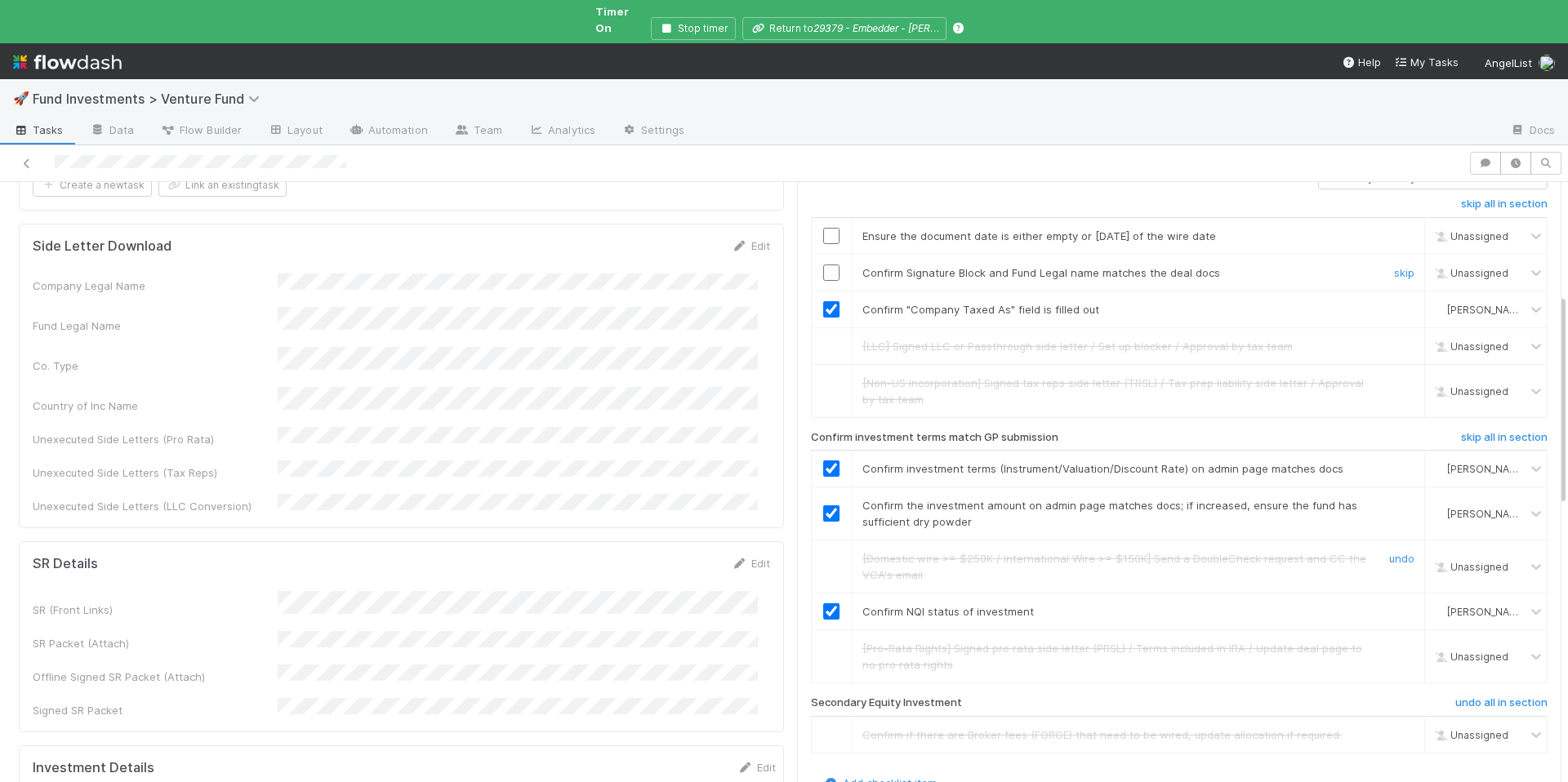
click at [823, 265] on input "checkbox" at bounding box center [831, 272] width 16 height 16
click at [823, 228] on input "checkbox" at bounding box center [831, 235] width 16 height 16
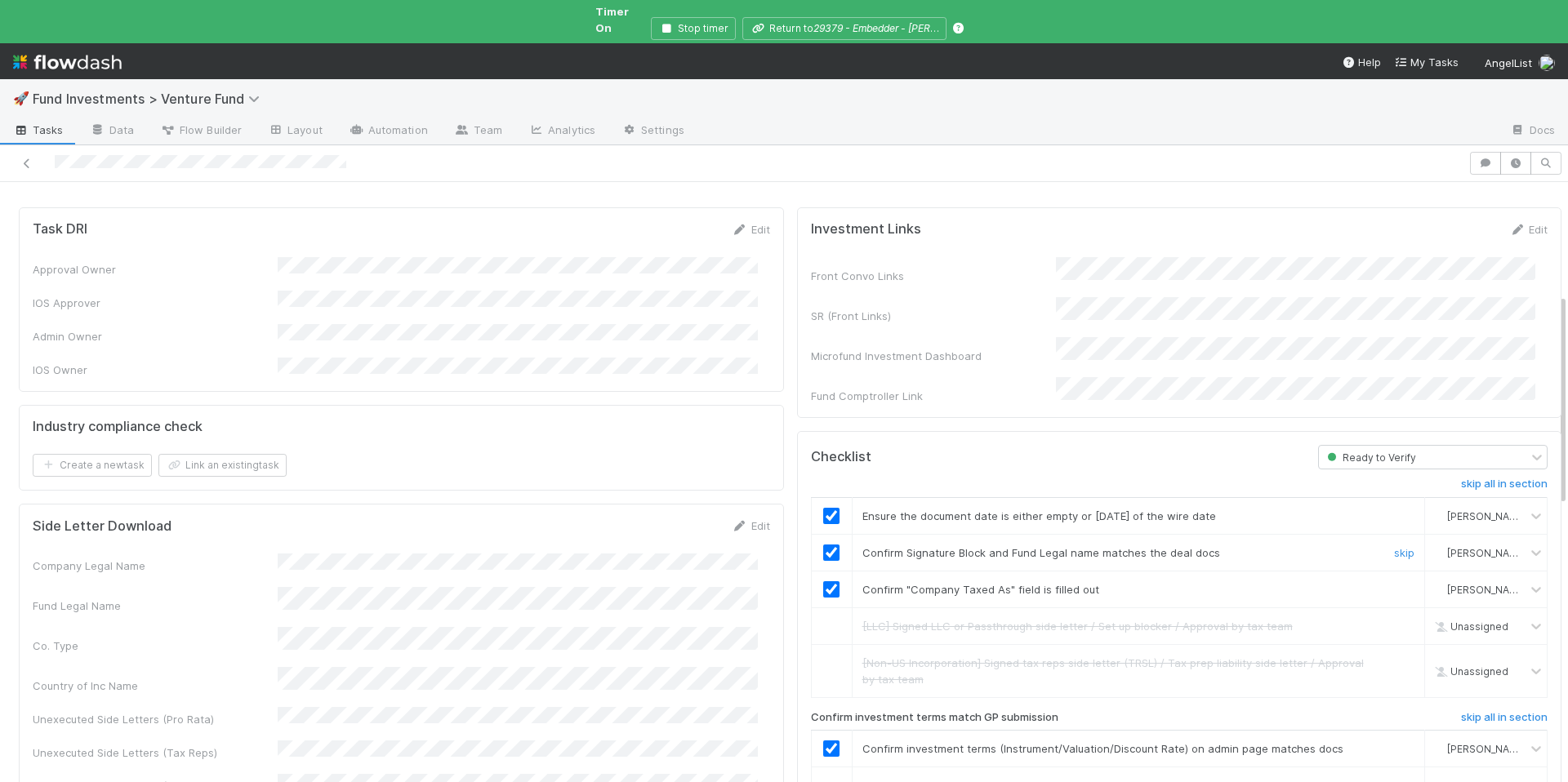
scroll to position [0, 0]
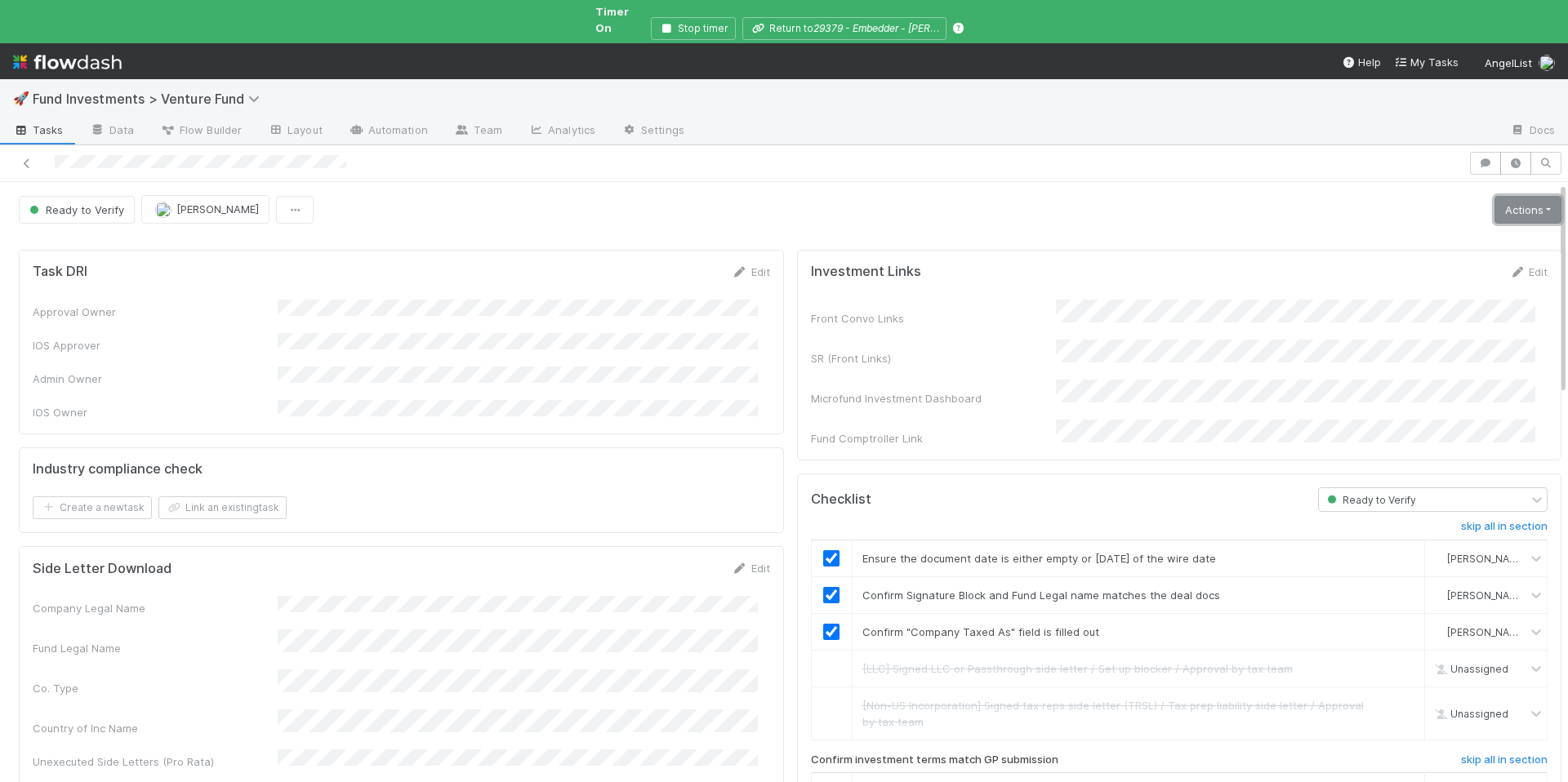
click at [1499, 196] on link "Actions" at bounding box center [1528, 210] width 67 height 28
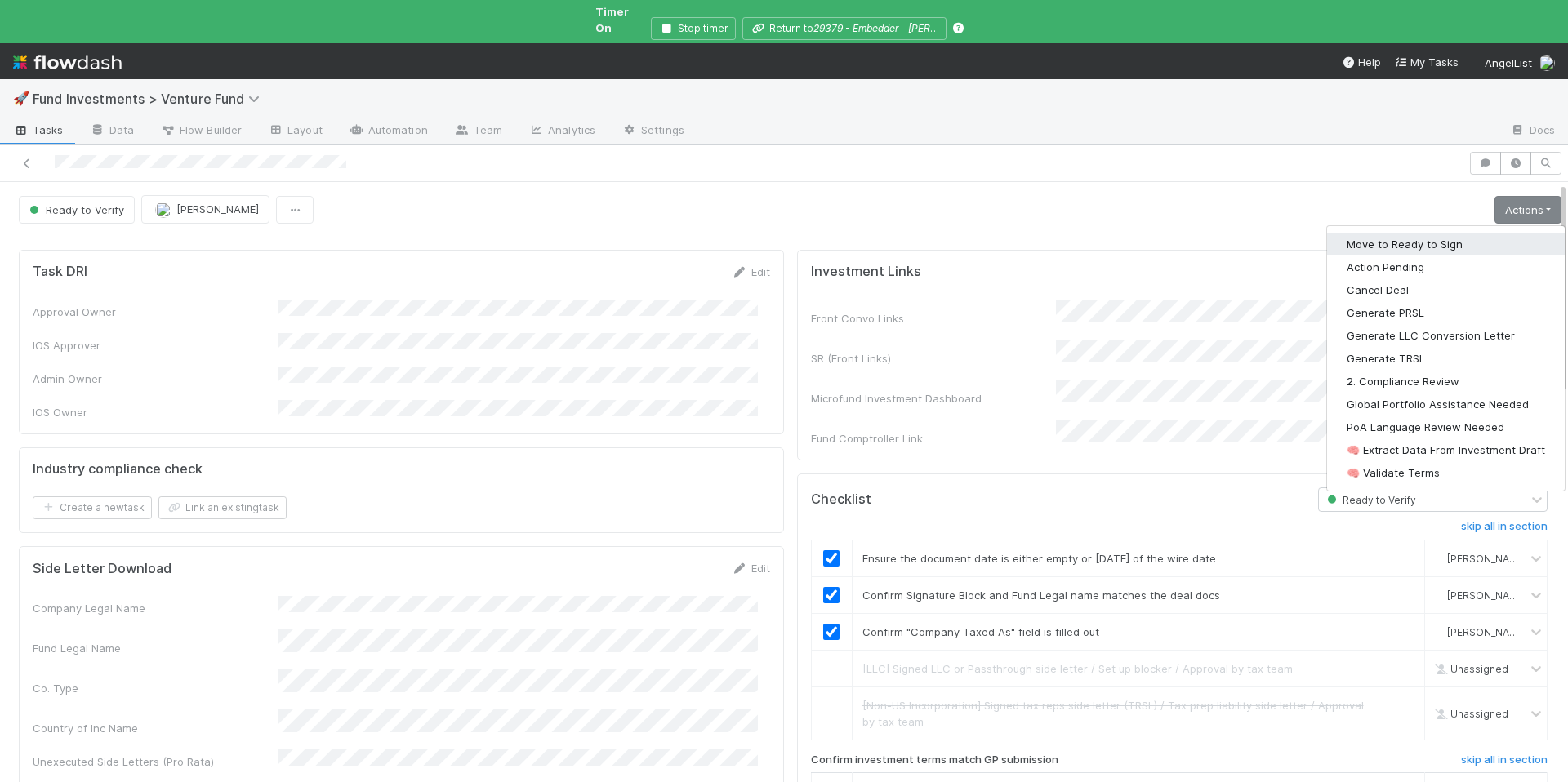
click at [1423, 232] on button "Move to Ready to Sign" at bounding box center [1446, 244] width 238 height 23
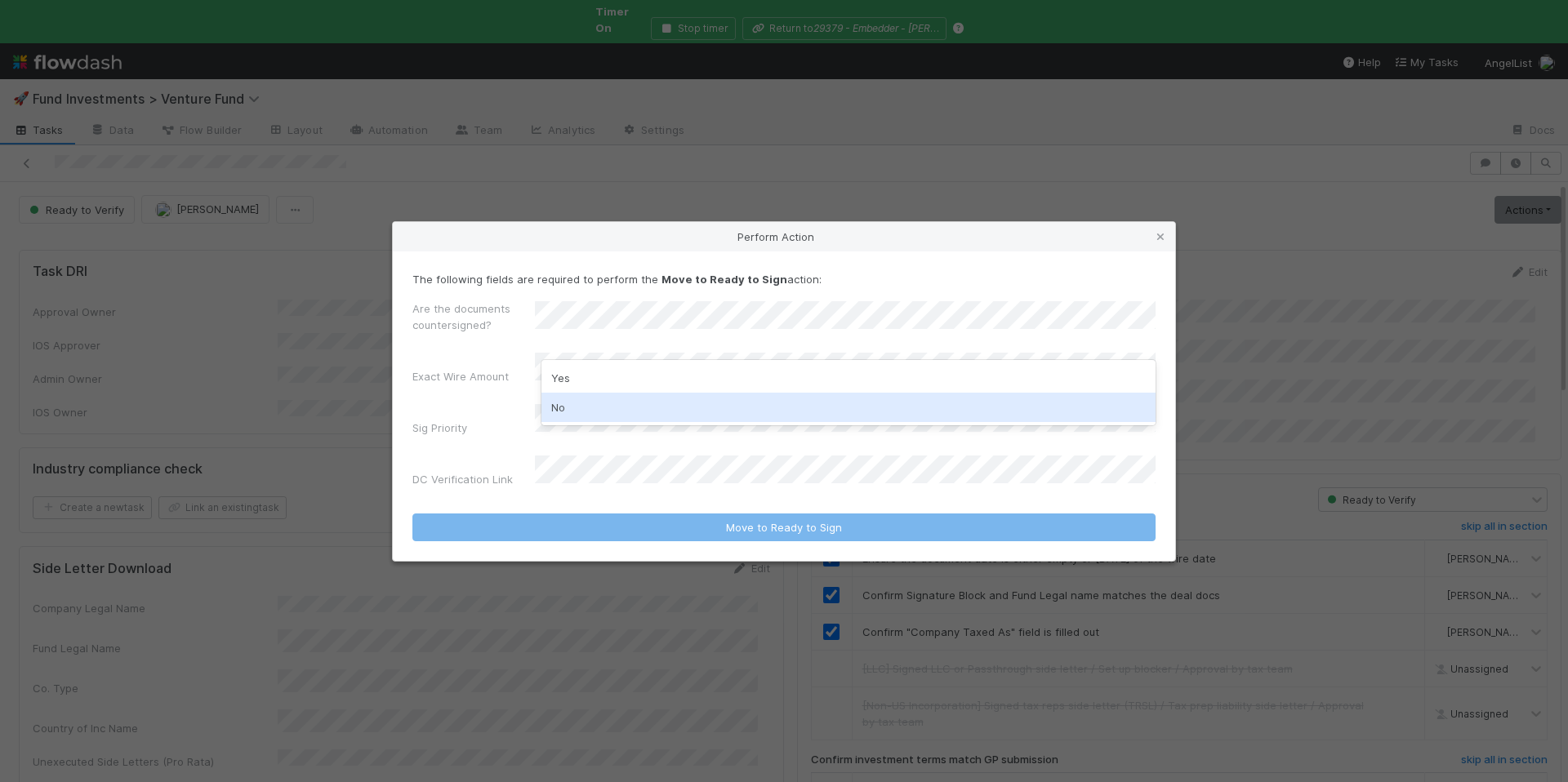
click at [620, 399] on div "No" at bounding box center [849, 407] width 614 height 30
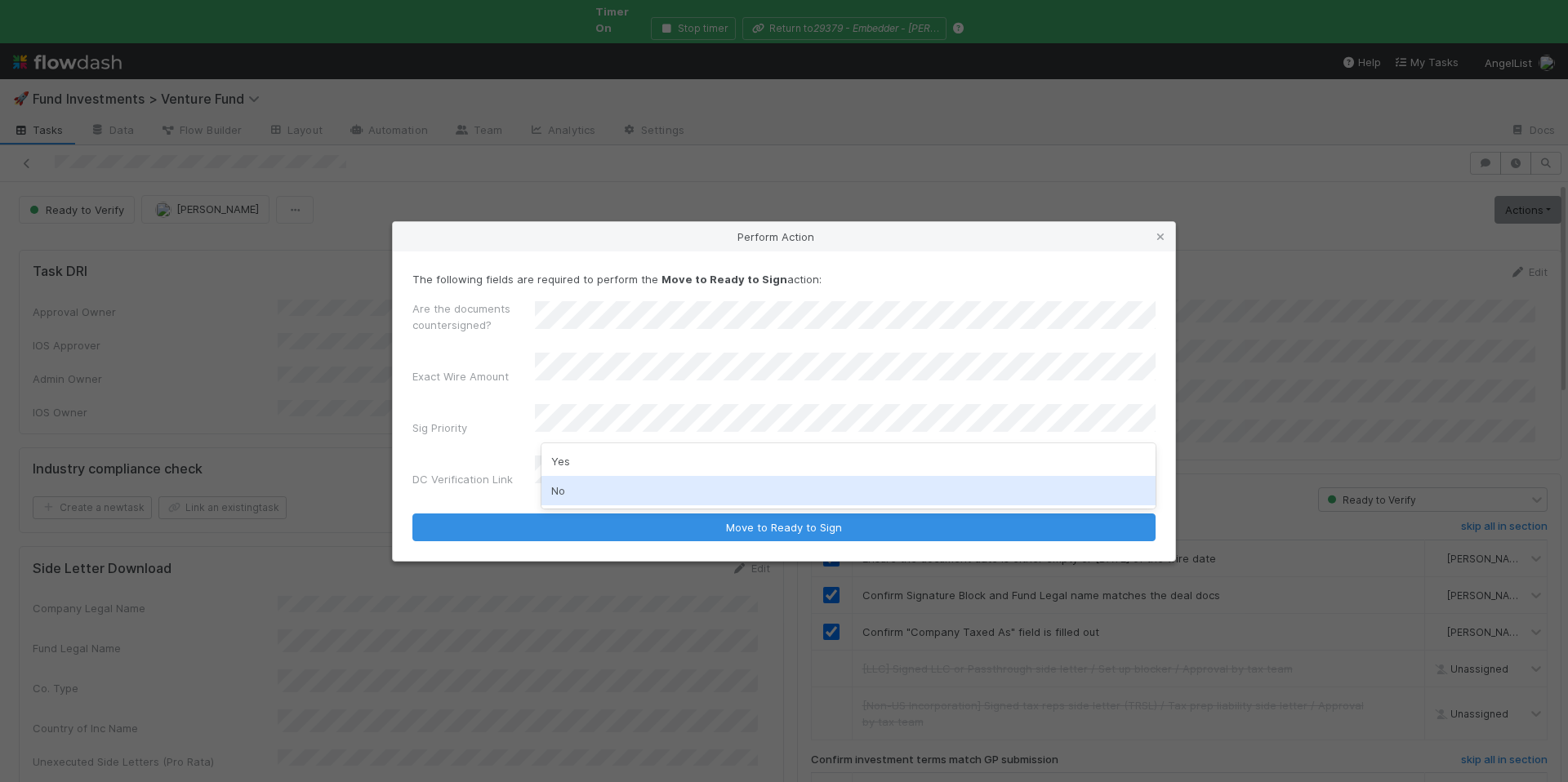
drag, startPoint x: 601, startPoint y: 486, endPoint x: 595, endPoint y: 478, distance: 10.0
click at [600, 485] on div "No" at bounding box center [849, 491] width 614 height 30
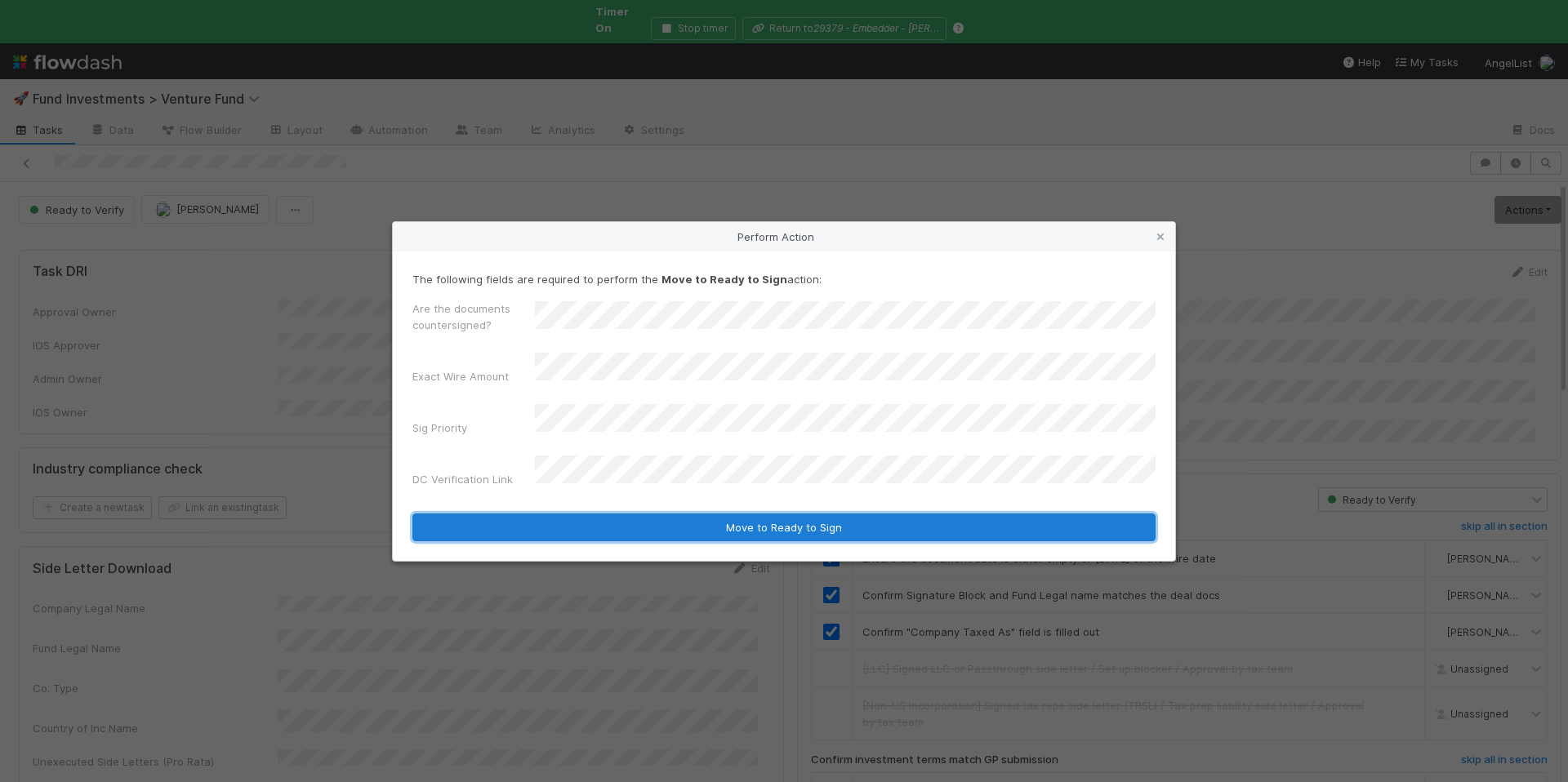
click at [736, 515] on button "Move to Ready to Sign" at bounding box center [784, 527] width 743 height 28
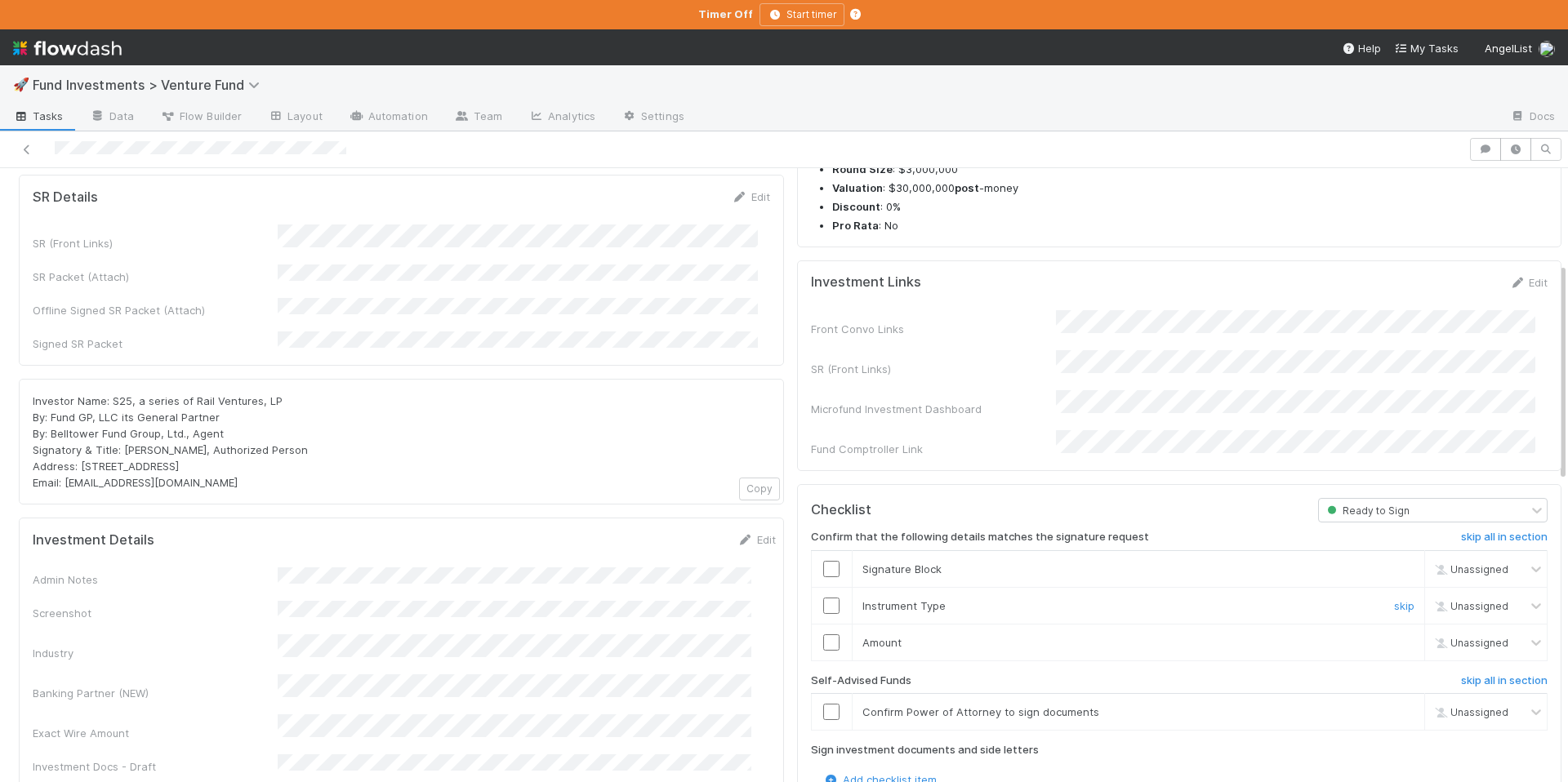
scroll to position [267, 0]
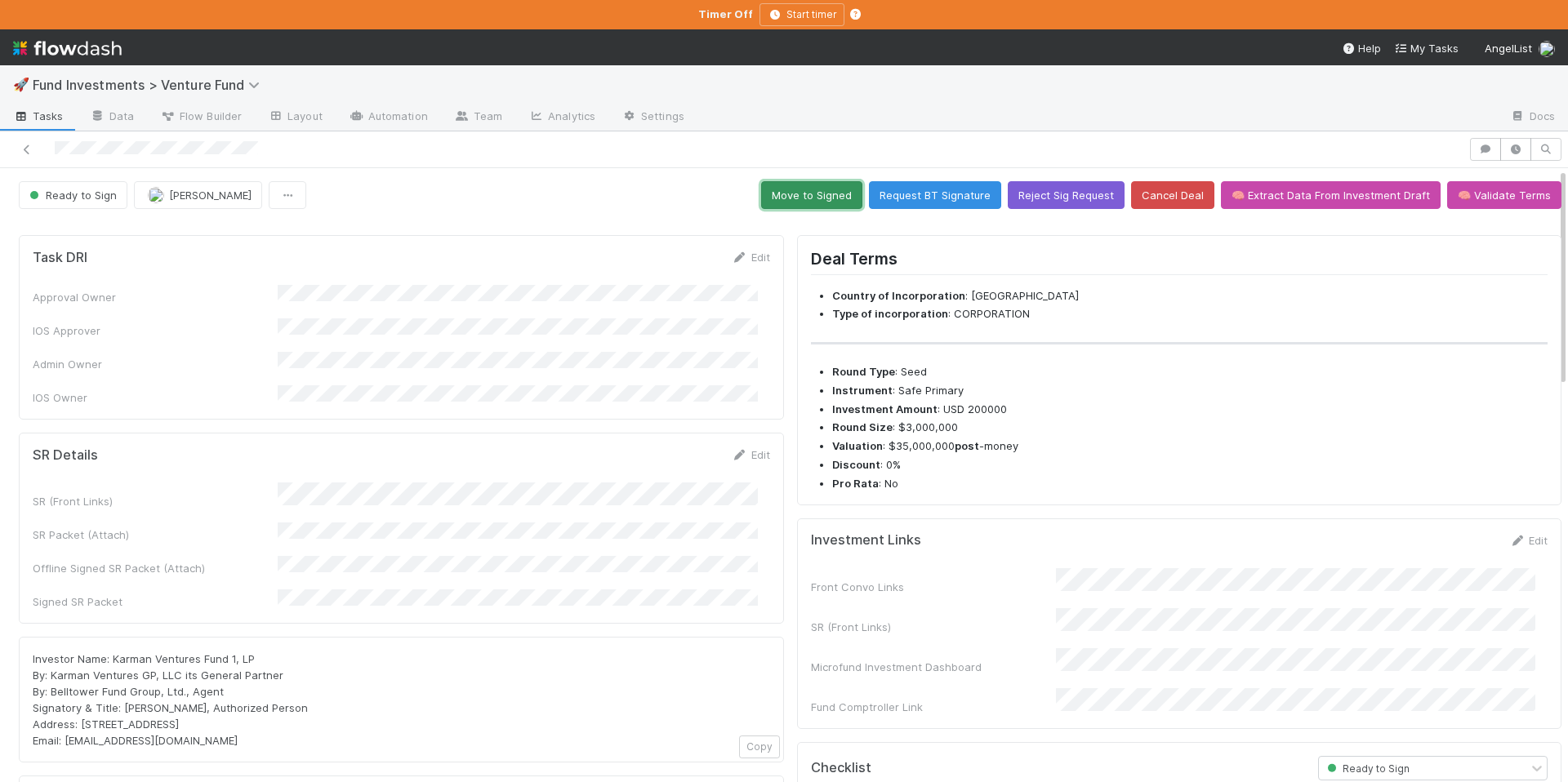
click at [761, 190] on button "Move to Signed" at bounding box center [812, 194] width 101 height 28
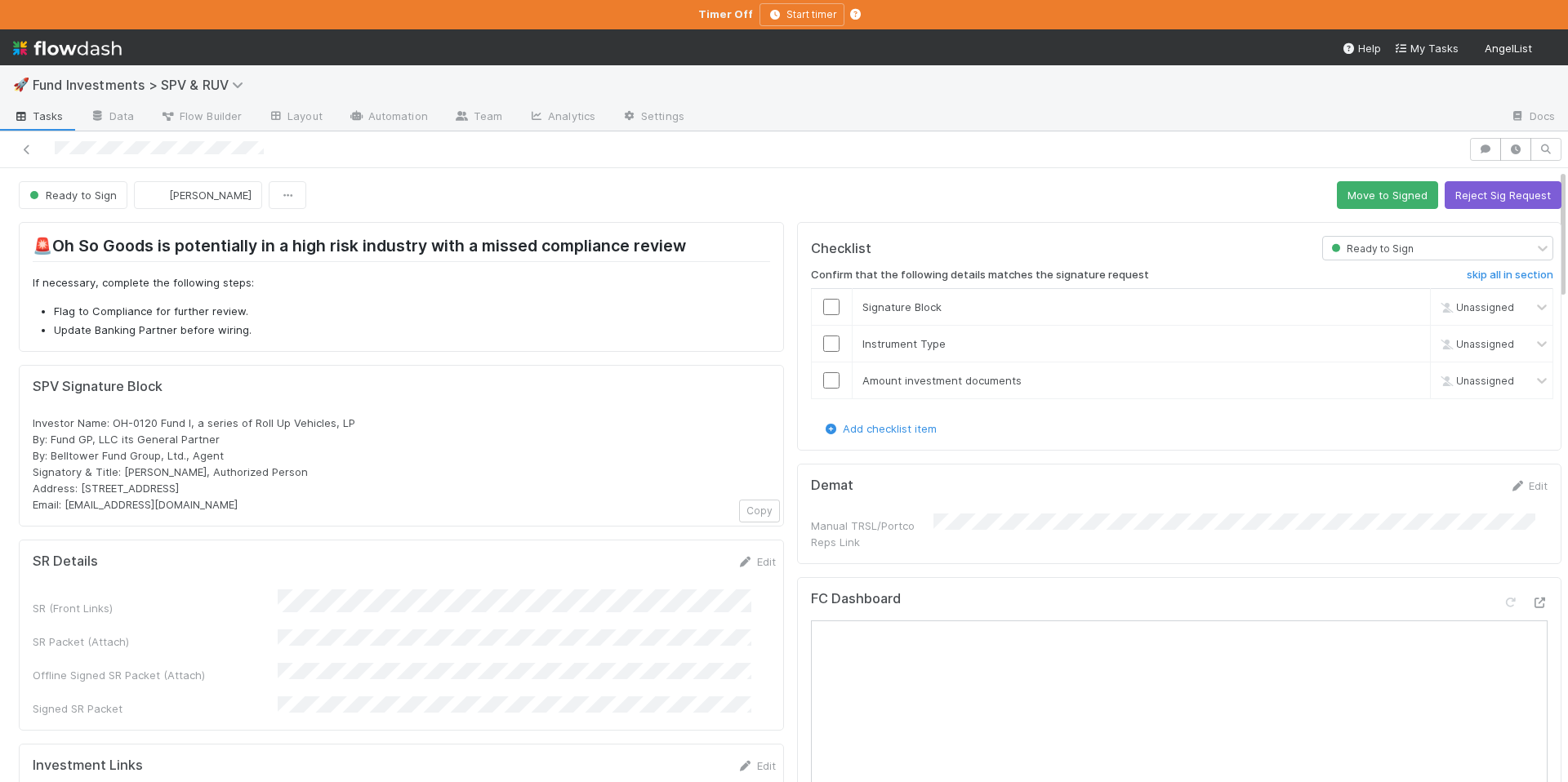
scroll to position [3, 0]
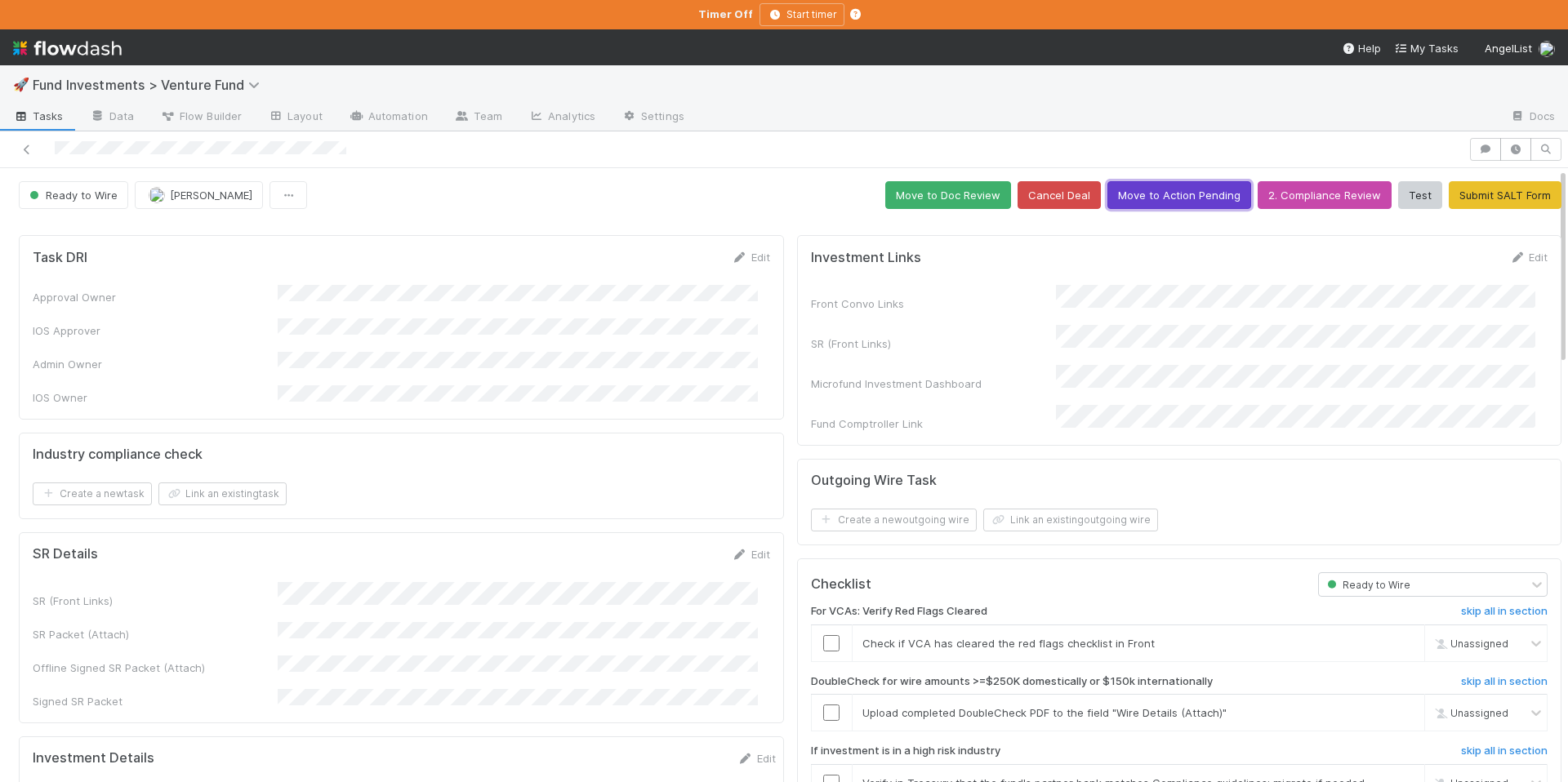
click at [1178, 204] on button "Move to Action Pending" at bounding box center [1179, 194] width 144 height 28
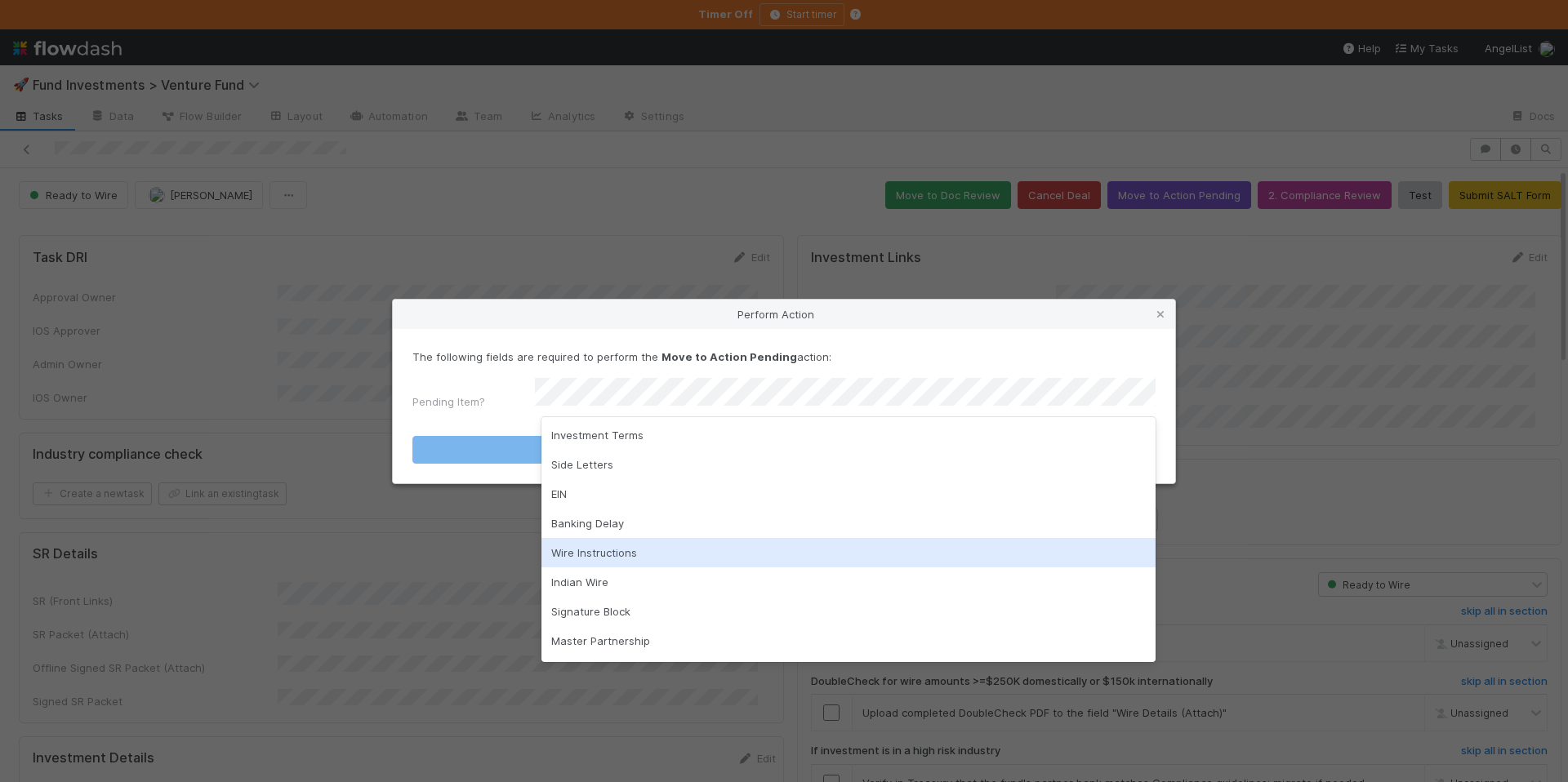
click at [657, 542] on div "Wire Instructions" at bounding box center [849, 552] width 614 height 30
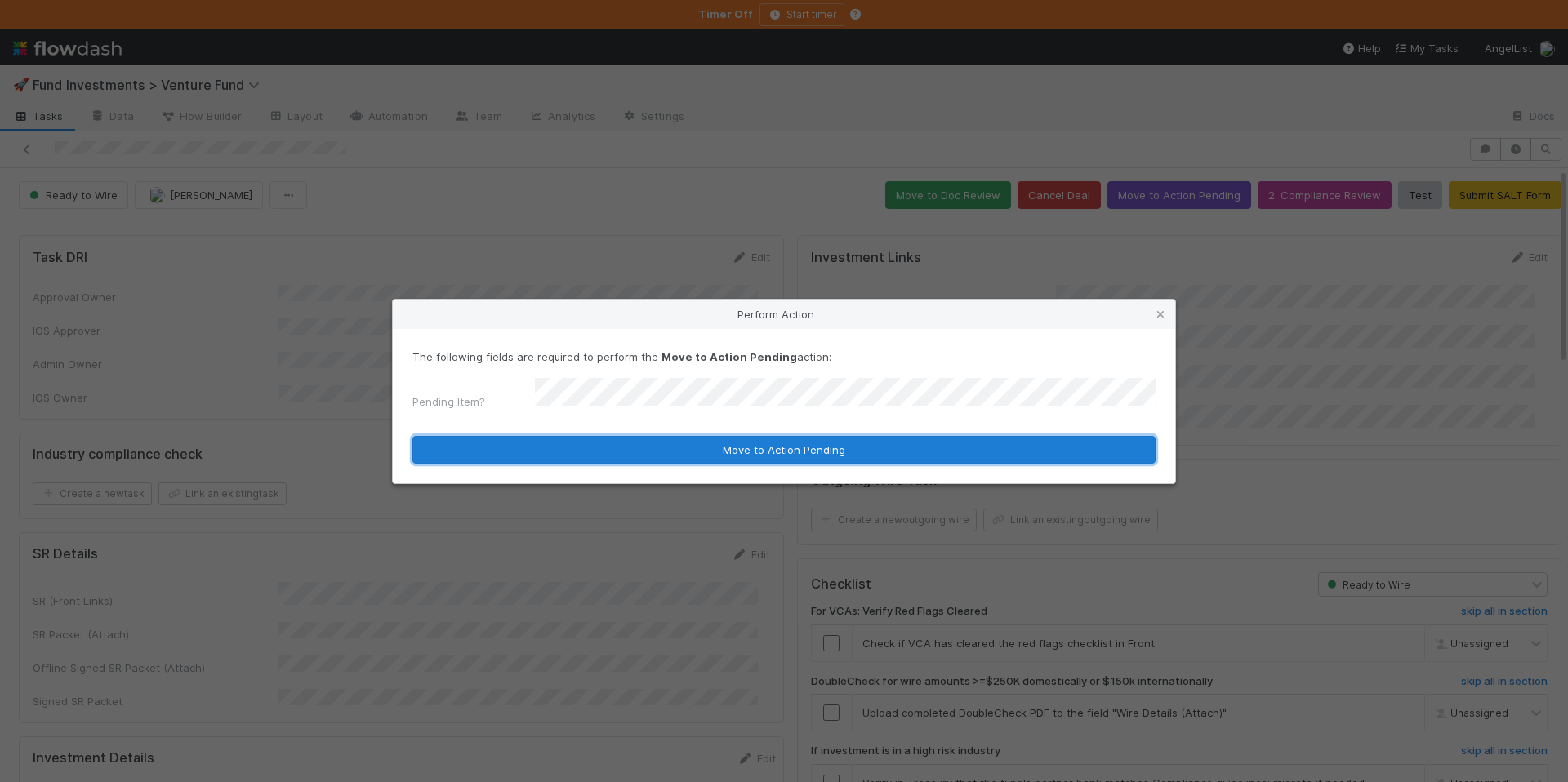
click at [755, 445] on button "Move to Action Pending" at bounding box center [784, 450] width 743 height 28
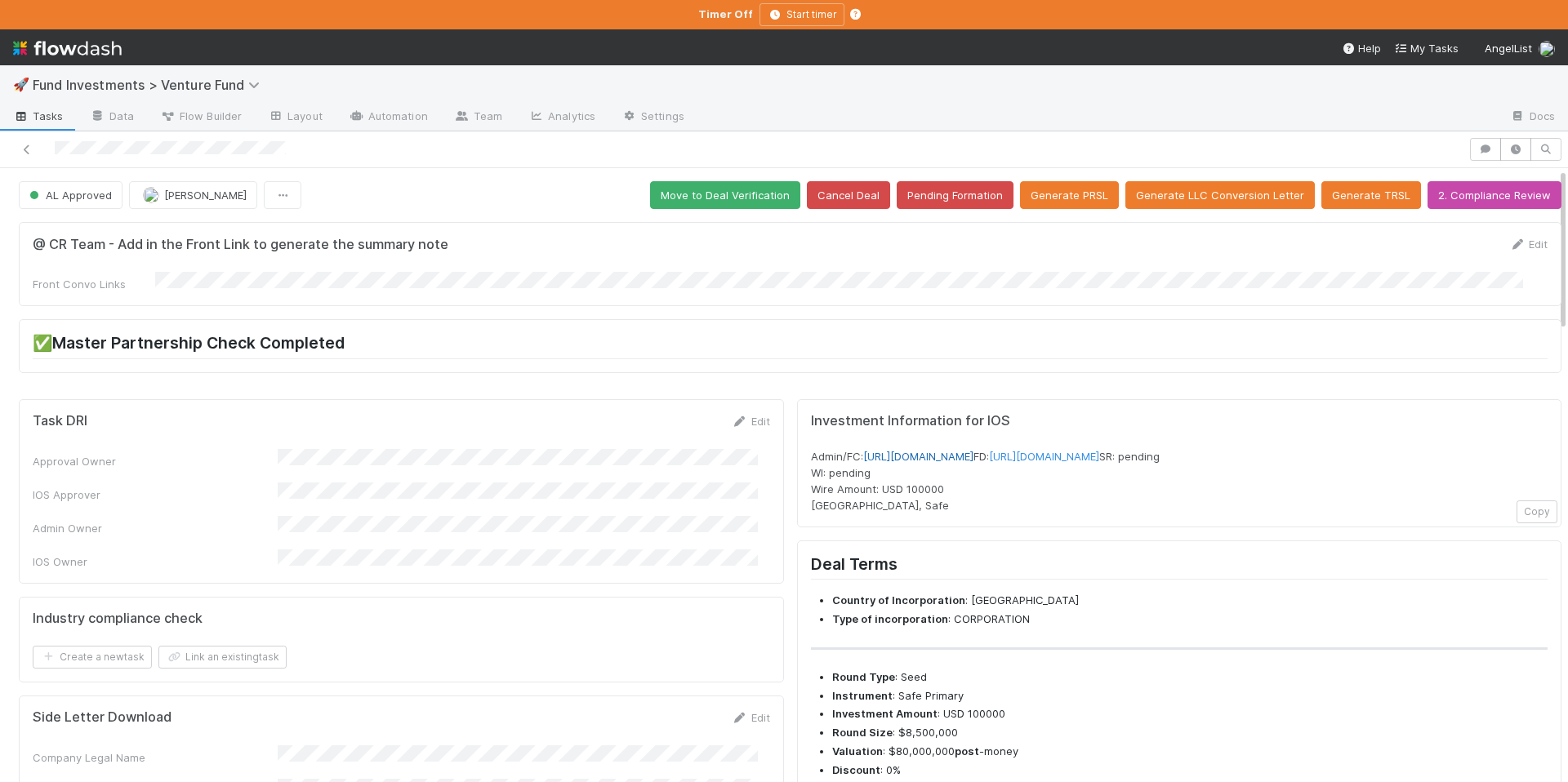
click at [974, 451] on link "https://venture.angellist.com/v/admin/funds/investment/29377" at bounding box center [918, 456] width 111 height 13
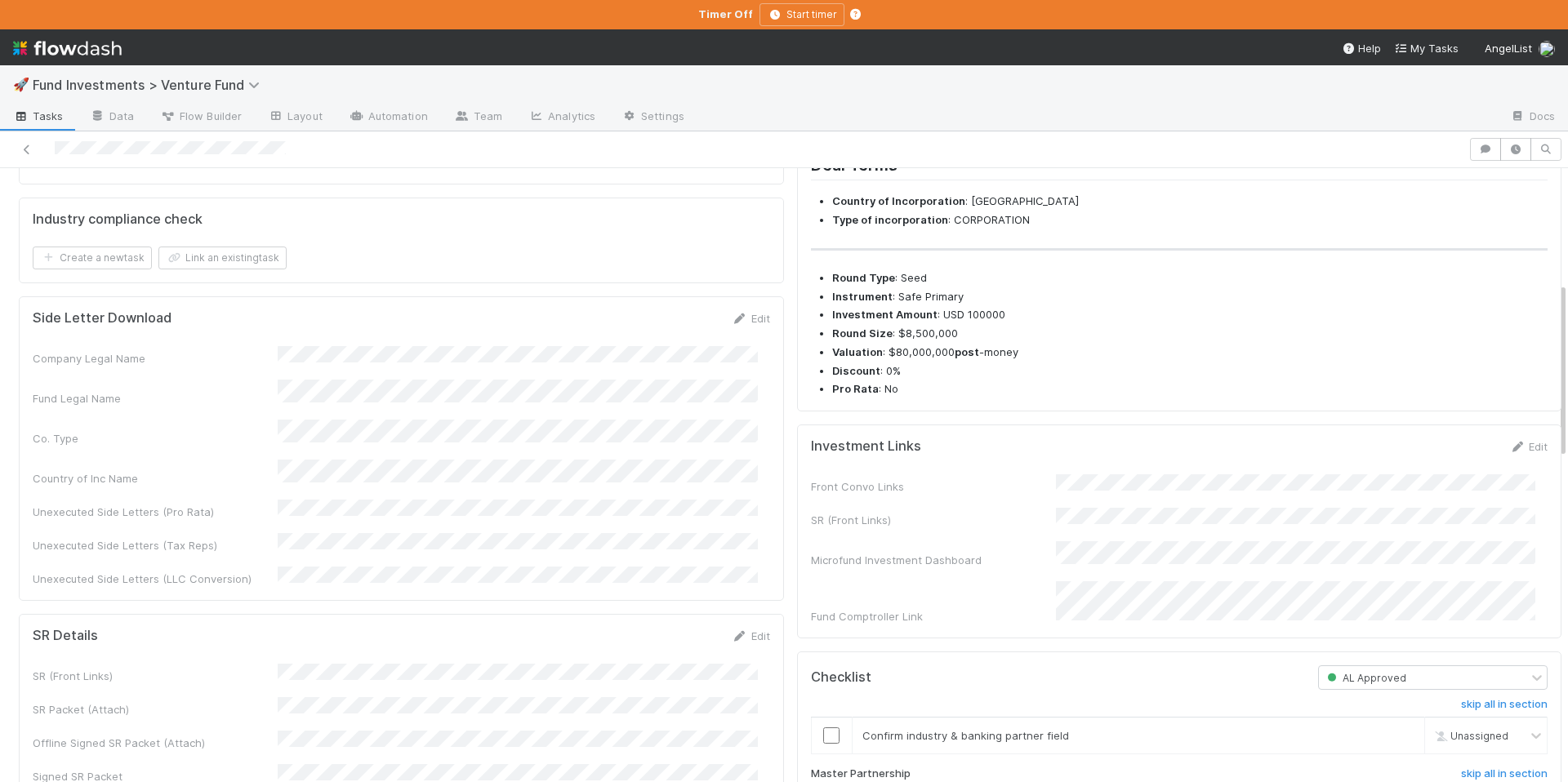
scroll to position [735, 0]
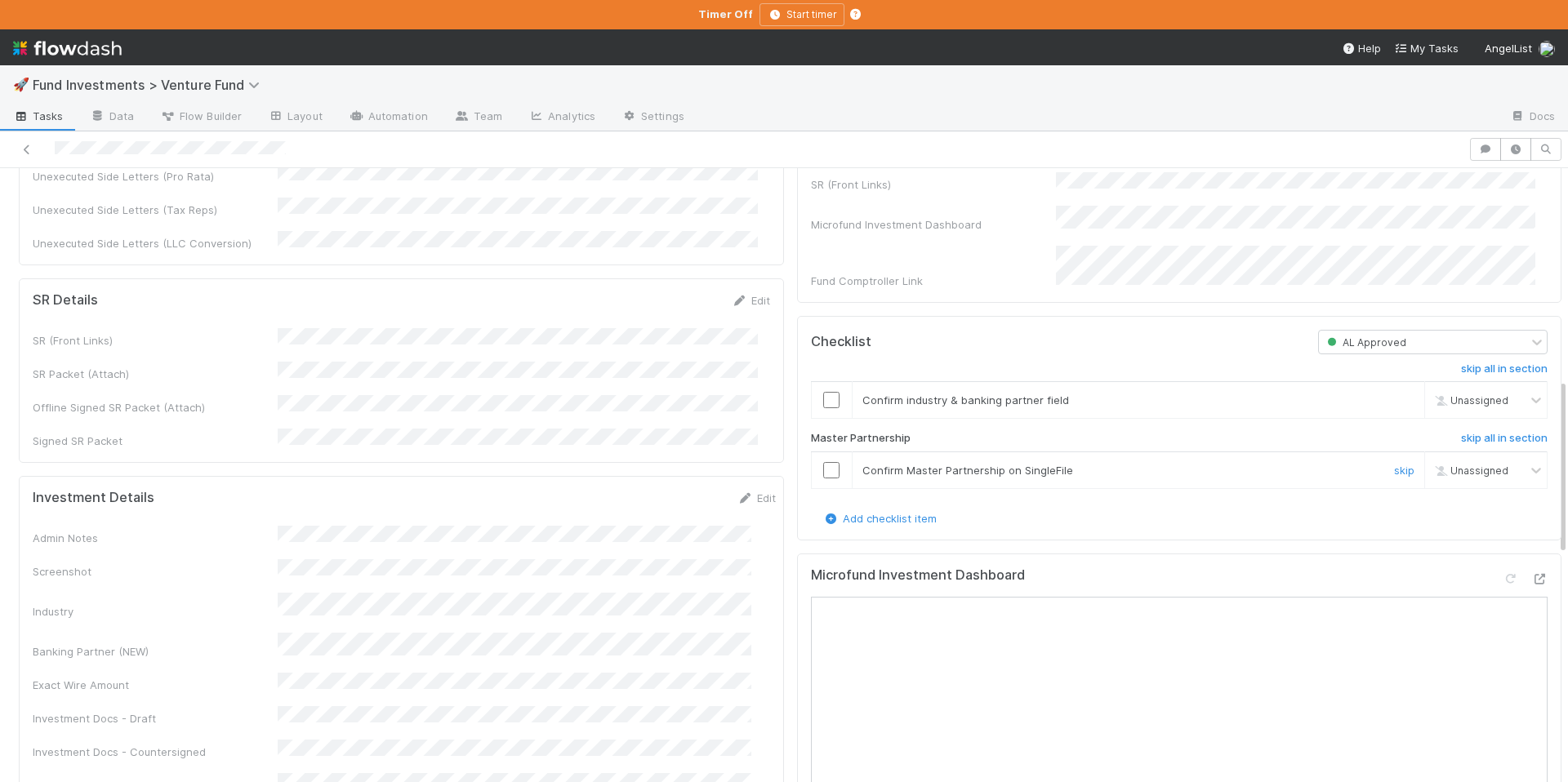
click at [823, 478] on input "checkbox" at bounding box center [831, 470] width 16 height 16
click at [823, 409] on input "checkbox" at bounding box center [831, 400] width 16 height 16
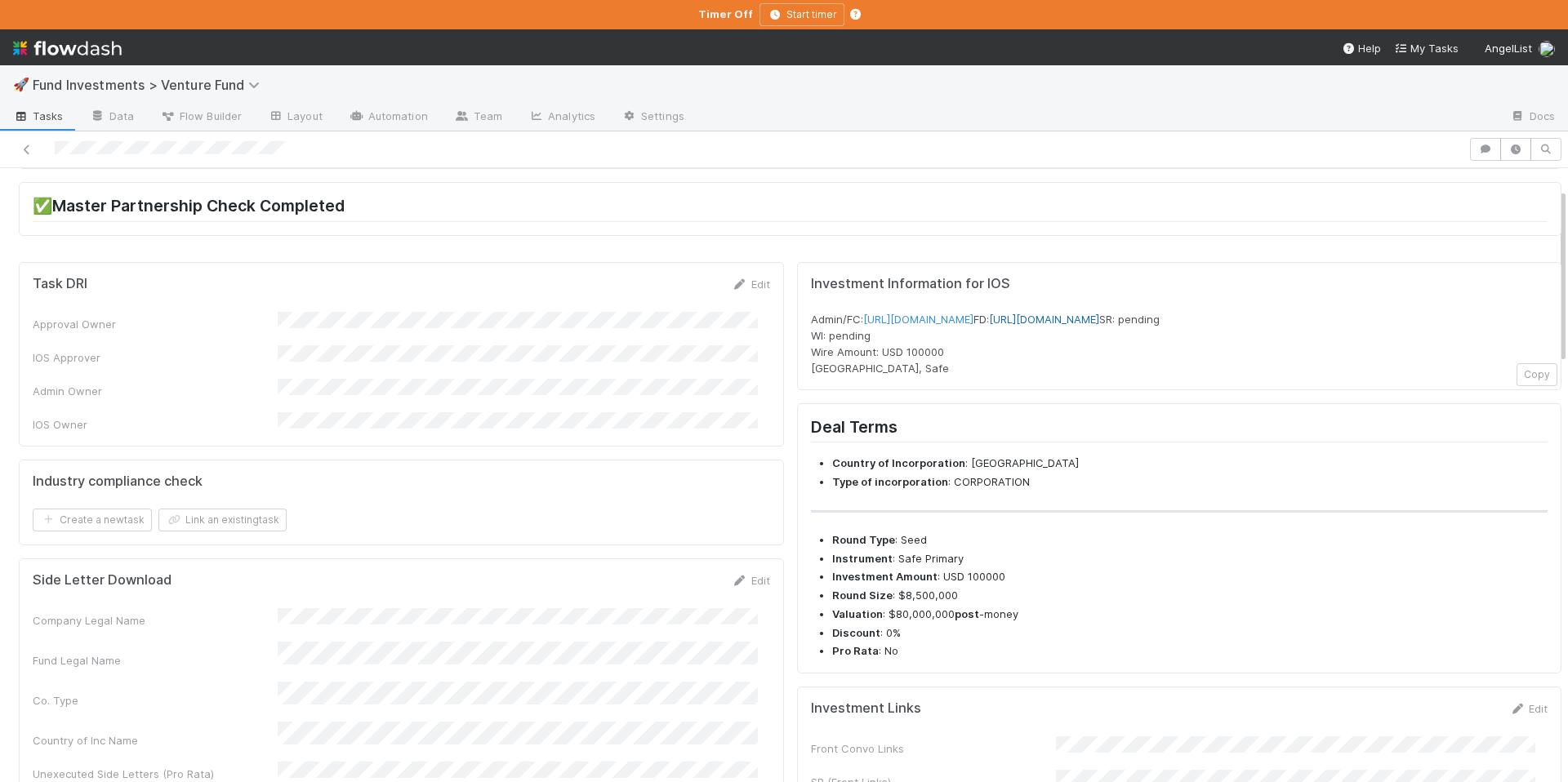
scroll to position [0, 0]
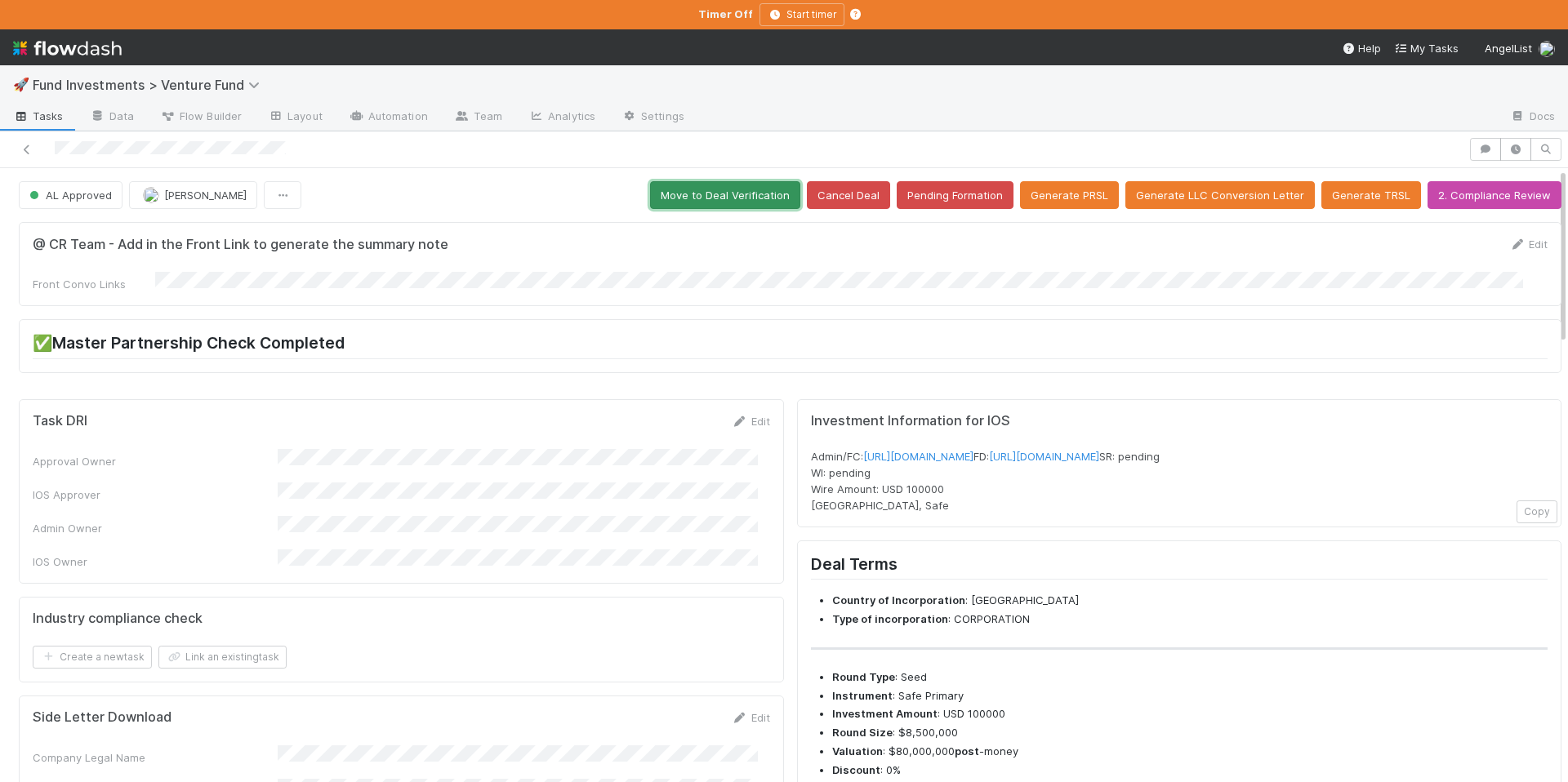
click at [731, 190] on button "Move to Deal Verification" at bounding box center [726, 194] width 151 height 28
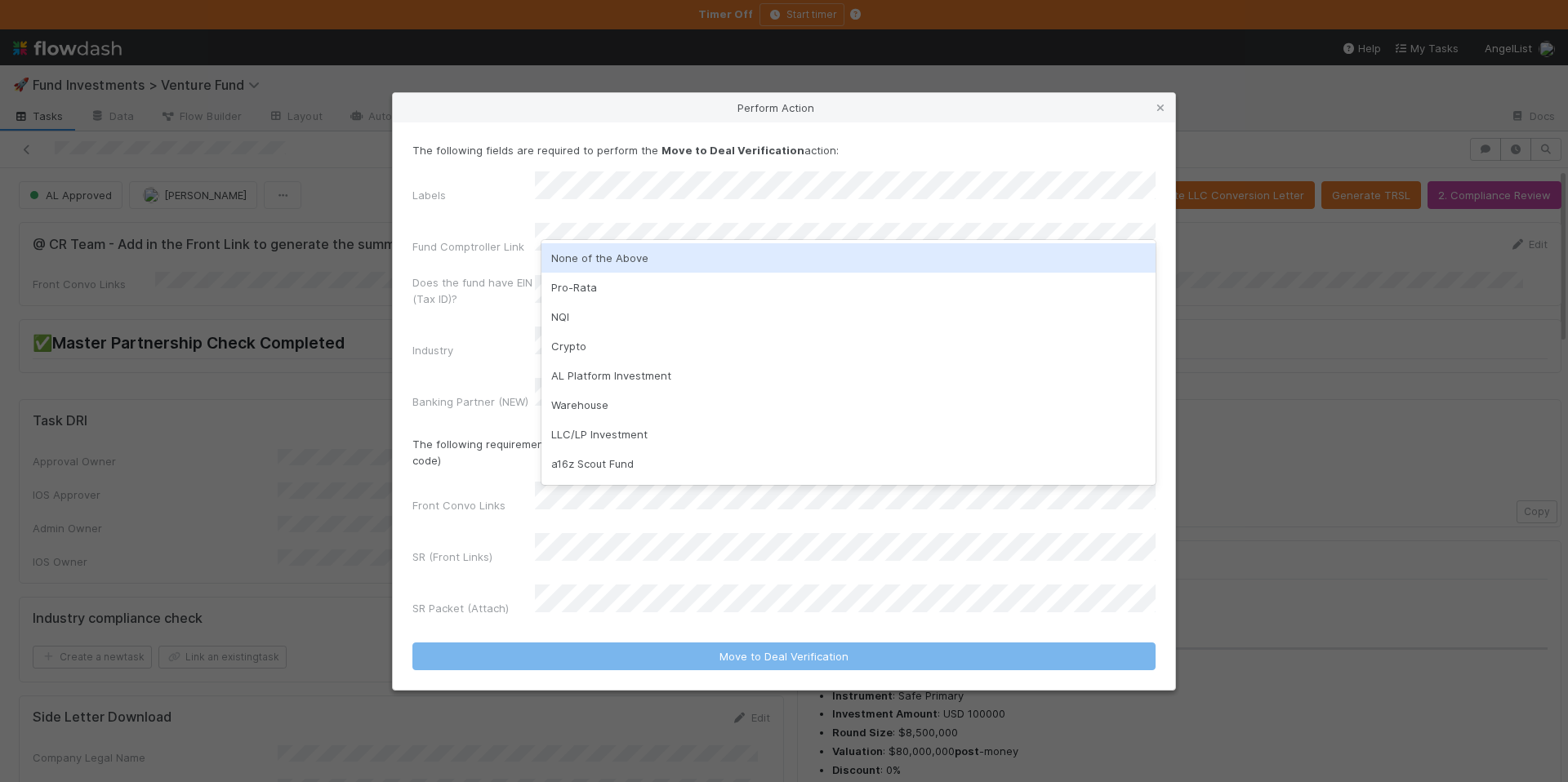
click at [595, 261] on div "None of the Above" at bounding box center [849, 258] width 614 height 30
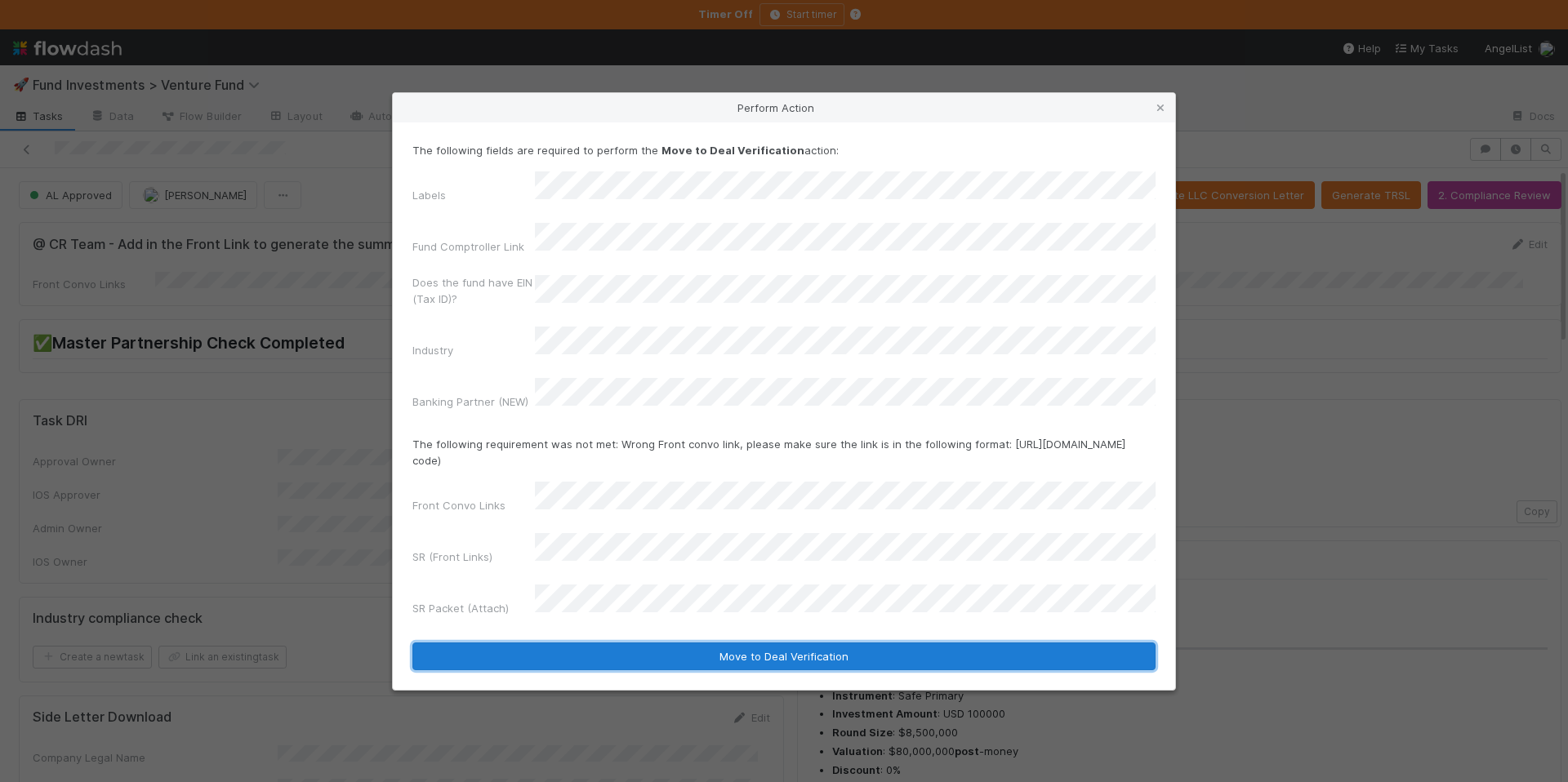
click at [934, 643] on button "Move to Deal Verification" at bounding box center [784, 656] width 743 height 28
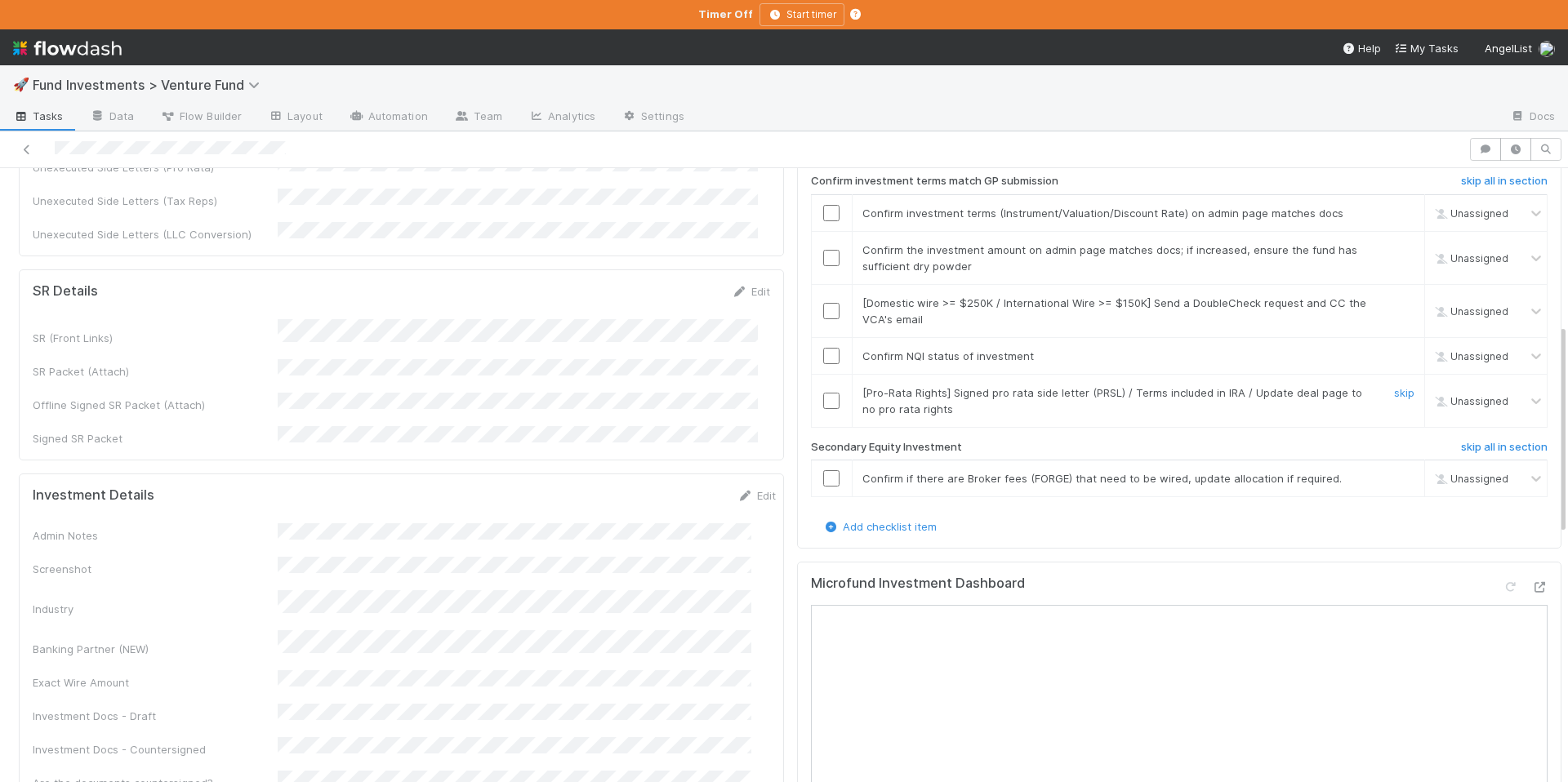
scroll to position [582, 0]
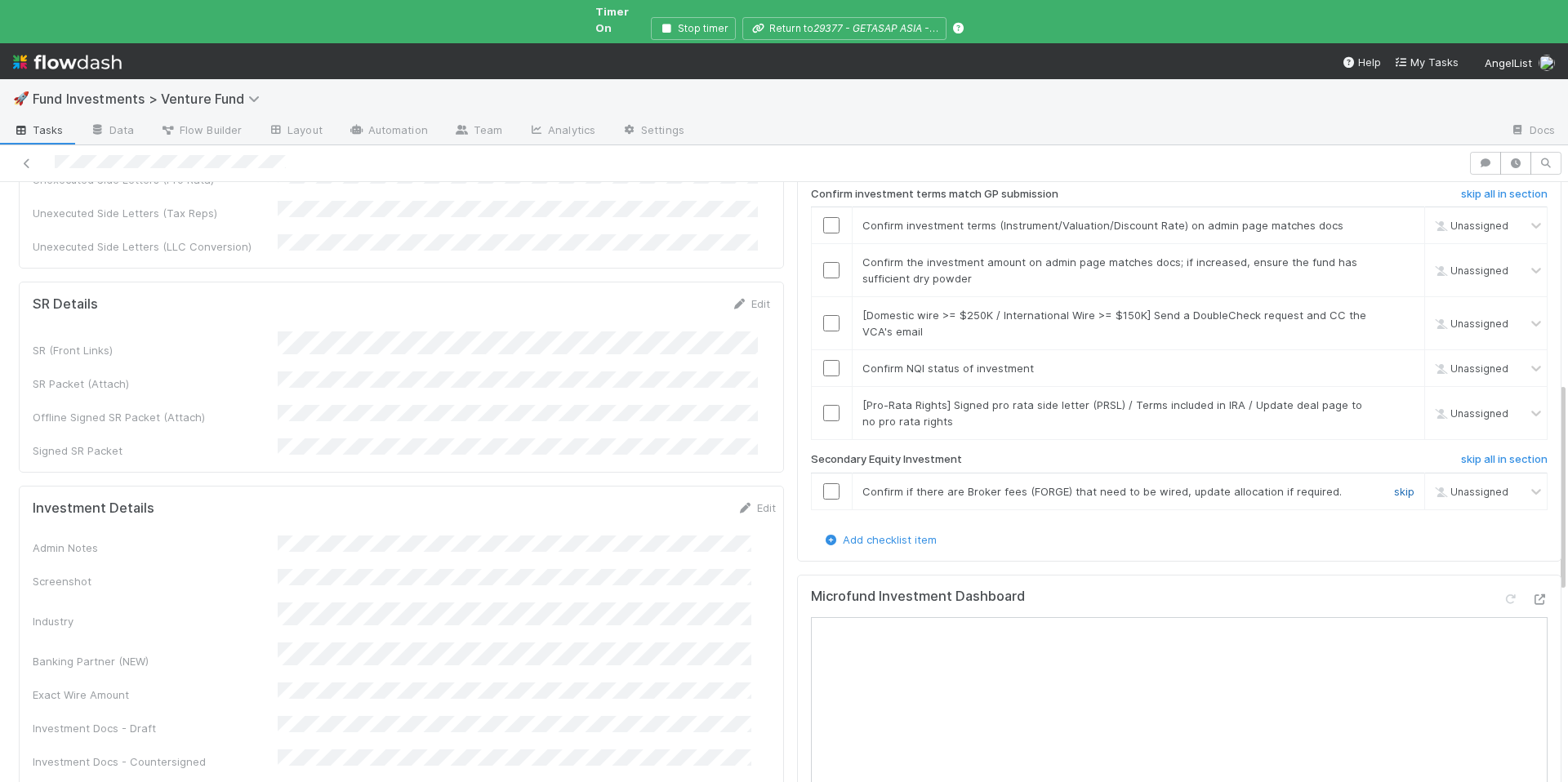
click at [1395, 485] on link "skip" at bounding box center [1404, 491] width 20 height 13
click at [1395, 398] on link "skip" at bounding box center [1404, 405] width 20 height 13
click at [823, 360] on input "checkbox" at bounding box center [831, 368] width 16 height 16
click at [1395, 309] on link "skip" at bounding box center [1404, 315] width 20 height 13
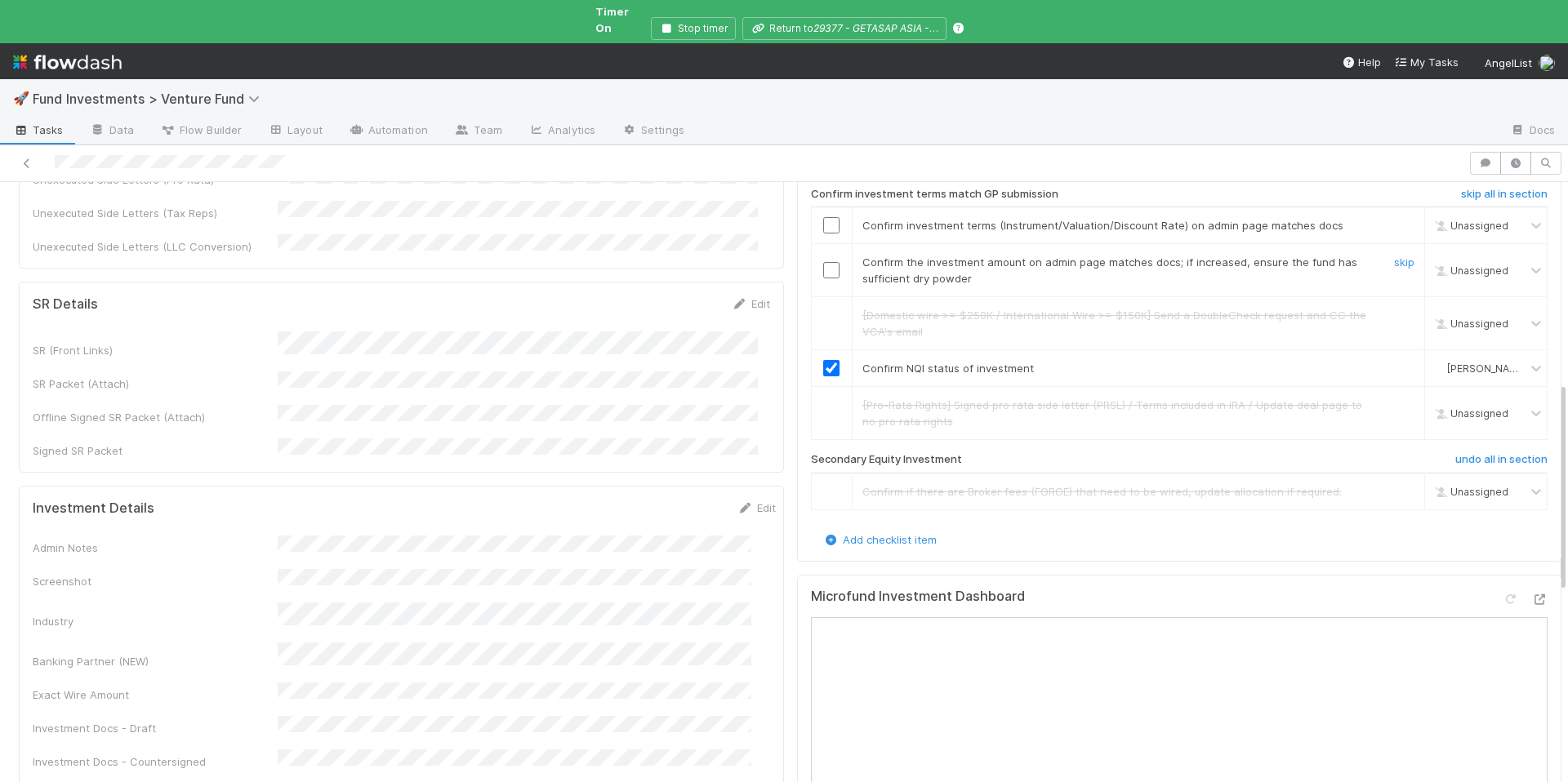
click at [823, 262] on input "checkbox" at bounding box center [831, 270] width 16 height 16
click at [823, 221] on input "checkbox" at bounding box center [831, 229] width 16 height 16
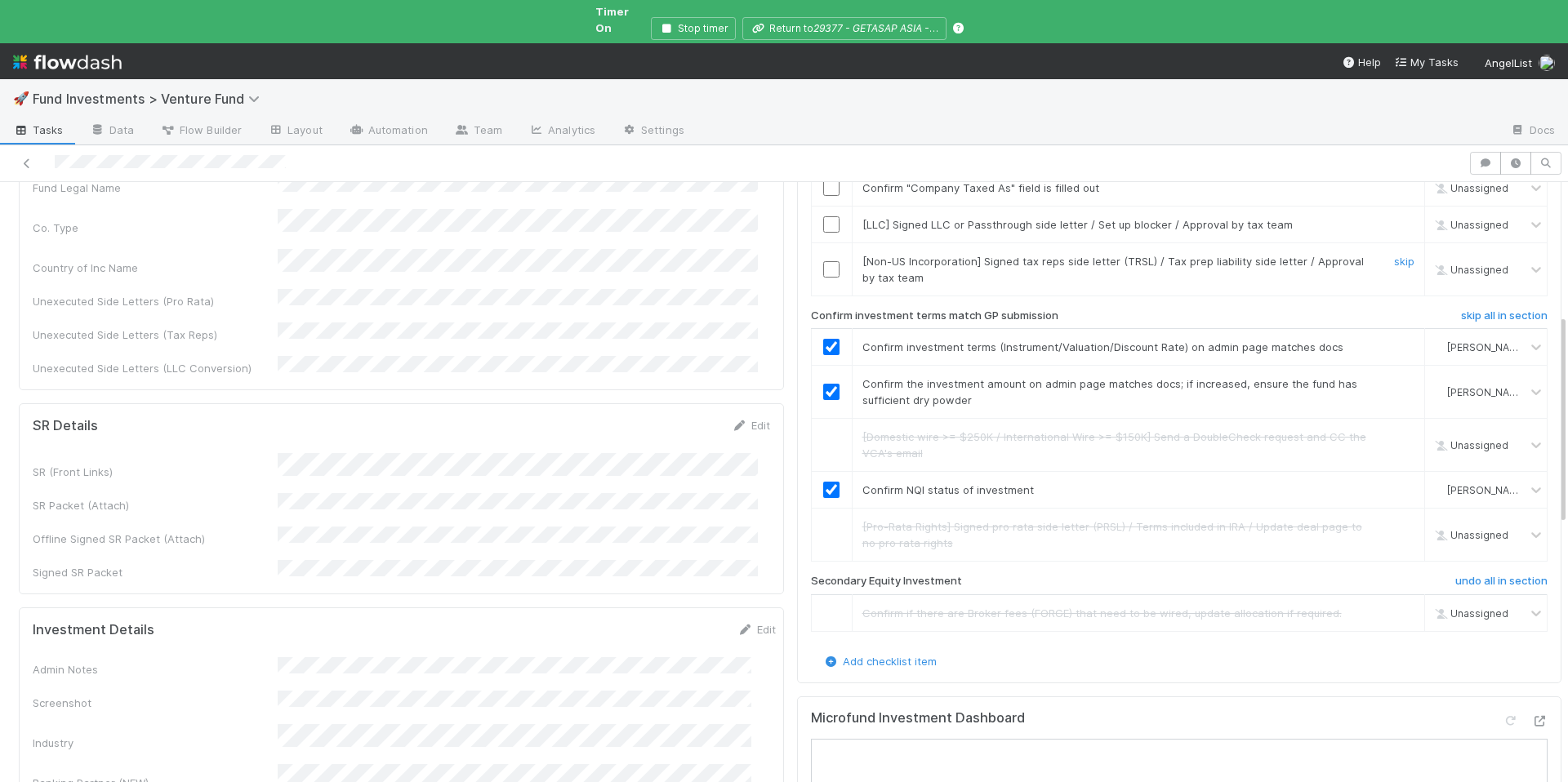
scroll to position [358, 0]
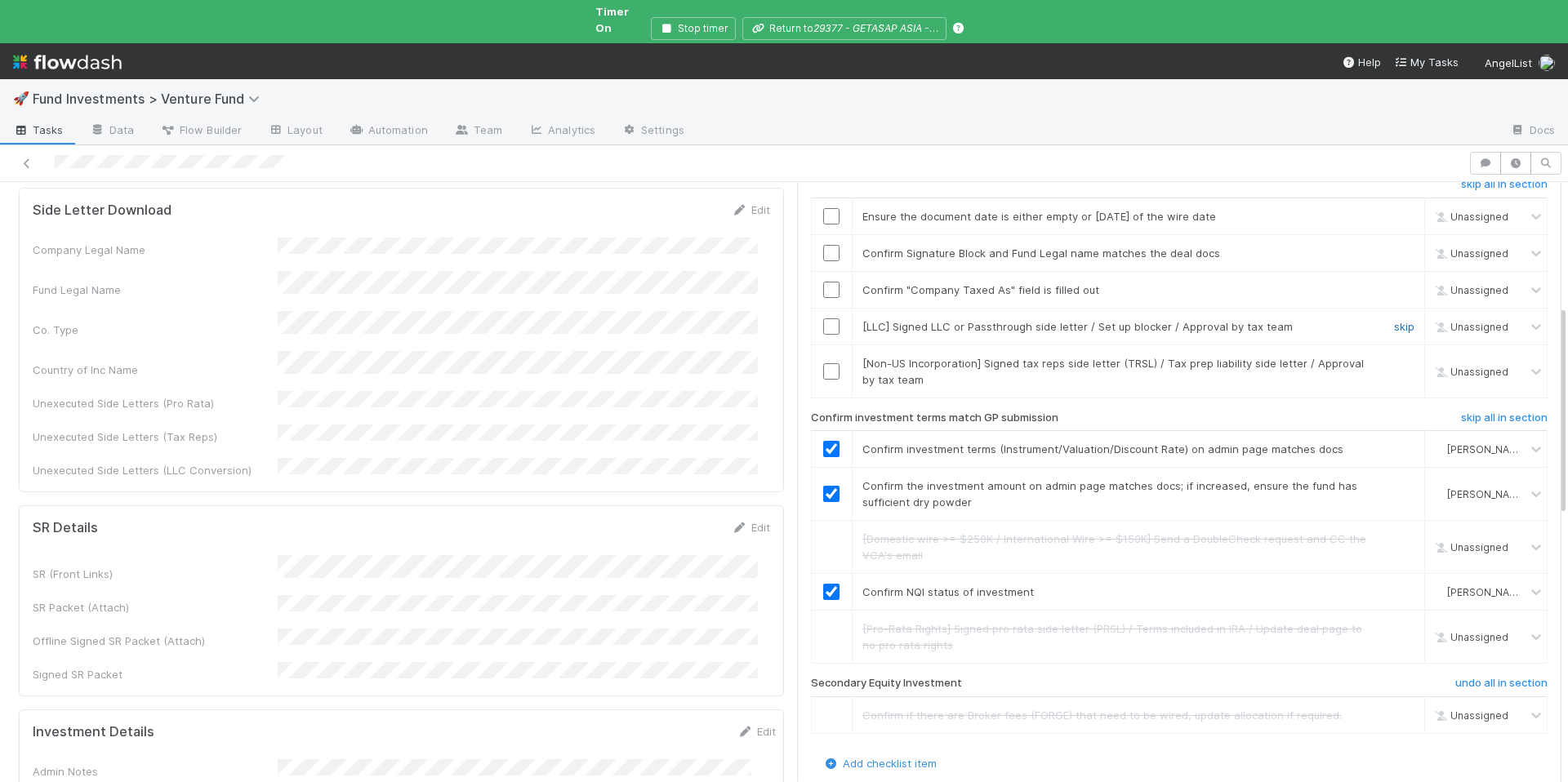
click at [1395, 320] on link "skip" at bounding box center [1404, 327] width 20 height 13
click at [1395, 357] on link "skip" at bounding box center [1404, 364] width 20 height 13
click at [823, 282] on input "checkbox" at bounding box center [831, 290] width 16 height 16
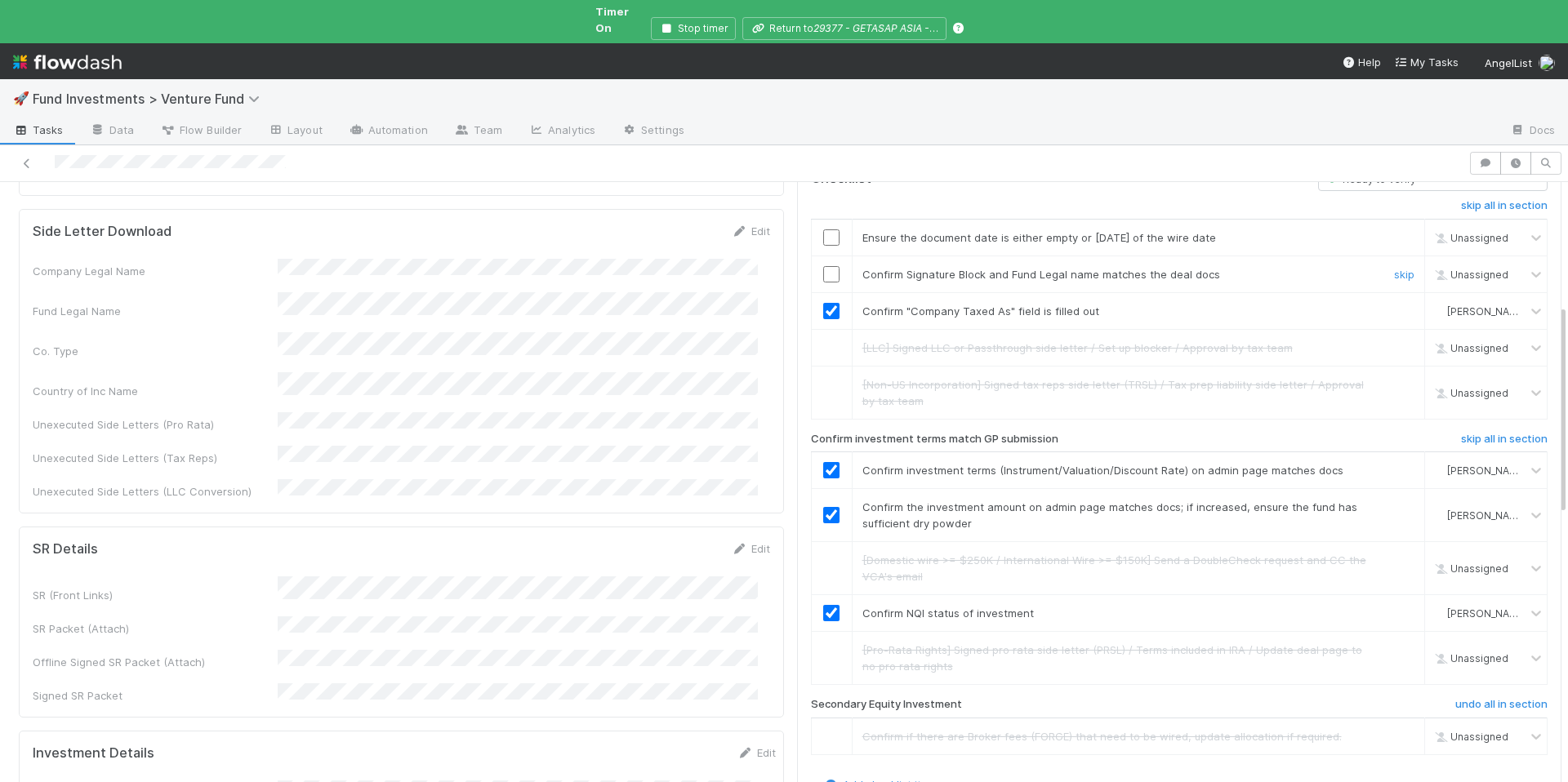
scroll to position [336, 0]
click at [824, 267] on input "checkbox" at bounding box center [831, 274] width 16 height 16
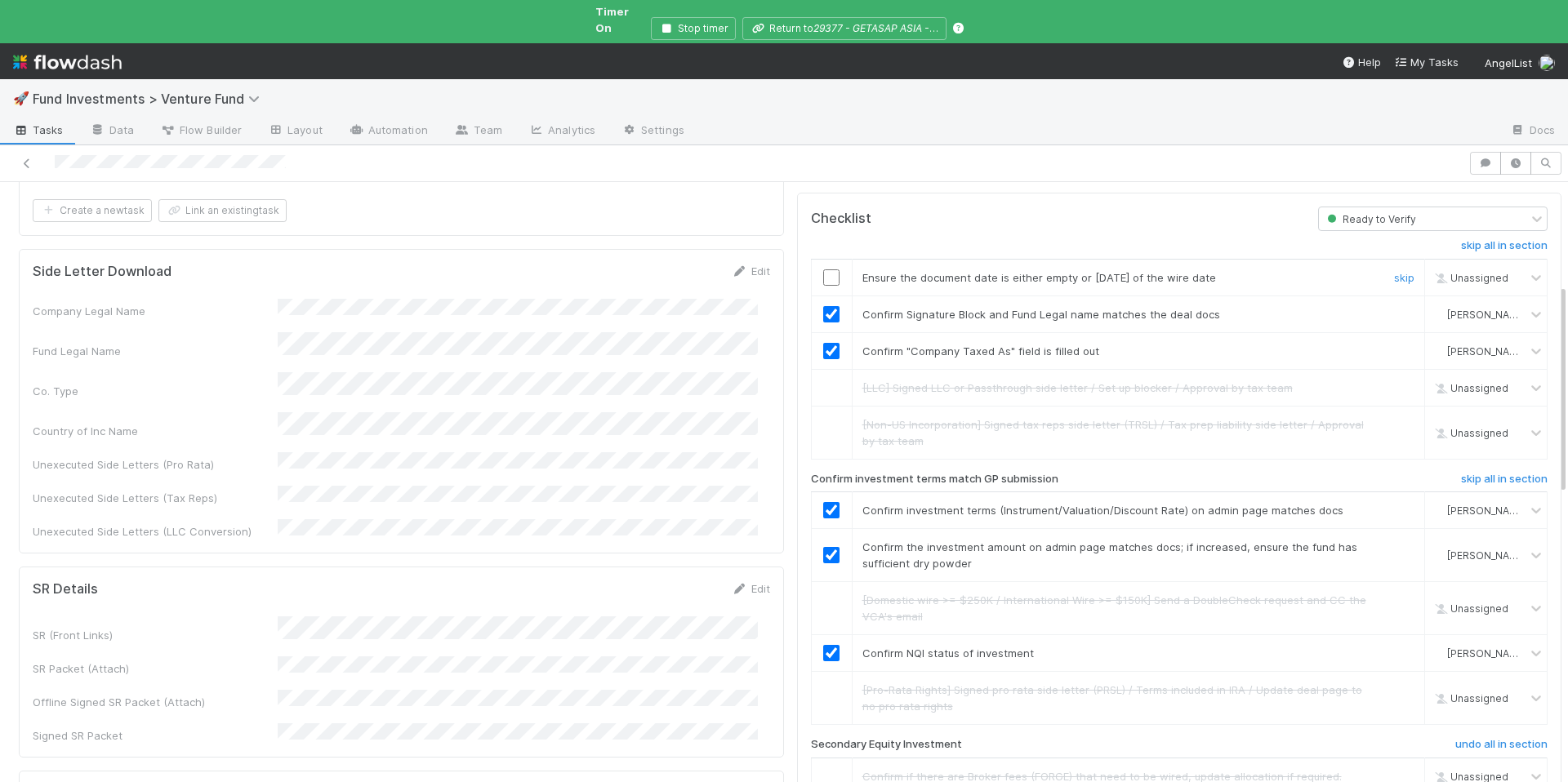
click at [824, 270] on input "checkbox" at bounding box center [831, 277] width 16 height 16
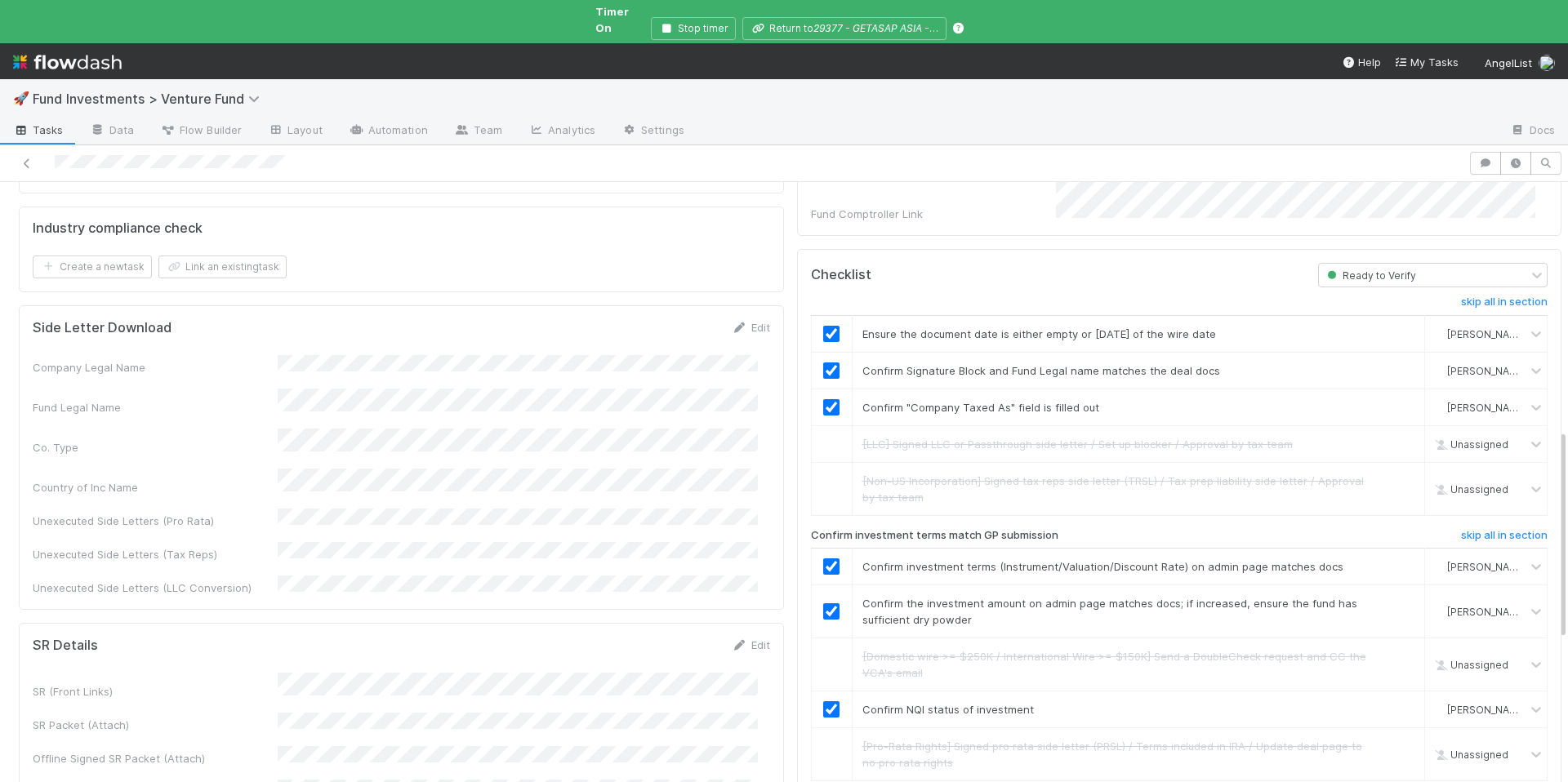
scroll to position [0, 0]
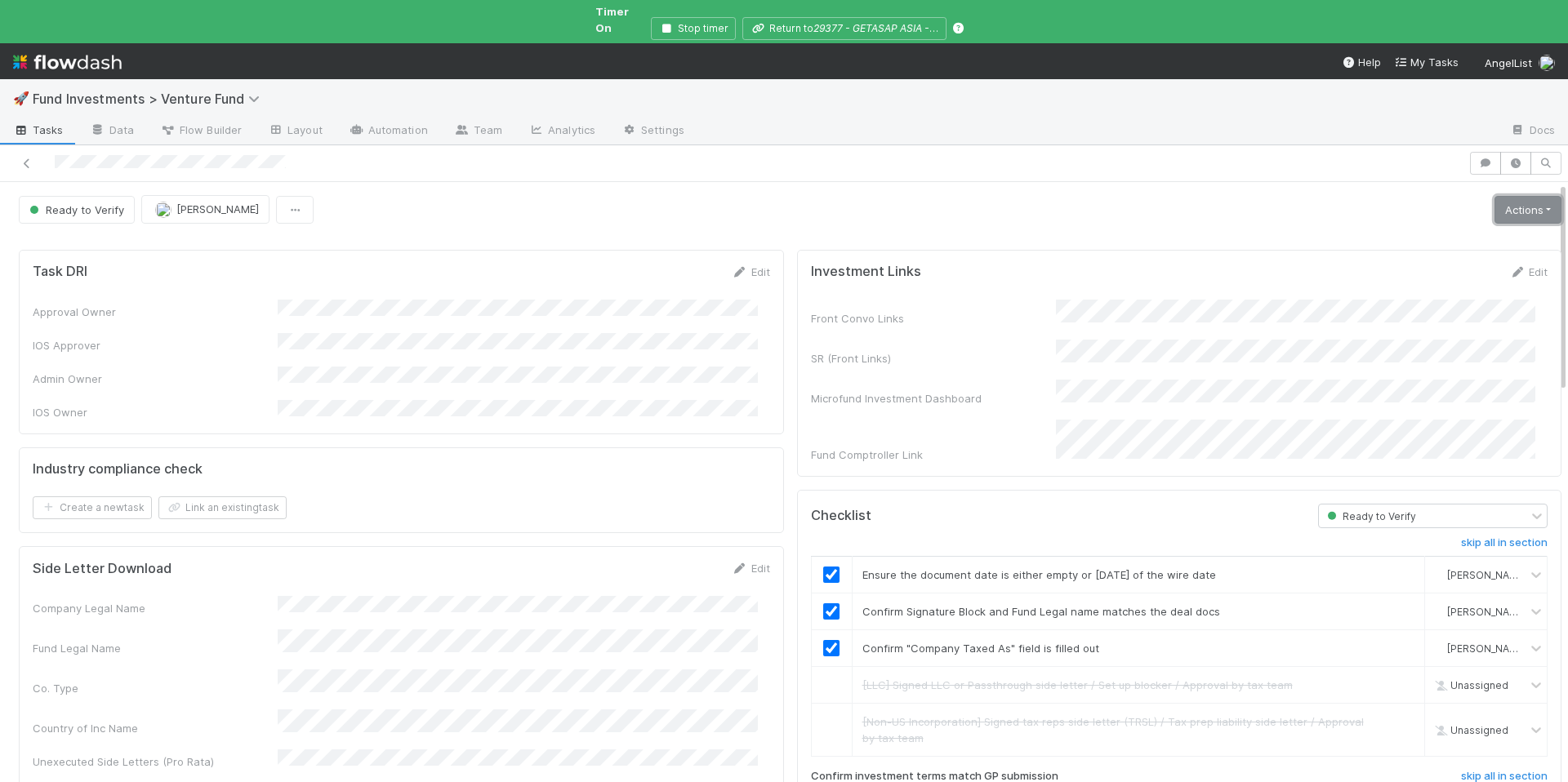
click at [1495, 196] on link "Actions" at bounding box center [1528, 210] width 67 height 28
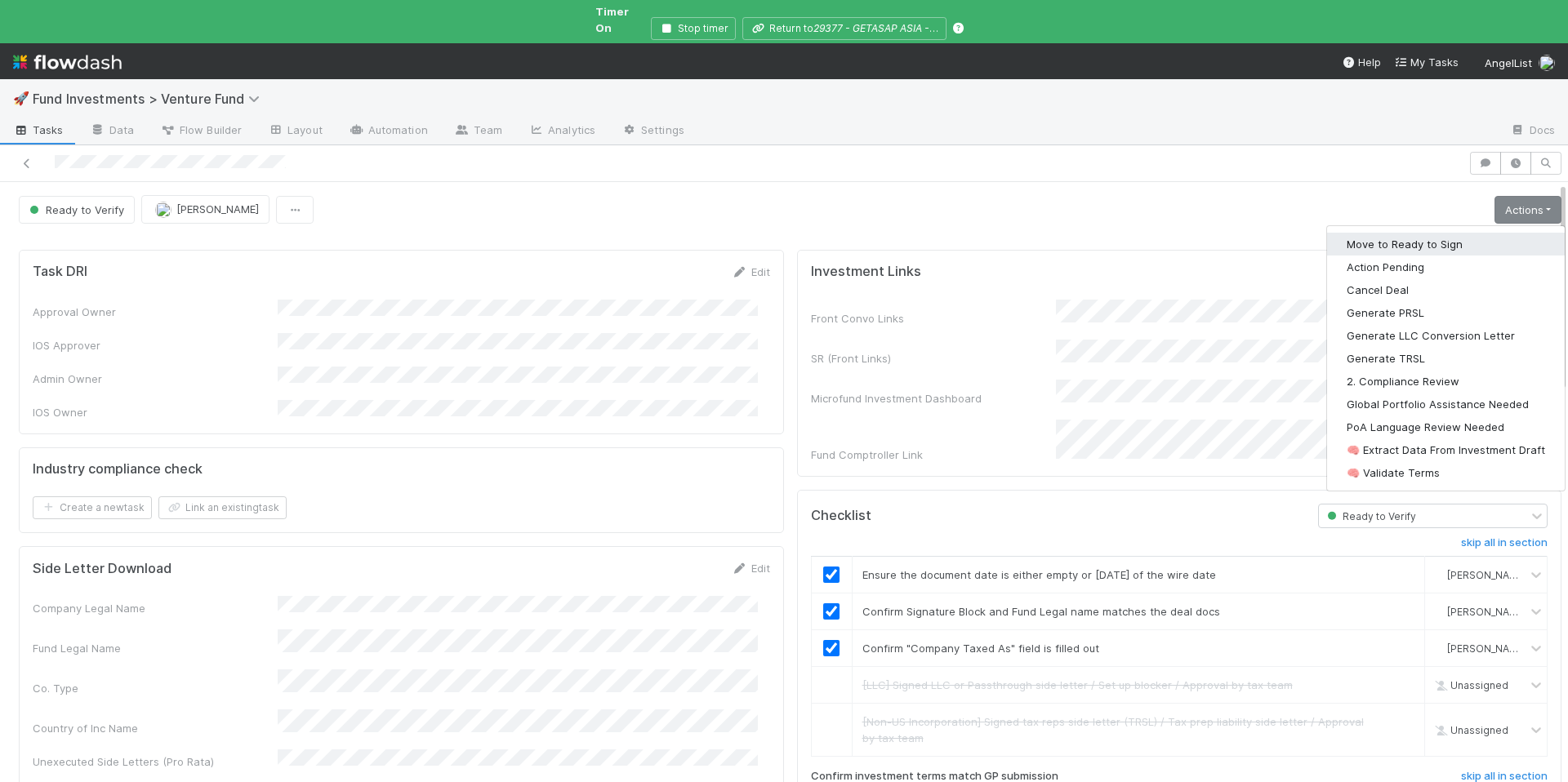
click at [1406, 232] on button "Move to Ready to Sign" at bounding box center [1446, 244] width 238 height 23
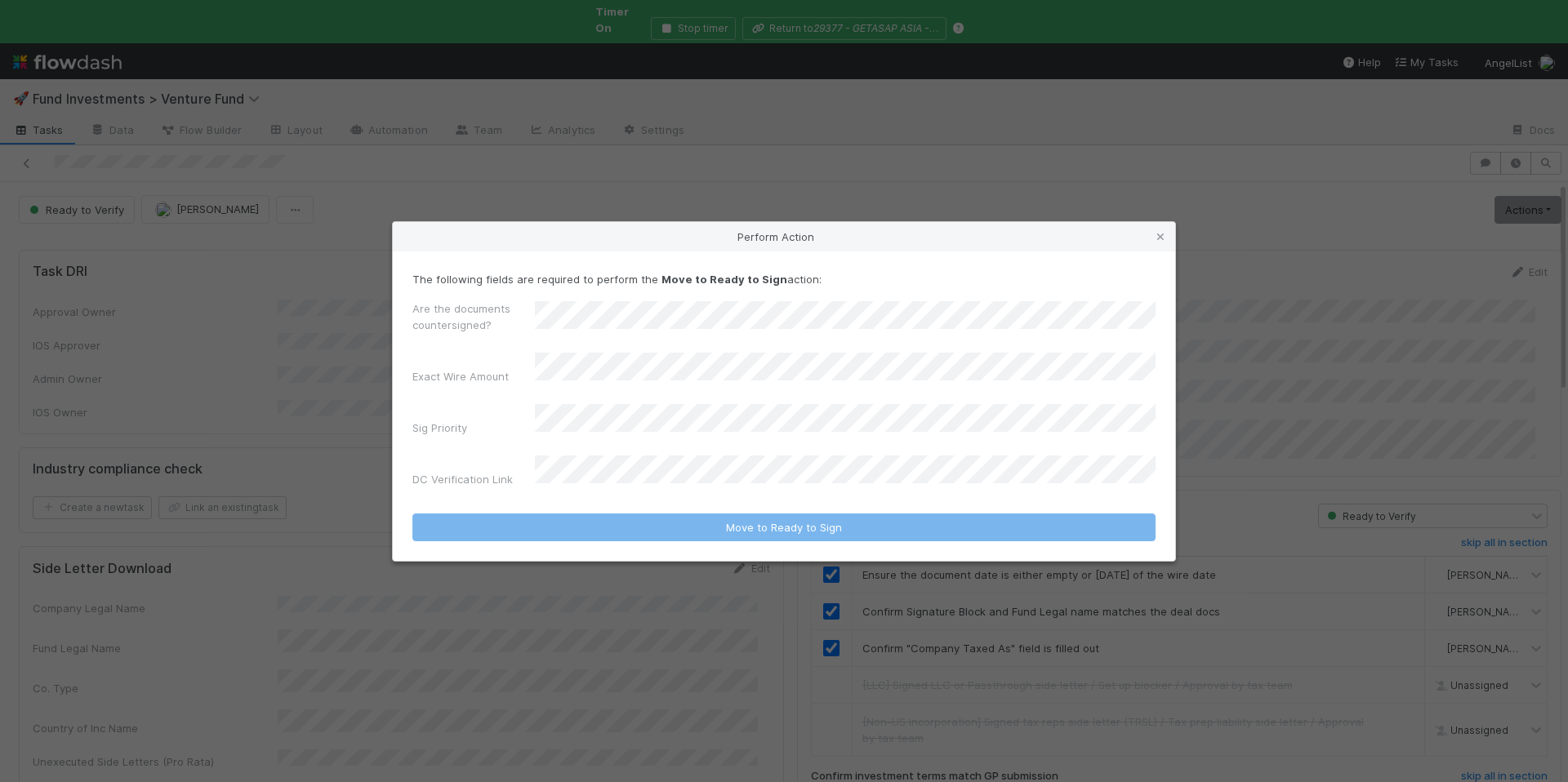
click at [766, 324] on div "Are the documents countersigned?" at bounding box center [784, 320] width 743 height 39
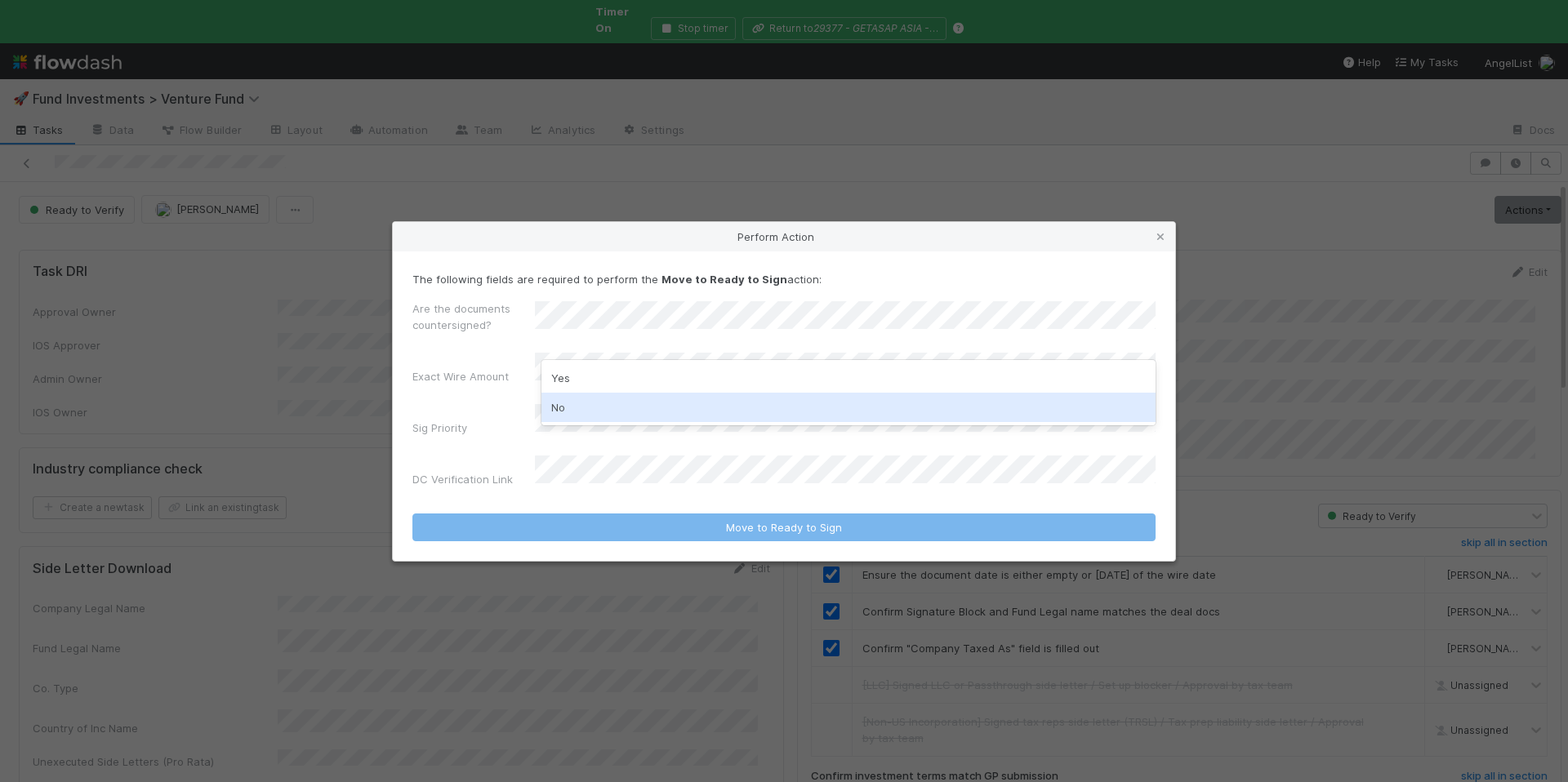
click at [668, 399] on div "No" at bounding box center [849, 407] width 614 height 30
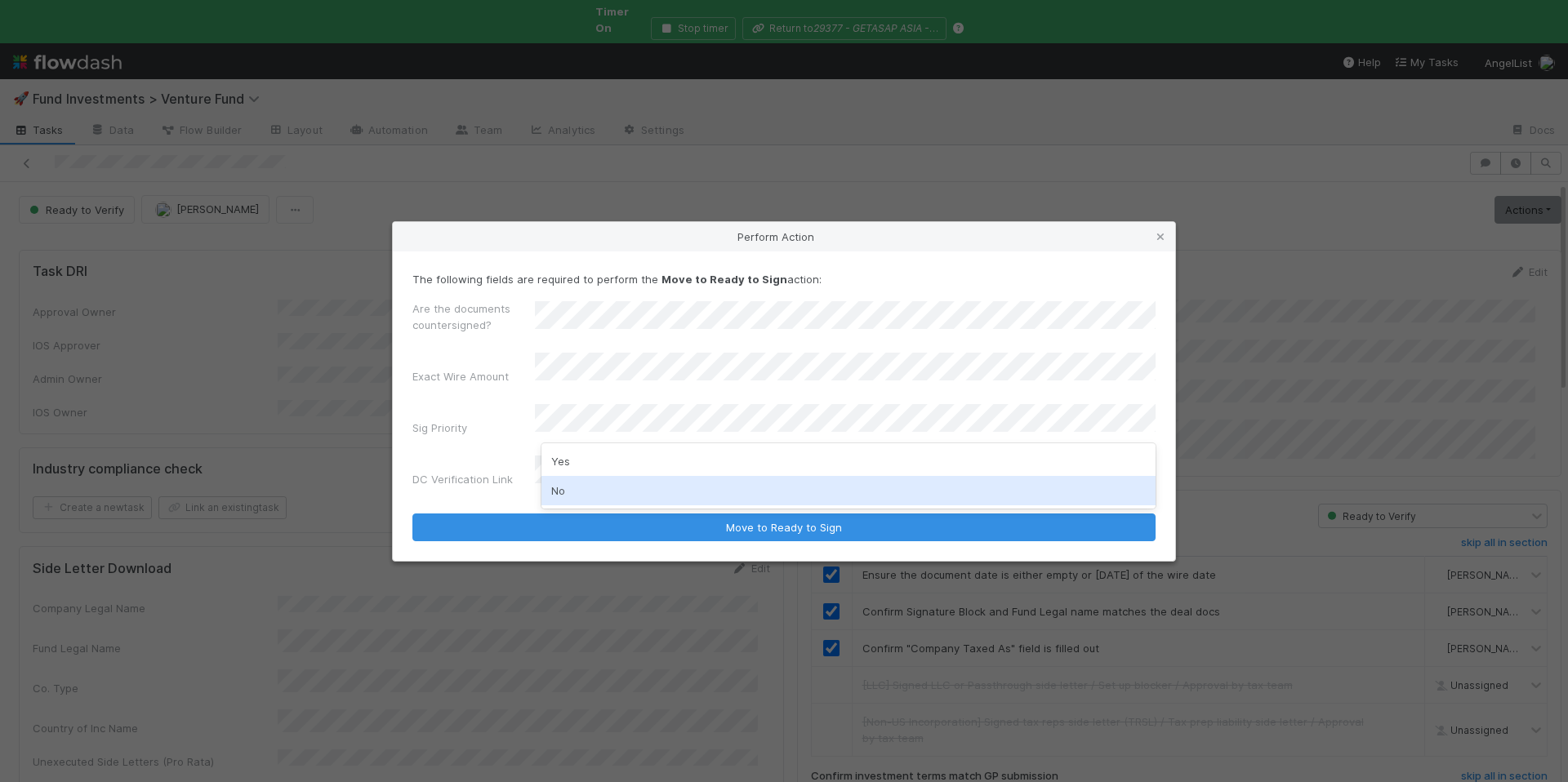
click at [622, 491] on div "No" at bounding box center [849, 491] width 614 height 30
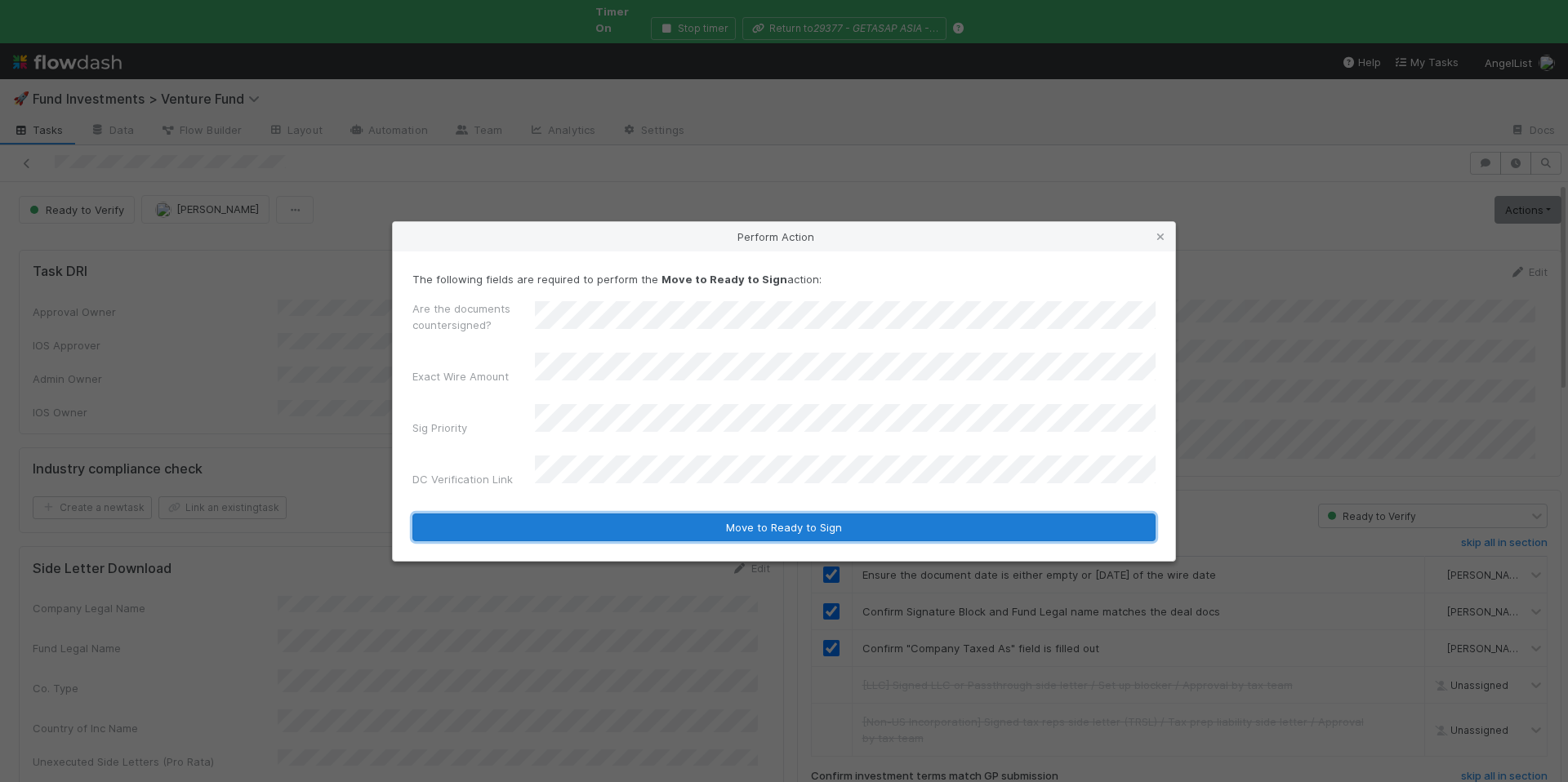
click at [700, 513] on button "Move to Ready to Sign" at bounding box center [784, 527] width 743 height 28
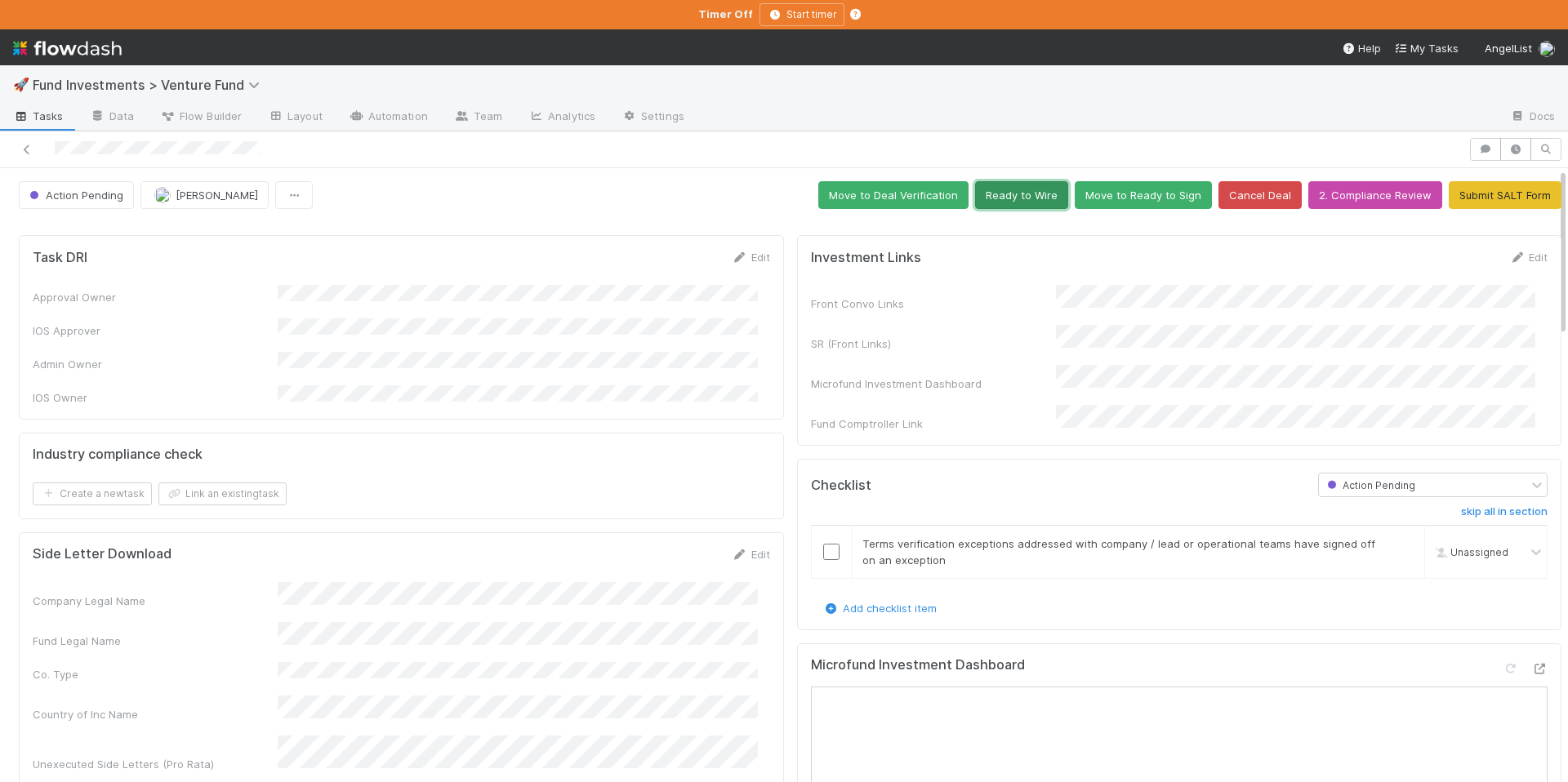
click at [1016, 196] on button "Ready to Wire" at bounding box center [1022, 194] width 93 height 28
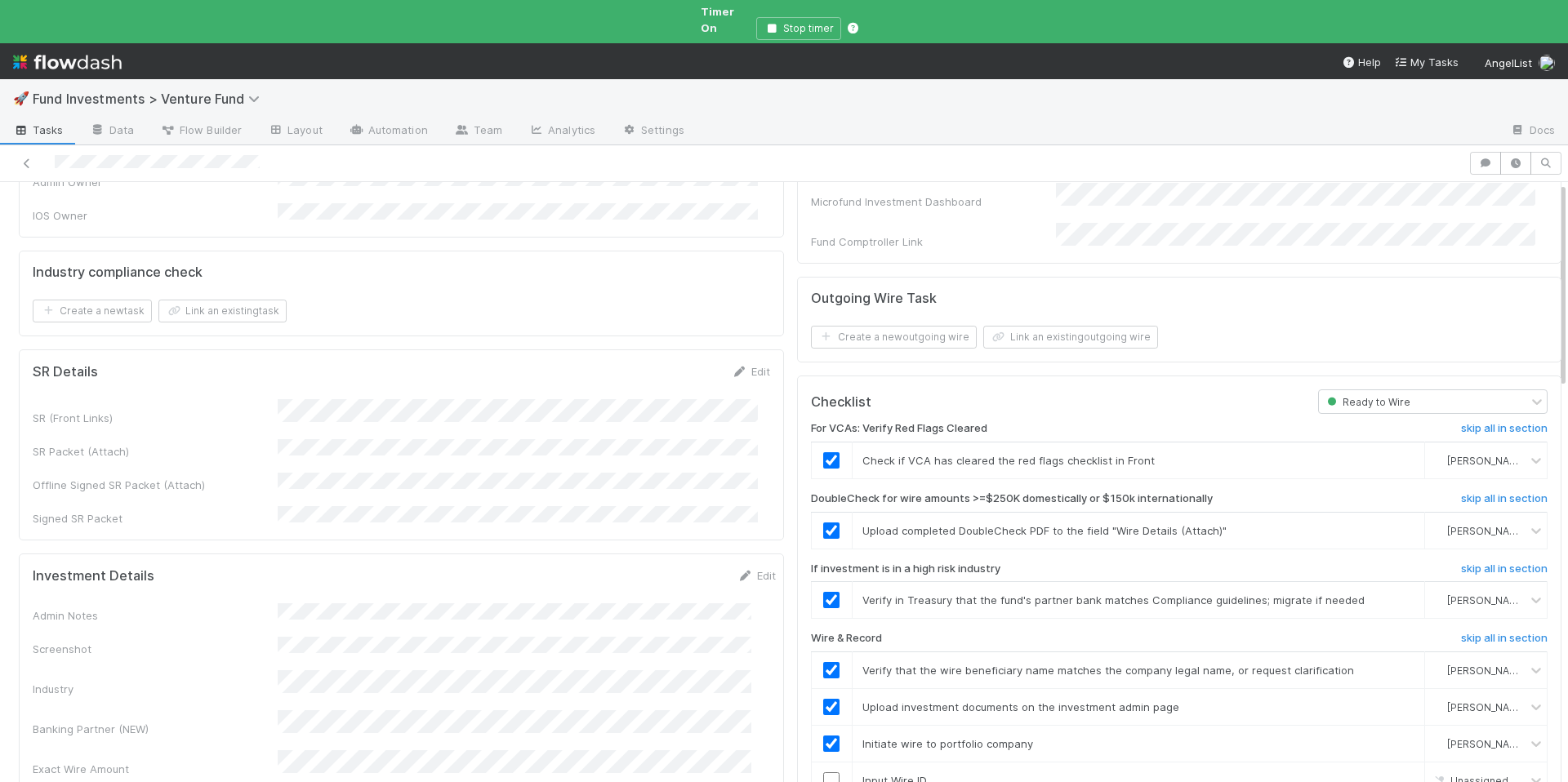
scroll to position [261, 0]
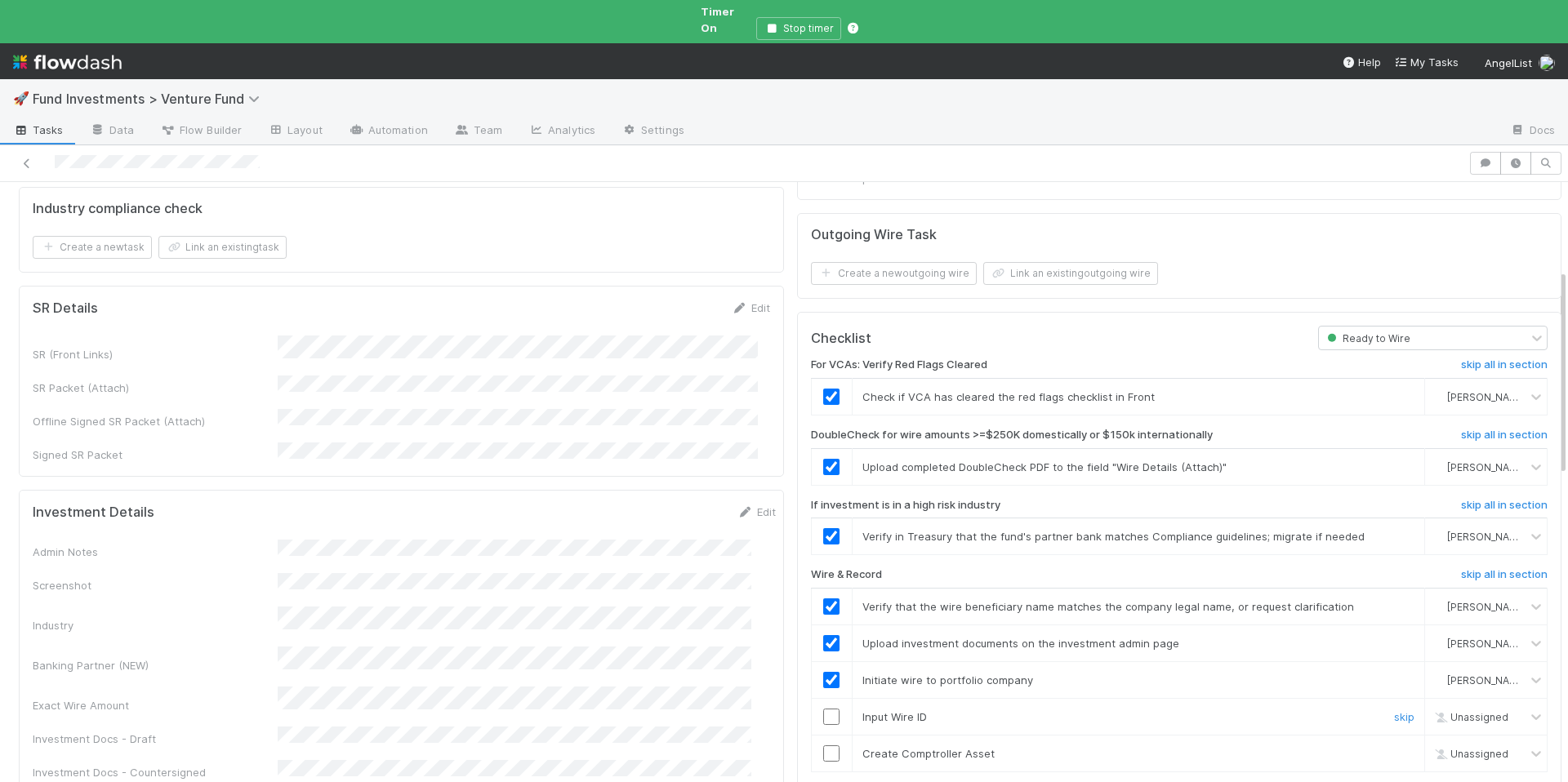
click at [823, 709] on input "checkbox" at bounding box center [831, 716] width 16 height 16
click at [823, 746] on input "checkbox" at bounding box center [831, 753] width 16 height 16
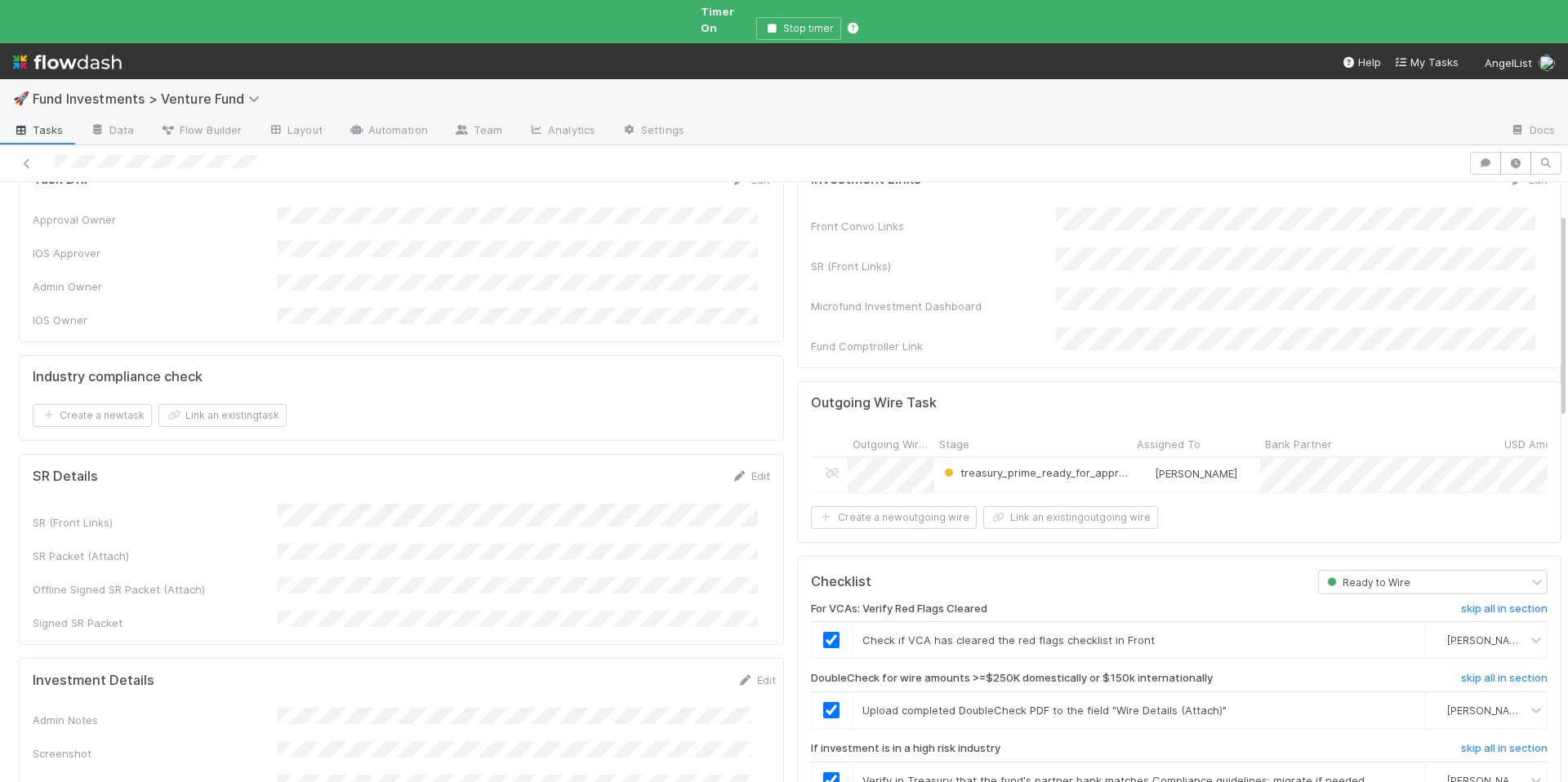
scroll to position [0, 0]
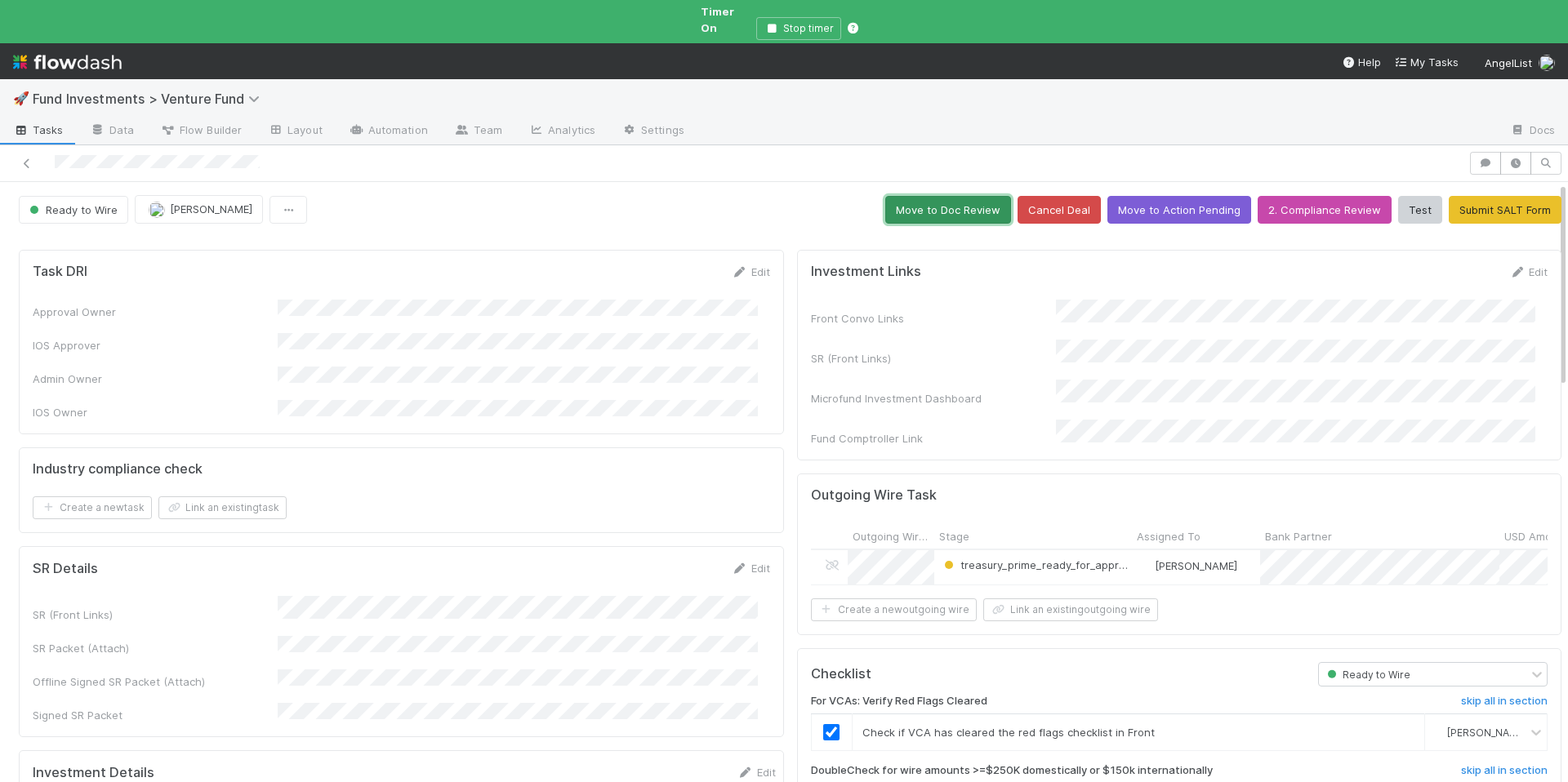
click at [890, 202] on button "Move to Doc Review" at bounding box center [949, 210] width 126 height 28
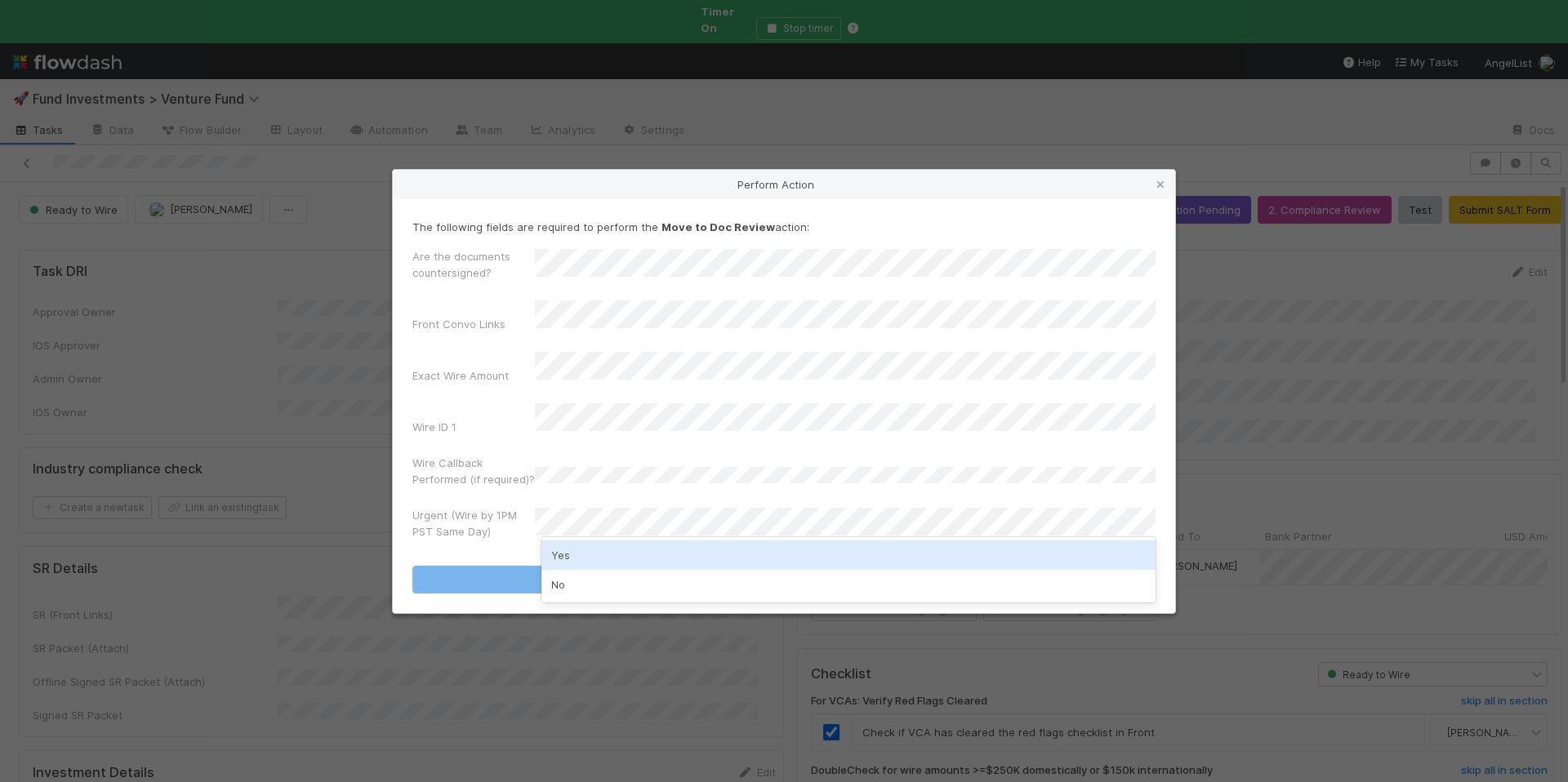
click at [562, 555] on div "Yes" at bounding box center [849, 555] width 614 height 30
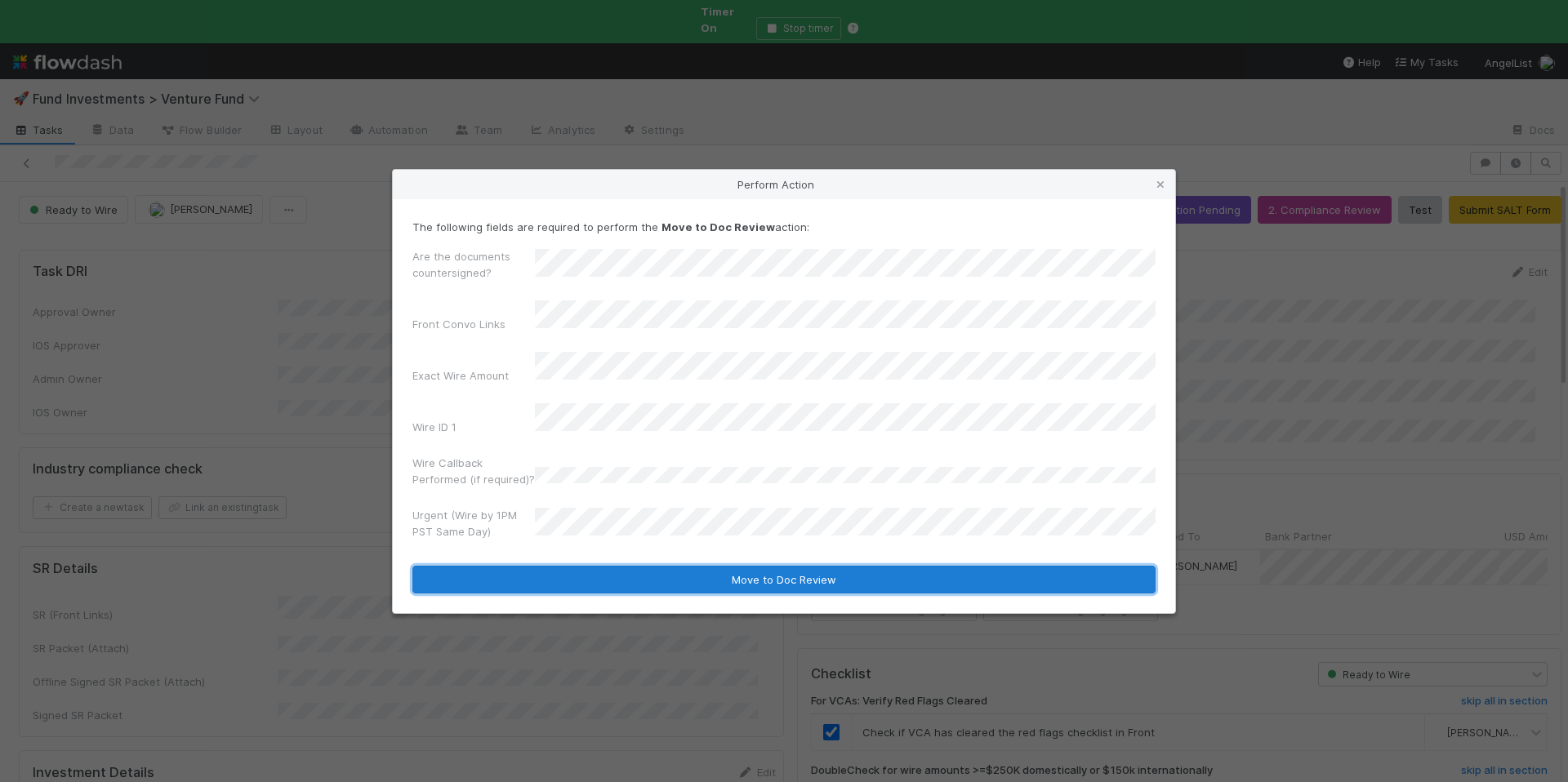
click at [714, 566] on button "Move to Doc Review" at bounding box center [784, 579] width 743 height 28
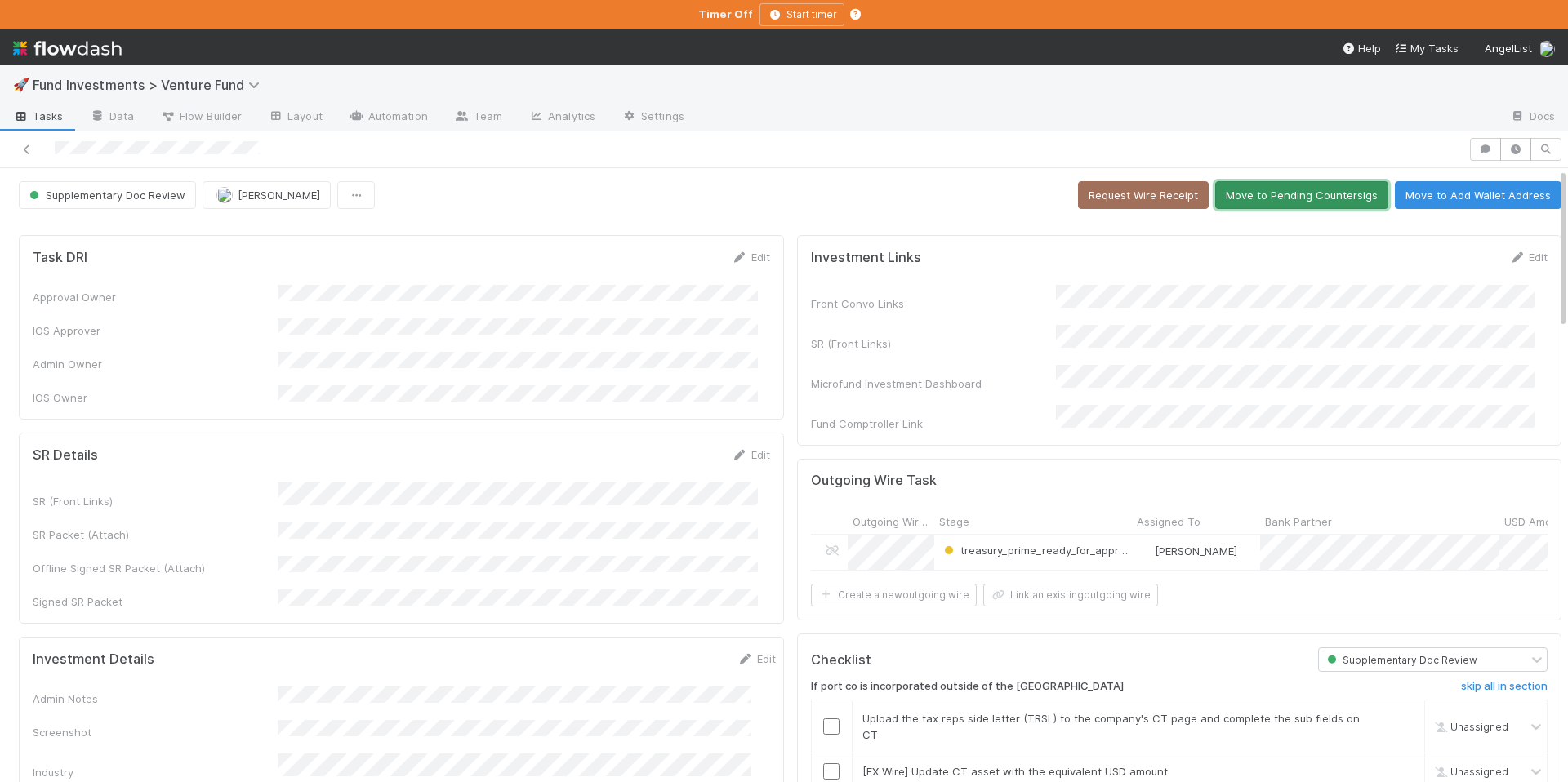
click at [1268, 192] on button "Move to Pending Countersigs" at bounding box center [1302, 194] width 173 height 28
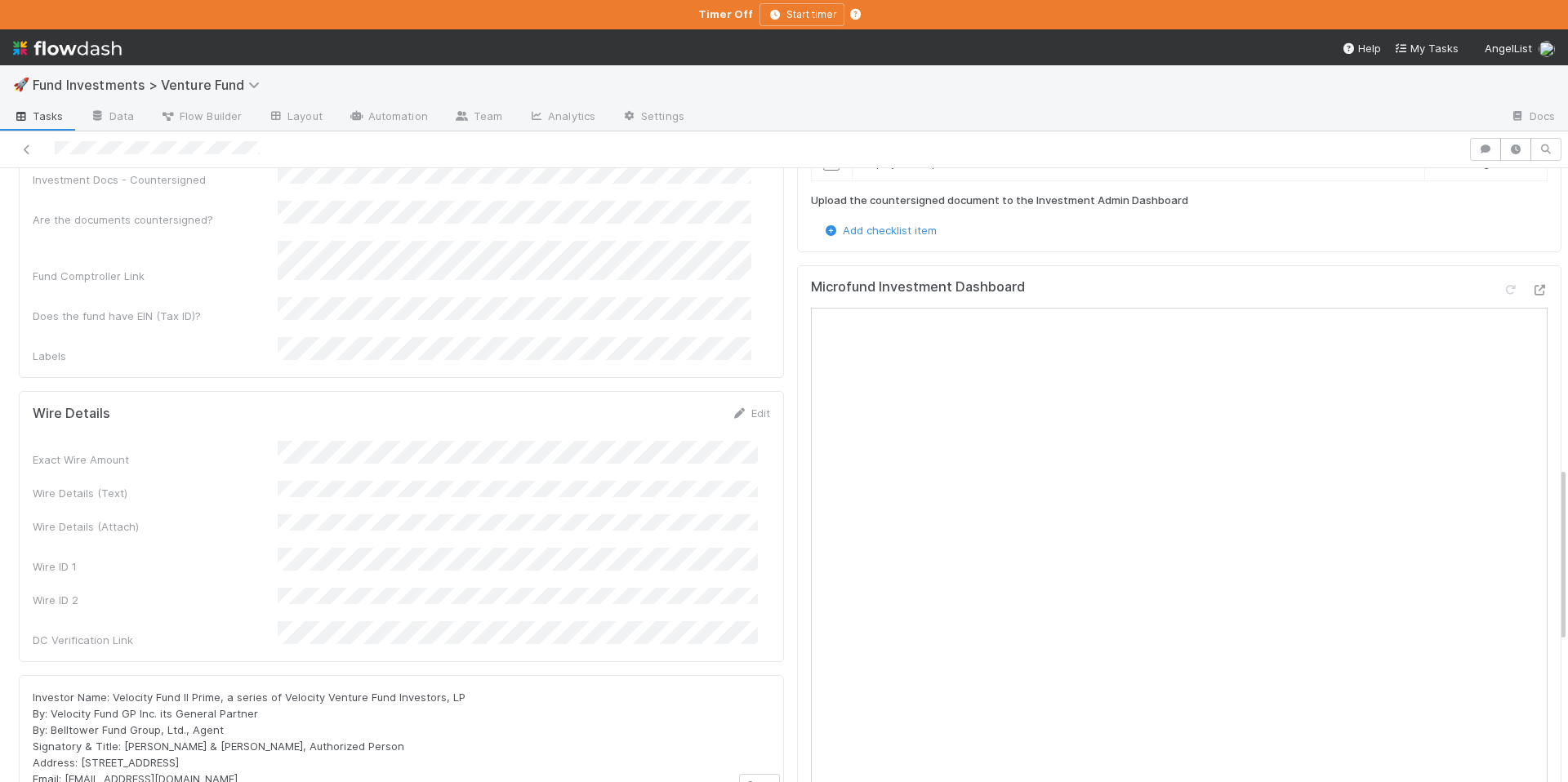
scroll to position [689, 0]
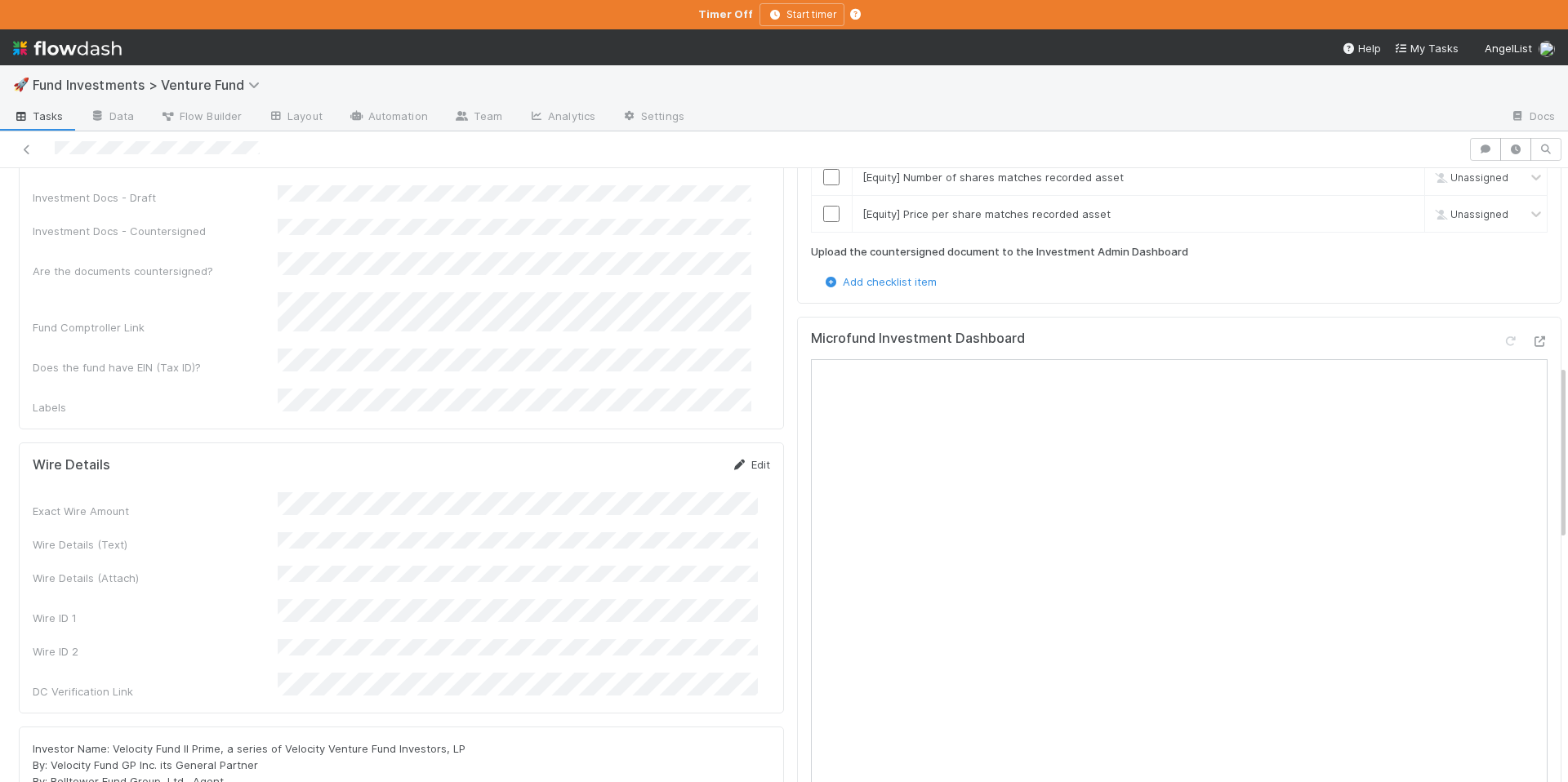
click at [746, 458] on link "Edit" at bounding box center [751, 465] width 38 height 13
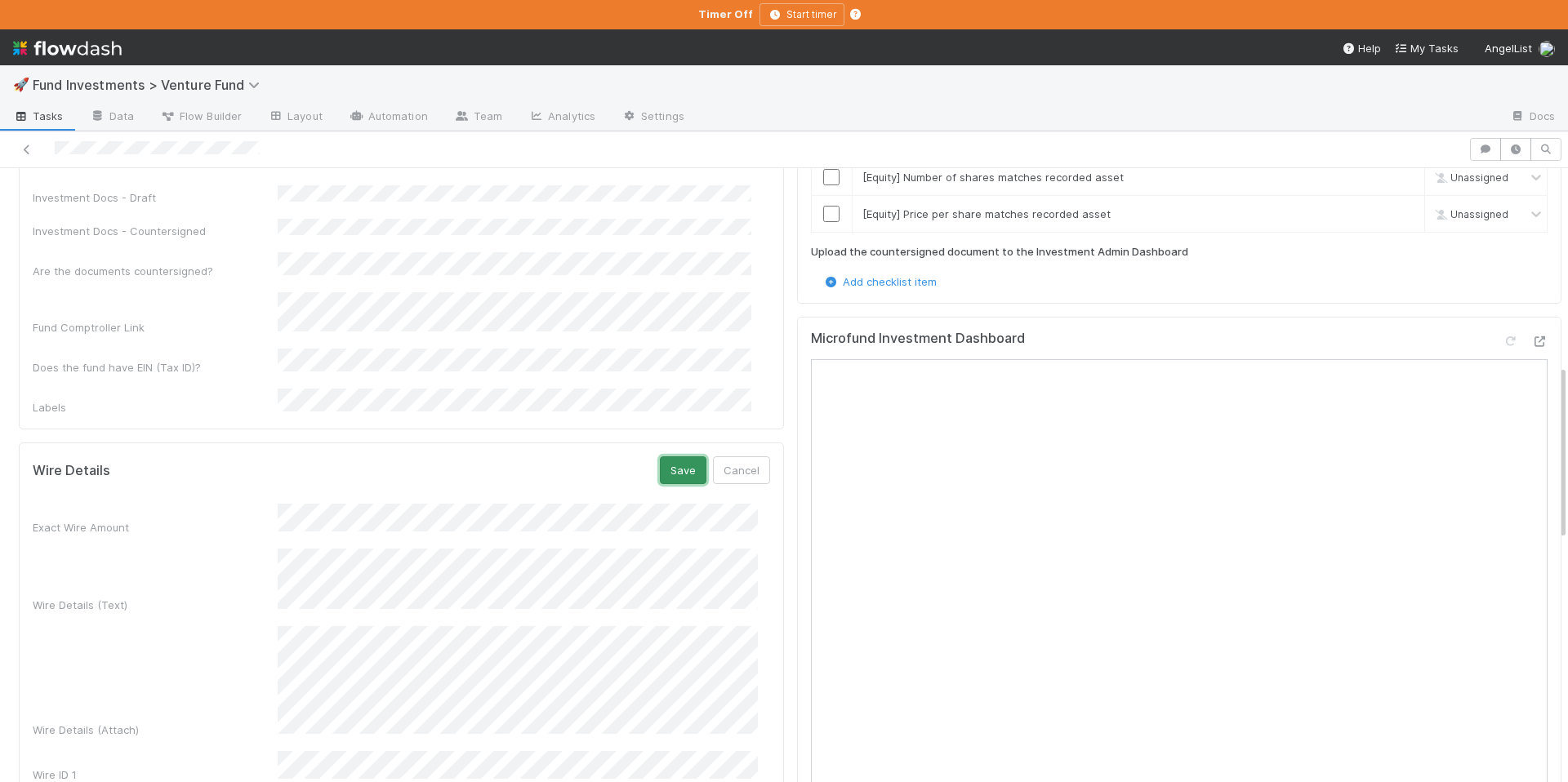
click at [677, 456] on button "Save" at bounding box center [683, 470] width 47 height 28
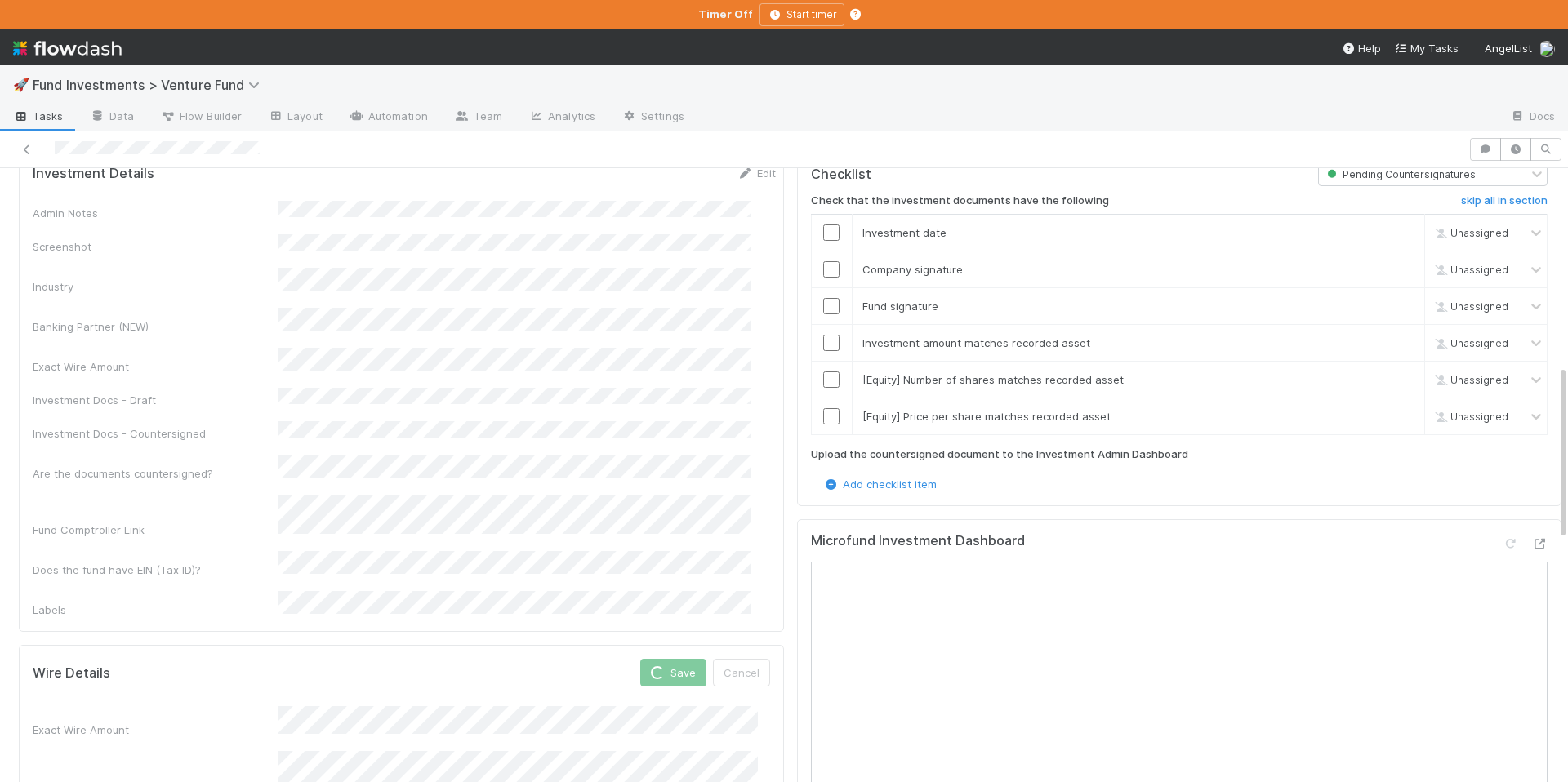
scroll to position [423, 0]
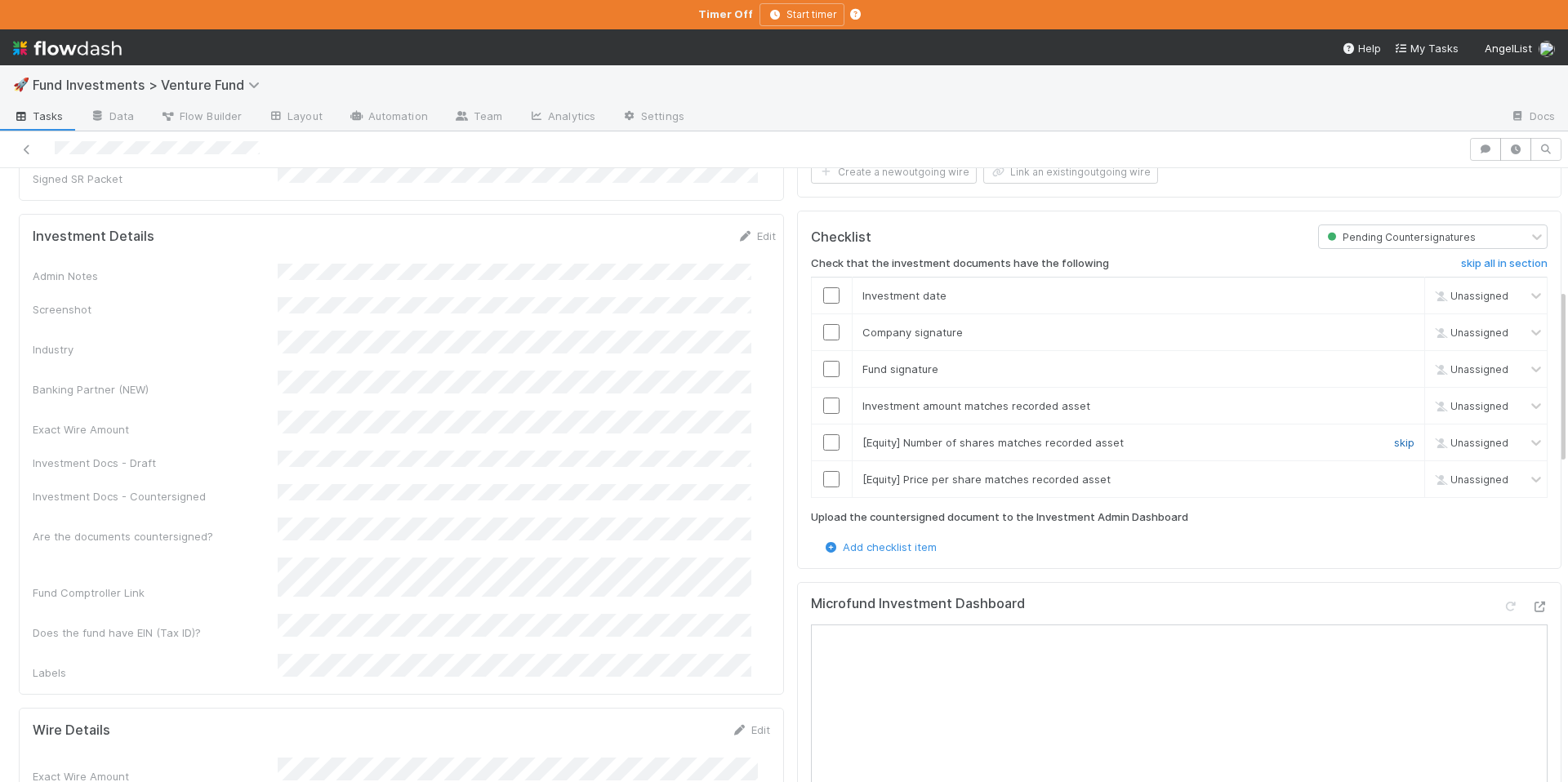
click at [1395, 436] on link "skip" at bounding box center [1404, 443] width 20 height 13
click at [1395, 472] on link "skip" at bounding box center [1404, 479] width 20 height 13
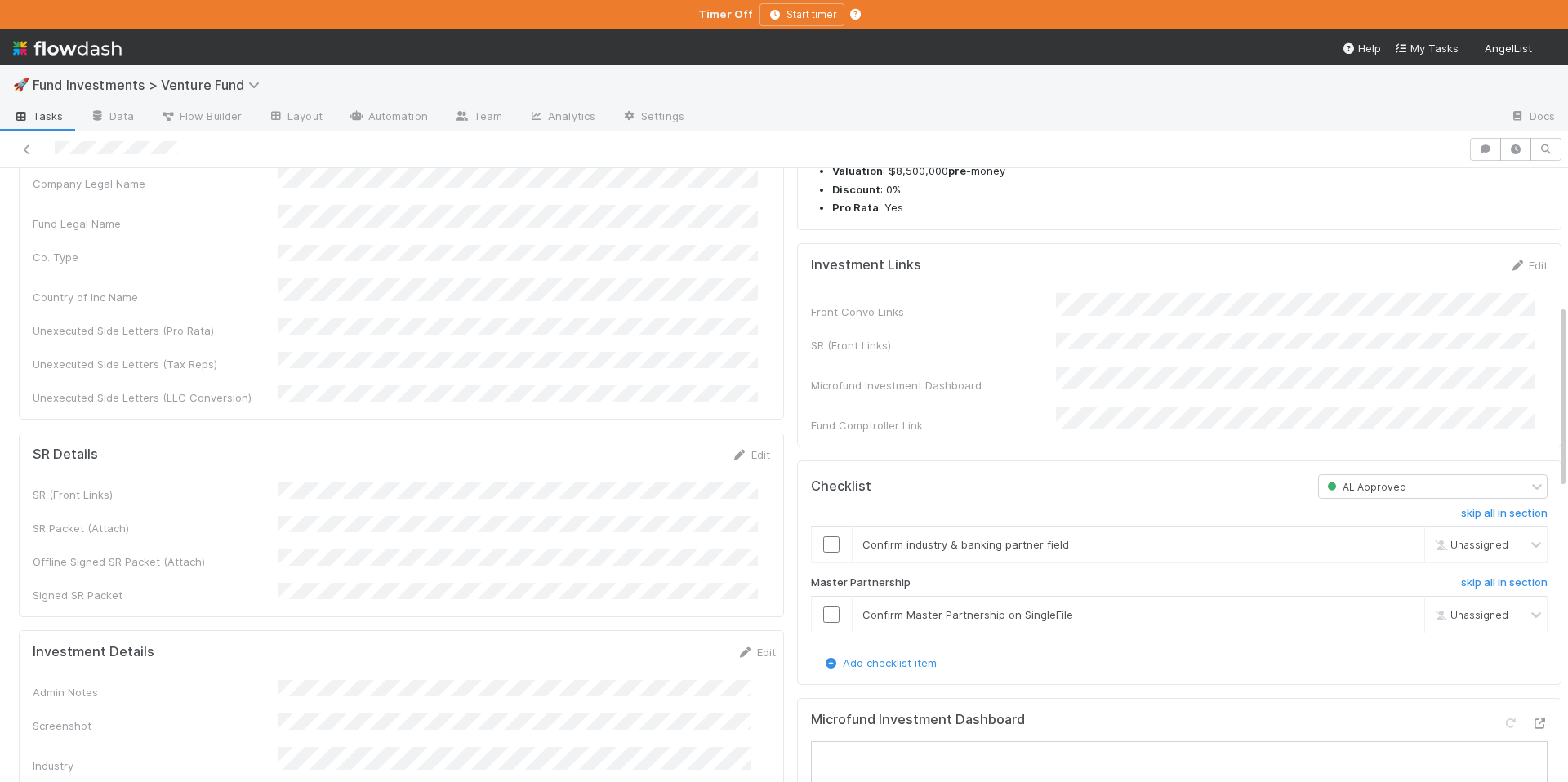
scroll to position [485, 0]
click at [823, 552] on input "checkbox" at bounding box center [831, 544] width 16 height 16
copy div
click at [823, 622] on input "checkbox" at bounding box center [831, 613] width 16 height 16
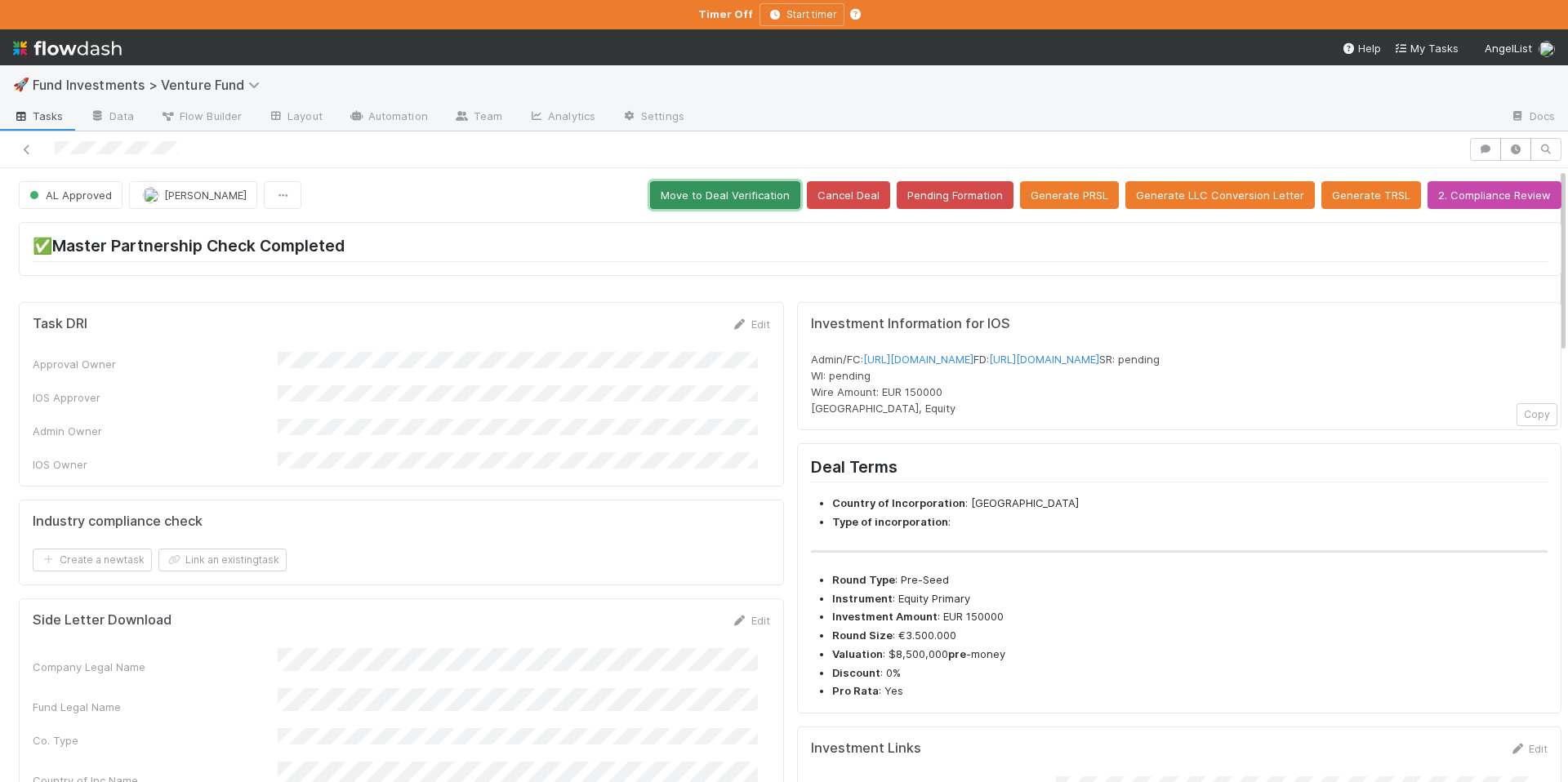
click at [697, 197] on button "Move to Deal Verification" at bounding box center [726, 194] width 151 height 28
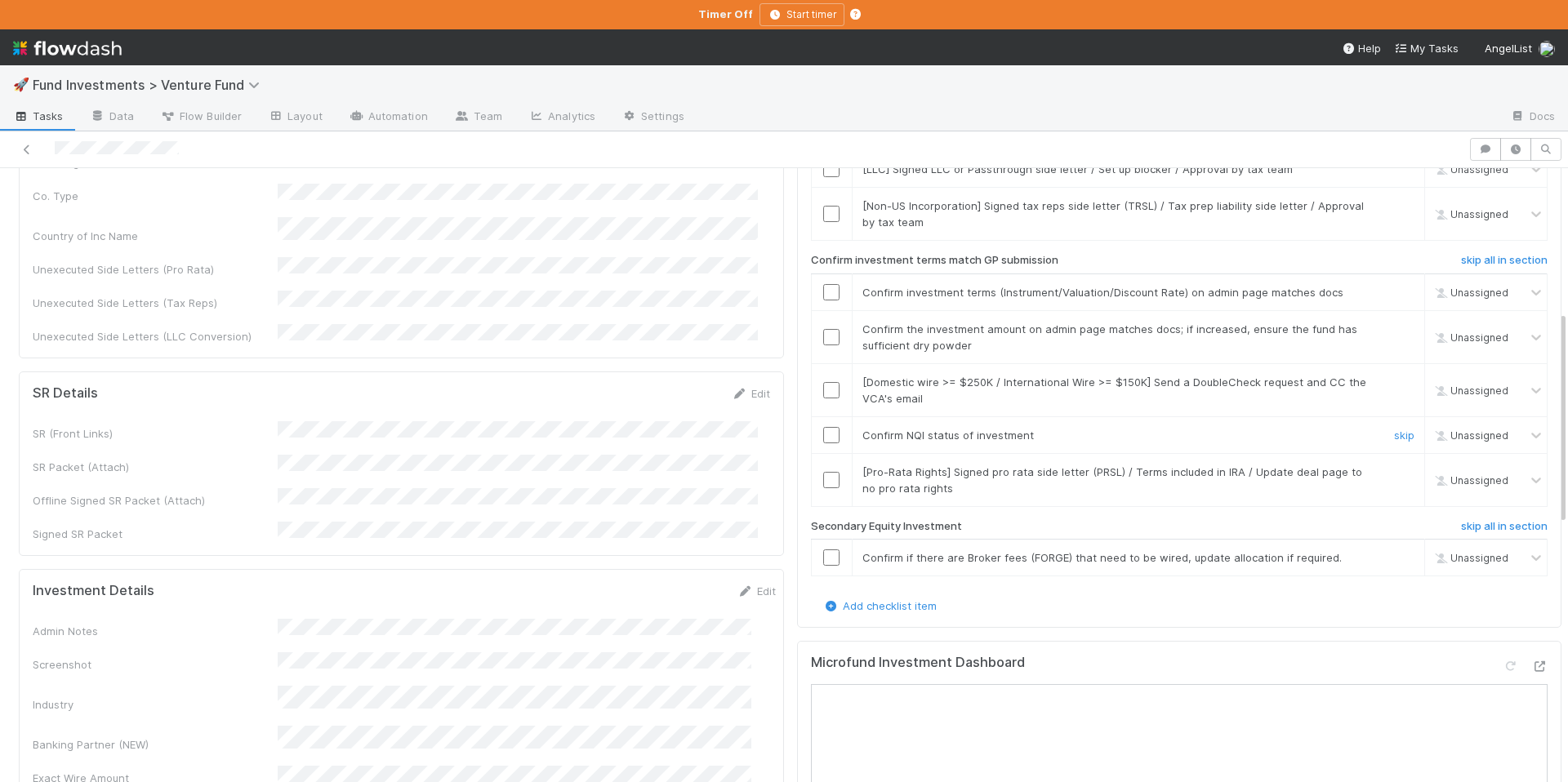
scroll to position [412, 0]
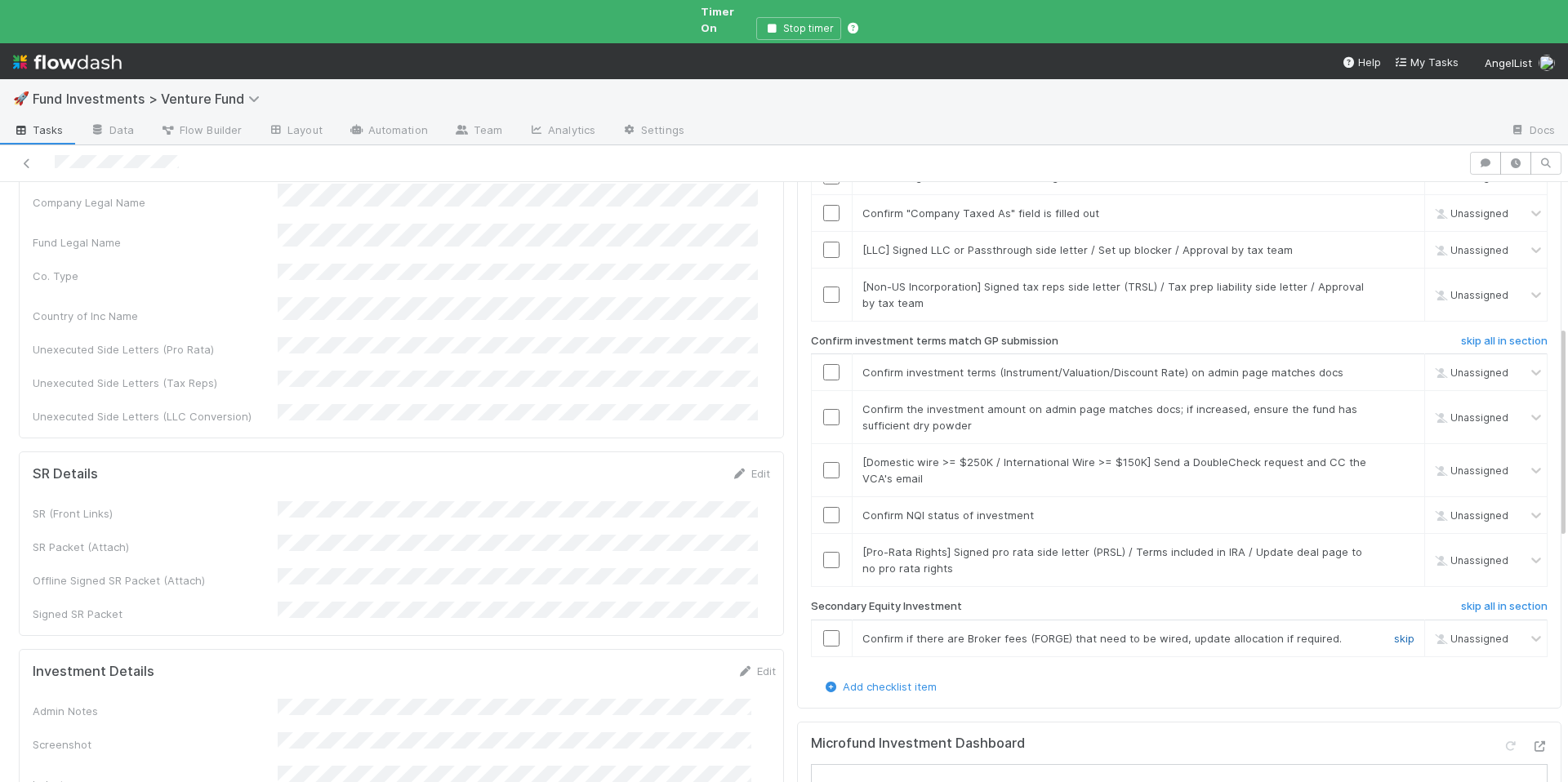
click at [1395, 632] on link "skip" at bounding box center [1404, 639] width 20 height 13
click at [823, 552] on input "checkbox" at bounding box center [831, 560] width 16 height 16
click at [823, 287] on input "checkbox" at bounding box center [831, 294] width 16 height 16
click at [1395, 244] on link "skip" at bounding box center [1404, 251] width 20 height 13
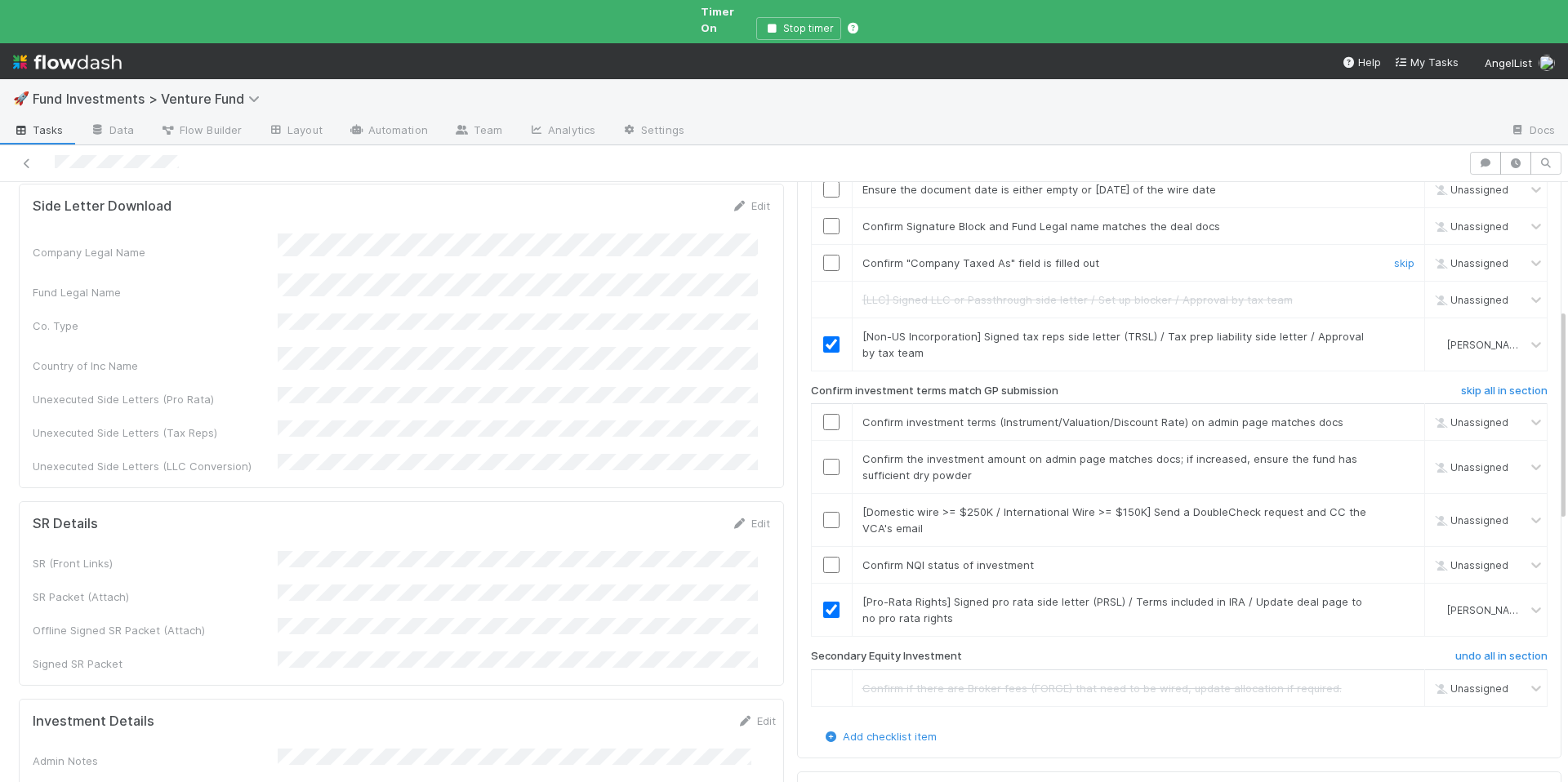
scroll to position [348, 0]
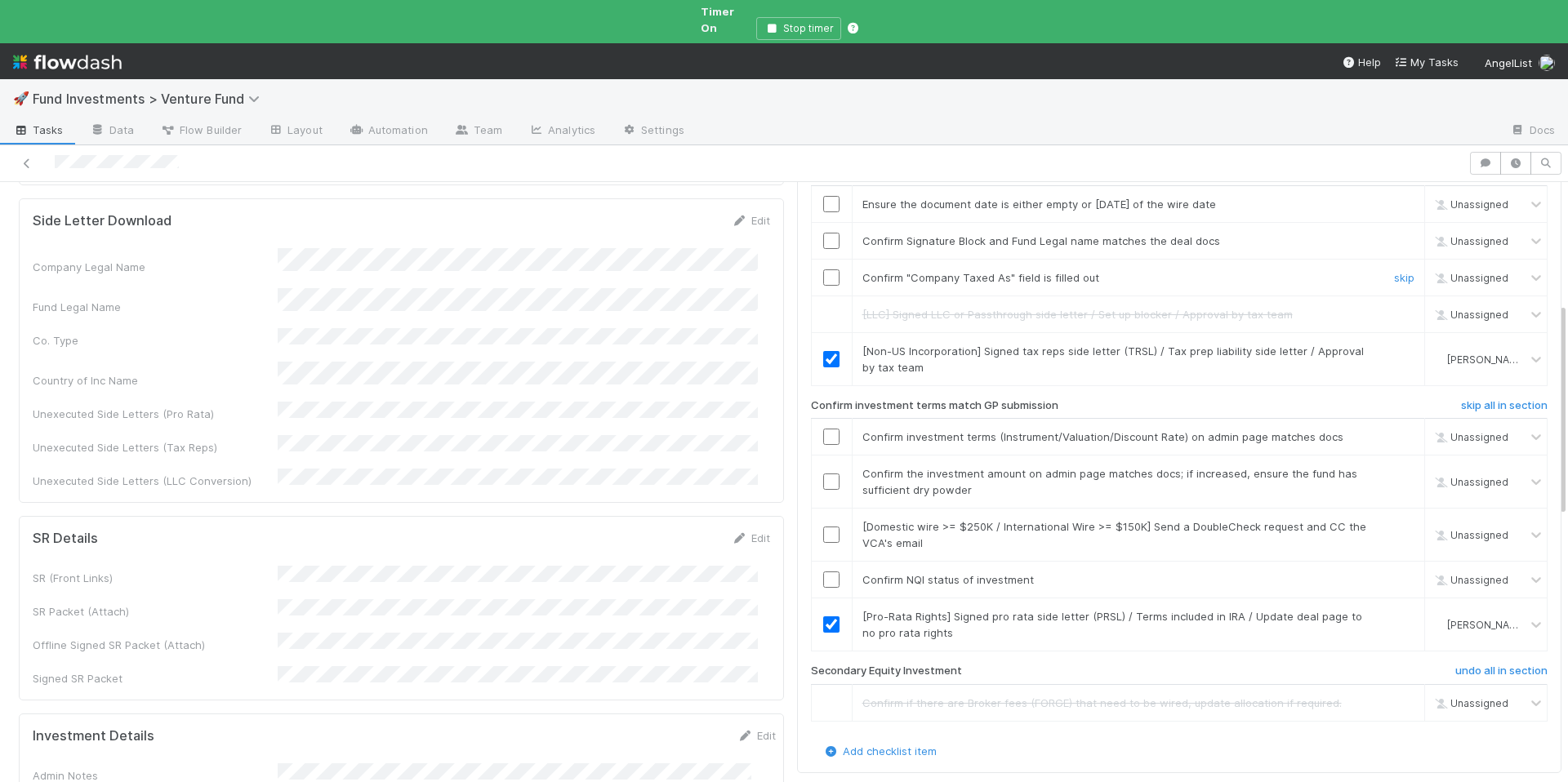
click at [823, 270] on input "checkbox" at bounding box center [831, 277] width 16 height 16
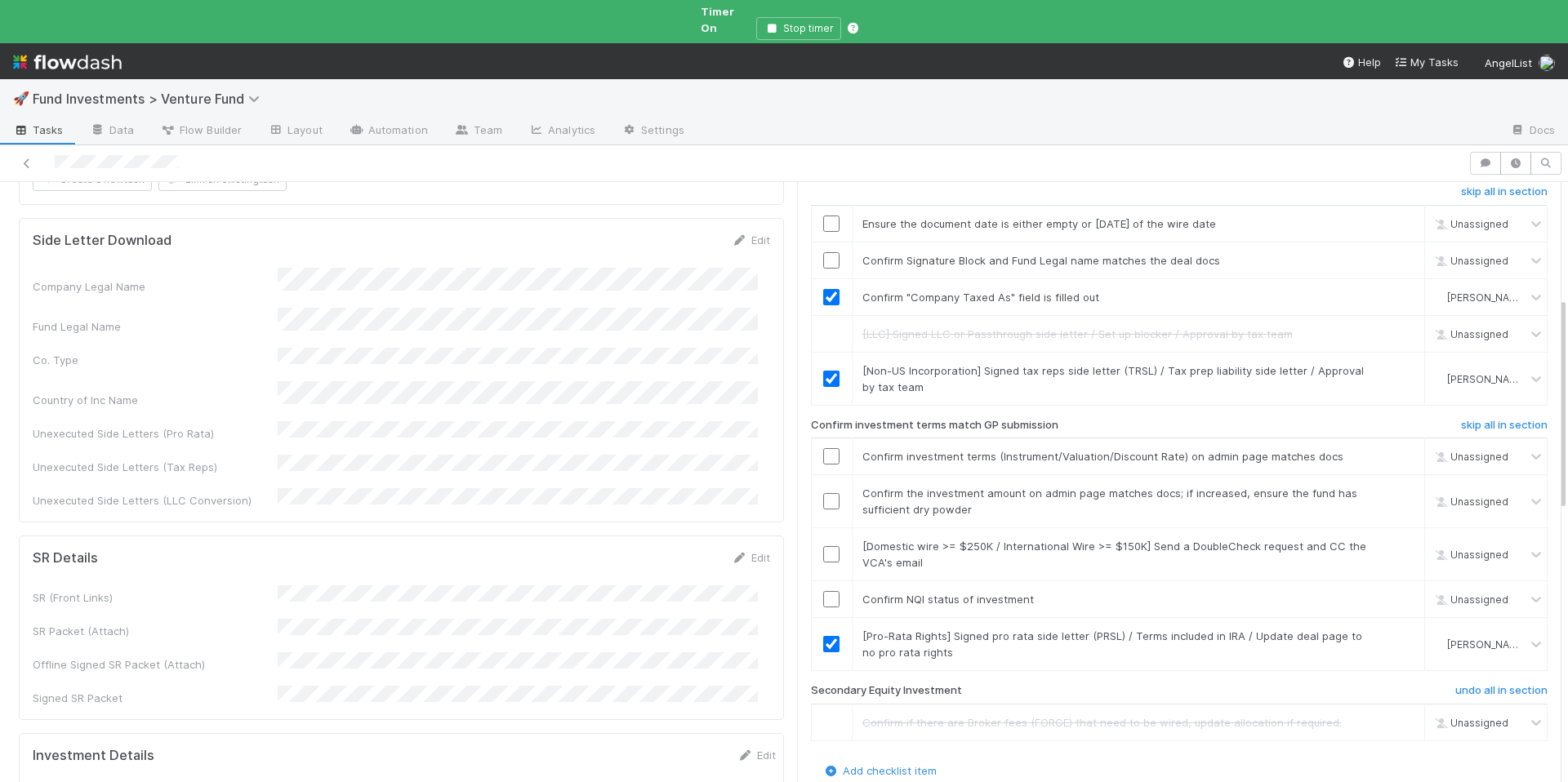
scroll to position [346, 0]
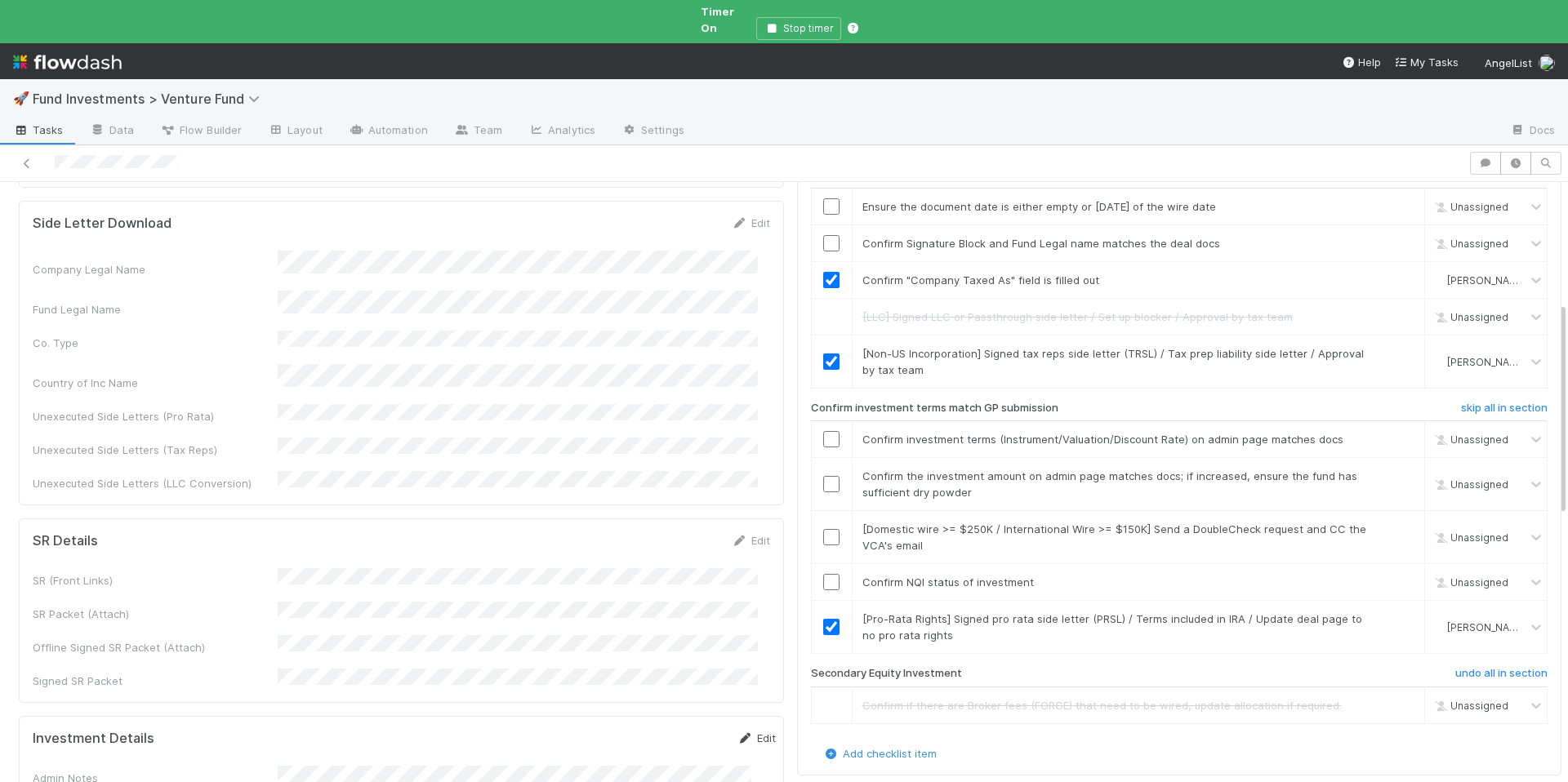
click at [752, 731] on div "Investment Details Edit" at bounding box center [404, 738] width 768 height 16
click at [737, 733] on icon at bounding box center [745, 738] width 16 height 10
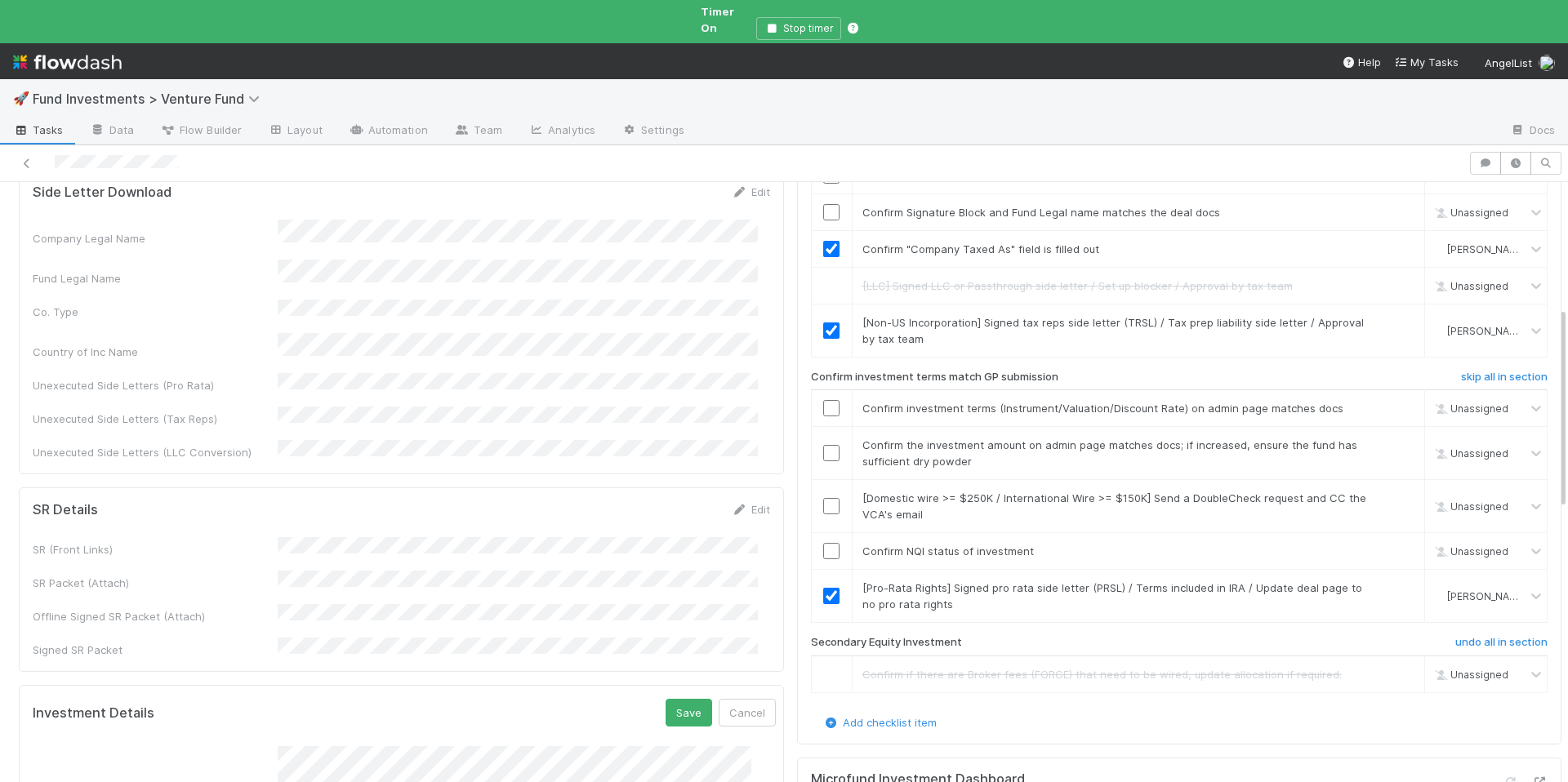
scroll to position [1, 0]
click at [668, 699] on button "Save" at bounding box center [689, 712] width 47 height 28
click at [830, 543] on div at bounding box center [832, 551] width 40 height 16
click at [823, 543] on input "checkbox" at bounding box center [831, 551] width 16 height 16
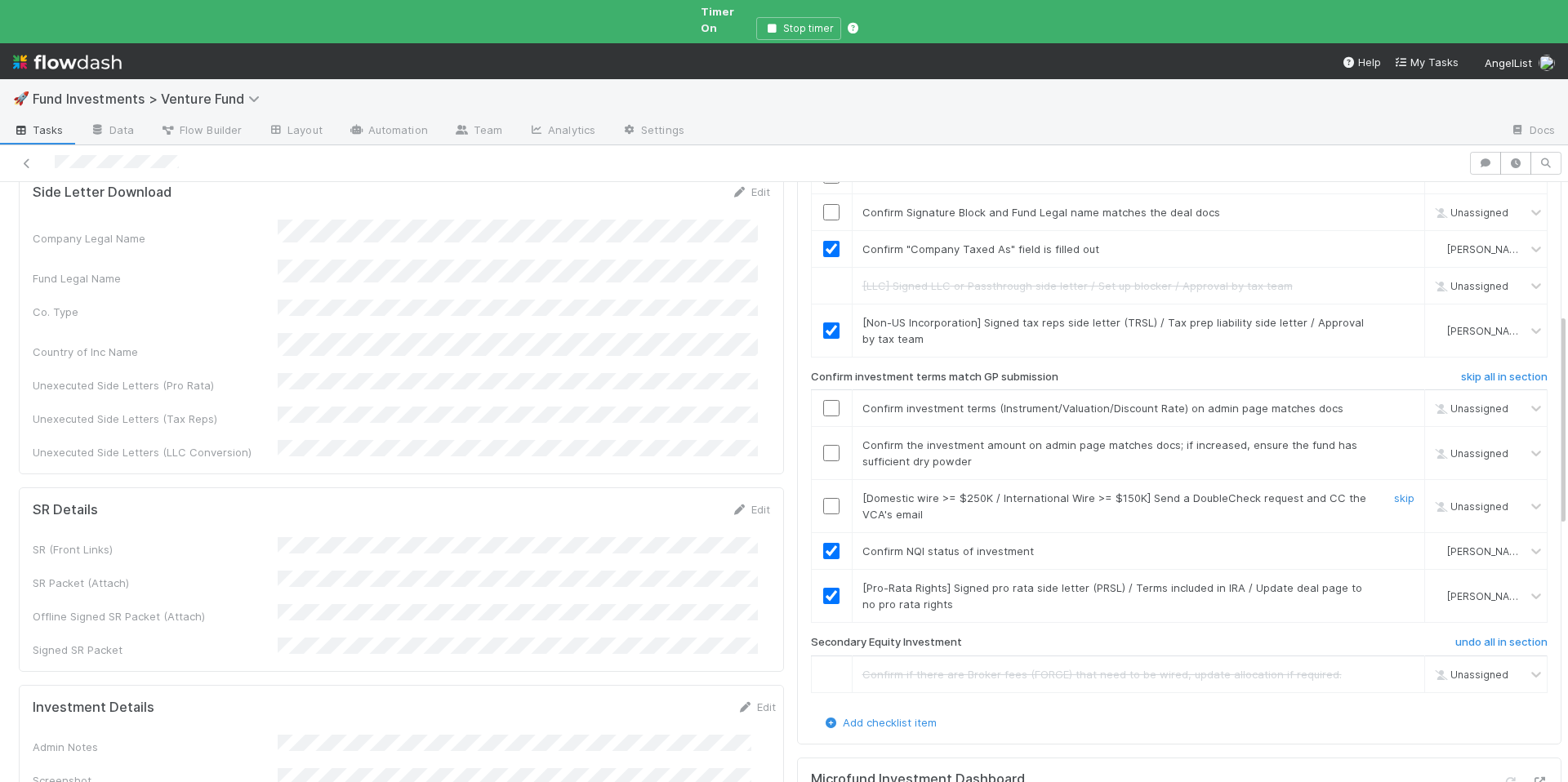
click at [823, 498] on input "checkbox" at bounding box center [831, 506] width 16 height 16
click at [823, 445] on input "checkbox" at bounding box center [831, 452] width 16 height 16
checkbox input "true"
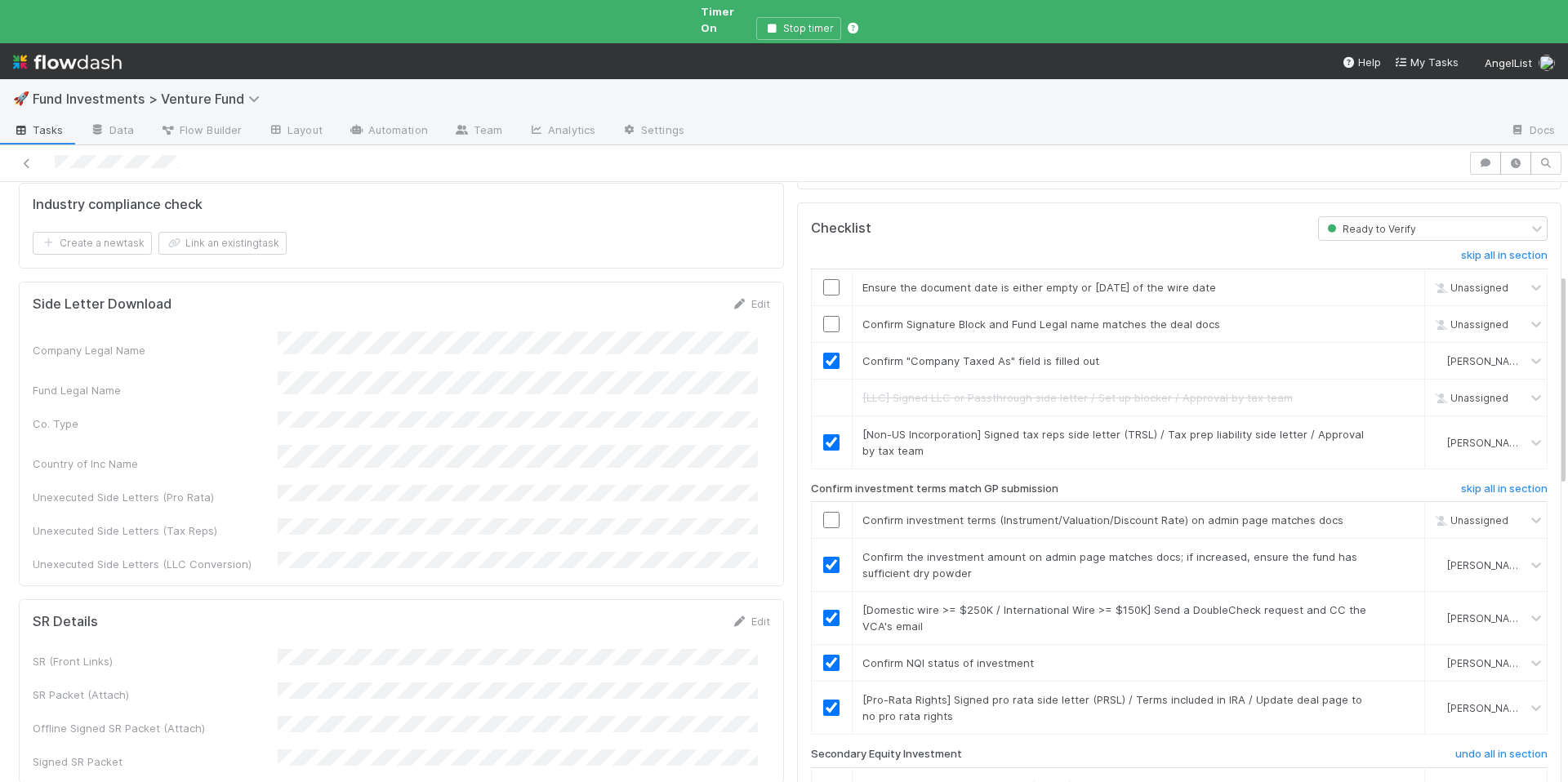
scroll to position [263, 0]
click at [826, 281] on input "checkbox" at bounding box center [831, 289] width 16 height 16
checkbox input "true"
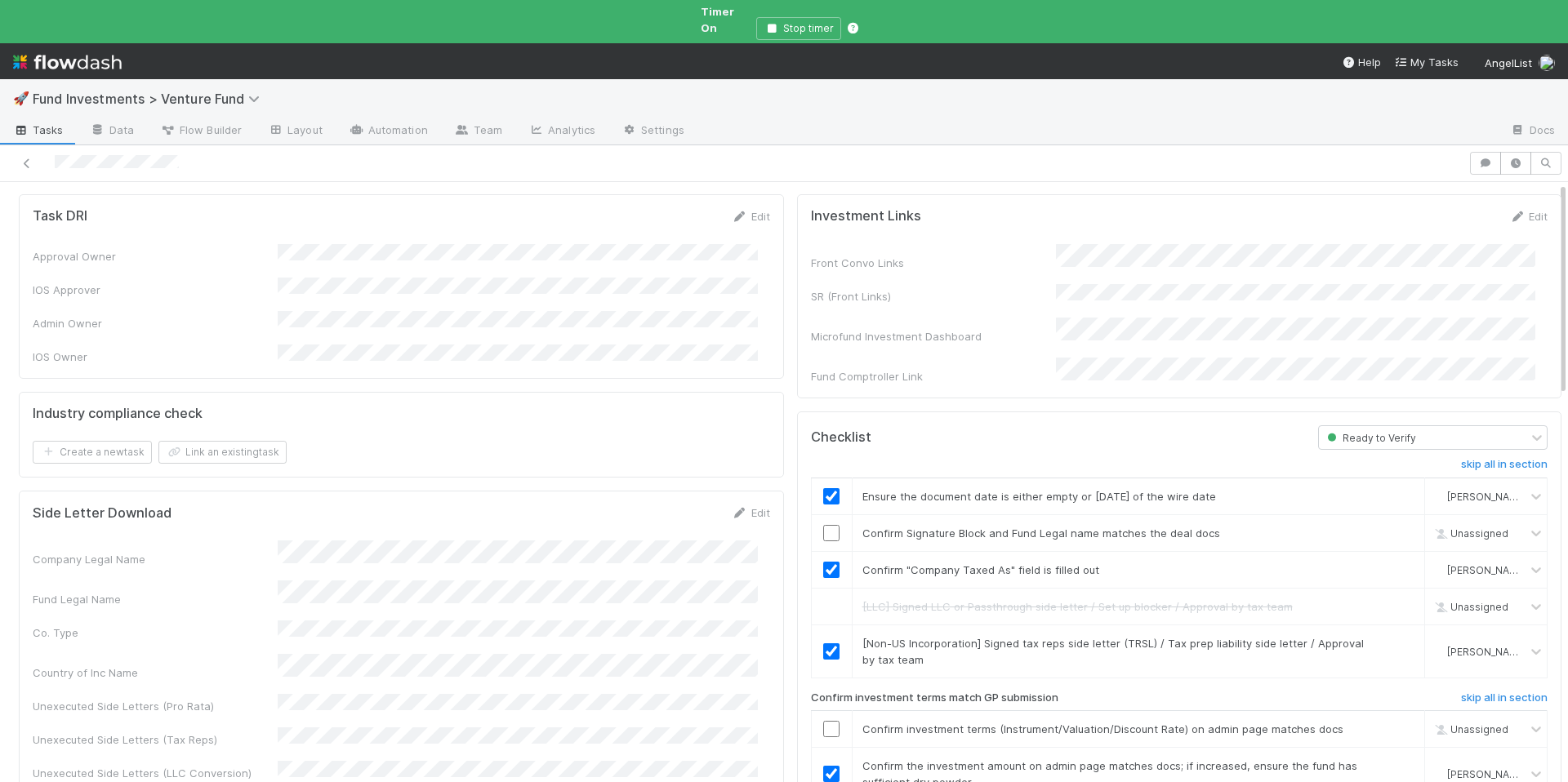
scroll to position [0, 0]
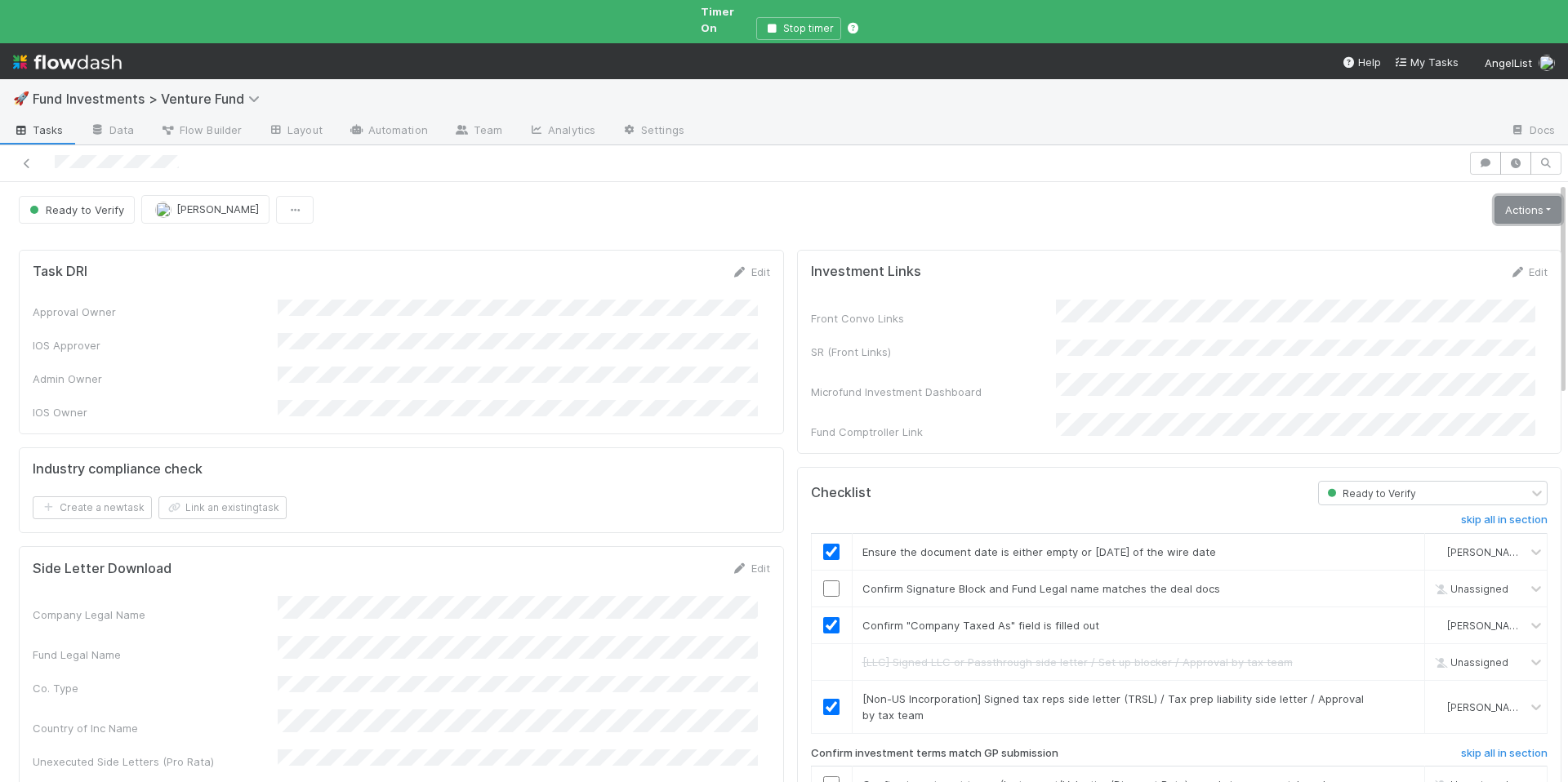
click at [1498, 197] on link "Actions" at bounding box center [1528, 210] width 67 height 28
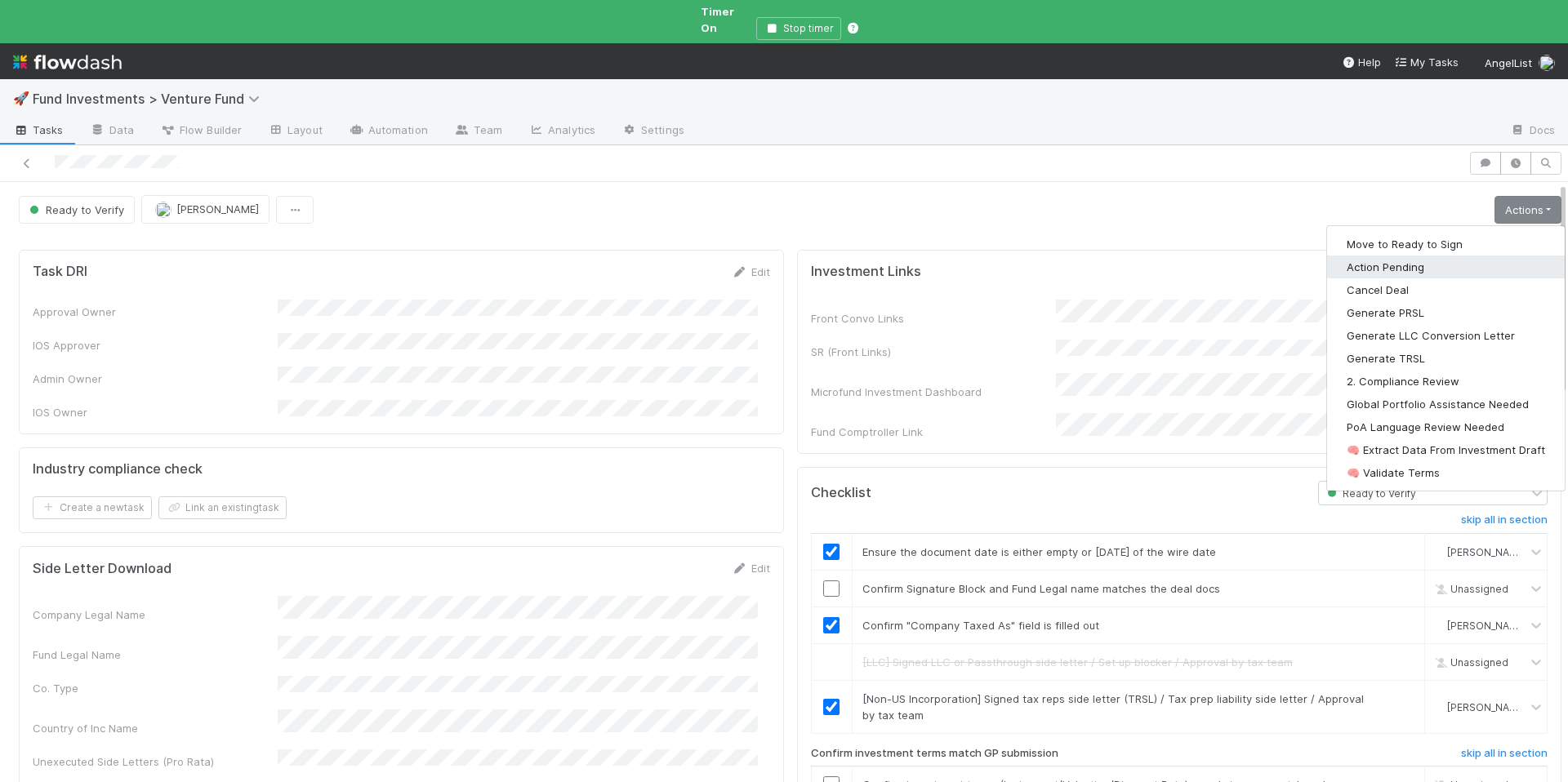
click at [1440, 255] on button "Action Pending" at bounding box center [1446, 267] width 238 height 23
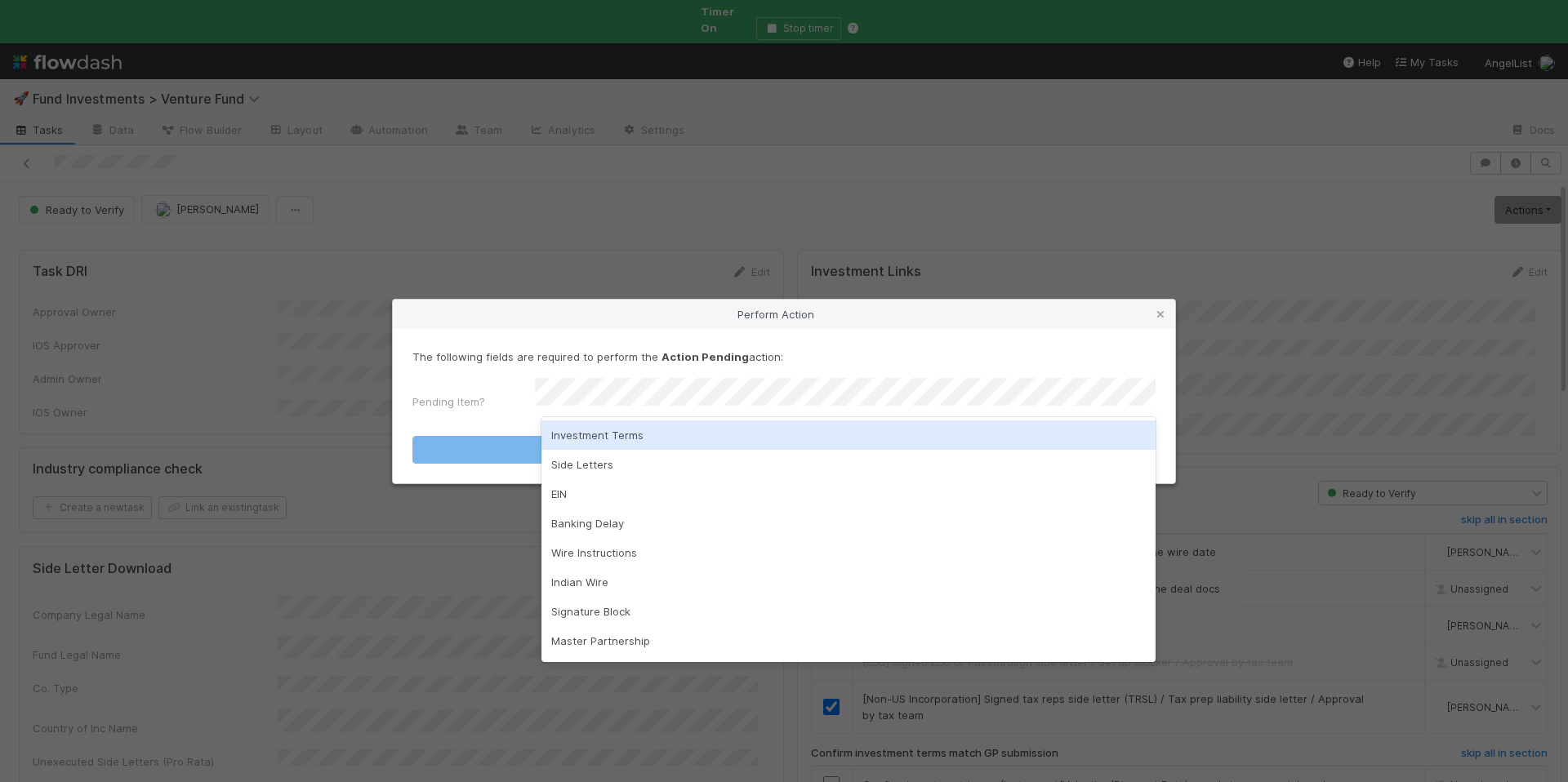
click at [747, 432] on div "Investment Terms" at bounding box center [849, 435] width 614 height 30
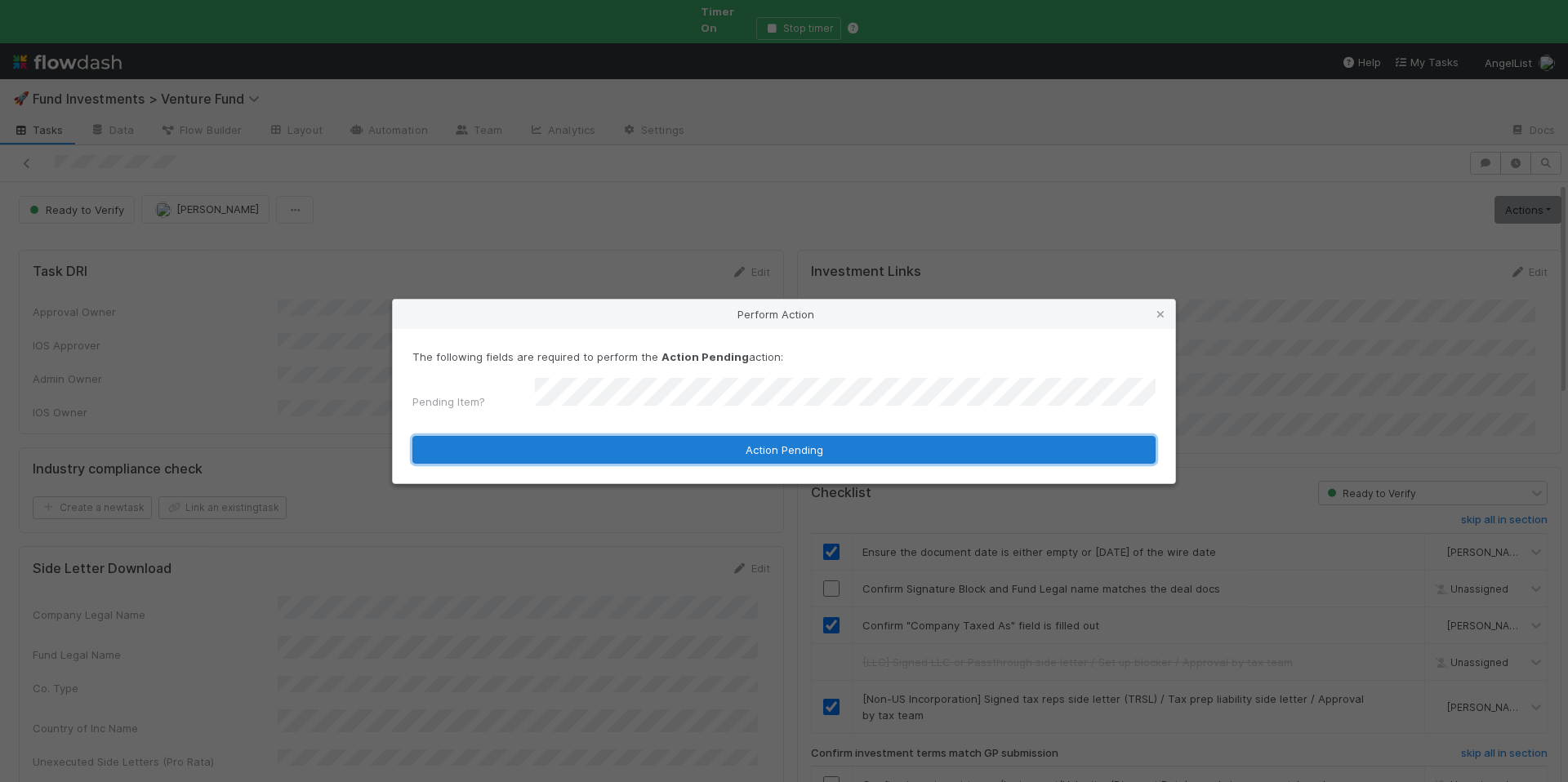
click at [762, 444] on button "Action Pending" at bounding box center [784, 450] width 743 height 28
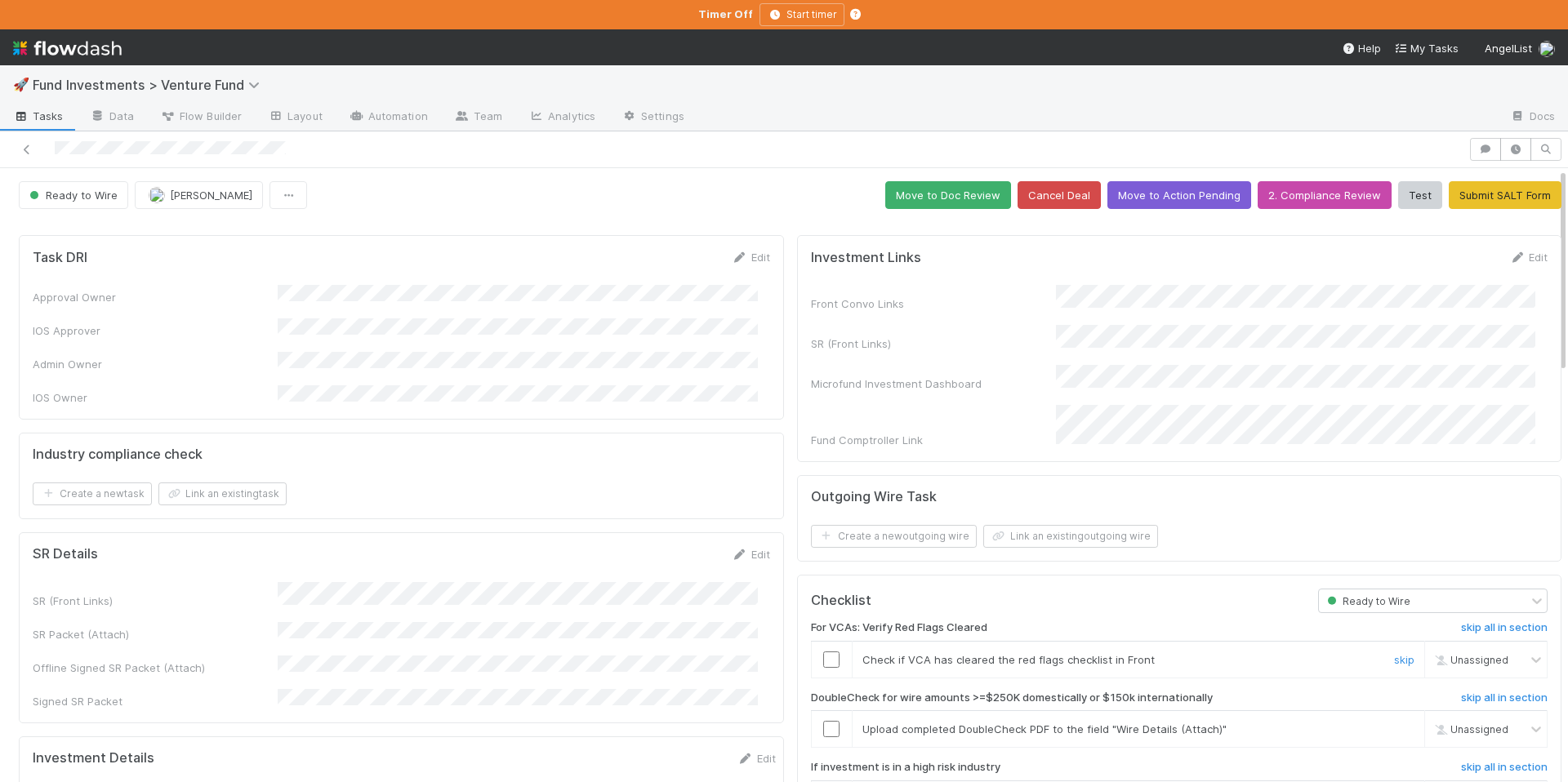
click at [823, 652] on input "checkbox" at bounding box center [831, 659] width 16 height 16
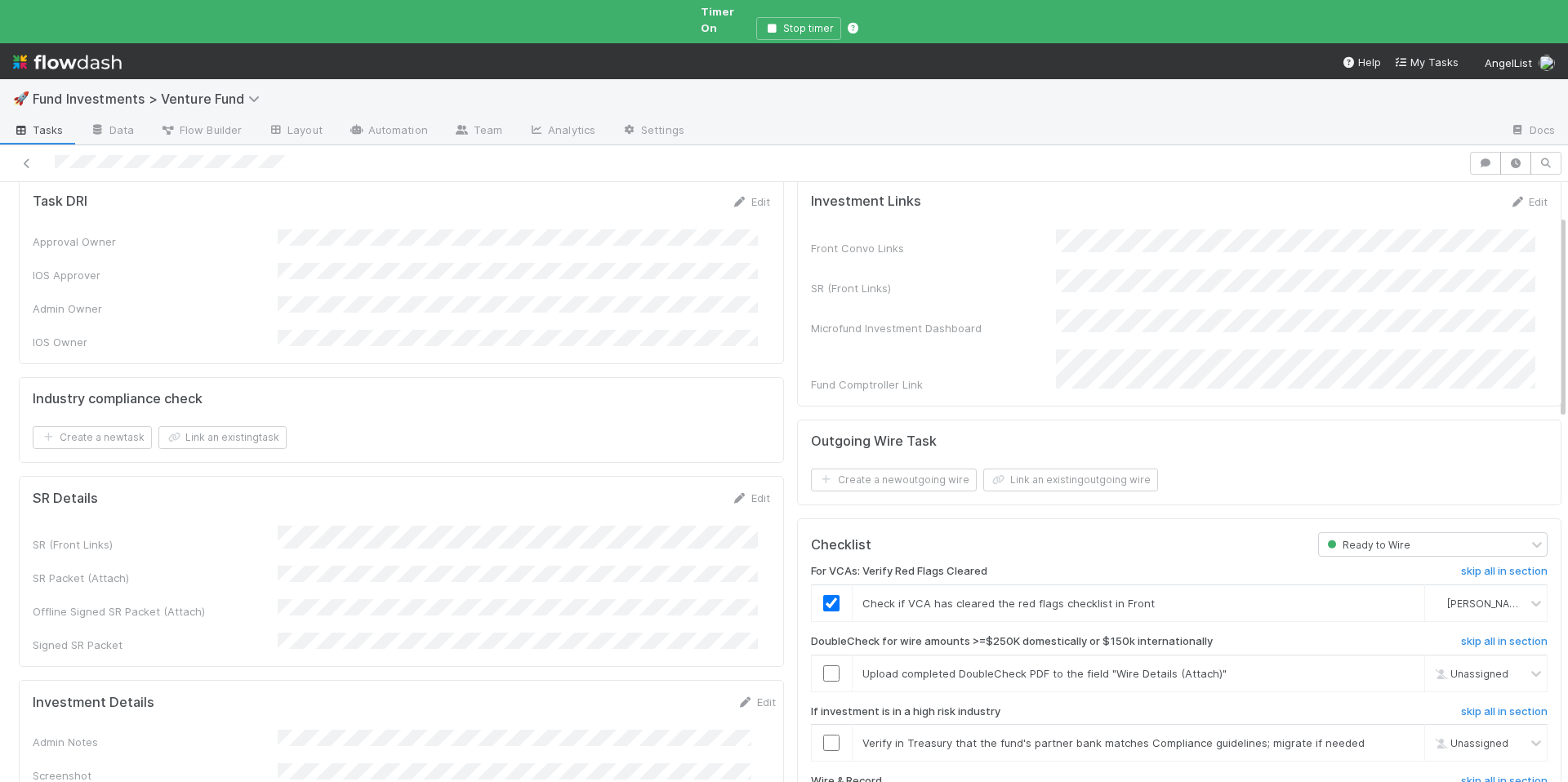
scroll to position [97, 0]
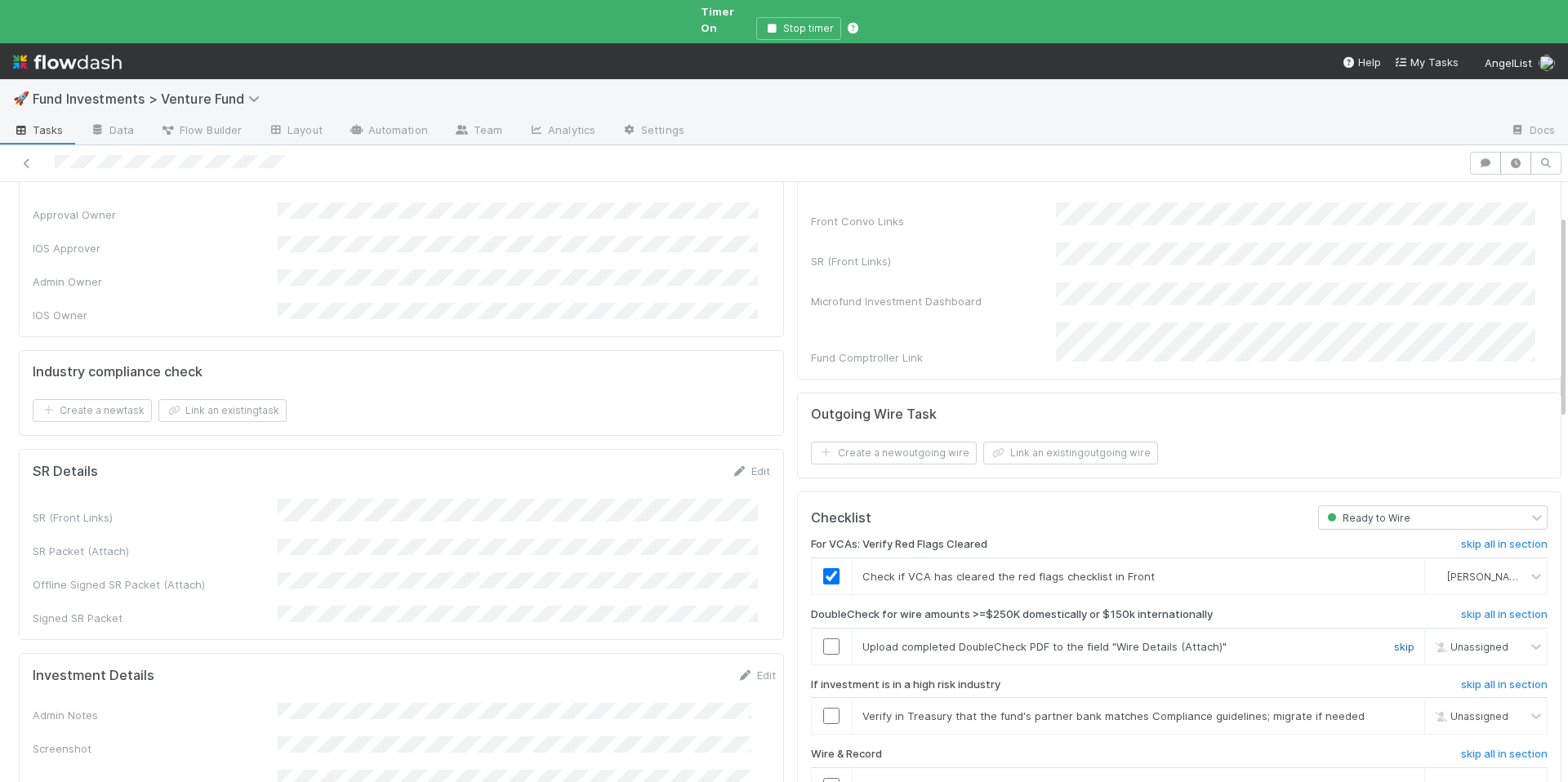
click at [1395, 640] on link "skip" at bounding box center [1404, 647] width 20 height 13
click at [825, 708] on input "checkbox" at bounding box center [831, 715] width 16 height 16
click at [1448, 571] on span "[PERSON_NAME]" at bounding box center [1488, 576] width 80 height 12
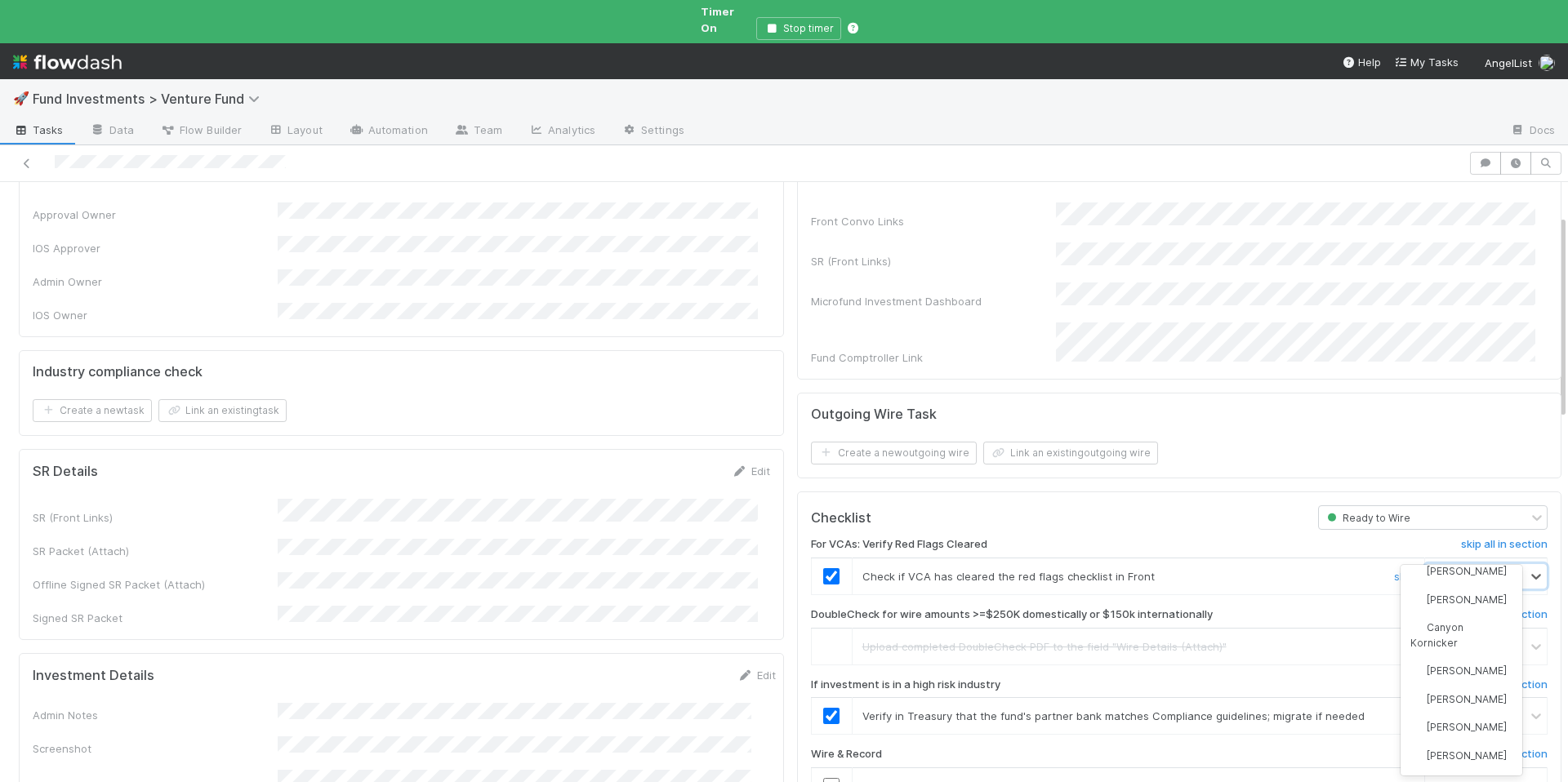
scroll to position [23, 0]
type input "wil"
click at [1459, 644] on span "William Rosean" at bounding box center [1467, 637] width 80 height 12
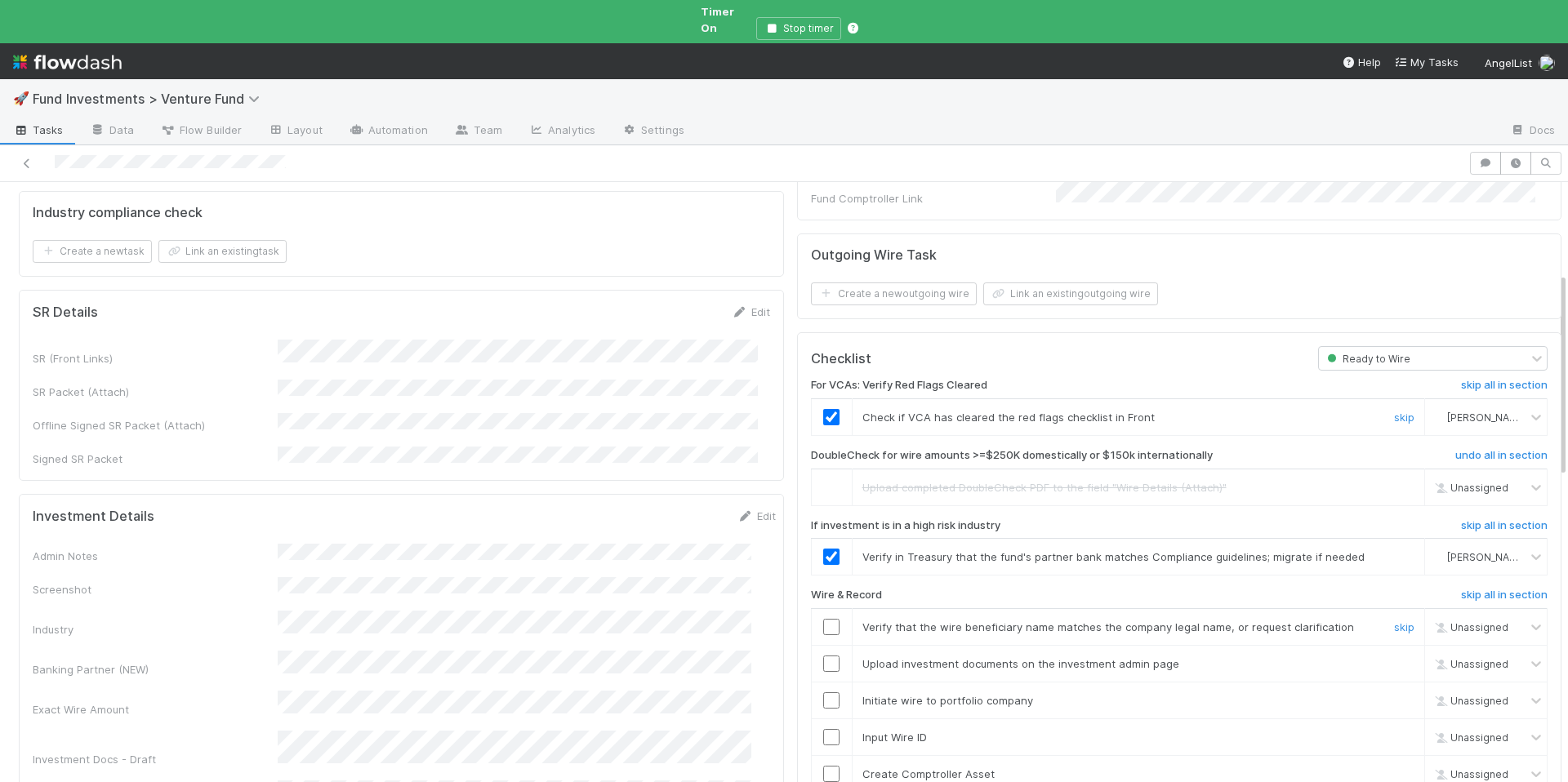
scroll to position [279, 0]
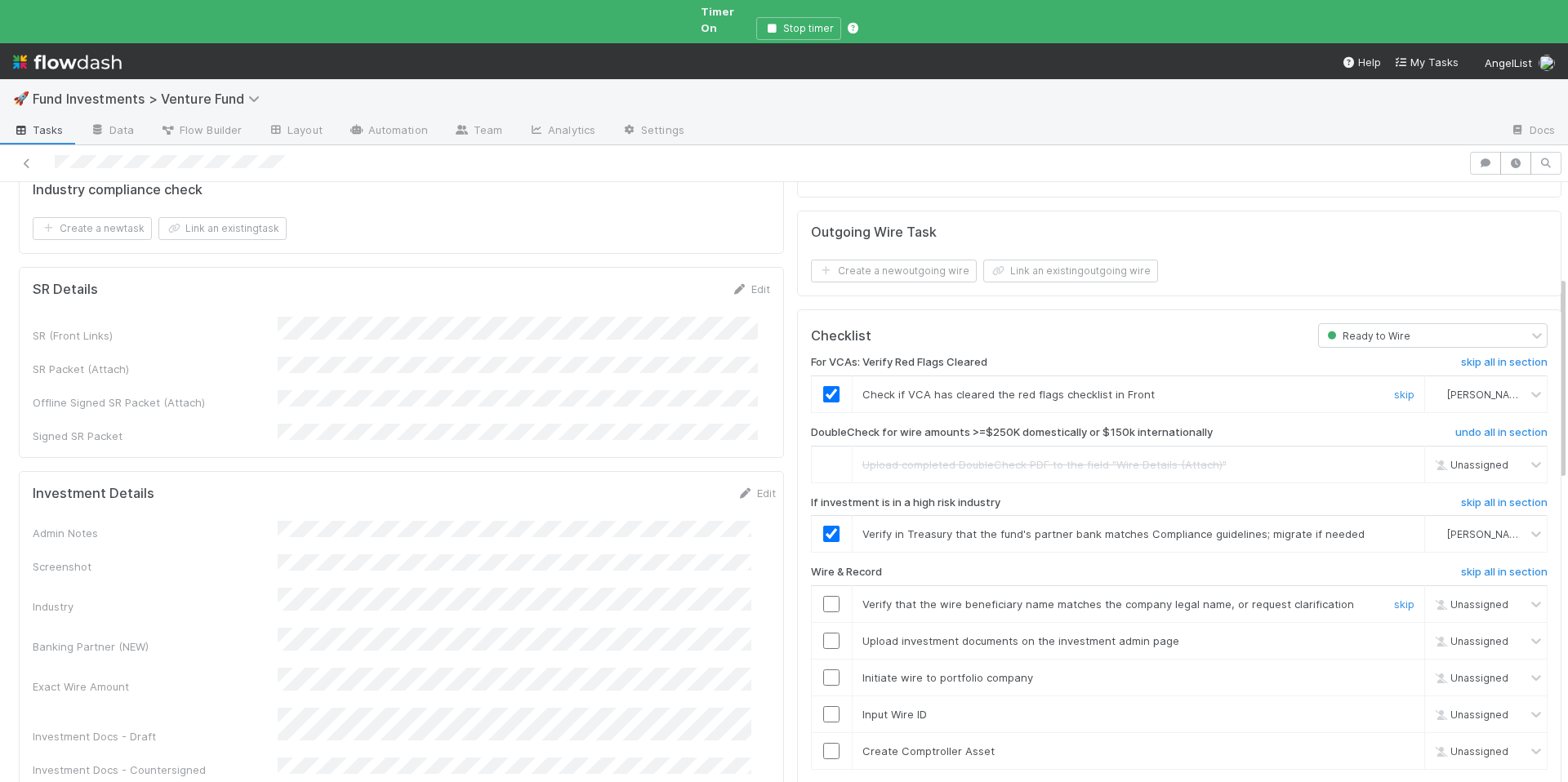
click at [823, 596] on input "checkbox" at bounding box center [831, 604] width 16 height 16
click at [823, 633] on input "checkbox" at bounding box center [831, 641] width 16 height 16
click at [823, 670] on input "checkbox" at bounding box center [831, 677] width 16 height 16
click at [823, 707] on input "checkbox" at bounding box center [831, 714] width 16 height 16
click at [823, 743] on input "checkbox" at bounding box center [831, 751] width 16 height 16
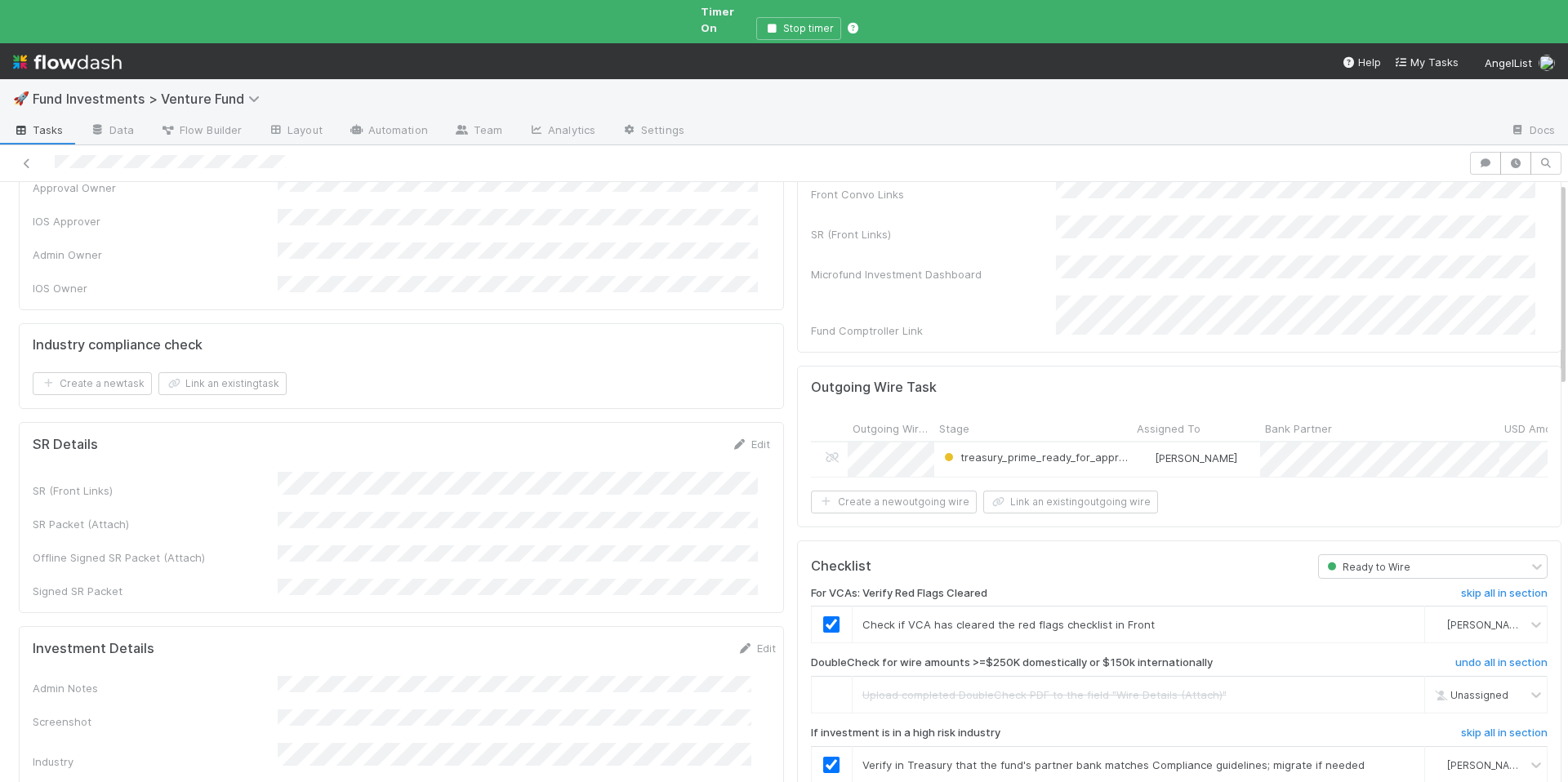
scroll to position [0, 0]
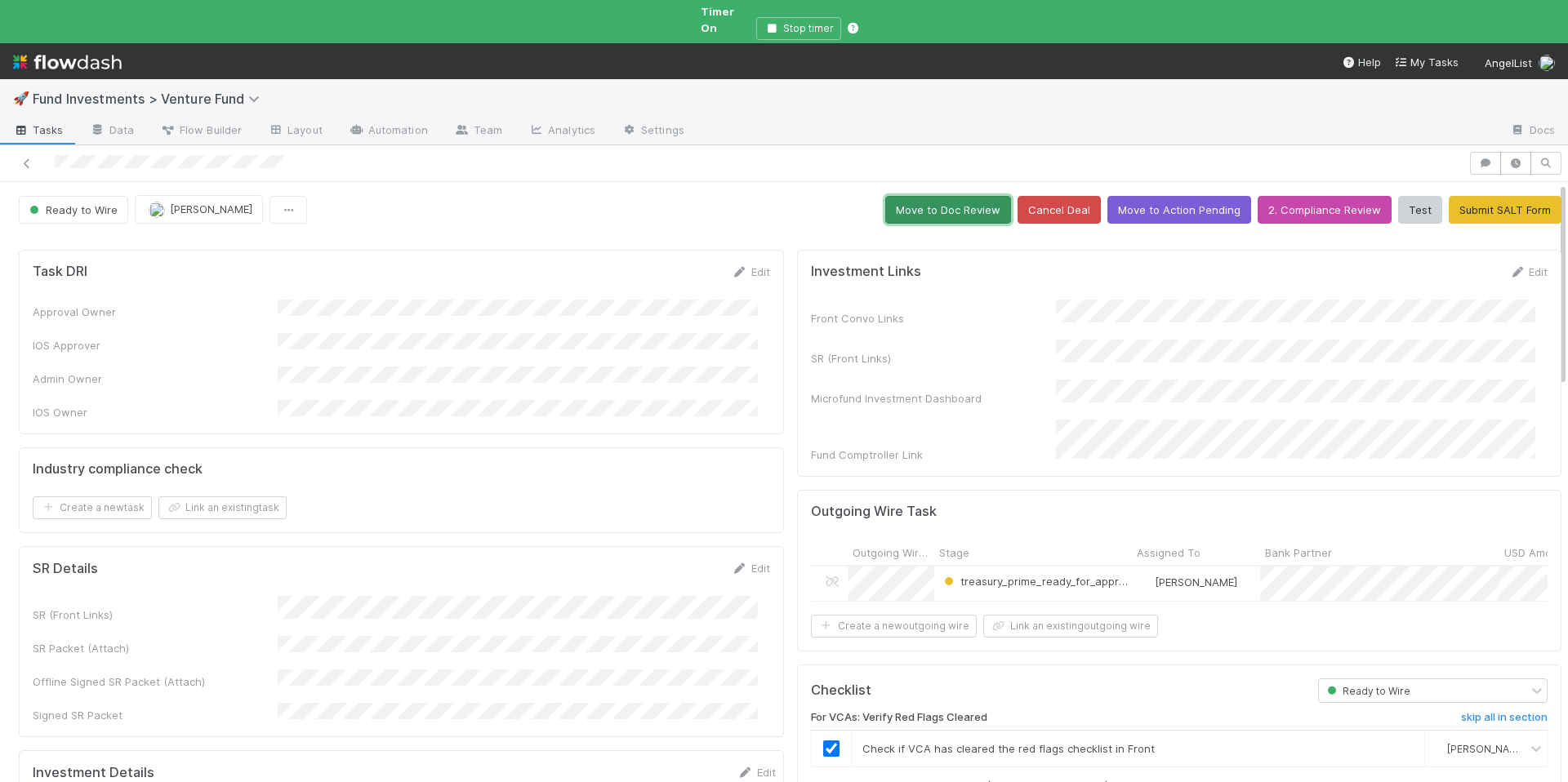
click at [926, 196] on button "Move to Doc Review" at bounding box center [949, 210] width 126 height 28
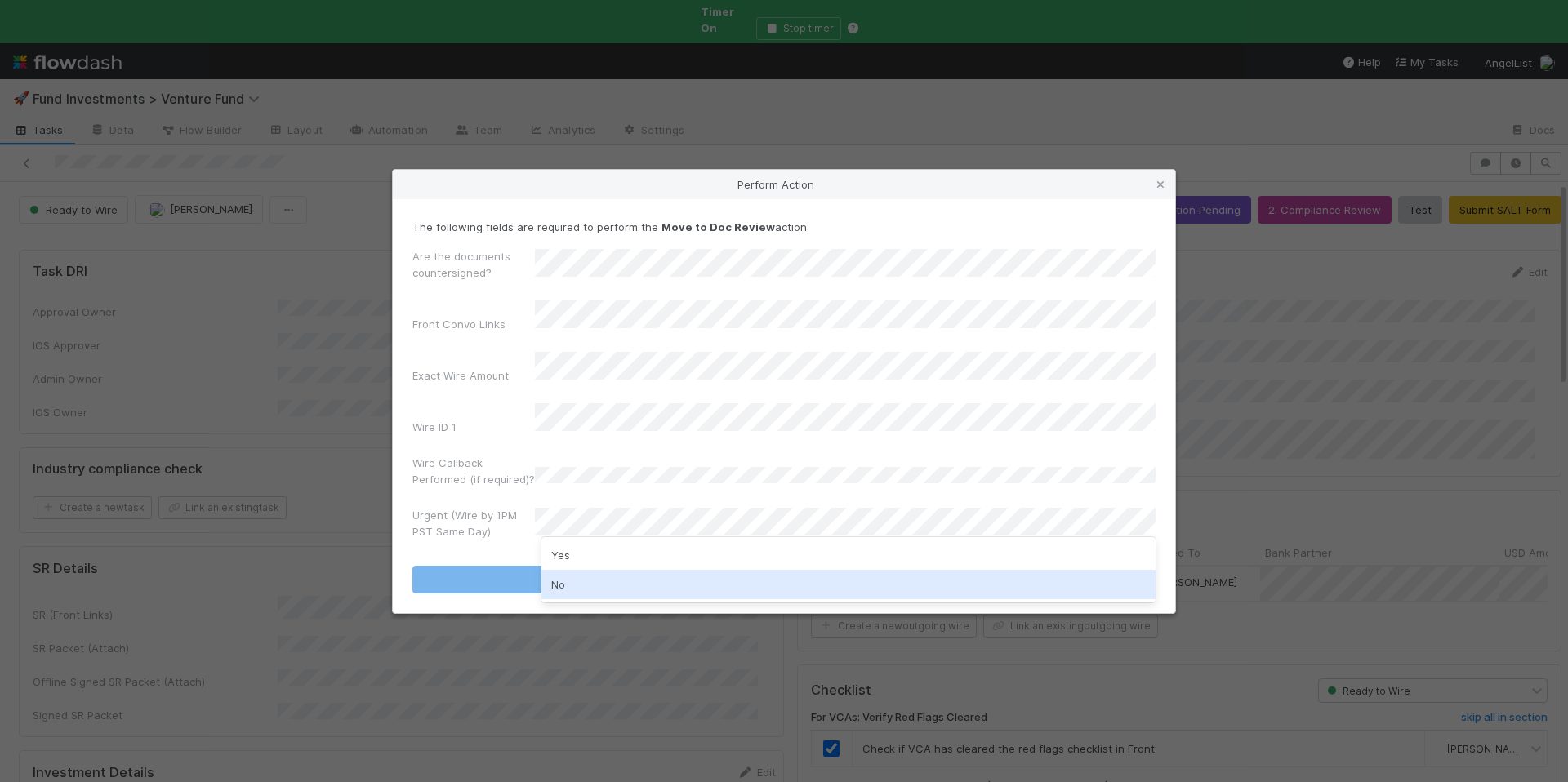
drag, startPoint x: 572, startPoint y: 580, endPoint x: 616, endPoint y: 573, distance: 44.6
click at [572, 580] on div "No" at bounding box center [849, 585] width 614 height 30
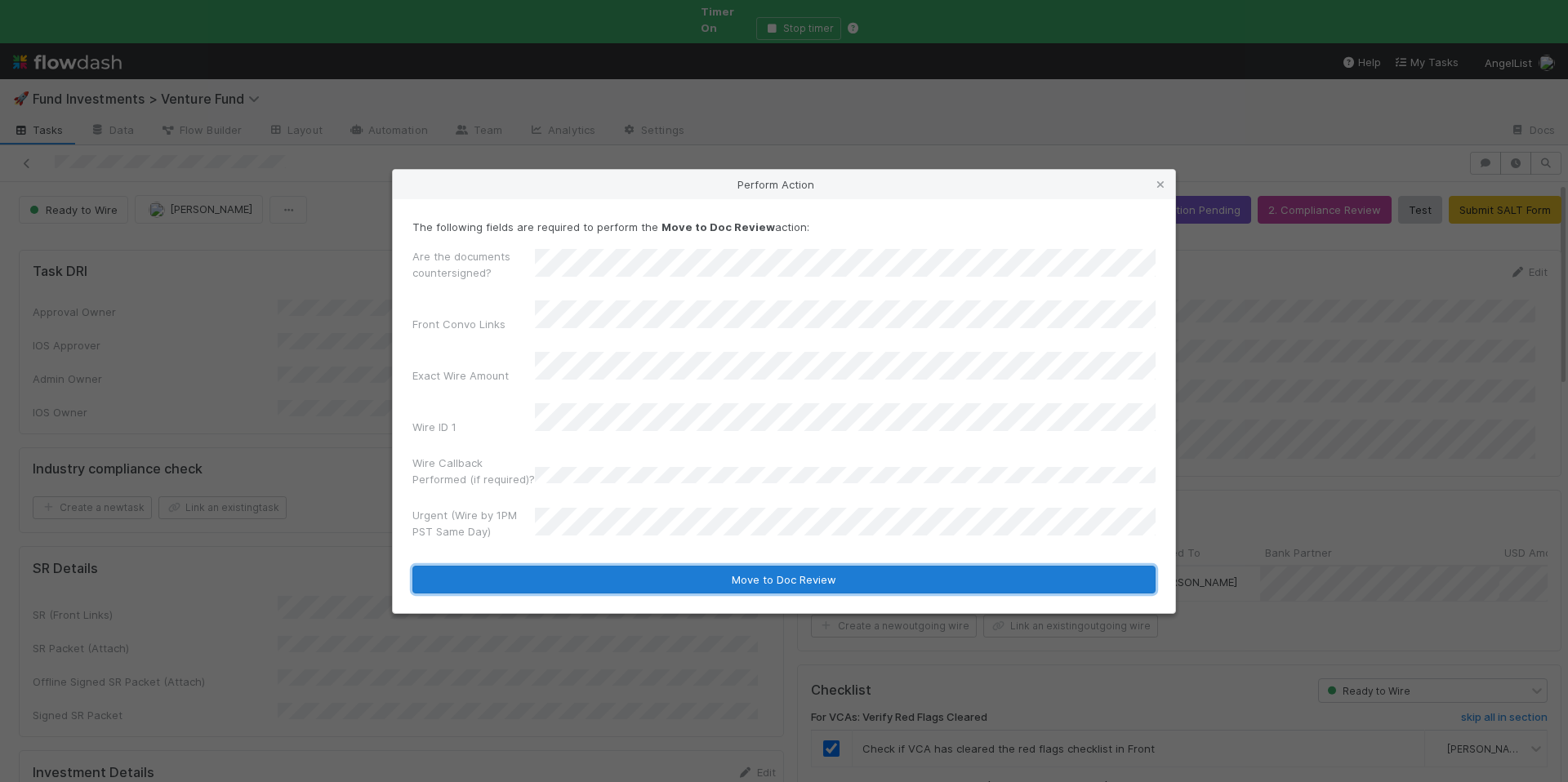
click at [631, 568] on button "Move to Doc Review" at bounding box center [784, 579] width 743 height 28
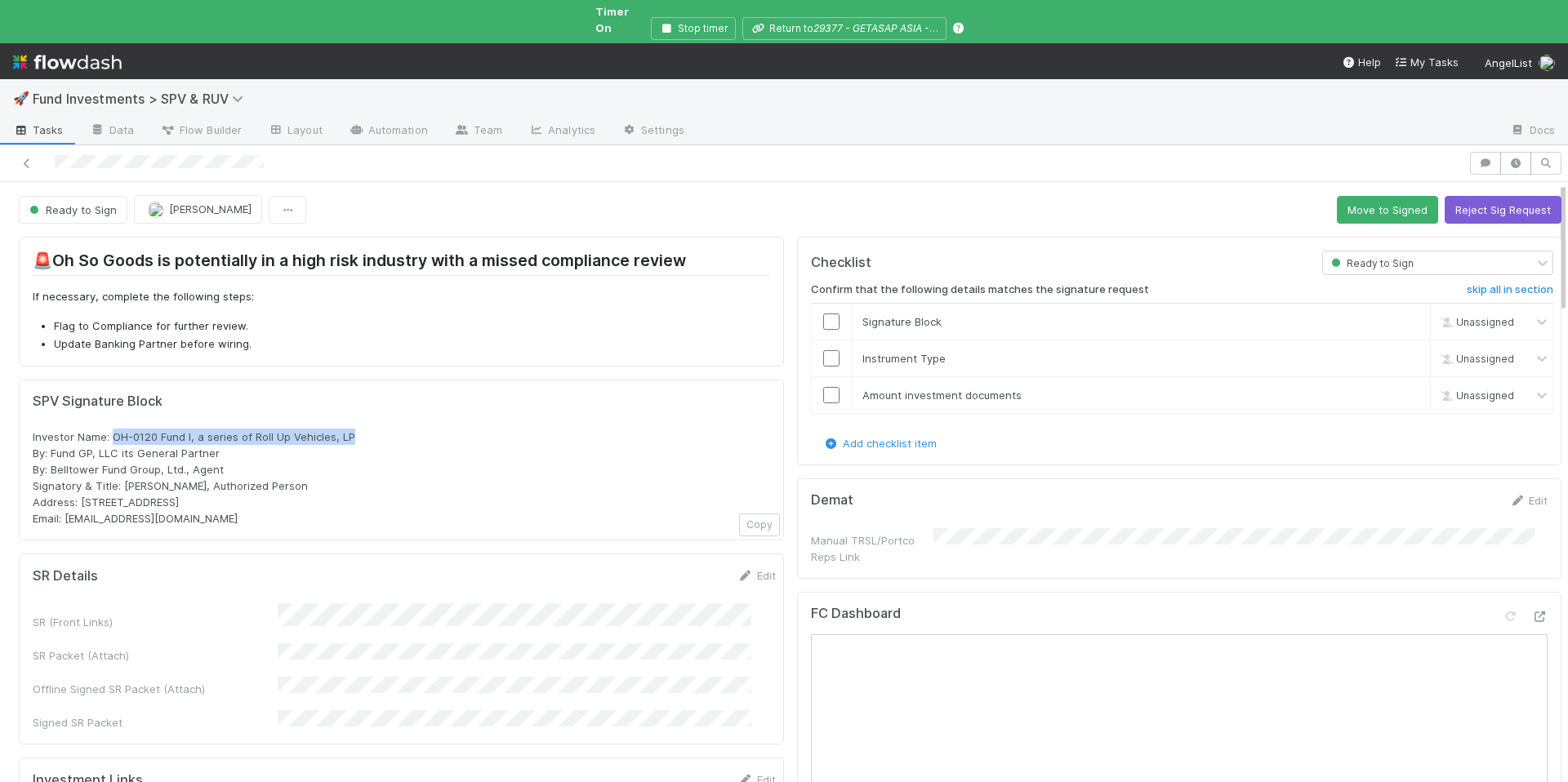
drag, startPoint x: 352, startPoint y: 424, endPoint x: 114, endPoint y: 420, distance: 238.0
click at [114, 429] on div "Investor Name: OH-0120 Fund I, a series of Roll Up Vehicles, LP By: Fund GP, LL…" at bounding box center [401, 477] width 737 height 98
copy span "OH-0120 Fund I, a series of Roll Up Vehicles, LP"
drag, startPoint x: 143, startPoint y: 488, endPoint x: 79, endPoint y: 486, distance: 64.0
click at [79, 486] on span "Investor Name: OH-0120 Fund I, a series of Roll Up Vehicles, LP By: Fund GP, LL…" at bounding box center [193, 477] width 323 height 94
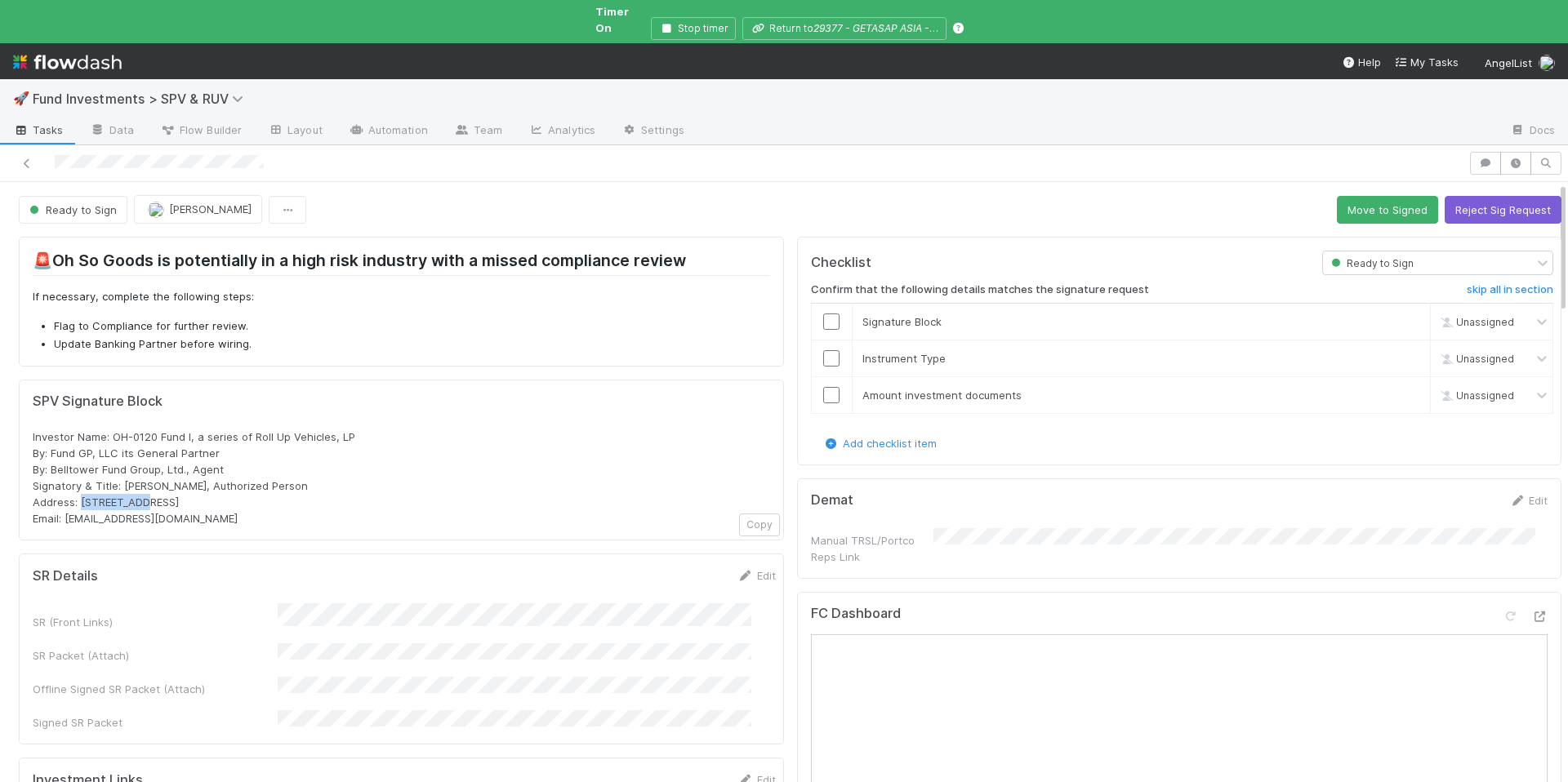
copy span "PO Box 3217"
drag, startPoint x: 237, startPoint y: 491, endPoint x: 211, endPoint y: 491, distance: 26.0
click at [211, 491] on span "Investor Name: OH-0120 Fund I, a series of Roll Up Vehicles, LP By: Fund GP, LL…" at bounding box center [193, 477] width 323 height 94
copy span "98114"
drag, startPoint x: 170, startPoint y: 451, endPoint x: 34, endPoint y: 434, distance: 137.1
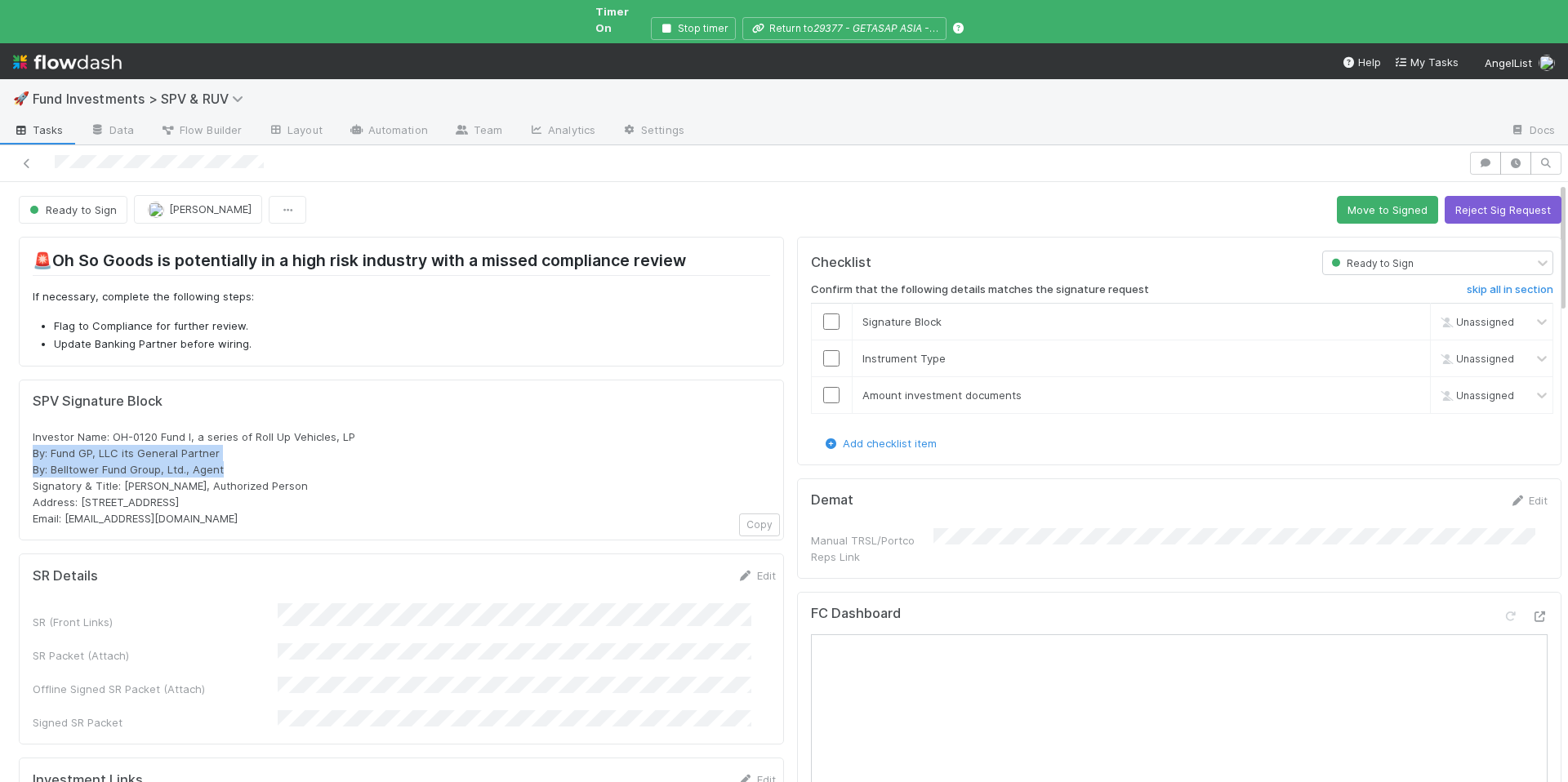
click at [34, 434] on div "Investor Name: OH-0120 Fund I, a series of Roll Up Vehicles, LP By: Fund GP, LL…" at bounding box center [401, 477] width 737 height 98
copy span "By: Fund GP, LLC its General Partner By: Belltower Fund Group, Ltd., Agent"
drag, startPoint x: 185, startPoint y: 502, endPoint x: 65, endPoint y: 508, distance: 120.1
click at [65, 508] on div "Investor Name: OH-0120 Fund I, a series of Roll Up Vehicles, LP By: Fund GP, LL…" at bounding box center [401, 477] width 737 height 98
copy span "[EMAIL_ADDRESS][DOMAIN_NAME]"
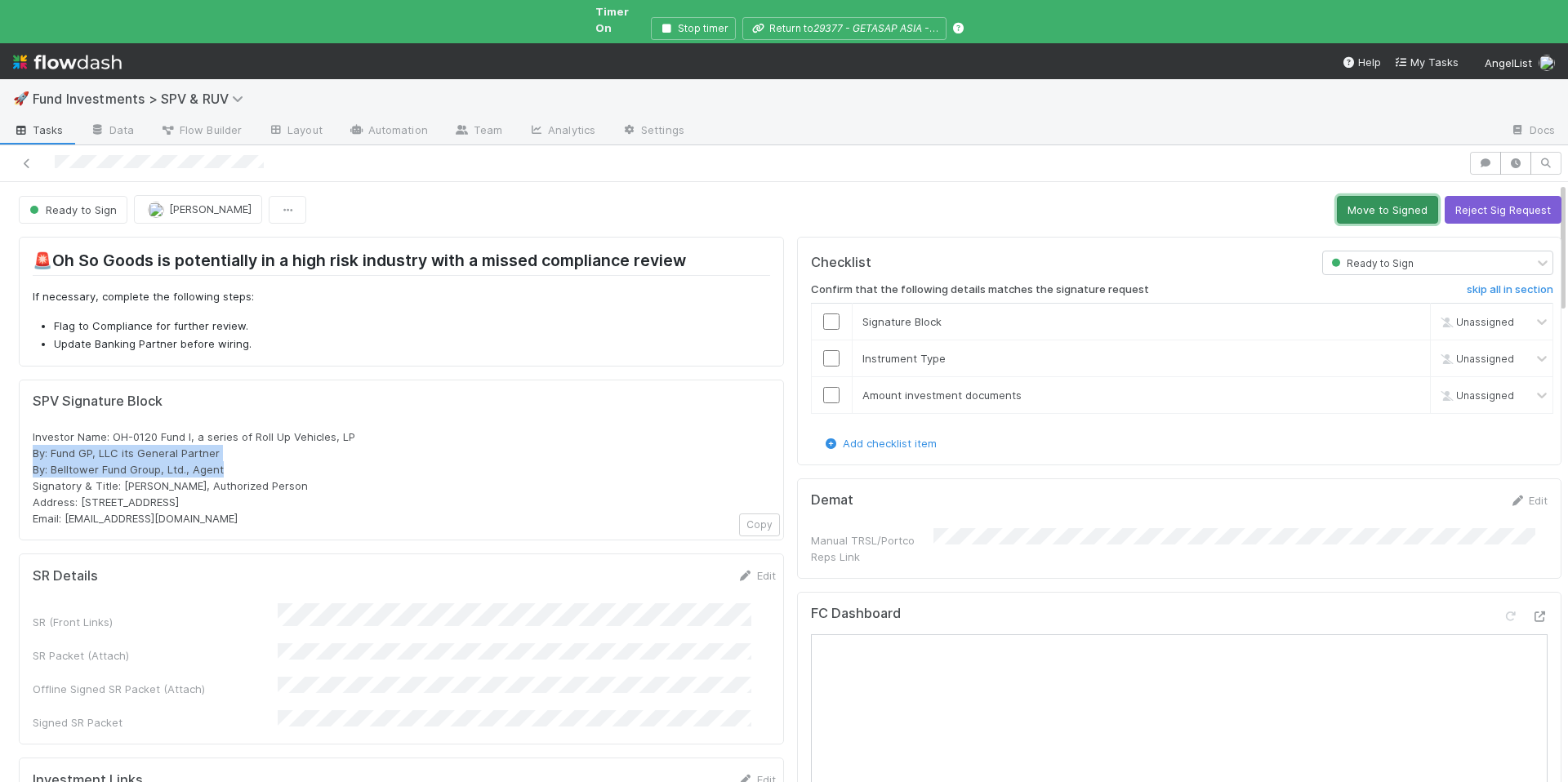
click at [1343, 196] on button "Move to Signed" at bounding box center [1388, 210] width 101 height 28
